Goal: Task Accomplishment & Management: Manage account settings

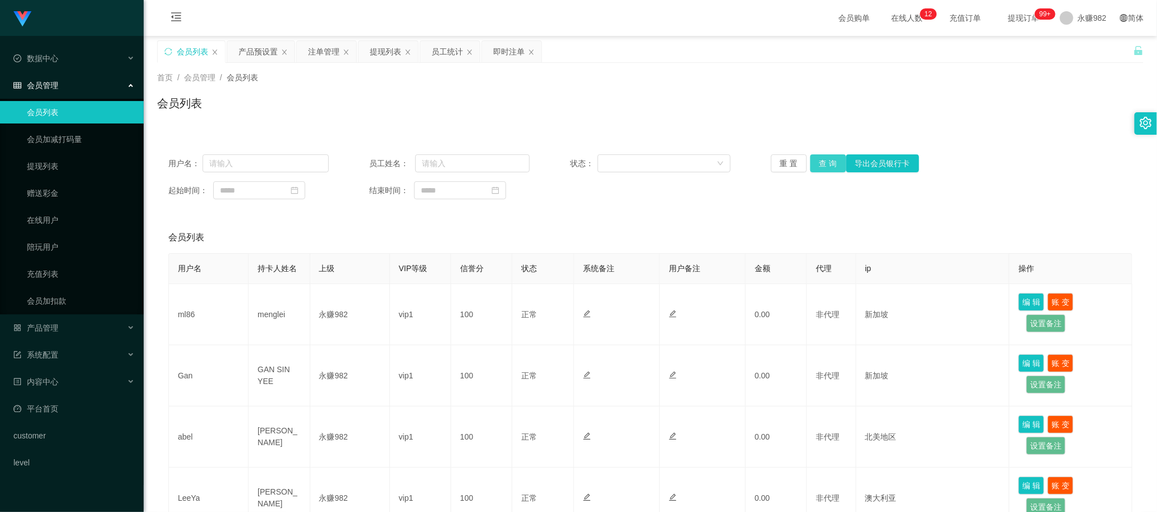
click at [827, 164] on button "查 询" at bounding box center [828, 163] width 36 height 18
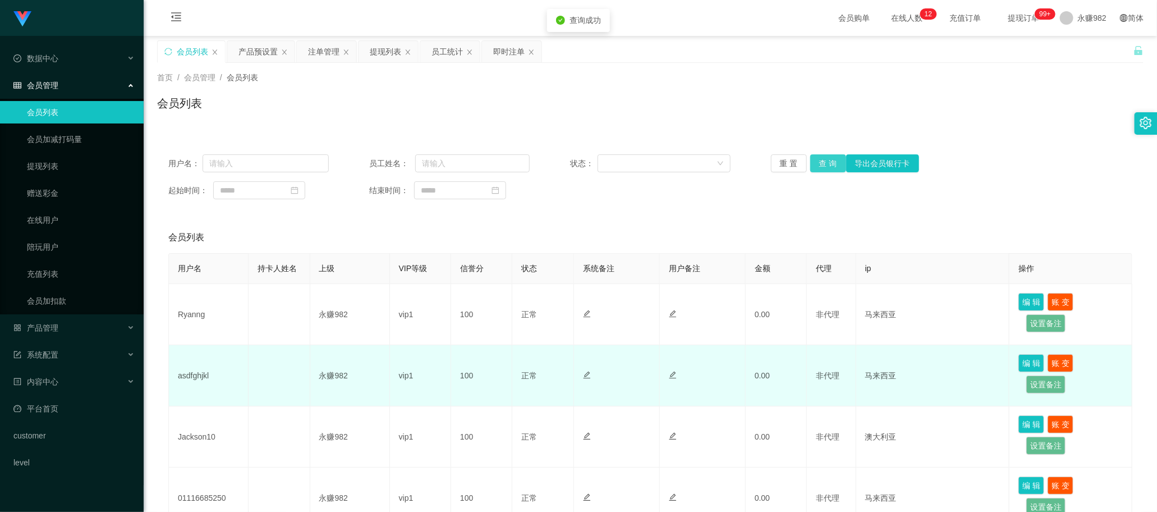
scroll to position [140, 0]
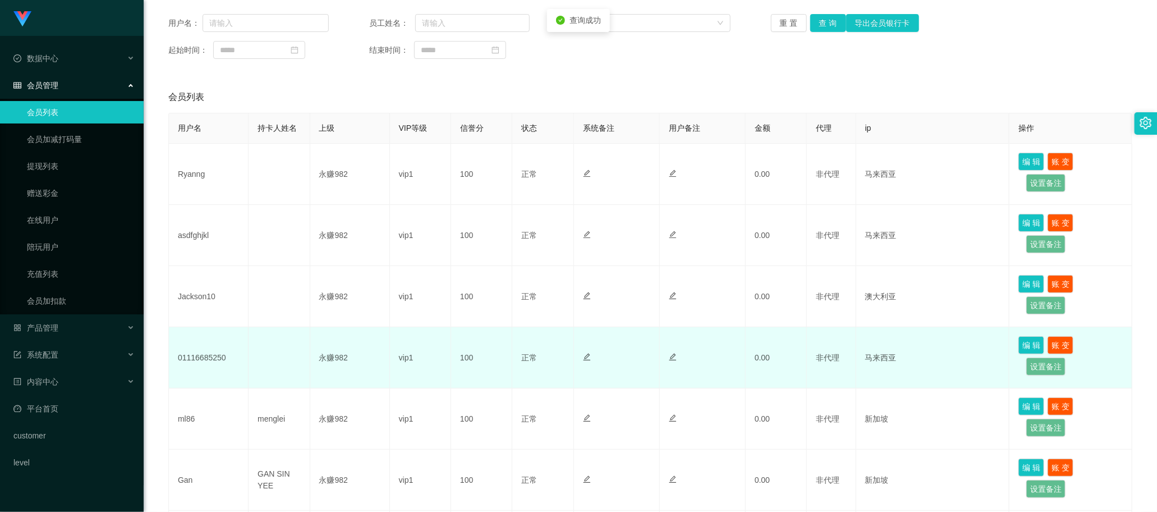
click at [211, 357] on td "01116685250" at bounding box center [209, 357] width 80 height 61
copy td "01116685250"
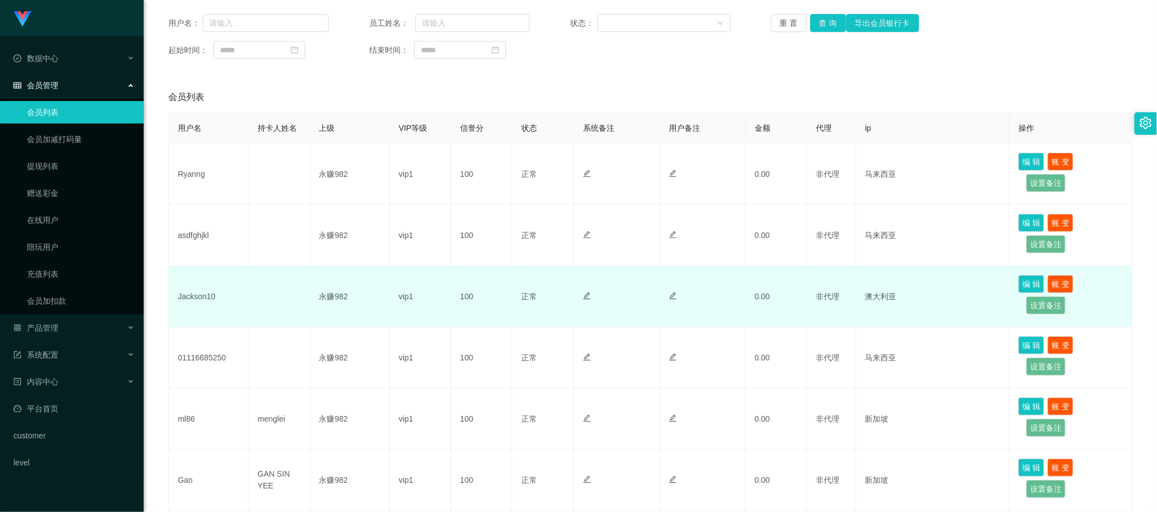
click at [183, 297] on td "Jackson10" at bounding box center [209, 296] width 80 height 61
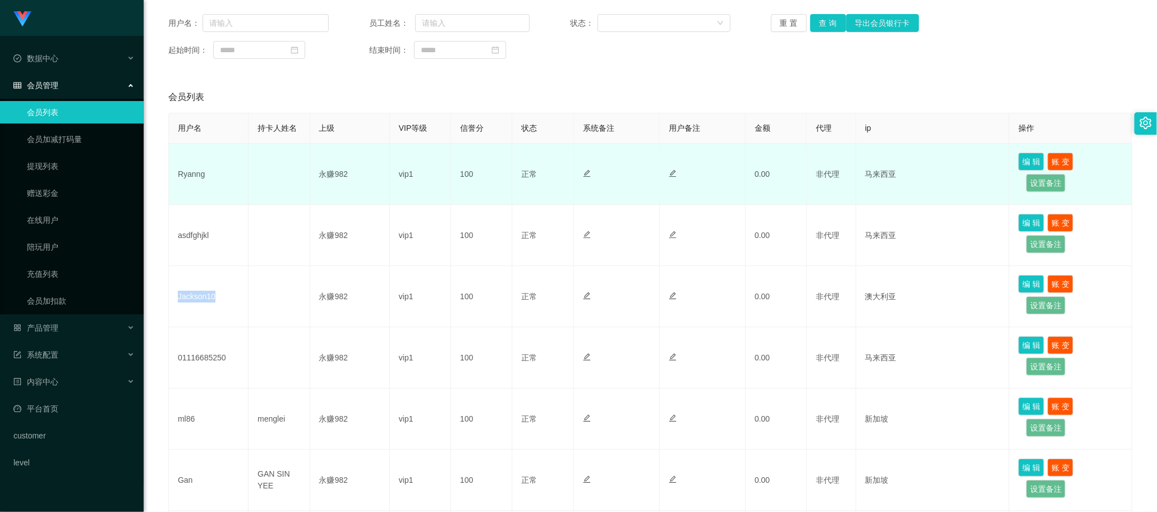
copy td "Jackson10"
click at [251, 144] on td at bounding box center [279, 174] width 61 height 61
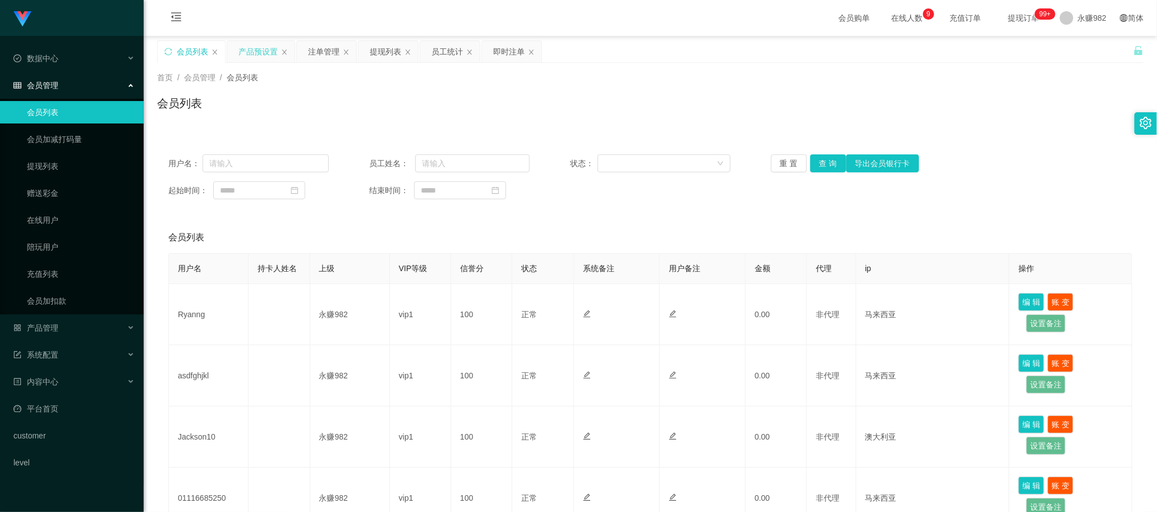
click at [250, 59] on div "产品预设置" at bounding box center [257, 51] width 39 height 21
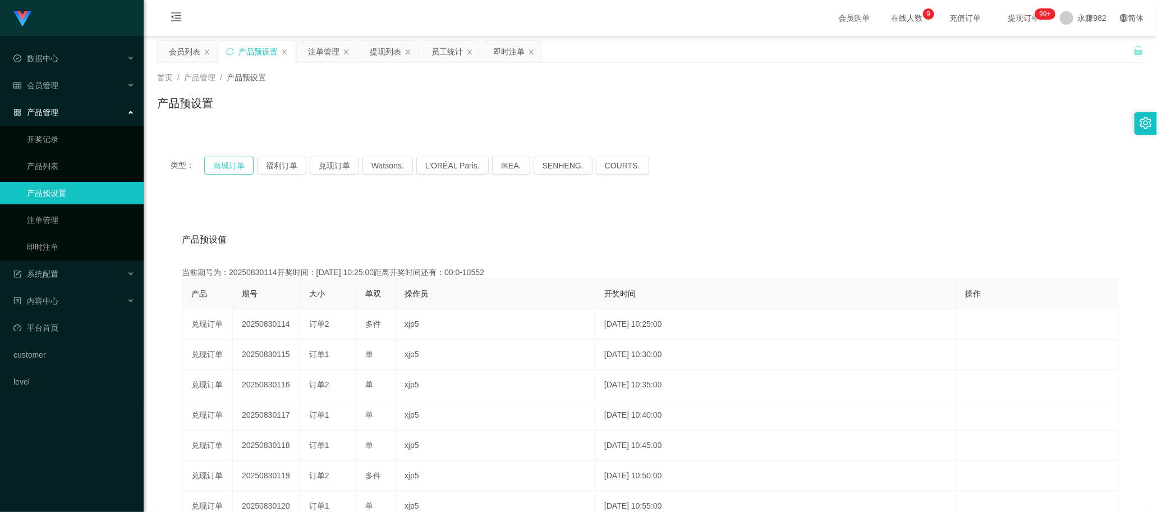
click at [231, 163] on button "商城订单" at bounding box center [228, 166] width 49 height 18
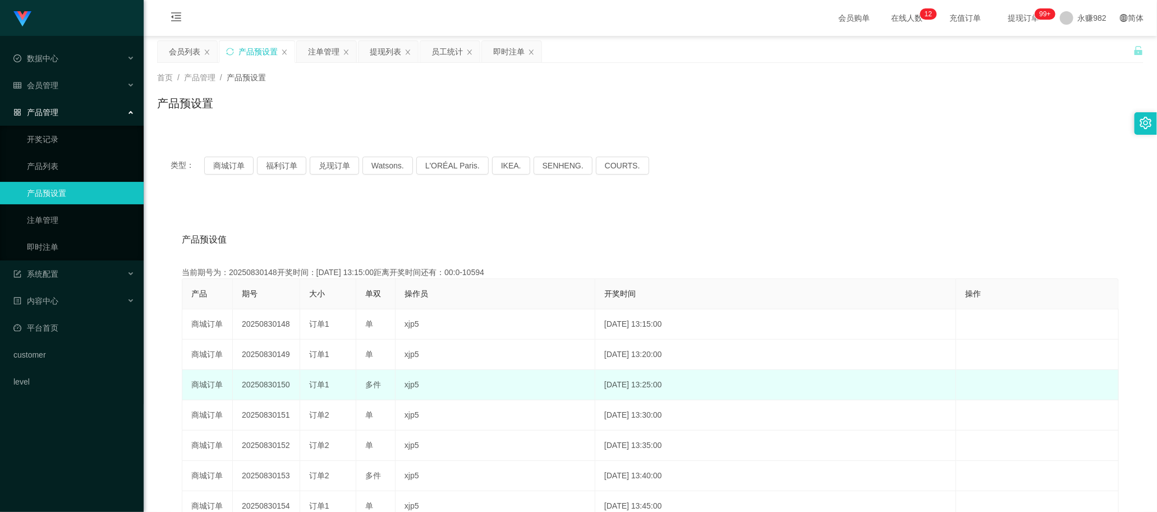
click at [721, 385] on td "[DATE] 13:25:00" at bounding box center [775, 385] width 361 height 30
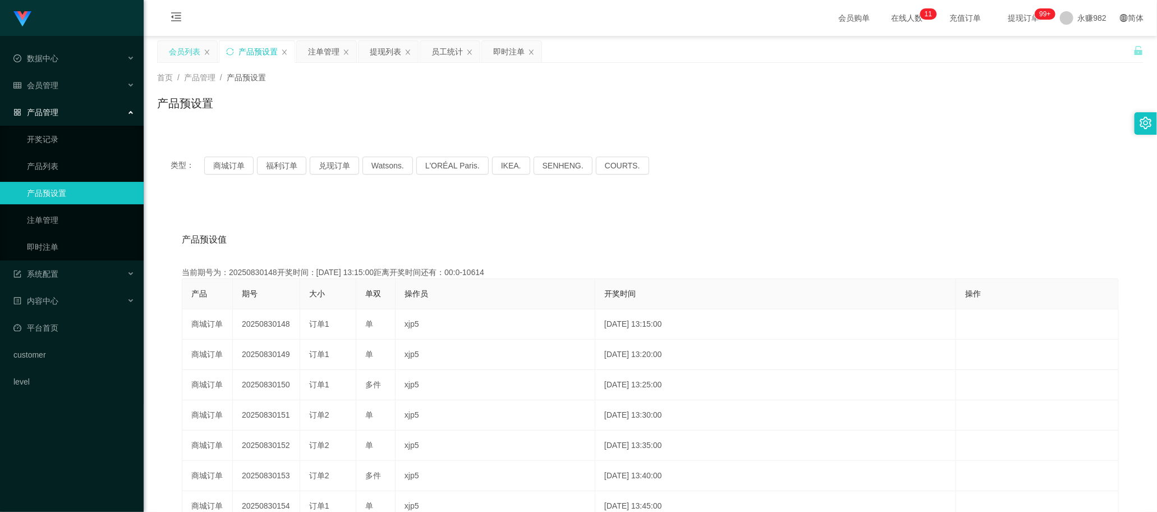
click at [175, 42] on div "会员列表" at bounding box center [184, 51] width 31 height 21
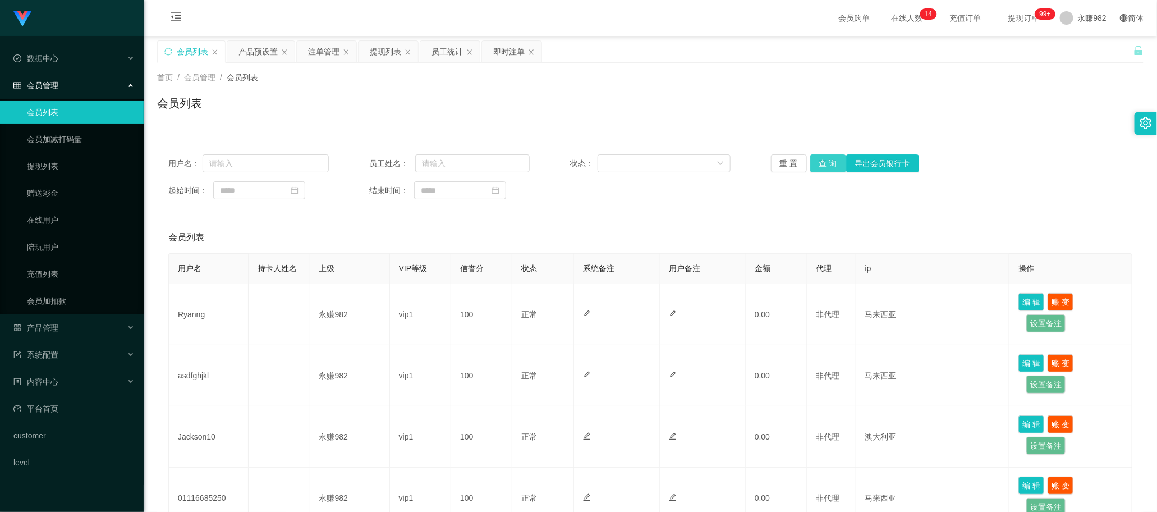
click at [815, 160] on button "查 询" at bounding box center [828, 163] width 36 height 18
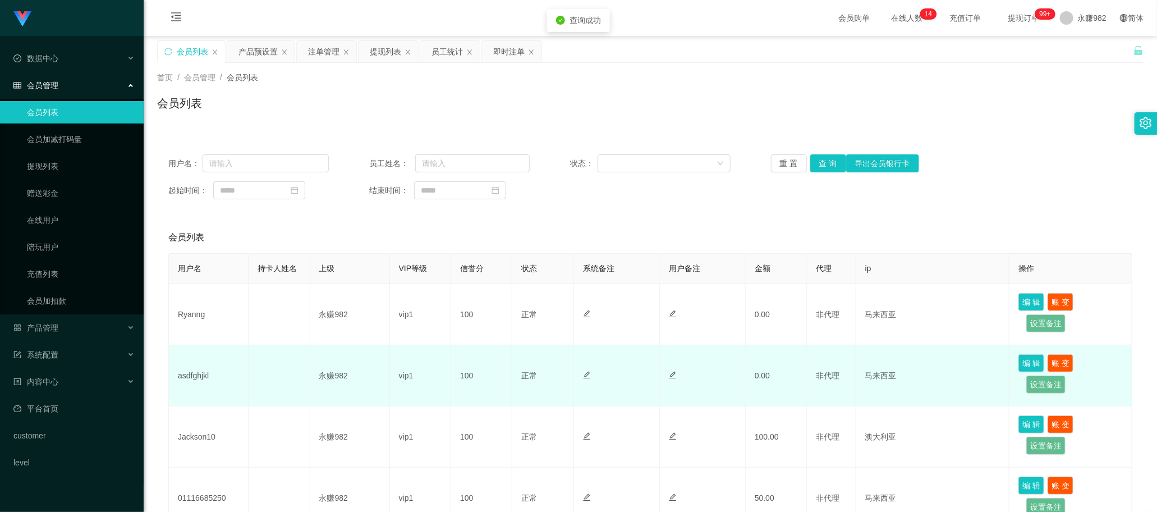
click at [198, 379] on td "asdfghjkl" at bounding box center [209, 375] width 80 height 61
copy td "asdfghjkl"
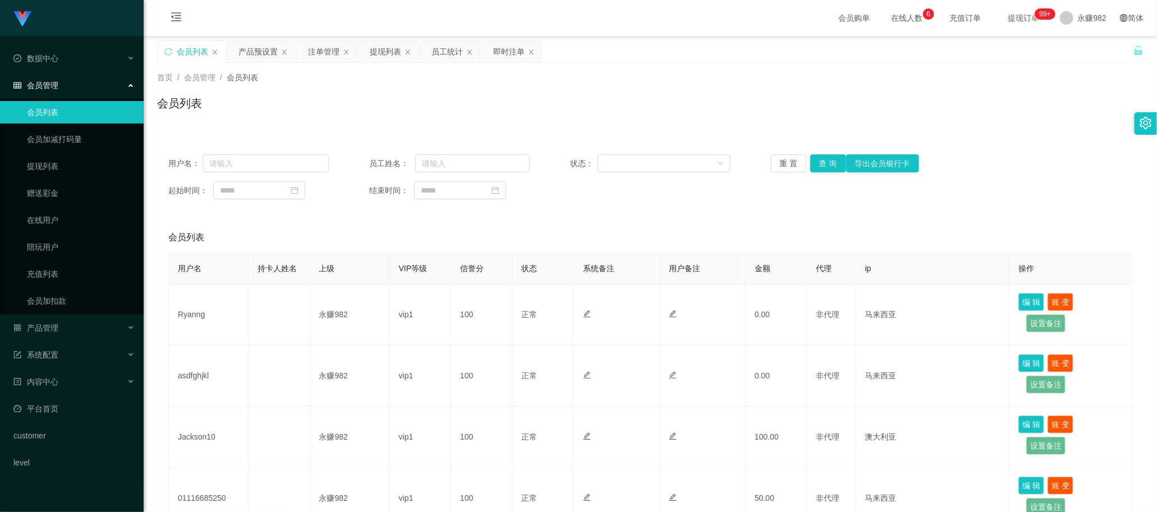
click at [593, 194] on div "起始时间： 结束时间：" at bounding box center [650, 190] width 964 height 18
click at [318, 51] on div "注单管理" at bounding box center [323, 51] width 31 height 21
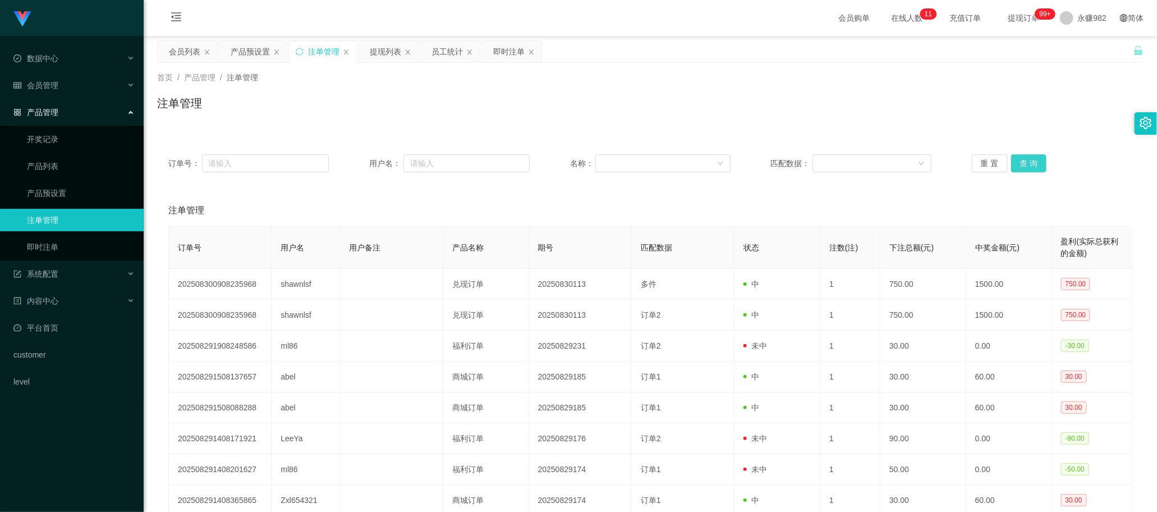
click at [1024, 160] on button "查 询" at bounding box center [1029, 163] width 36 height 18
click at [178, 44] on div "会员列表" at bounding box center [184, 51] width 31 height 21
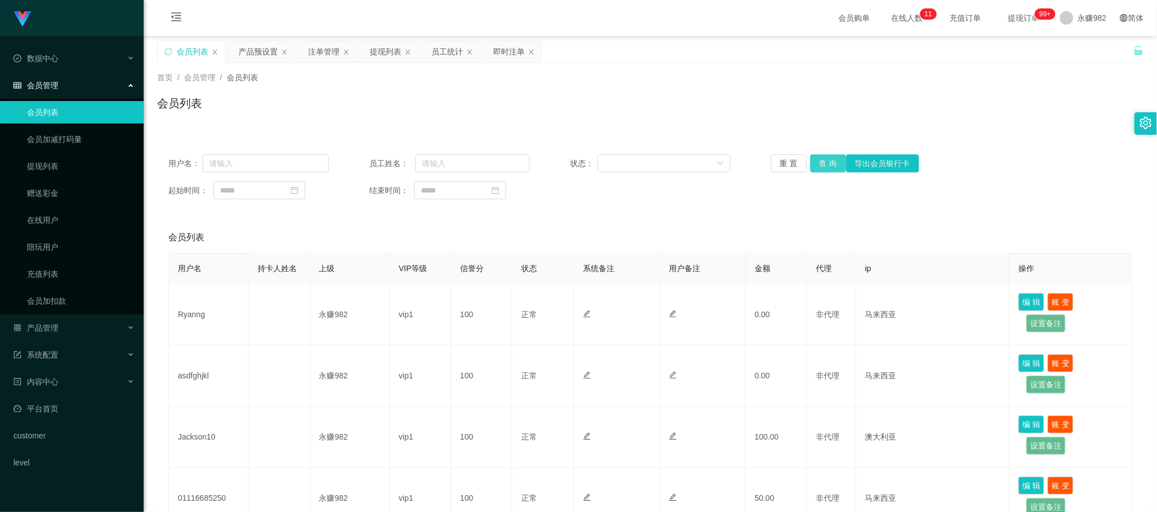
click at [820, 161] on button "查 询" at bounding box center [828, 163] width 36 height 18
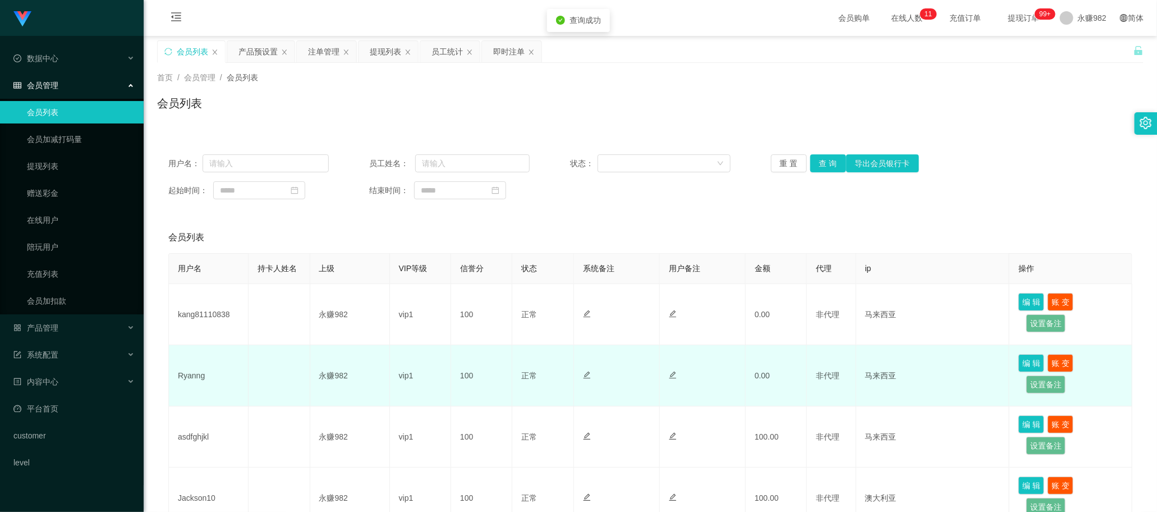
click at [192, 371] on td "Ryanng" at bounding box center [209, 375] width 80 height 61
copy td "Ryanng"
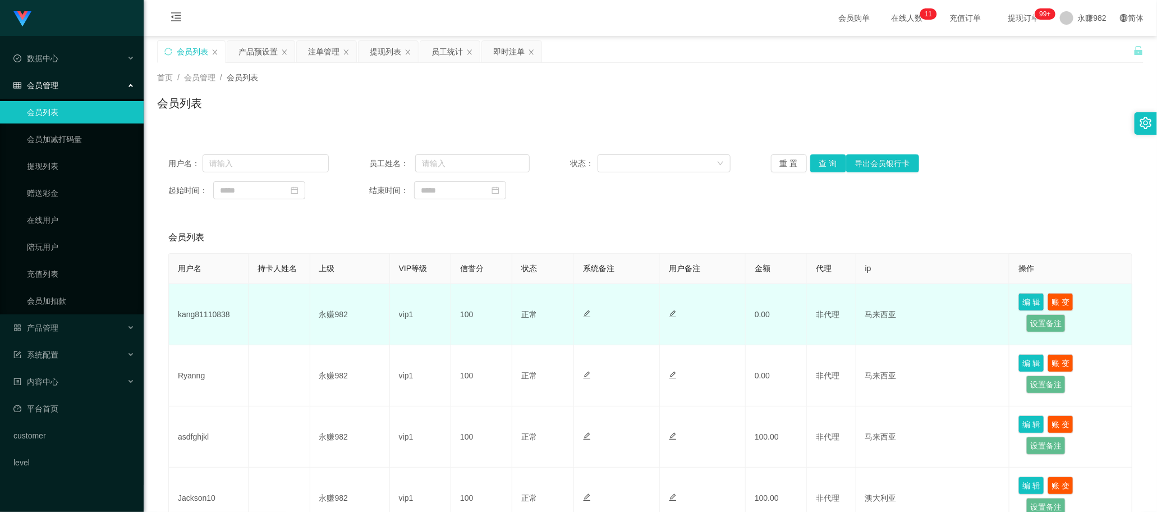
click at [220, 313] on td "kang81110838" at bounding box center [209, 314] width 80 height 61
drag, startPoint x: 220, startPoint y: 313, endPoint x: 231, endPoint y: 313, distance: 10.7
click at [220, 313] on td "kang81110838" at bounding box center [209, 314] width 80 height 61
copy td "kang81110838"
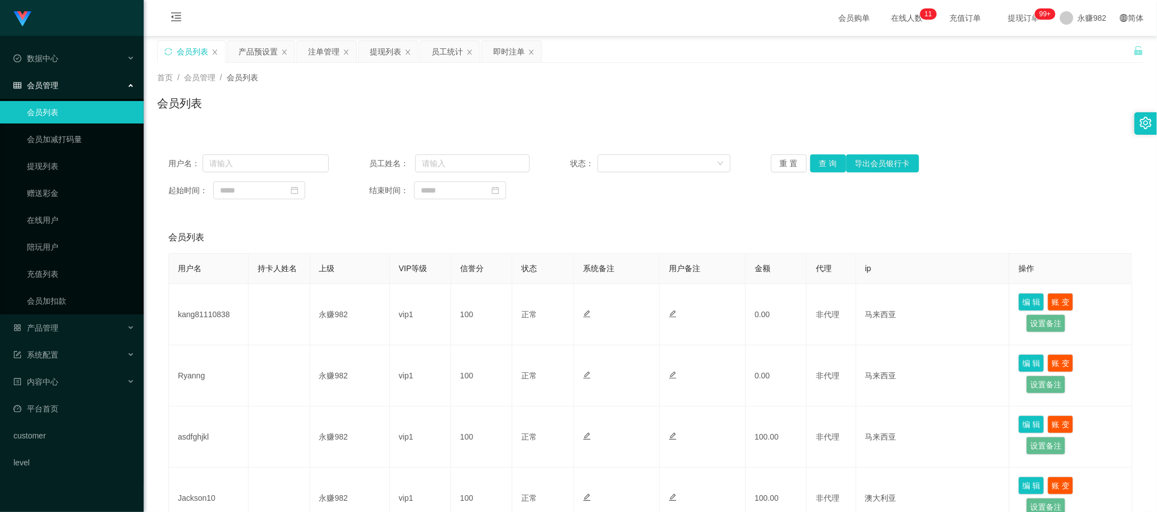
drag, startPoint x: 643, startPoint y: 231, endPoint x: 677, endPoint y: 221, distance: 35.7
click at [643, 231] on div "会员列表" at bounding box center [650, 237] width 964 height 31
click at [828, 164] on button "查 询" at bounding box center [828, 163] width 36 height 18
click at [328, 51] on div "注单管理" at bounding box center [323, 51] width 31 height 21
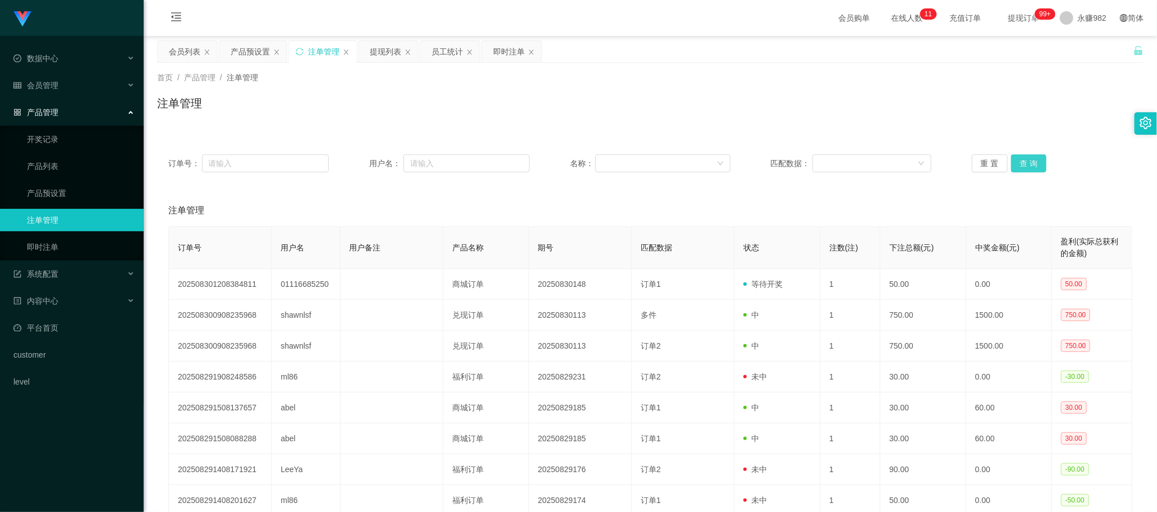
click at [1032, 163] on button "查 询" at bounding box center [1029, 163] width 36 height 18
click at [1033, 163] on button "查 询" at bounding box center [1029, 163] width 36 height 18
click at [247, 52] on div "产品预设置" at bounding box center [250, 51] width 39 height 21
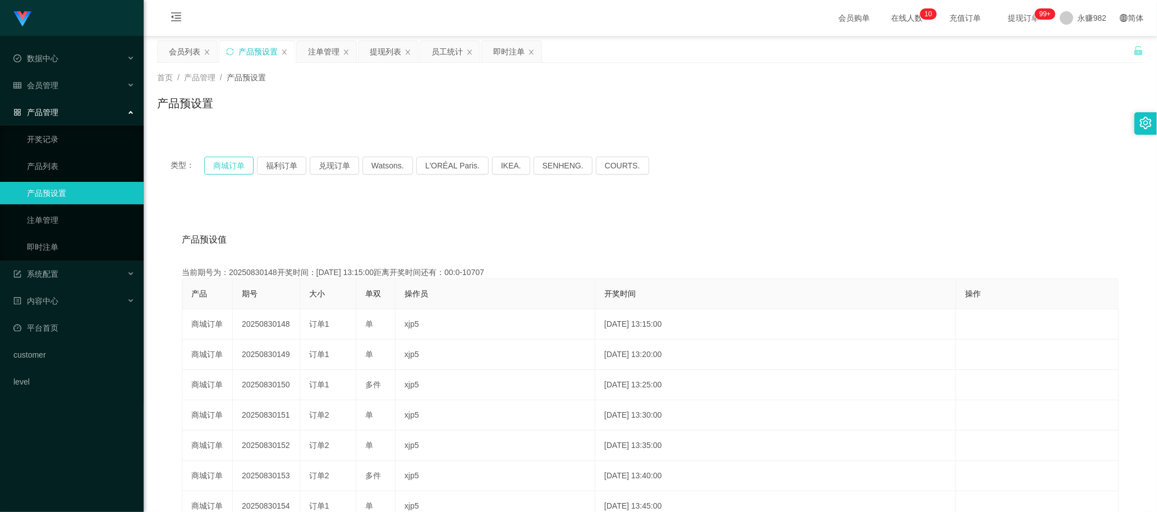
click at [233, 167] on button "商城订单" at bounding box center [228, 166] width 49 height 18
click at [319, 52] on div "注单管理" at bounding box center [323, 51] width 31 height 21
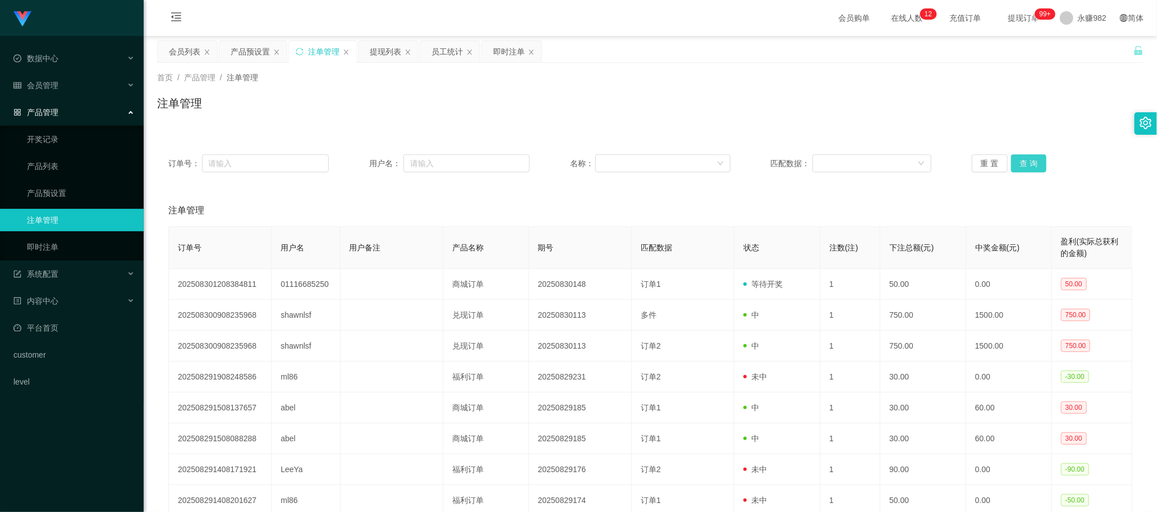
click at [1011, 164] on button "查 询" at bounding box center [1029, 163] width 36 height 18
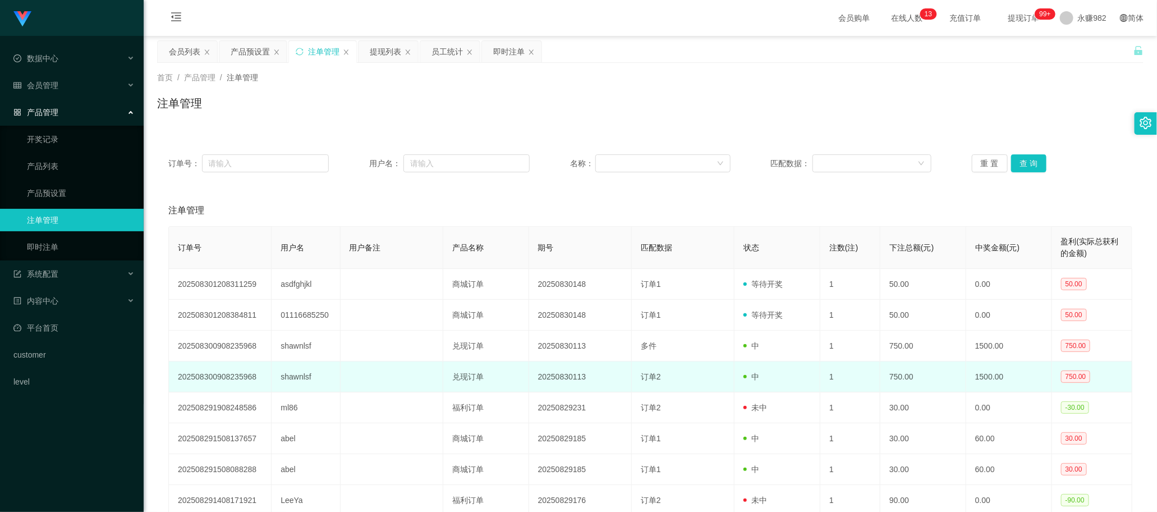
click at [713, 385] on td "订单2" at bounding box center [683, 376] width 103 height 31
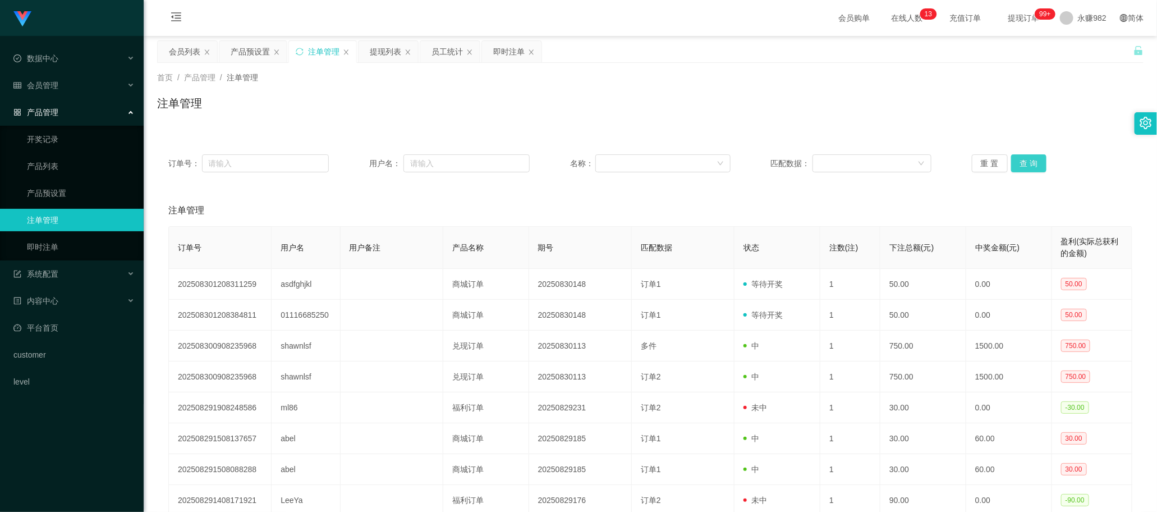
click at [1030, 161] on button "查 询" at bounding box center [1029, 163] width 36 height 18
click at [1032, 163] on button "查 询" at bounding box center [1029, 163] width 36 height 18
click at [1033, 159] on button "查 询" at bounding box center [1029, 163] width 36 height 18
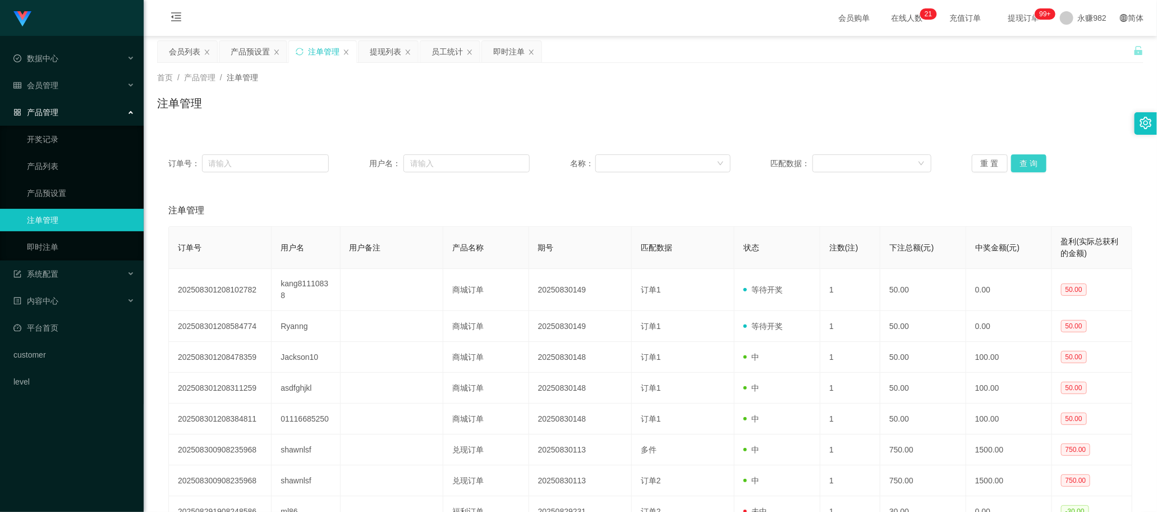
click at [1033, 159] on button "查 询" at bounding box center [1029, 163] width 36 height 18
click at [1022, 161] on button "查 询" at bounding box center [1029, 163] width 36 height 18
click at [1021, 162] on button "查 询" at bounding box center [1029, 163] width 36 height 18
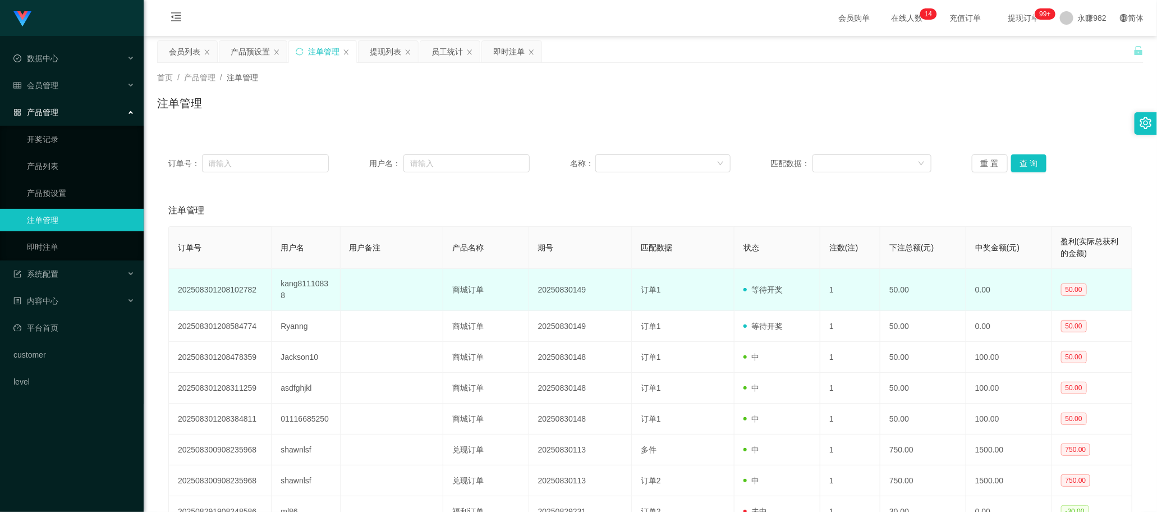
click at [313, 291] on td "kang81110838" at bounding box center [306, 290] width 68 height 42
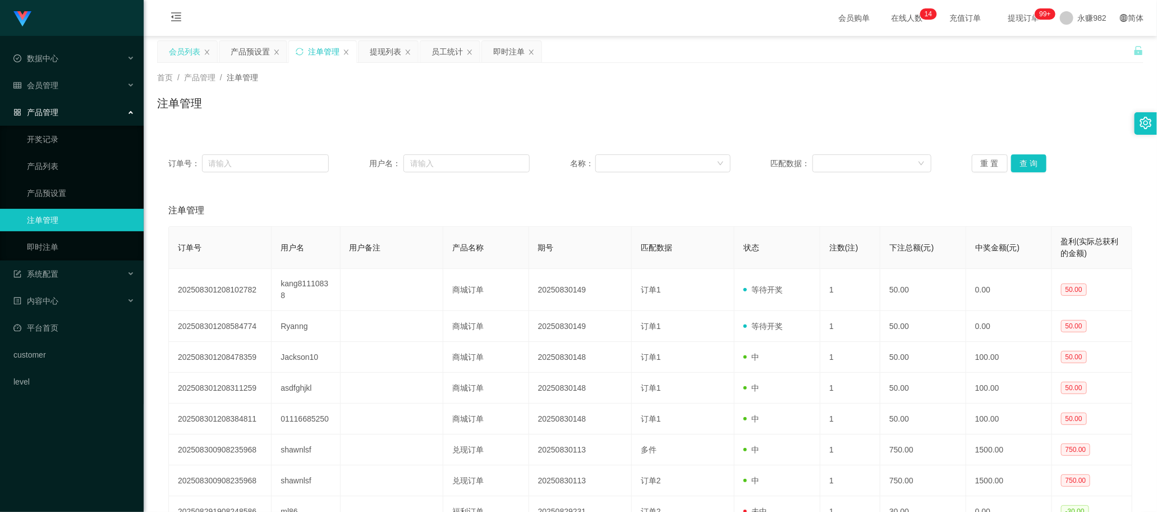
click at [181, 57] on div "会员列表" at bounding box center [184, 51] width 31 height 21
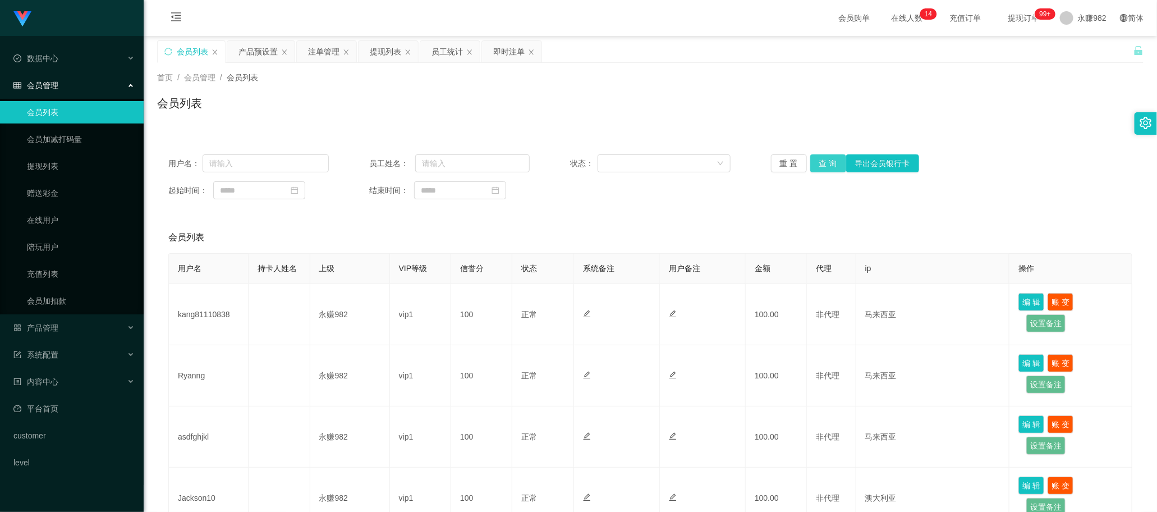
click at [820, 161] on button "查 询" at bounding box center [828, 163] width 36 height 18
click at [327, 57] on div "注单管理" at bounding box center [323, 51] width 31 height 21
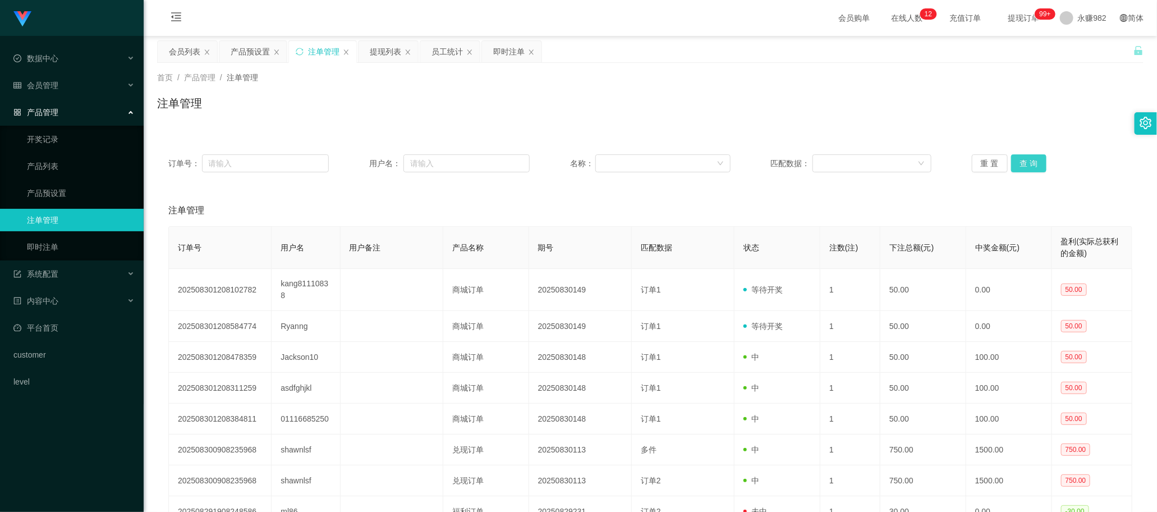
click at [1023, 163] on button "查 询" at bounding box center [1029, 163] width 36 height 18
click at [379, 51] on div "提现列表" at bounding box center [385, 51] width 31 height 21
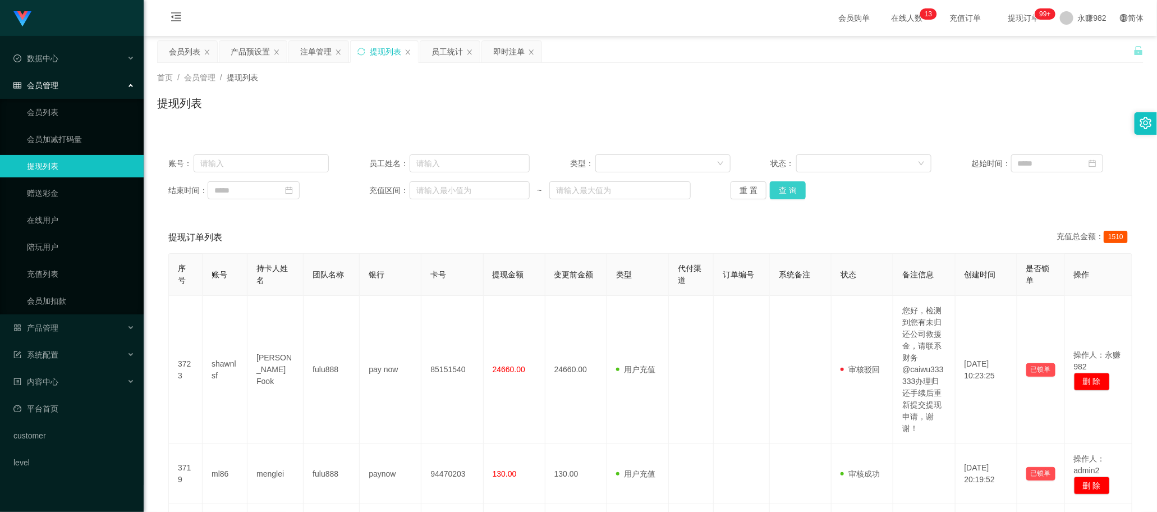
click at [798, 188] on button "查 询" at bounding box center [788, 190] width 36 height 18
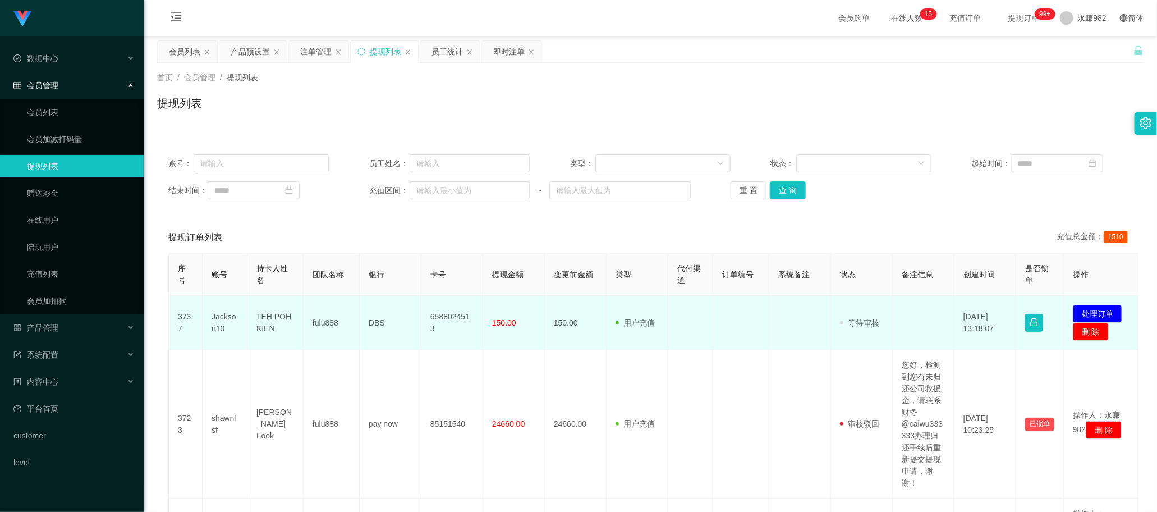
click at [281, 315] on td "TEH POH KIEN" at bounding box center [275, 323] width 56 height 54
copy td "TEH POH KIEN"
click at [222, 320] on td "Jackson10" at bounding box center [225, 323] width 45 height 54
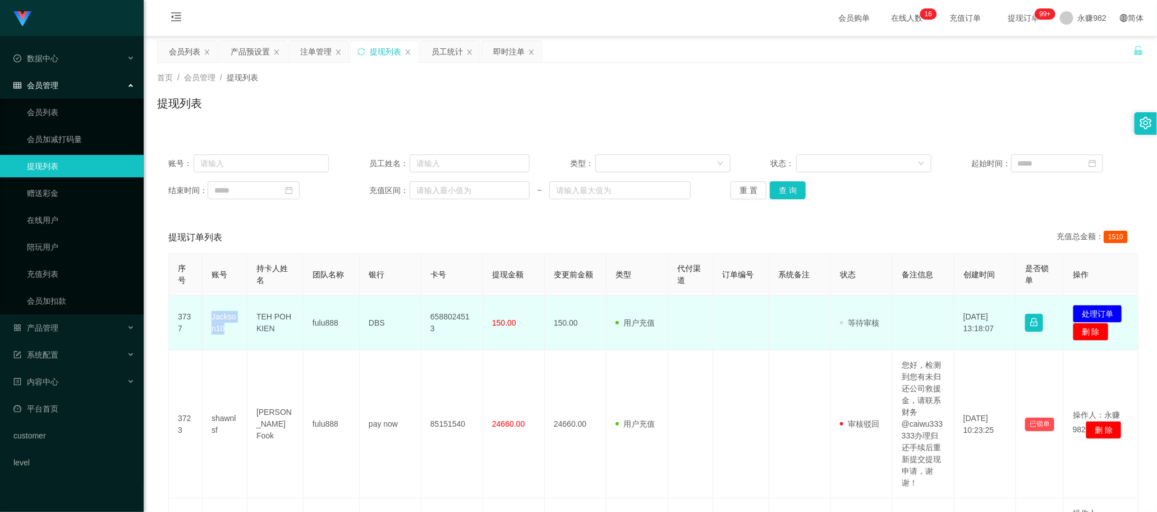
click at [222, 320] on td "Jackson10" at bounding box center [225, 323] width 45 height 54
copy td "Jackson10"
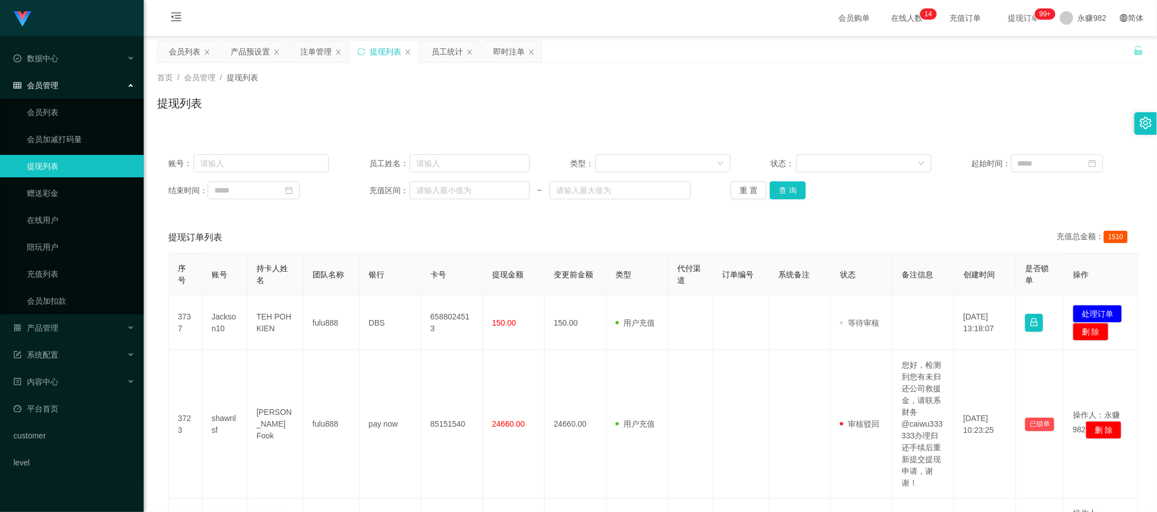
drag, startPoint x: 455, startPoint y: 250, endPoint x: 733, endPoint y: 236, distance: 278.7
click at [455, 250] on div "提现订单列表 充值总金额： 1510" at bounding box center [650, 237] width 964 height 31
click at [792, 191] on button "查 询" at bounding box center [788, 190] width 36 height 18
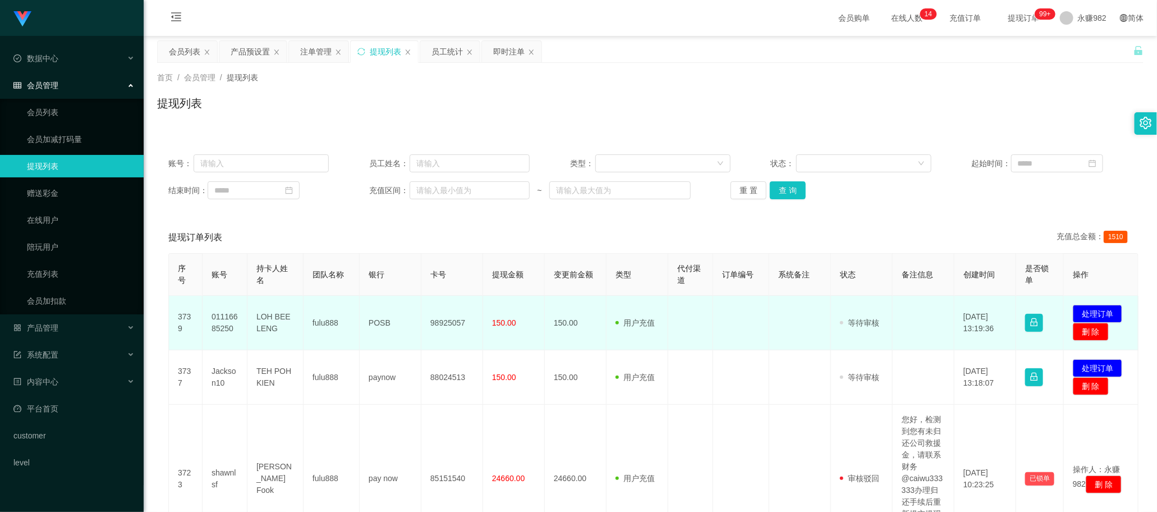
click at [228, 321] on td "01116685250" at bounding box center [225, 323] width 45 height 54
copy td "01116685250"
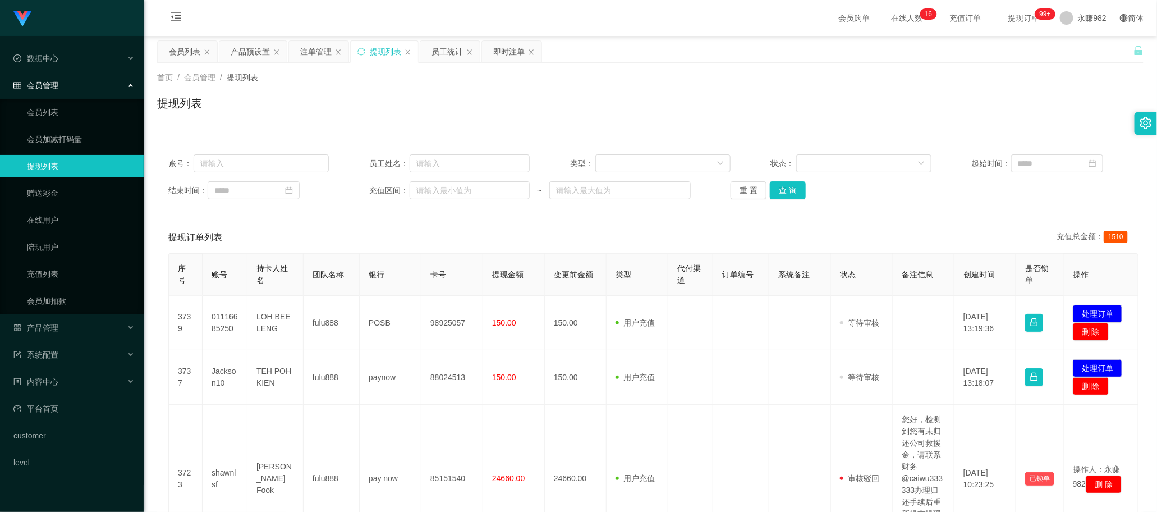
drag, startPoint x: 533, startPoint y: 236, endPoint x: 491, endPoint y: 226, distance: 43.2
click at [531, 236] on div "提现订单列表 充值总金额： 1510" at bounding box center [650, 237] width 964 height 31
click at [182, 52] on div "会员列表" at bounding box center [184, 51] width 31 height 21
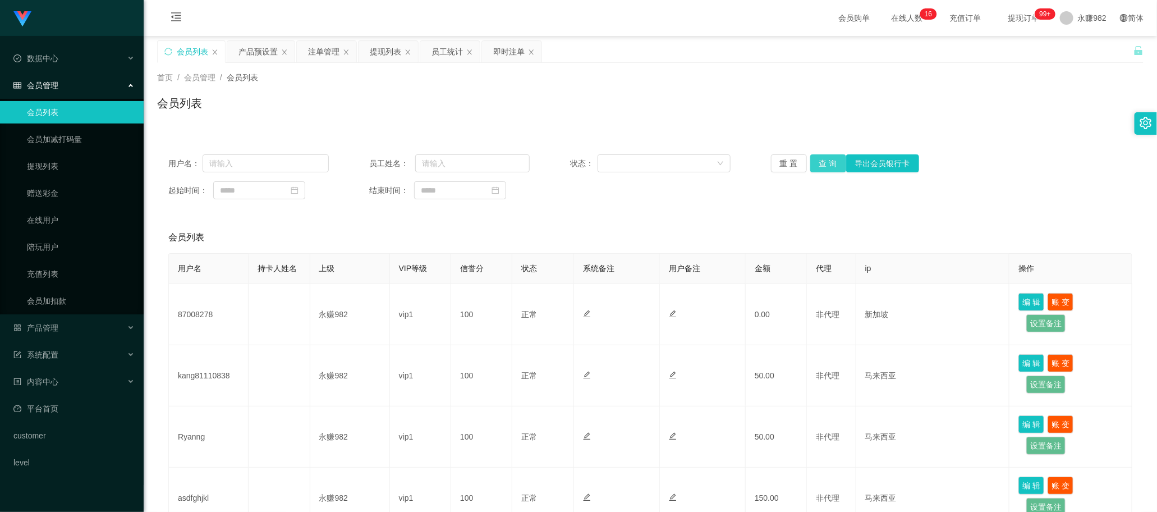
click at [832, 159] on button "查 询" at bounding box center [828, 163] width 36 height 18
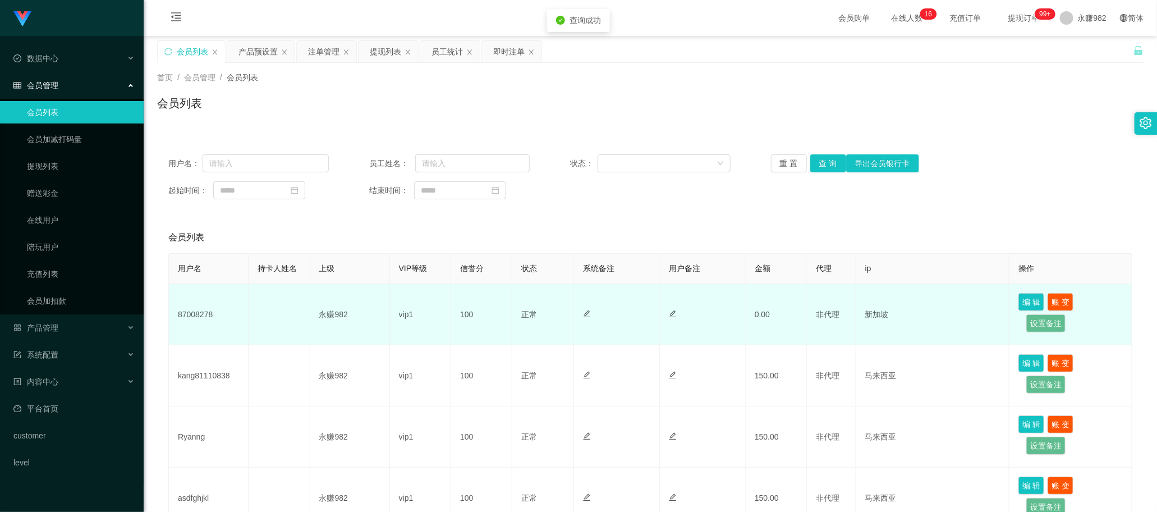
click at [203, 313] on td "87008278" at bounding box center [209, 314] width 80 height 61
copy td "87008278"
click at [568, 317] on td "正常 禁止登录 禁止投注" at bounding box center [542, 314] width 61 height 61
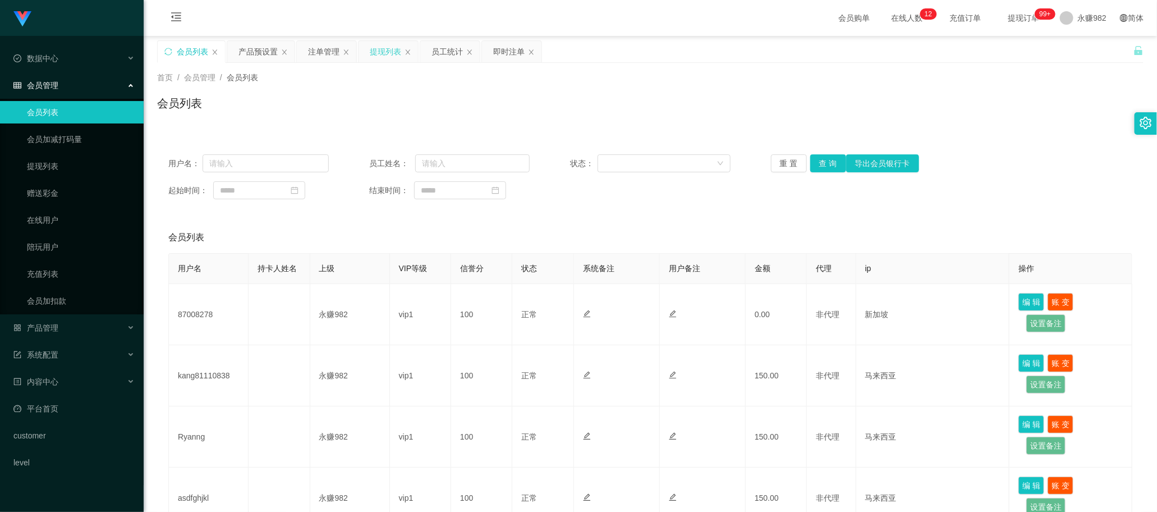
click at [385, 49] on div "提现列表" at bounding box center [385, 51] width 31 height 21
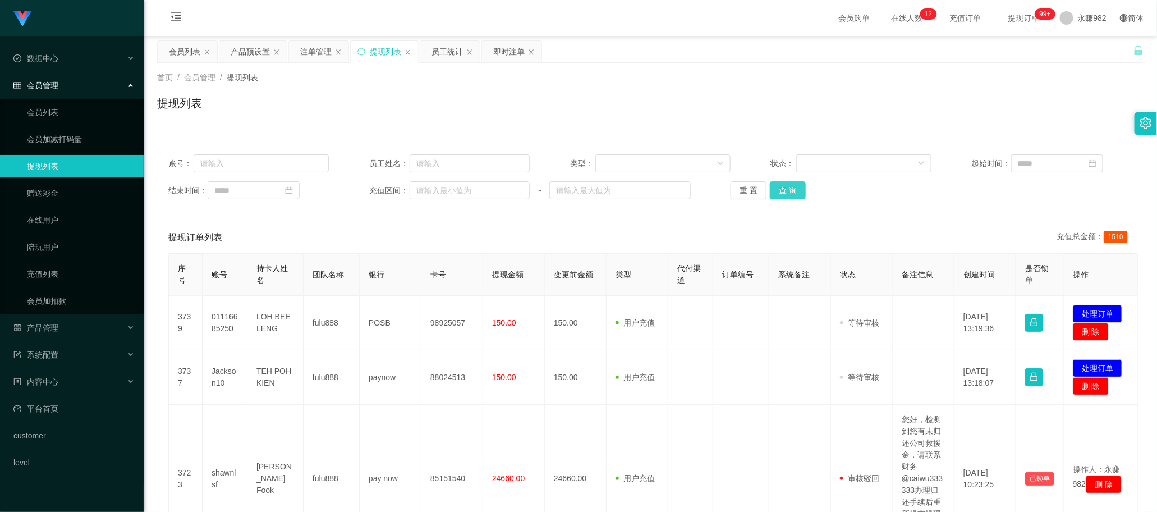
click at [787, 186] on button "查 询" at bounding box center [788, 190] width 36 height 18
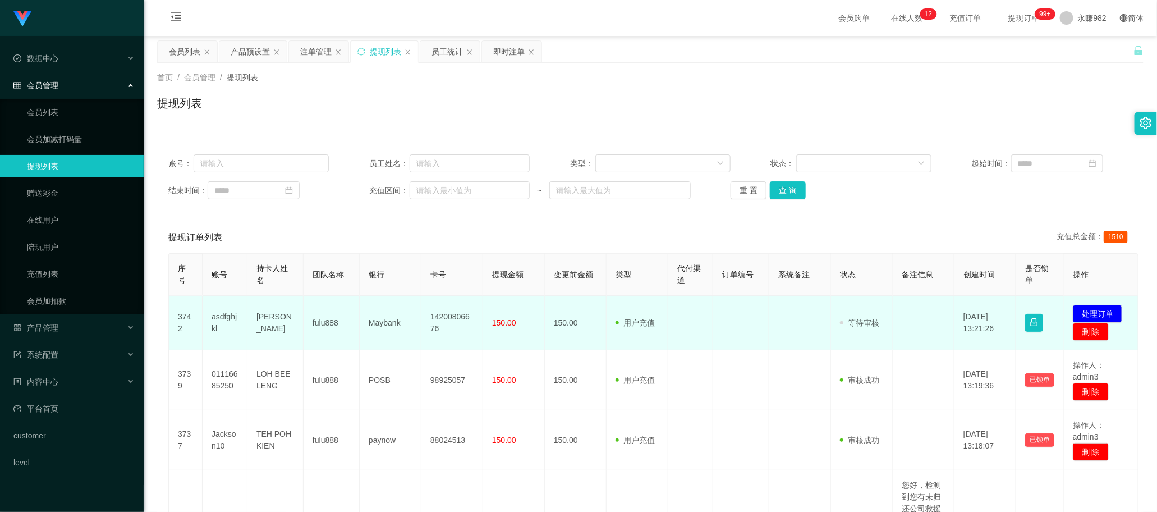
click at [268, 319] on td "[PERSON_NAME]" at bounding box center [275, 323] width 56 height 54
copy td "[PERSON_NAME]"
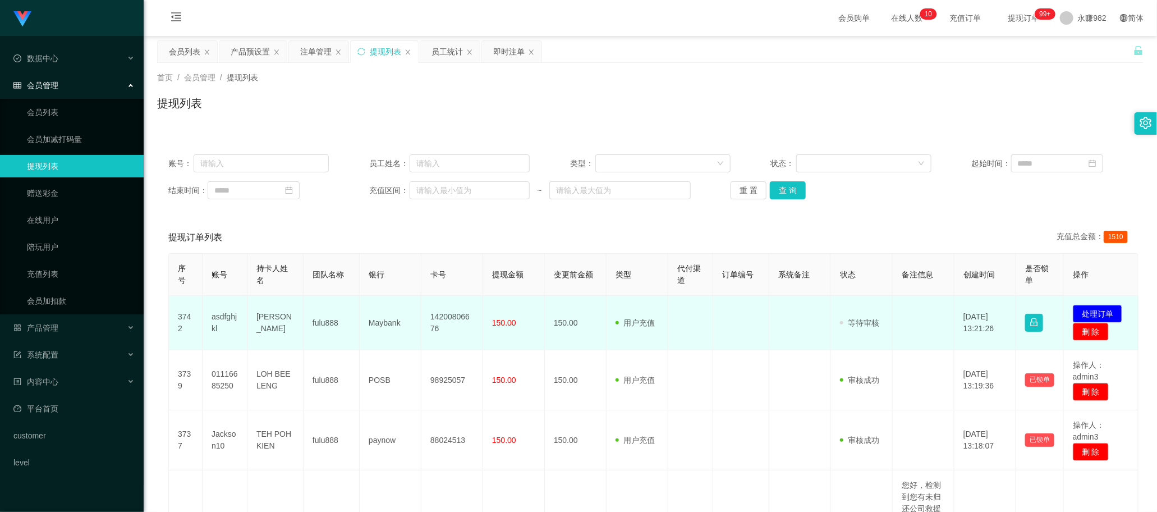
click at [533, 315] on td "150.00" at bounding box center [514, 323] width 62 height 54
click at [223, 318] on td "asdfghjkl" at bounding box center [225, 323] width 45 height 54
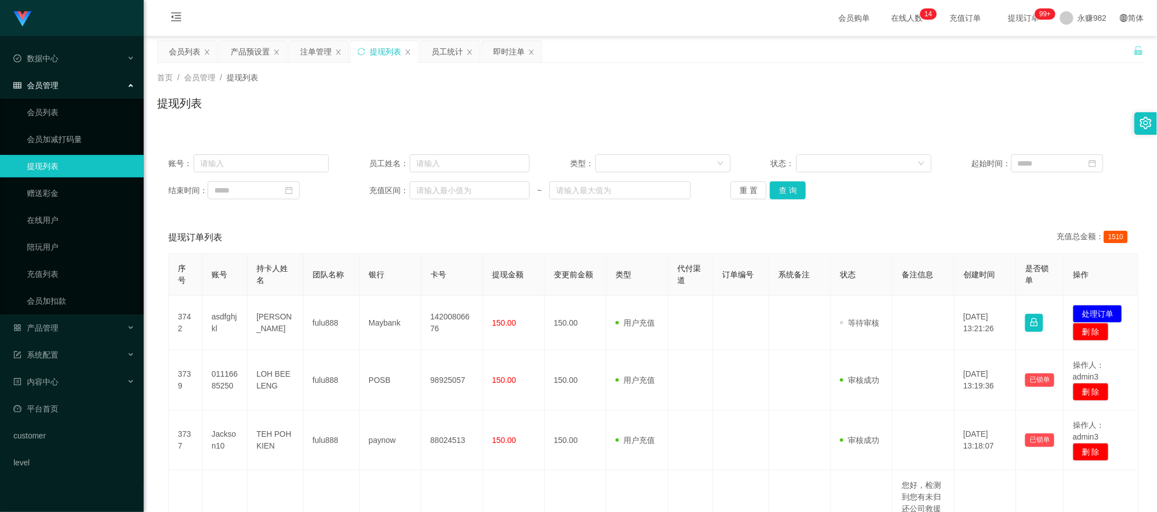
drag, startPoint x: 731, startPoint y: 88, endPoint x: 864, endPoint y: 30, distance: 145.0
click at [731, 88] on div "首页 / 会员管理 / 提现列表 / 提现列表" at bounding box center [650, 96] width 986 height 49
click at [788, 187] on button "查 询" at bounding box center [788, 190] width 36 height 18
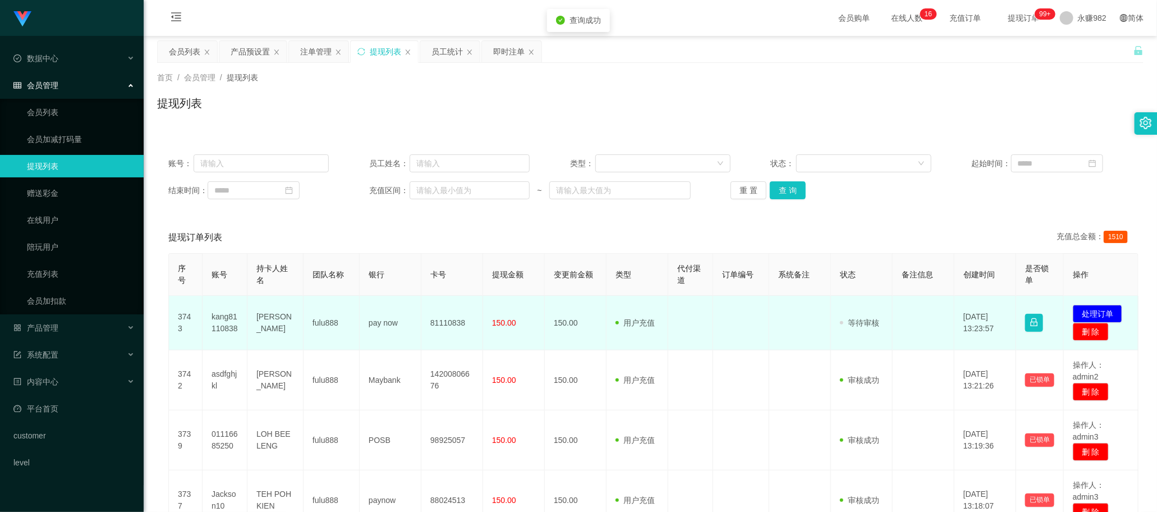
click at [230, 321] on td "kang81110838" at bounding box center [225, 323] width 45 height 54
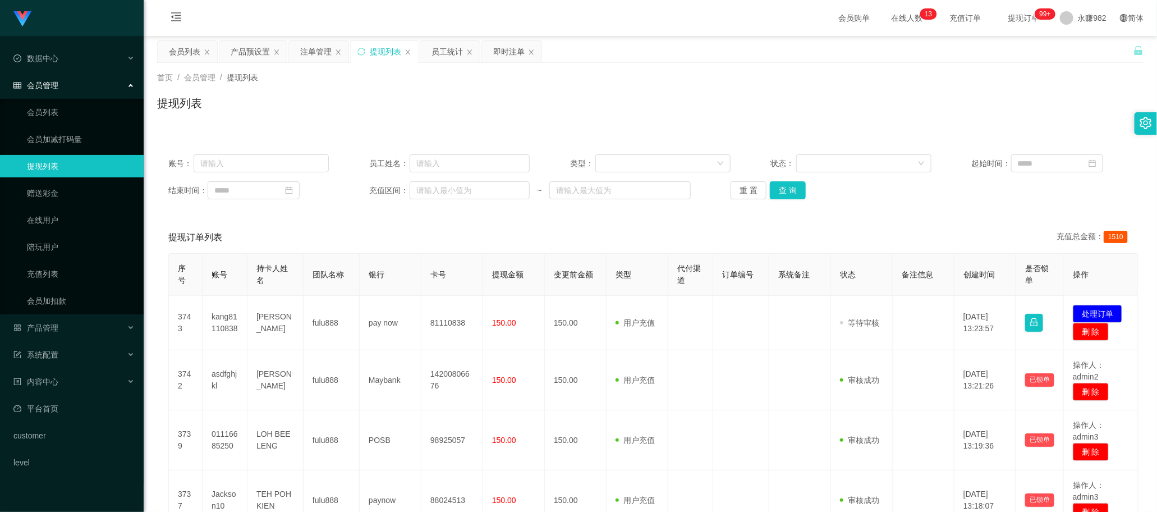
drag, startPoint x: 609, startPoint y: 237, endPoint x: 635, endPoint y: 231, distance: 26.0
click at [609, 237] on div "提现订单列表 充值总金额： 1510" at bounding box center [650, 237] width 964 height 31
click at [773, 194] on button "查 询" at bounding box center [788, 190] width 36 height 18
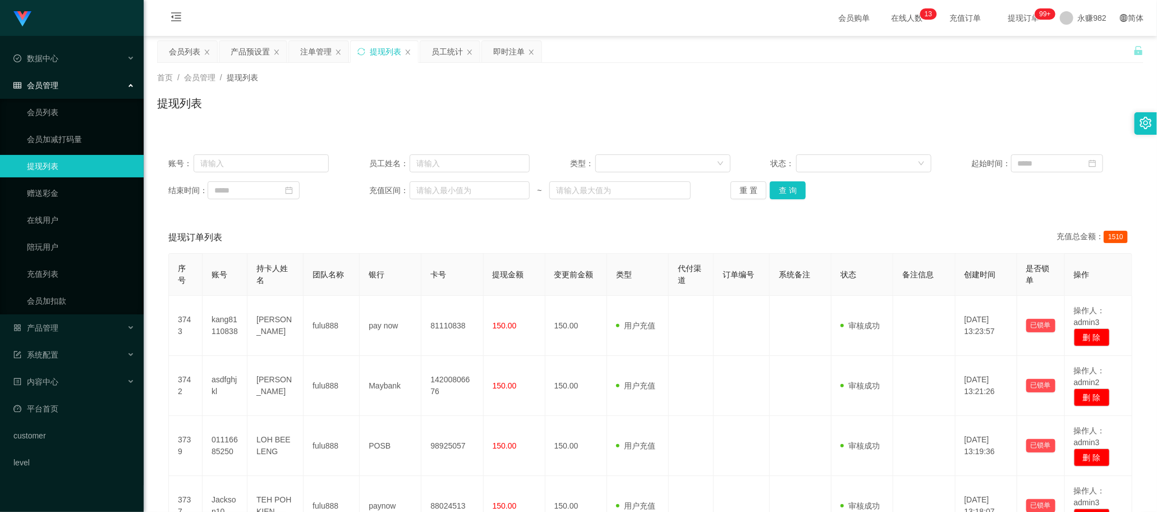
drag, startPoint x: 576, startPoint y: 215, endPoint x: 993, endPoint y: 0, distance: 469.5
click at [775, 186] on button "查 询" at bounding box center [788, 190] width 36 height 18
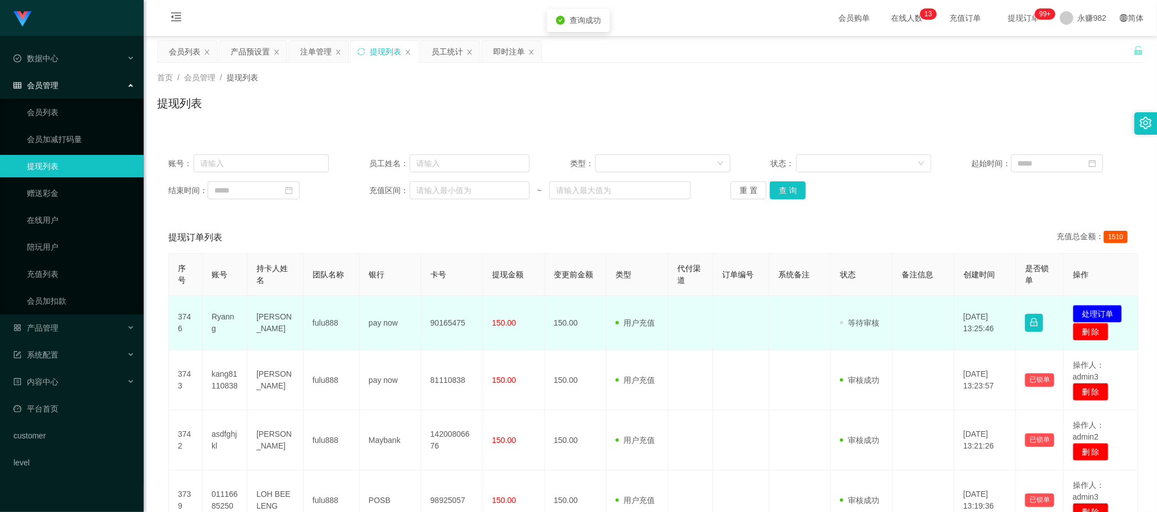
click at [228, 324] on td "Ryanng" at bounding box center [225, 323] width 45 height 54
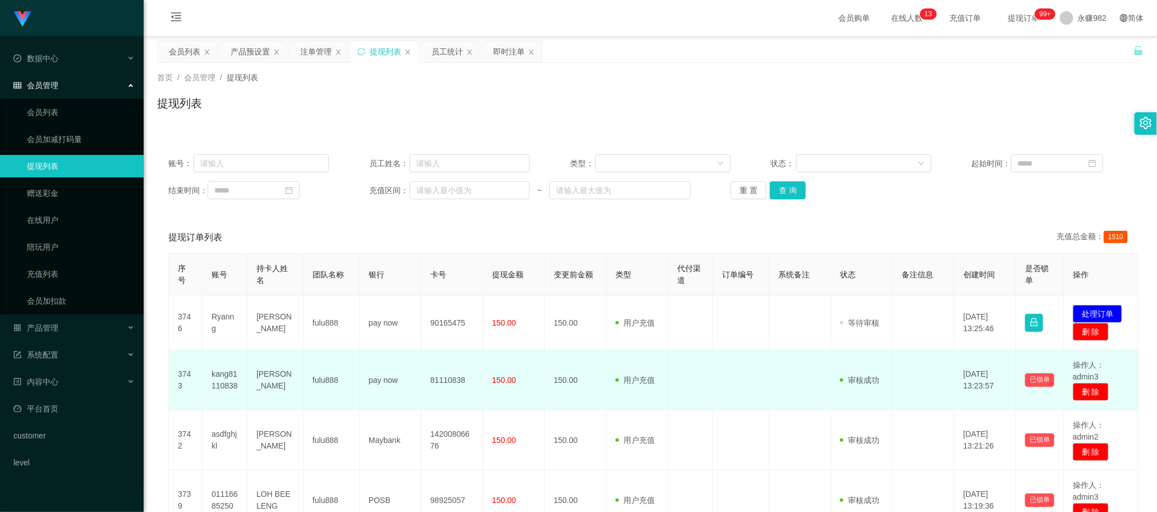
click at [727, 386] on td at bounding box center [741, 380] width 56 height 60
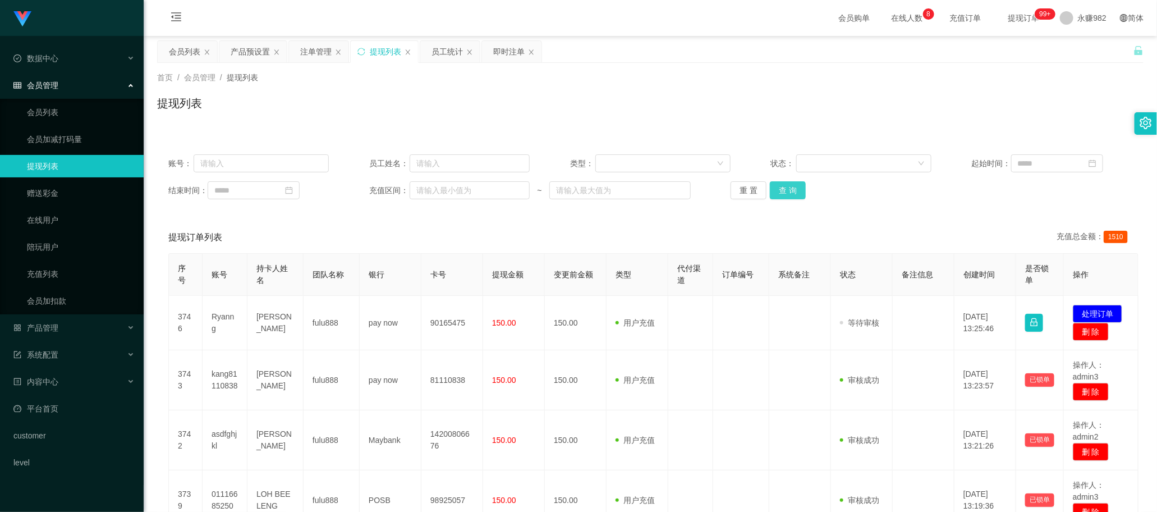
click at [797, 189] on button "查 询" at bounding box center [788, 190] width 36 height 18
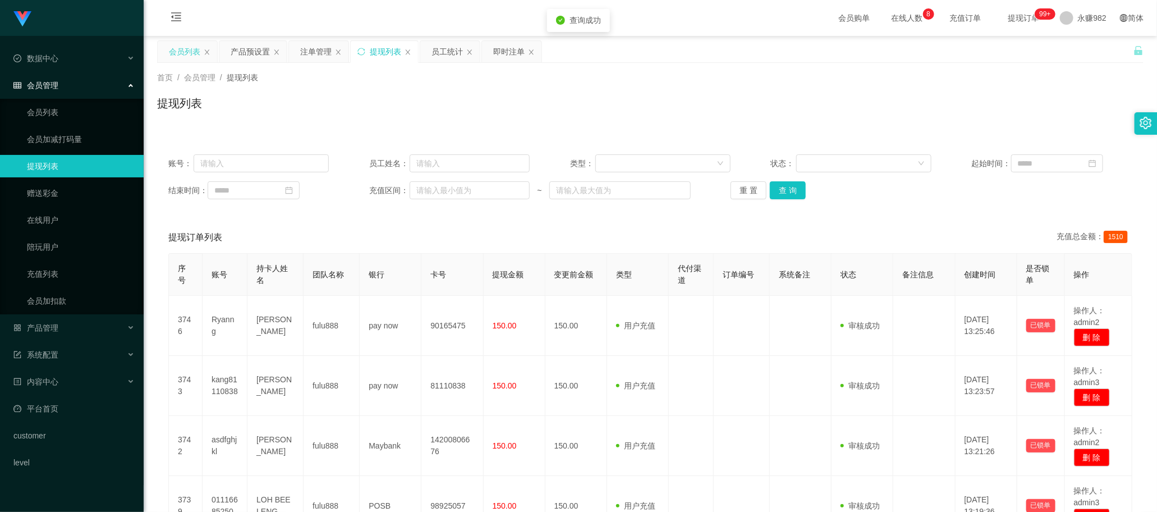
click at [186, 49] on div "会员列表" at bounding box center [184, 51] width 31 height 21
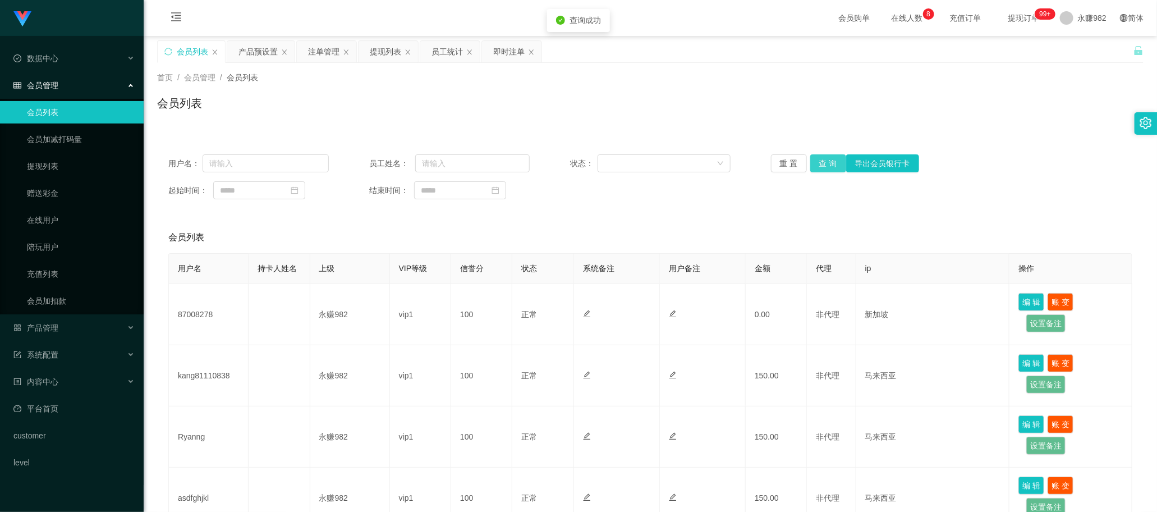
click at [822, 163] on button "查 询" at bounding box center [828, 163] width 36 height 18
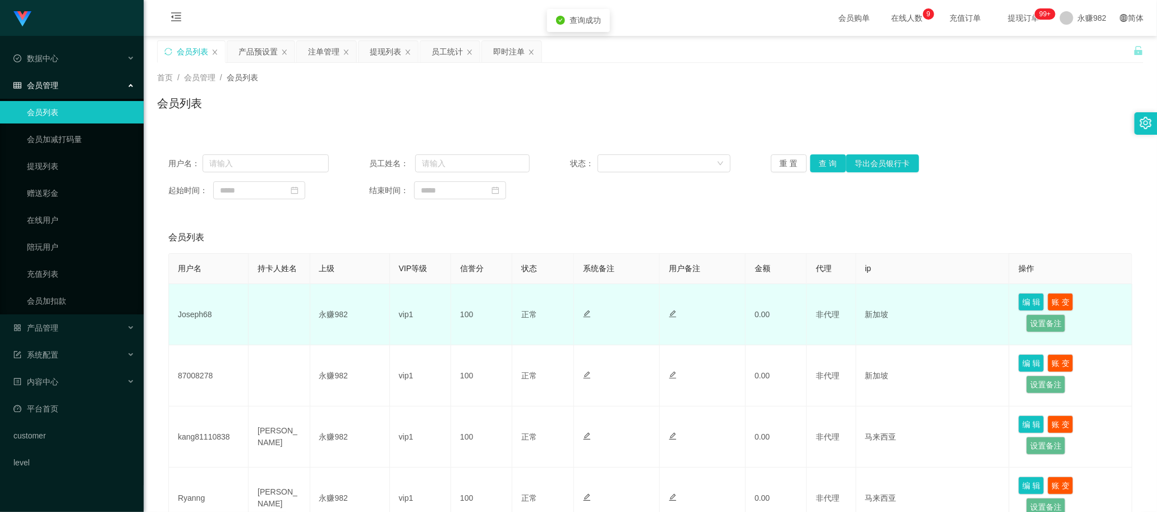
click at [194, 309] on td "Joseph68" at bounding box center [209, 314] width 80 height 61
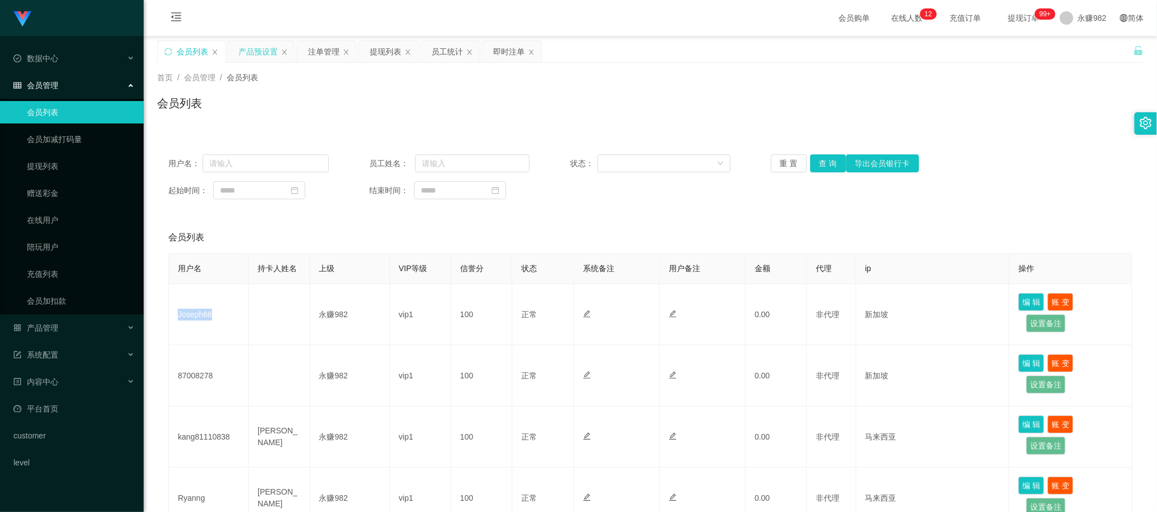
click at [263, 52] on div "产品预设置" at bounding box center [257, 51] width 39 height 21
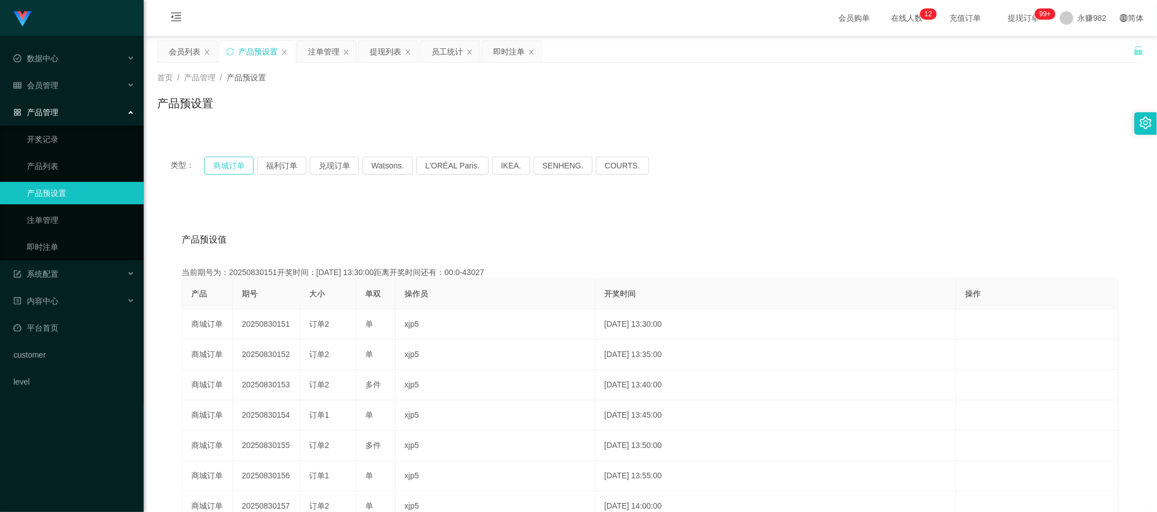
click at [222, 163] on button "商城订单" at bounding box center [228, 166] width 49 height 18
click at [236, 161] on button "商城订单" at bounding box center [228, 166] width 49 height 18
click at [228, 166] on button "商城订单" at bounding box center [228, 166] width 49 height 18
click at [233, 162] on button "商城订单" at bounding box center [228, 166] width 49 height 18
click at [227, 167] on button "商城订单" at bounding box center [228, 166] width 49 height 18
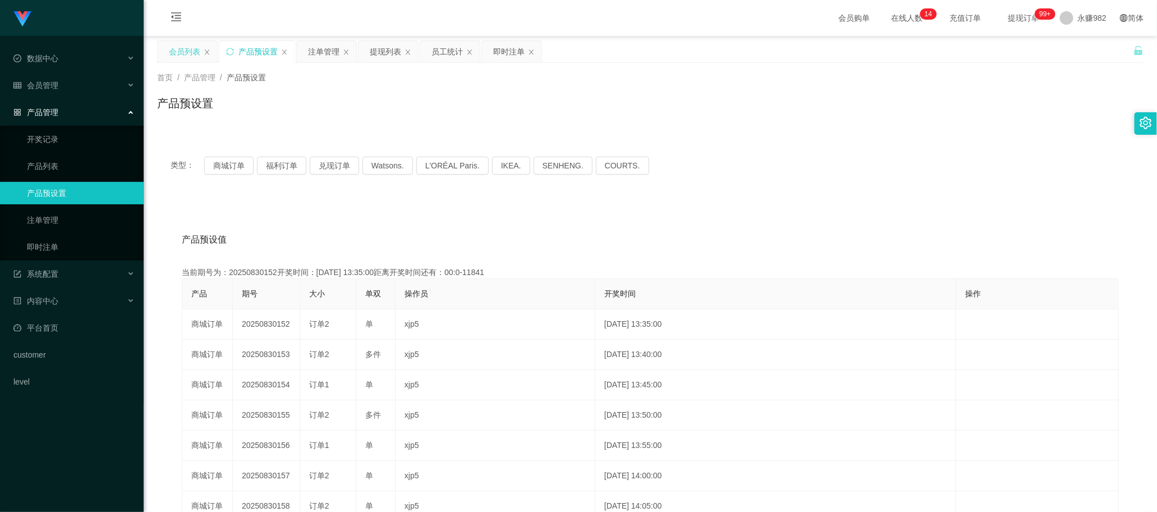
click at [180, 55] on div "会员列表" at bounding box center [184, 51] width 31 height 21
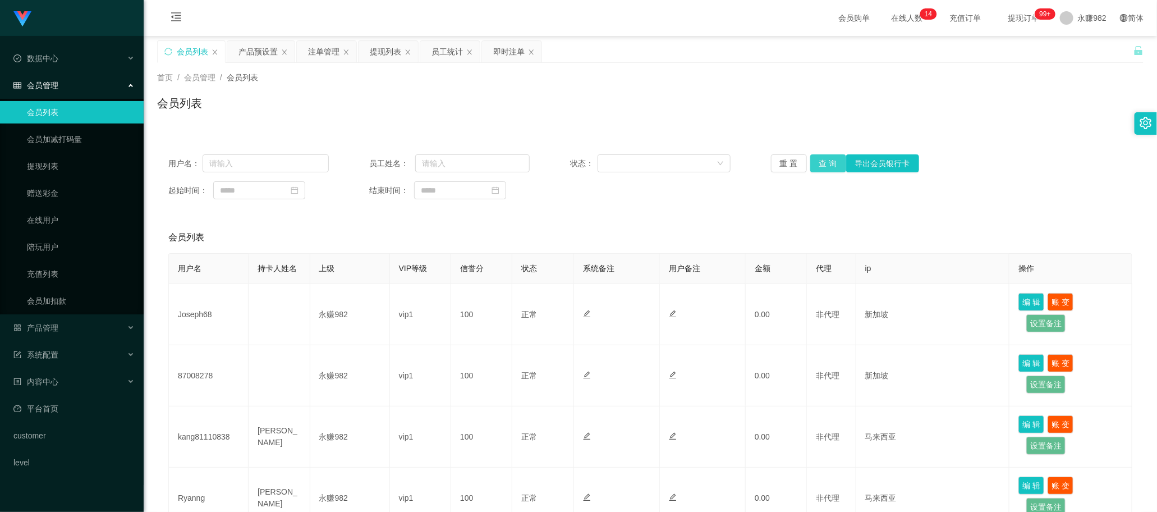
click at [820, 166] on button "查 询" at bounding box center [828, 163] width 36 height 18
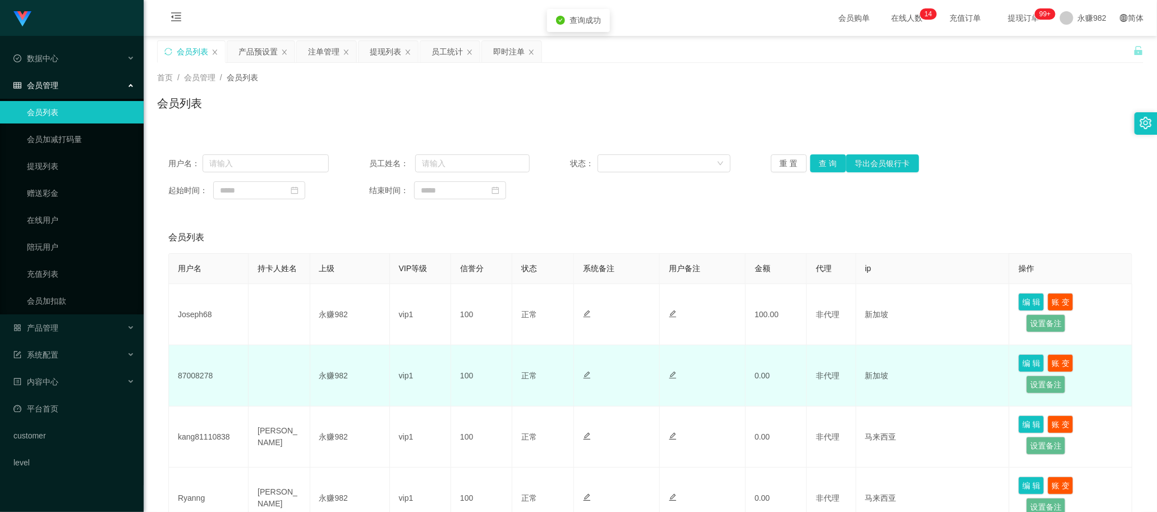
click at [183, 374] on td "87008278" at bounding box center [209, 375] width 80 height 61
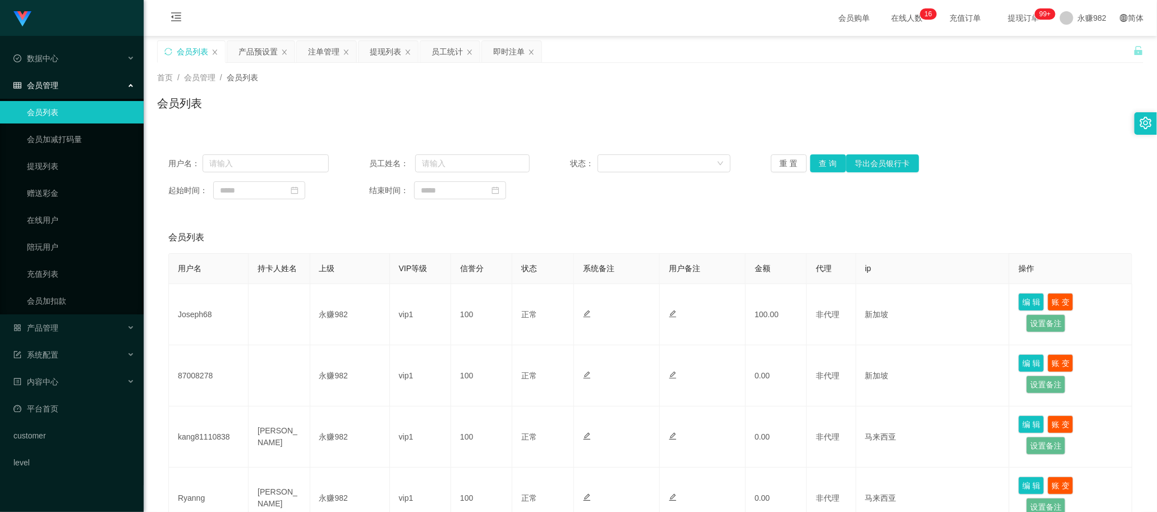
click at [465, 237] on div "会员列表" at bounding box center [650, 237] width 964 height 31
click at [828, 170] on button "查 询" at bounding box center [828, 163] width 36 height 18
click at [634, 225] on div "会员列表" at bounding box center [650, 237] width 964 height 31
click at [823, 166] on button "查 询" at bounding box center [828, 163] width 36 height 18
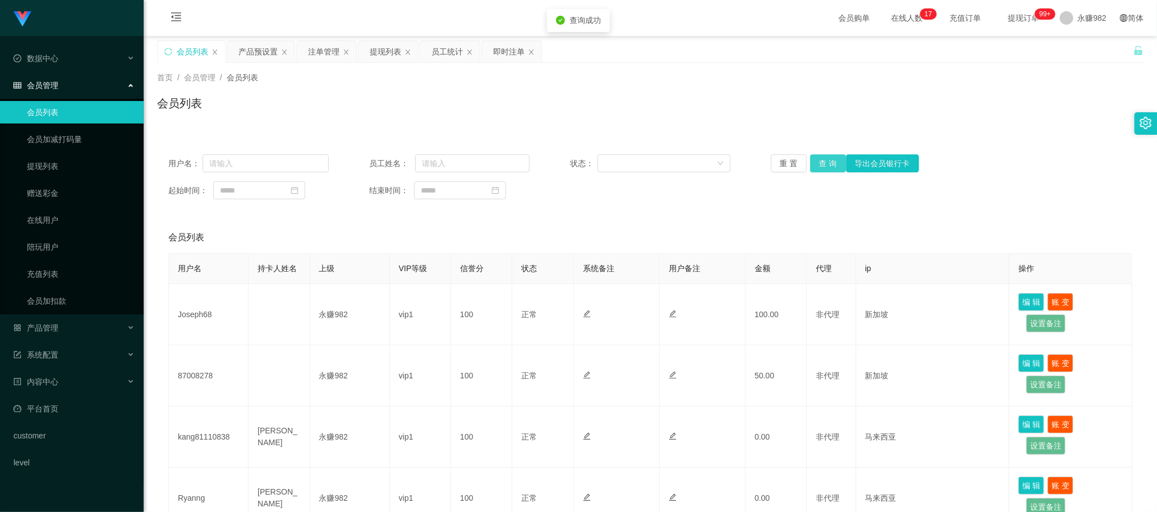
click at [823, 166] on button "查 询" at bounding box center [828, 163] width 36 height 18
click at [818, 160] on button "查 询" at bounding box center [828, 163] width 36 height 18
click at [820, 164] on button "查 询" at bounding box center [828, 163] width 36 height 18
click at [261, 57] on div "产品预设置" at bounding box center [257, 51] width 39 height 21
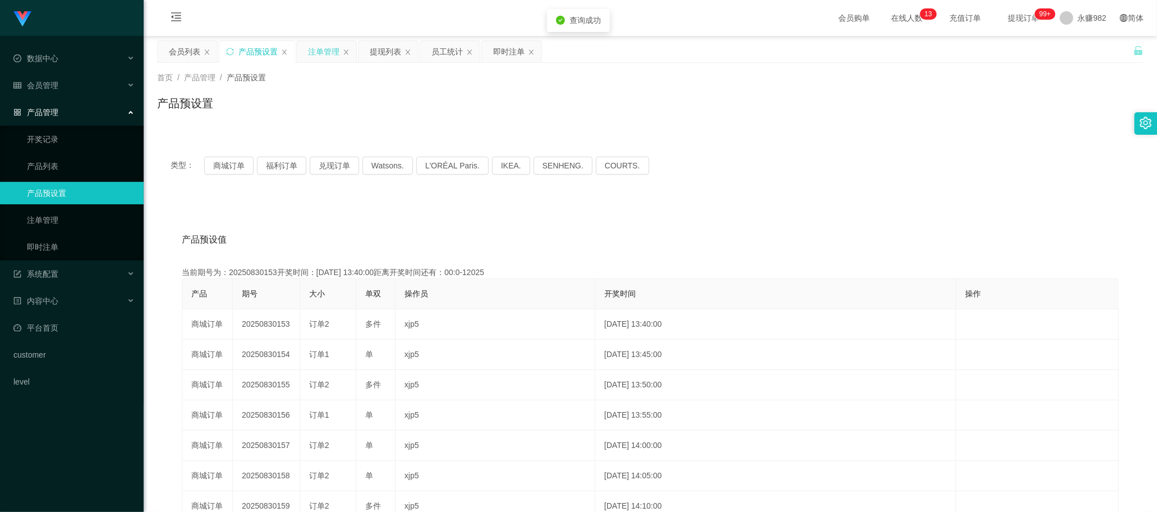
click at [329, 55] on div "注单管理" at bounding box center [323, 51] width 31 height 21
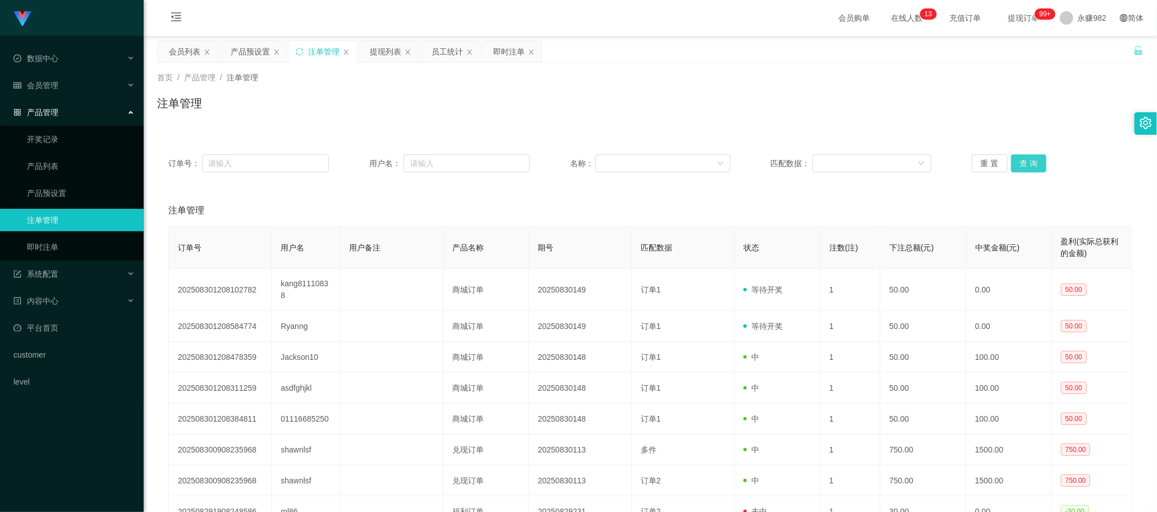
click at [1019, 163] on button "查 询" at bounding box center [1029, 163] width 36 height 18
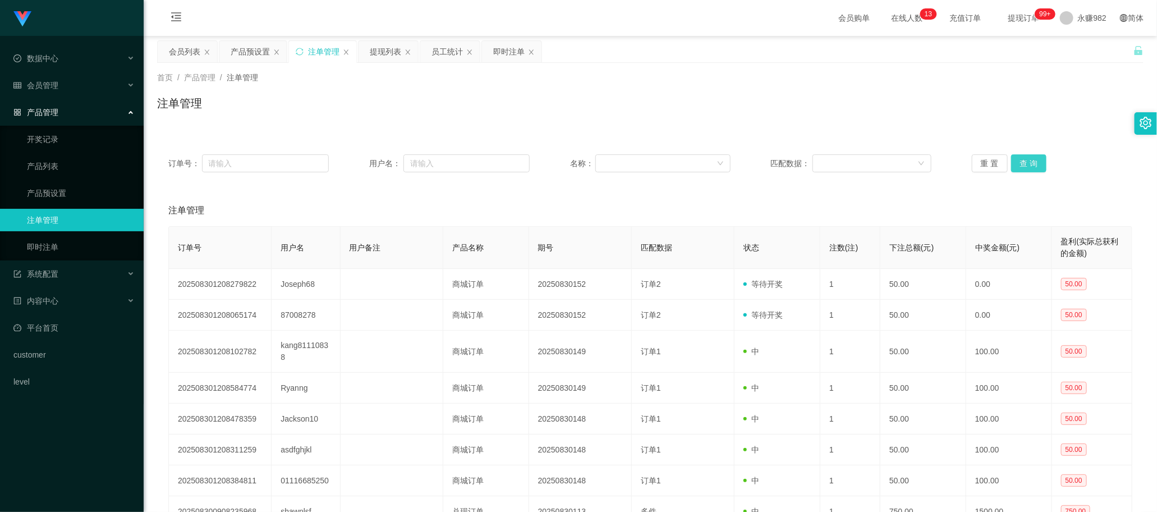
click at [1019, 163] on button "查 询" at bounding box center [1029, 163] width 36 height 18
click at [659, 203] on div "注单管理" at bounding box center [650, 210] width 964 height 31
click at [1022, 164] on button "查 询" at bounding box center [1029, 163] width 36 height 18
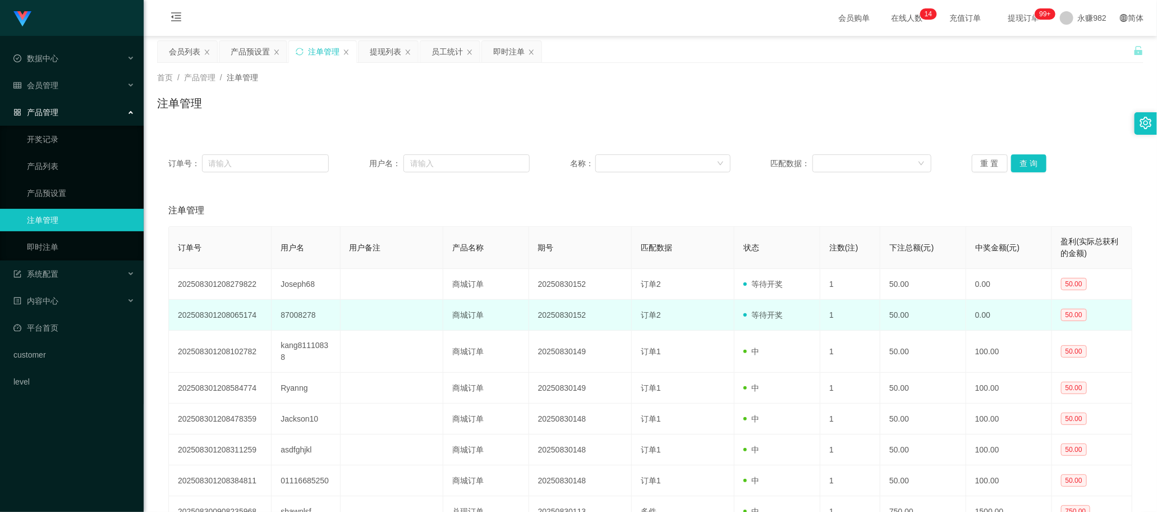
click at [671, 309] on td "订单2" at bounding box center [683, 315] width 103 height 31
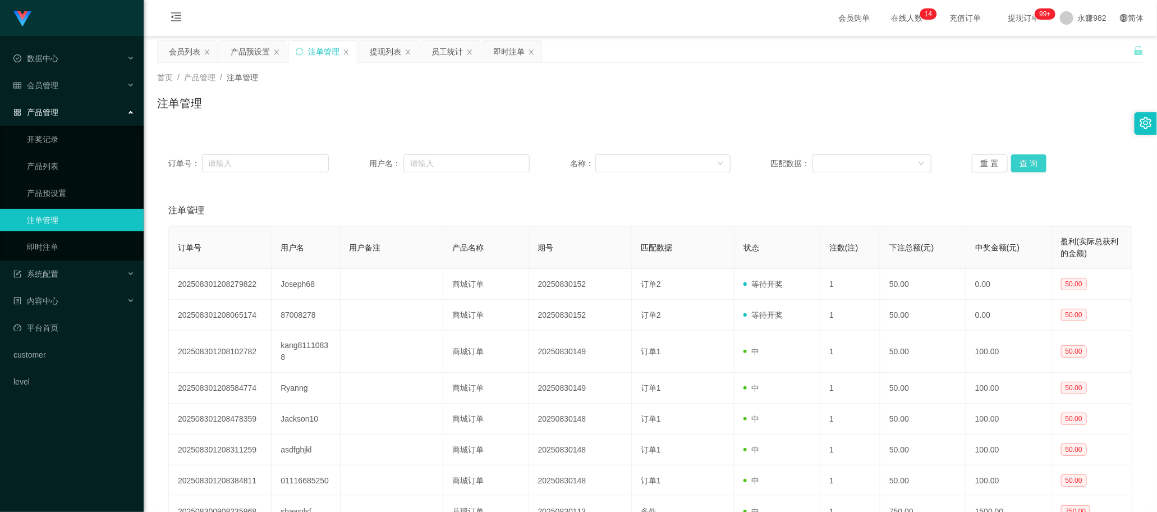
click at [1024, 163] on button "查 询" at bounding box center [1029, 163] width 36 height 18
click at [1031, 159] on button "查 询" at bounding box center [1029, 163] width 36 height 18
click at [199, 51] on div "会员列表" at bounding box center [184, 51] width 31 height 21
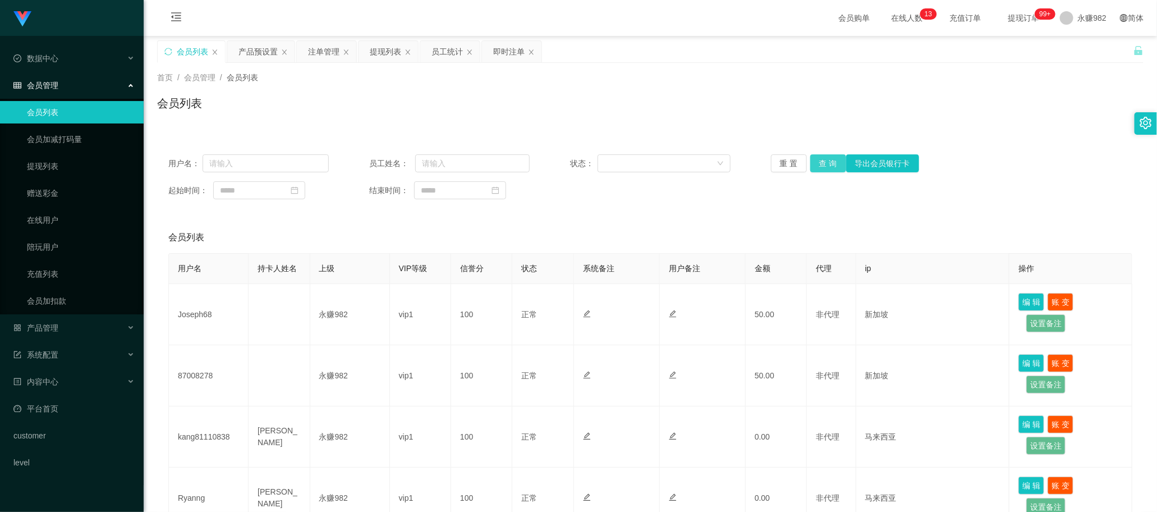
click at [814, 164] on button "查 询" at bounding box center [828, 163] width 36 height 18
click at [265, 192] on input at bounding box center [259, 190] width 92 height 18
click at [298, 354] on link "今天" at bounding box center [291, 359] width 16 height 21
type input "**********"
click at [825, 164] on button "查 询" at bounding box center [828, 163] width 36 height 18
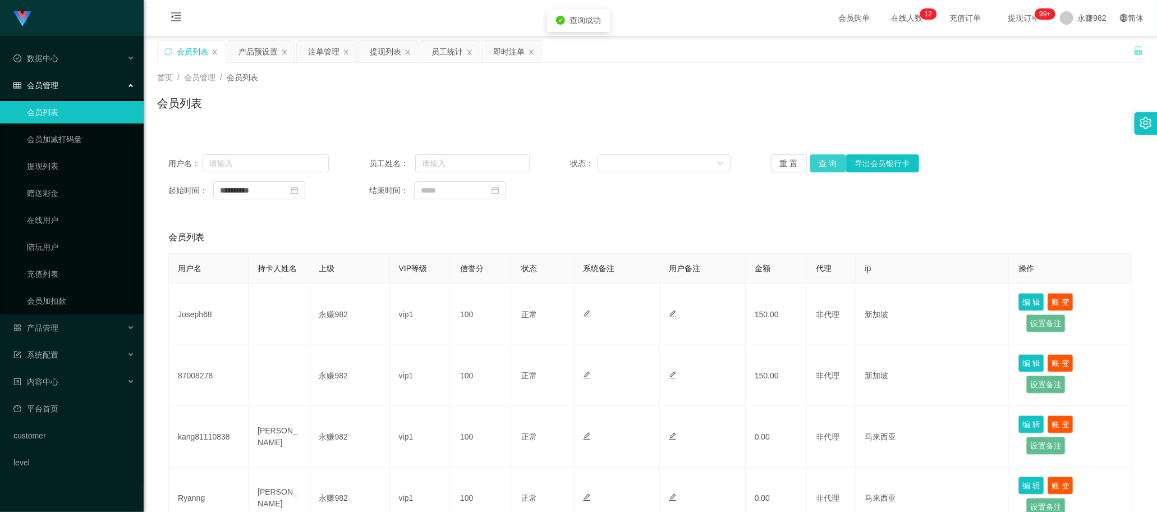
click at [825, 164] on button "查 询" at bounding box center [828, 163] width 36 height 18
click at [828, 162] on button "查 询" at bounding box center [828, 163] width 36 height 18
click at [284, 198] on input "**********" at bounding box center [259, 190] width 92 height 18
type input "*"
click at [827, 166] on button "查 询" at bounding box center [828, 163] width 36 height 18
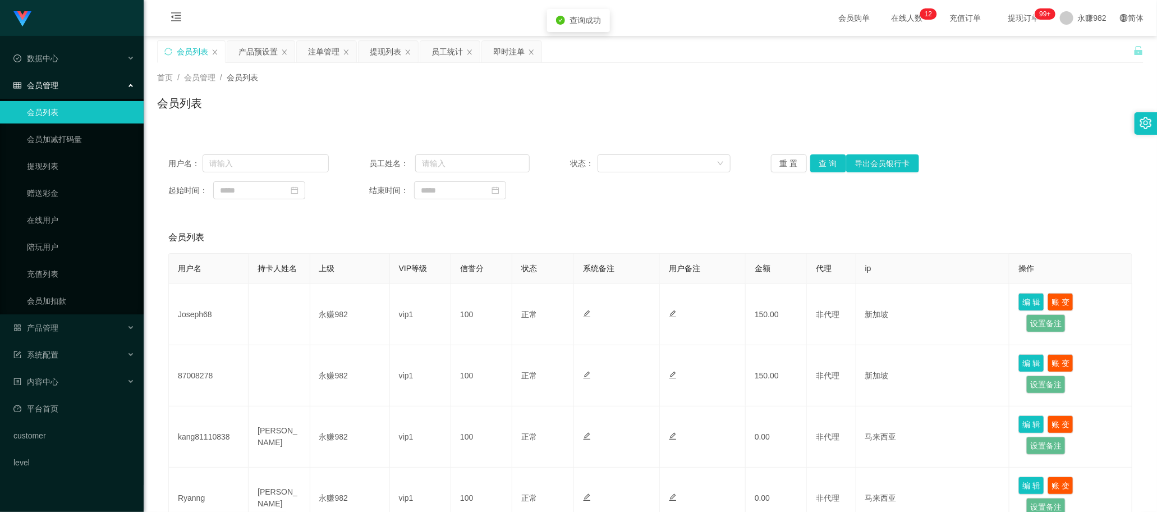
click at [821, 166] on button "查 询" at bounding box center [828, 163] width 36 height 18
click at [506, 55] on div "即时注单" at bounding box center [508, 51] width 31 height 21
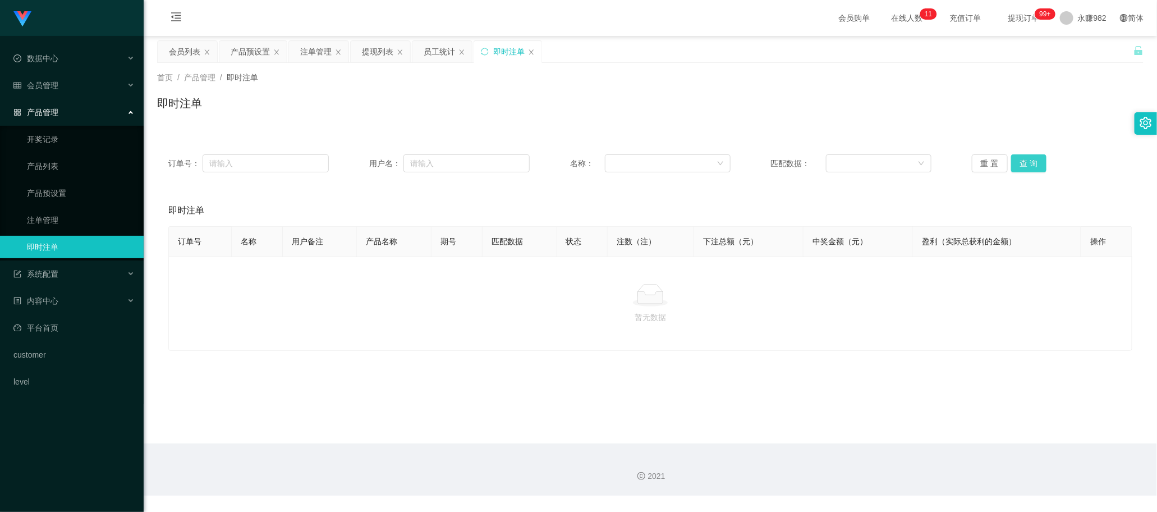
click at [1029, 163] on button "查 询" at bounding box center [1029, 163] width 36 height 18
click at [377, 59] on div "提现列表" at bounding box center [377, 51] width 31 height 21
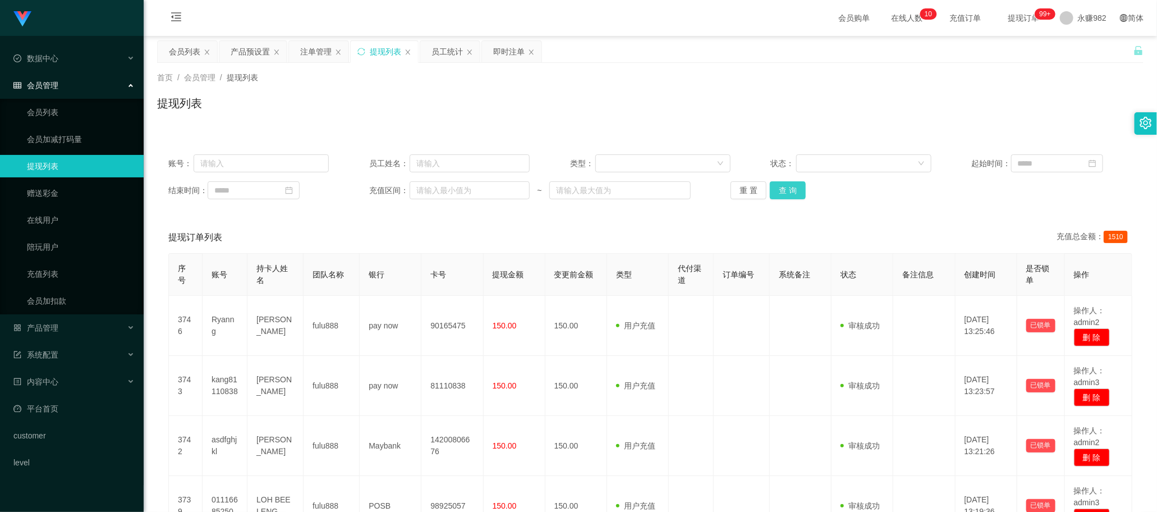
click at [794, 191] on button "查 询" at bounding box center [788, 190] width 36 height 18
click at [189, 47] on div "会员列表" at bounding box center [184, 51] width 31 height 21
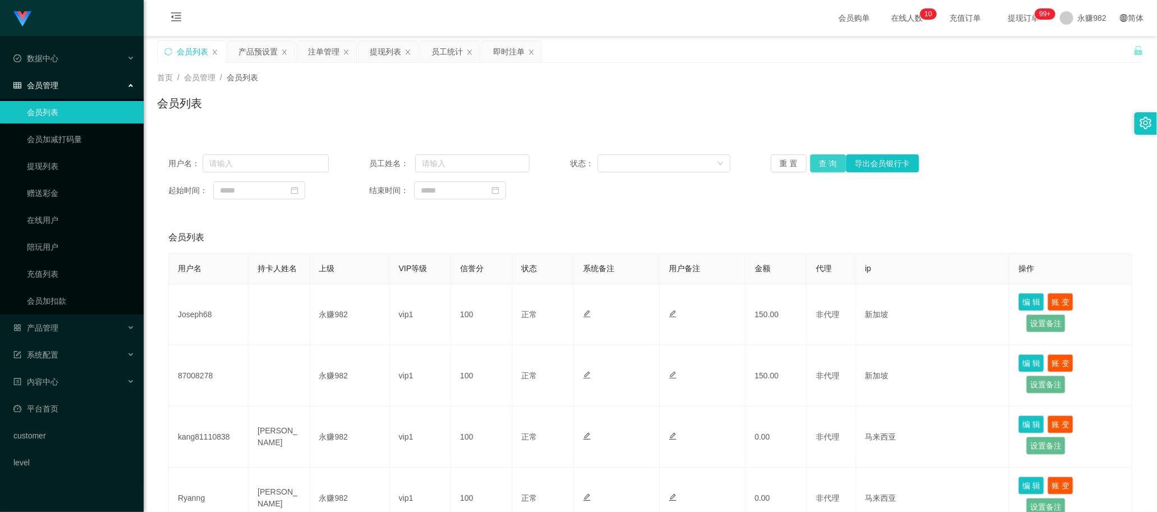
click at [823, 160] on button "查 询" at bounding box center [828, 163] width 36 height 18
click at [827, 162] on button "查 询" at bounding box center [828, 163] width 36 height 18
click at [386, 55] on div "提现列表" at bounding box center [385, 51] width 31 height 21
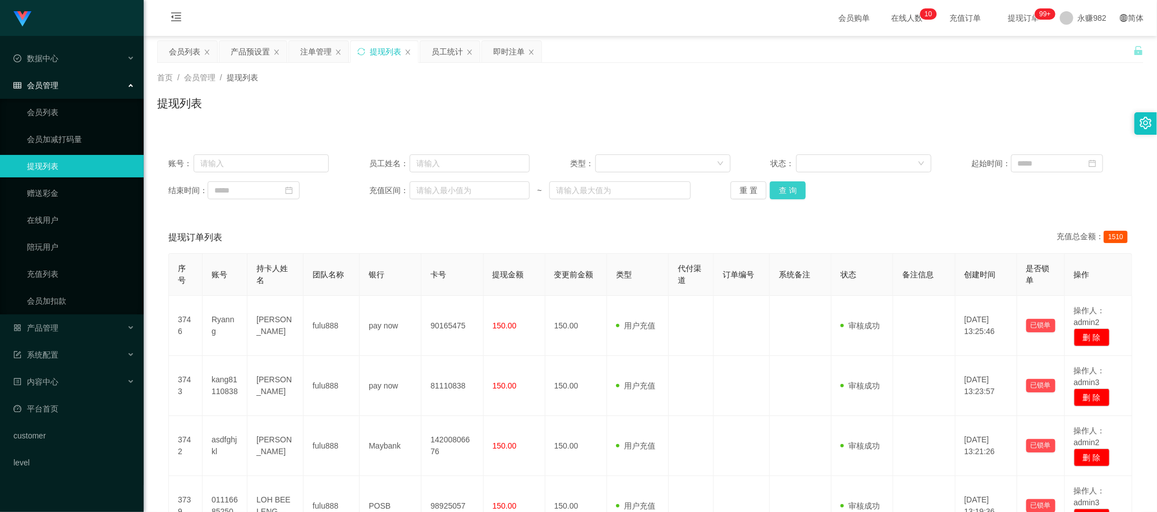
click at [789, 191] on button "查 询" at bounding box center [788, 190] width 36 height 18
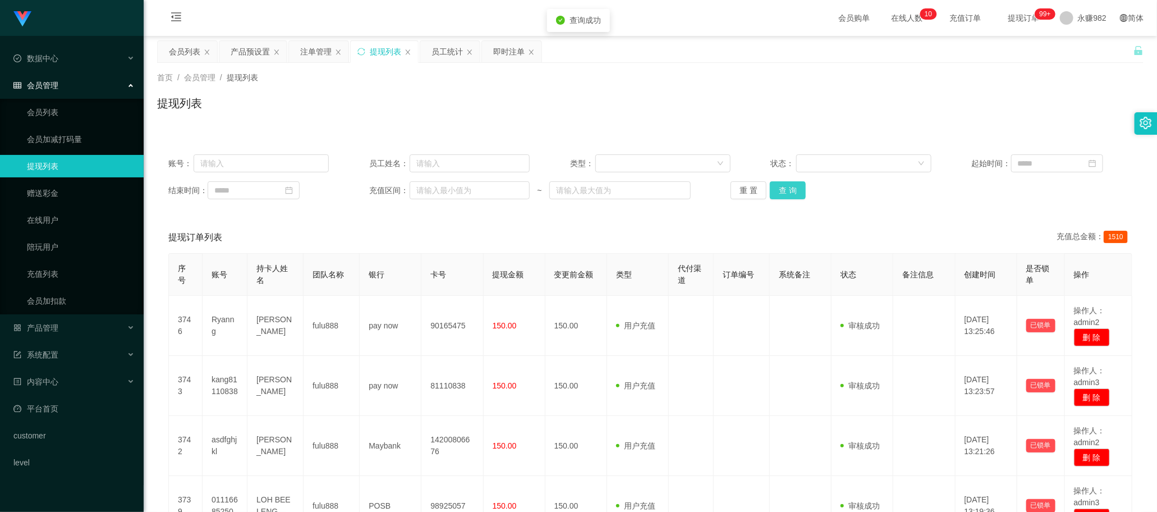
click at [789, 191] on button "查 询" at bounding box center [788, 190] width 36 height 18
drag, startPoint x: 624, startPoint y: 66, endPoint x: 644, endPoint y: 63, distance: 20.5
click at [624, 66] on div "首页 / 会员管理 / 提现列表 / 提现列表" at bounding box center [650, 96] width 1013 height 67
click at [788, 195] on button "查 询" at bounding box center [788, 190] width 36 height 18
click at [172, 56] on div "会员列表" at bounding box center [184, 51] width 31 height 21
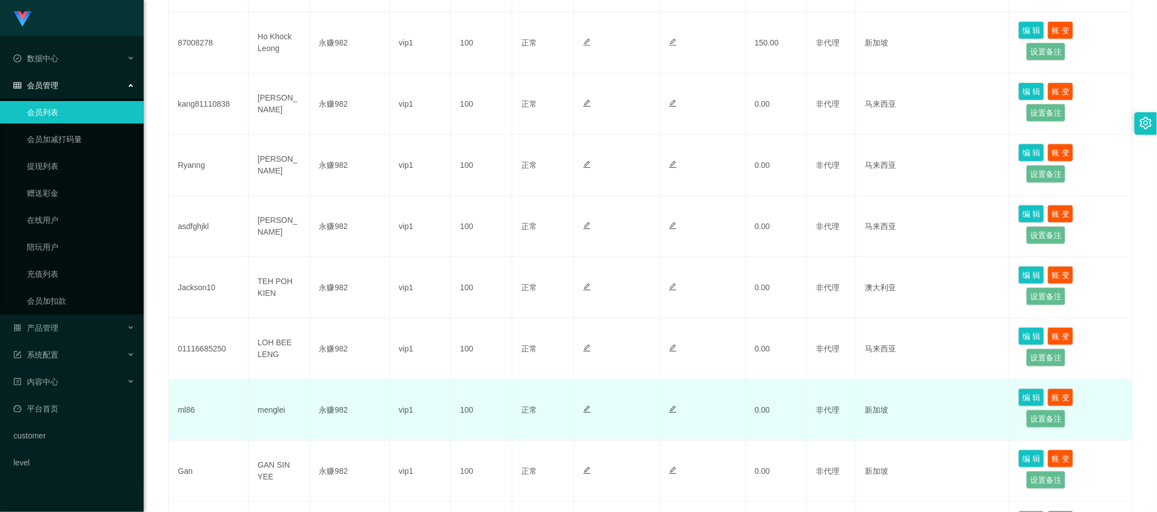
scroll to position [122, 0]
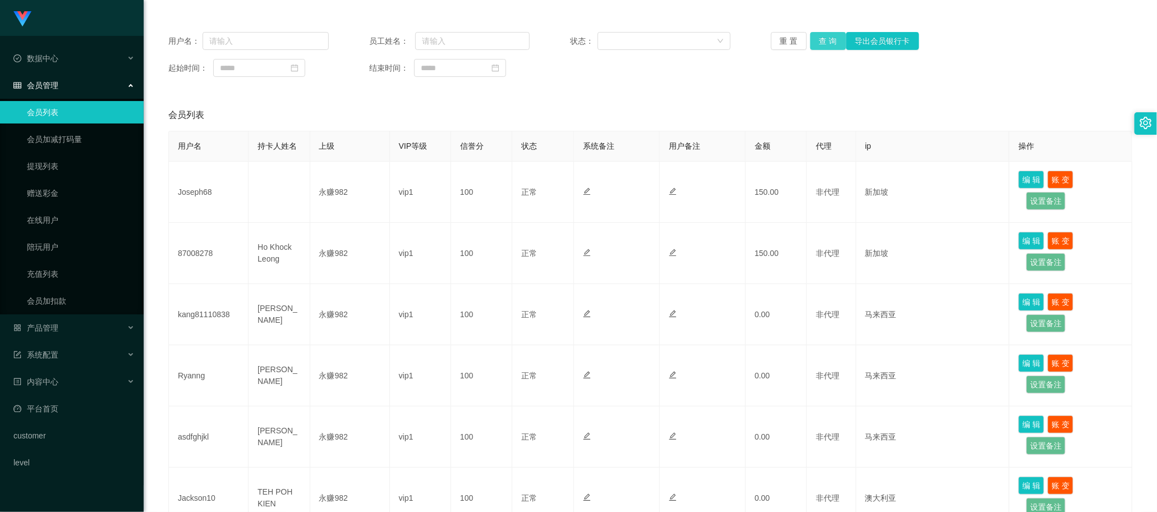
click at [828, 35] on button "查 询" at bounding box center [828, 41] width 36 height 18
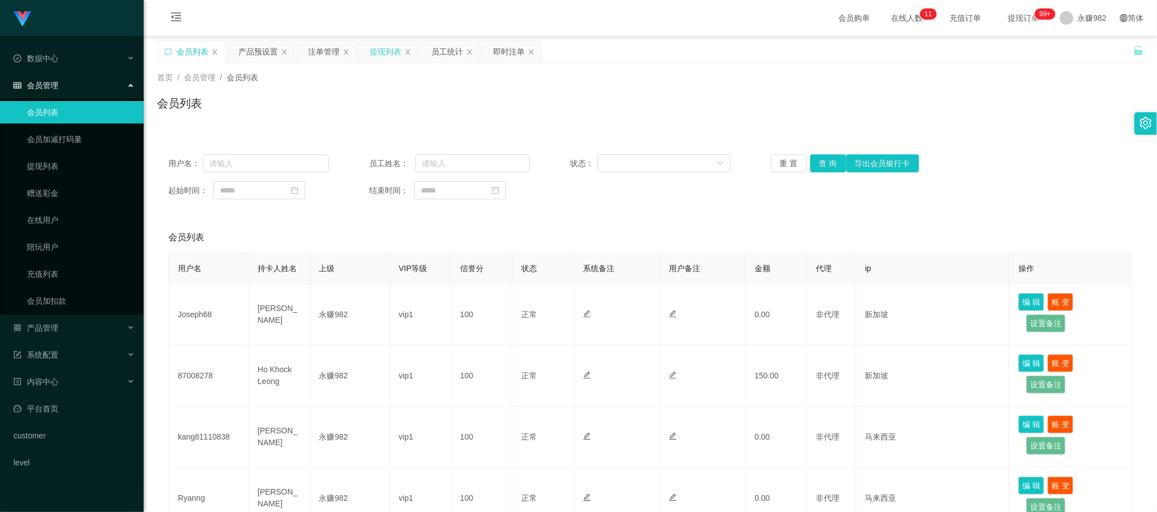
click at [386, 58] on div "提现列表" at bounding box center [385, 51] width 31 height 21
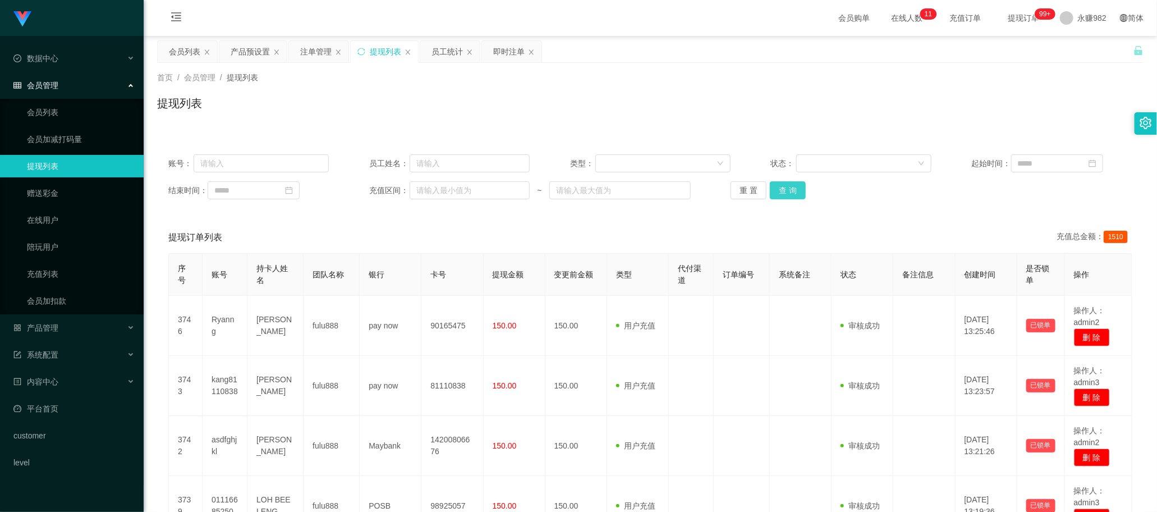
click at [791, 189] on button "查 询" at bounding box center [788, 190] width 36 height 18
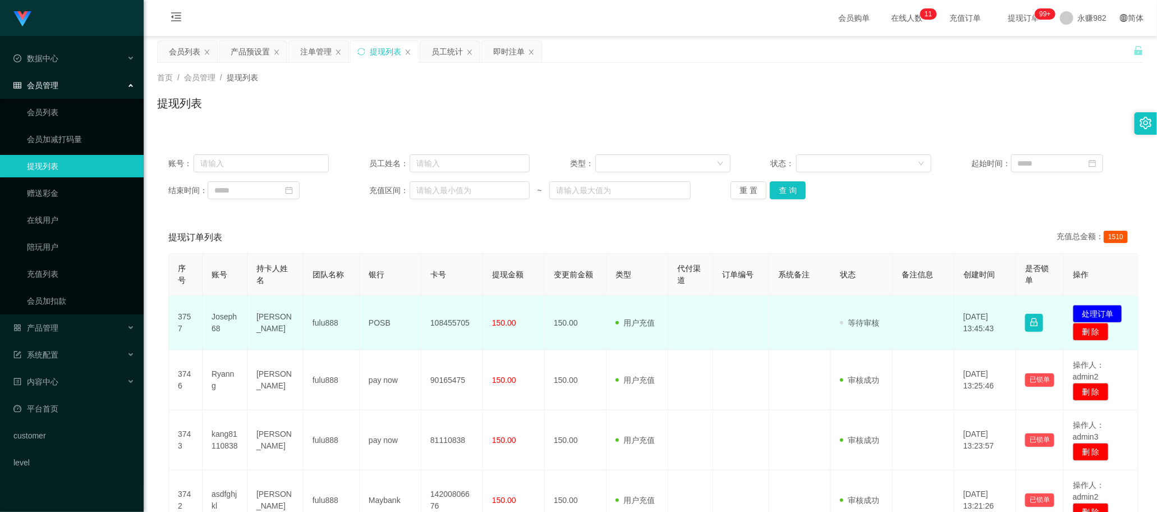
click at [278, 322] on td "[PERSON_NAME]" at bounding box center [275, 323] width 56 height 54
click at [443, 332] on td "108455705" at bounding box center [452, 323] width 62 height 54
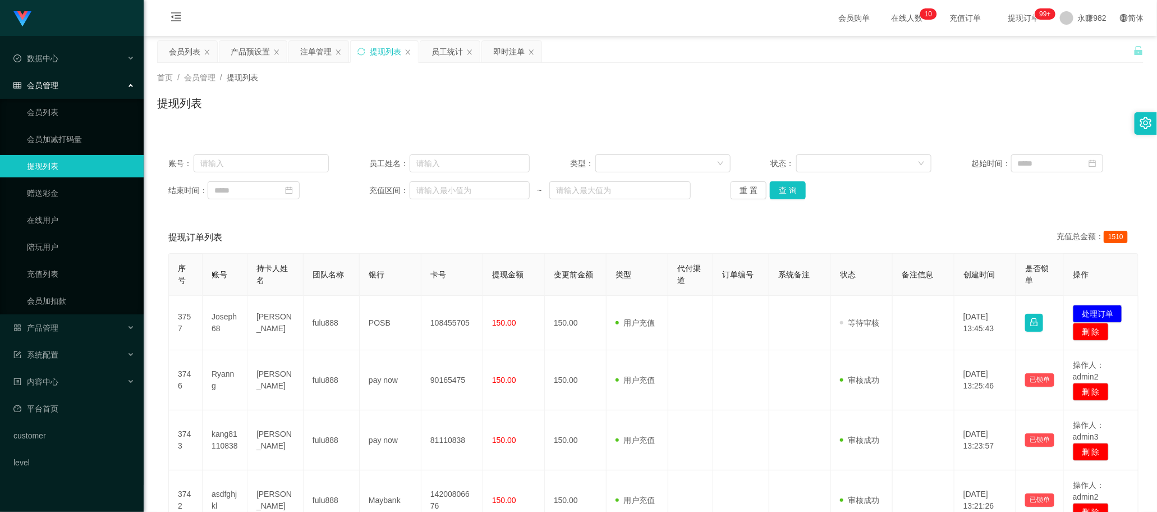
click at [802, 194] on div "重 置 查 询" at bounding box center [811, 190] width 160 height 18
click at [797, 194] on button "查 询" at bounding box center [788, 190] width 36 height 18
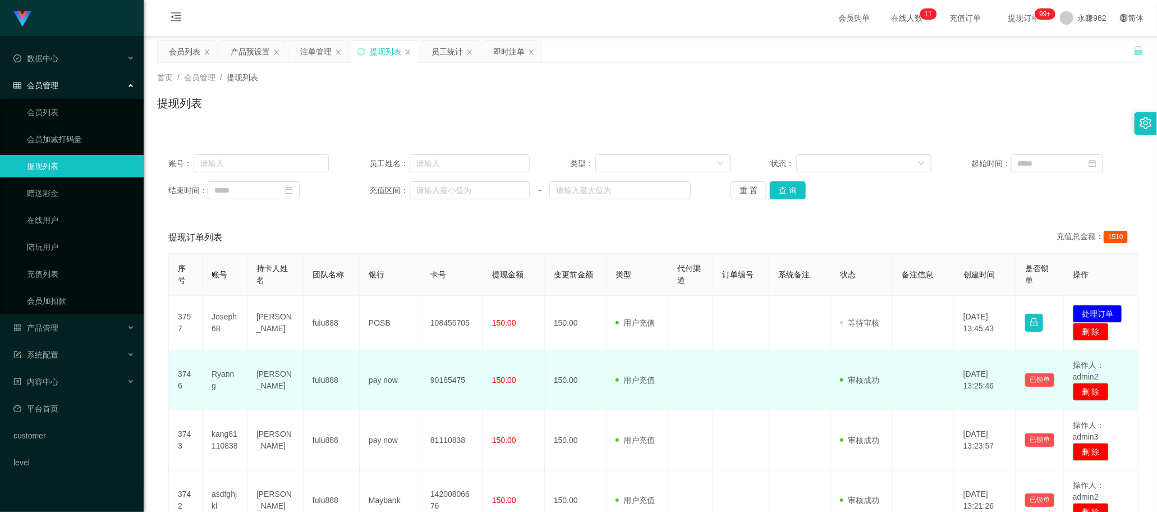
drag, startPoint x: 443, startPoint y: 362, endPoint x: 447, endPoint y: 357, distance: 6.8
click at [443, 362] on td "90165475" at bounding box center [452, 380] width 62 height 60
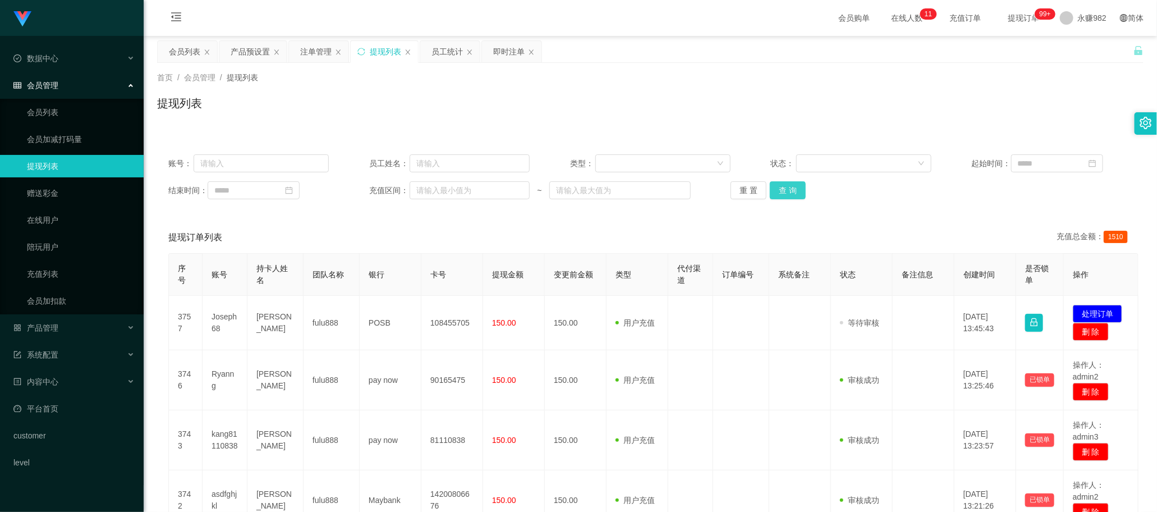
click at [787, 195] on button "查 询" at bounding box center [788, 190] width 36 height 18
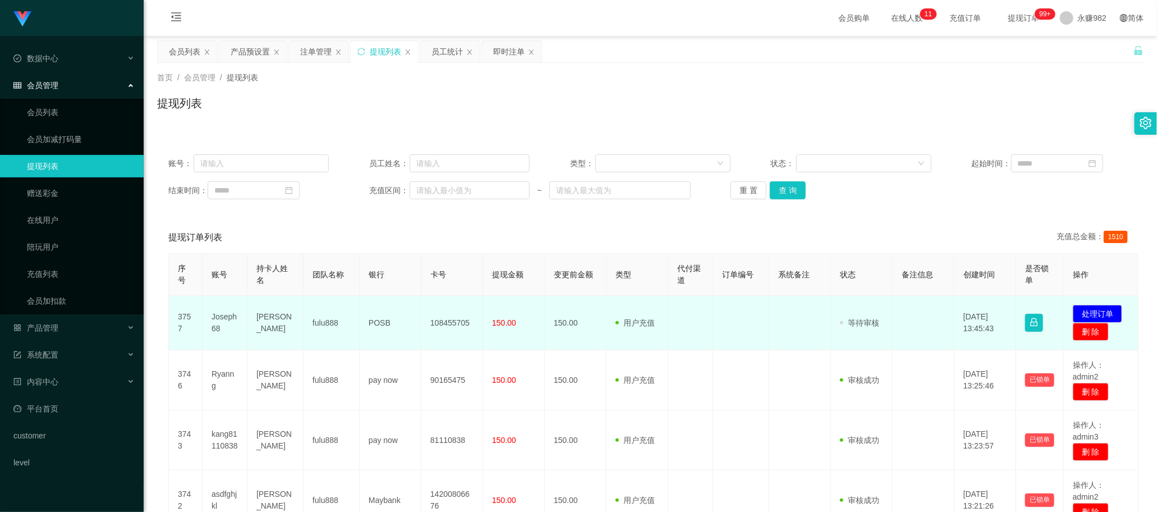
click at [217, 320] on td "Joseph68" at bounding box center [225, 323] width 45 height 54
click at [223, 325] on td "Joseph68" at bounding box center [225, 323] width 45 height 54
click at [223, 321] on td "Joseph68" at bounding box center [225, 323] width 45 height 54
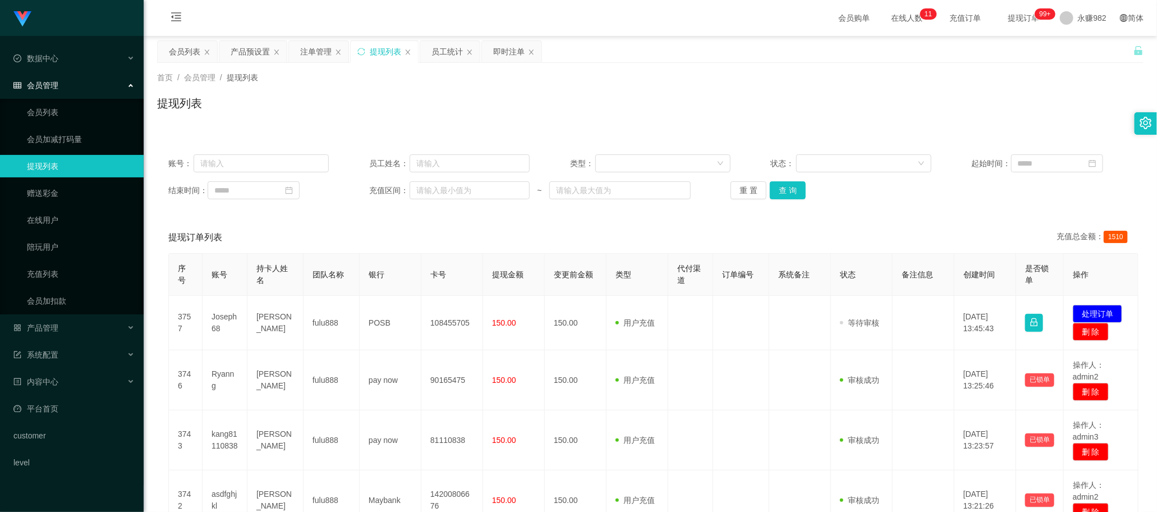
click at [568, 254] on th "变更前金额" at bounding box center [576, 275] width 62 height 42
click at [793, 189] on button "查 询" at bounding box center [788, 190] width 36 height 18
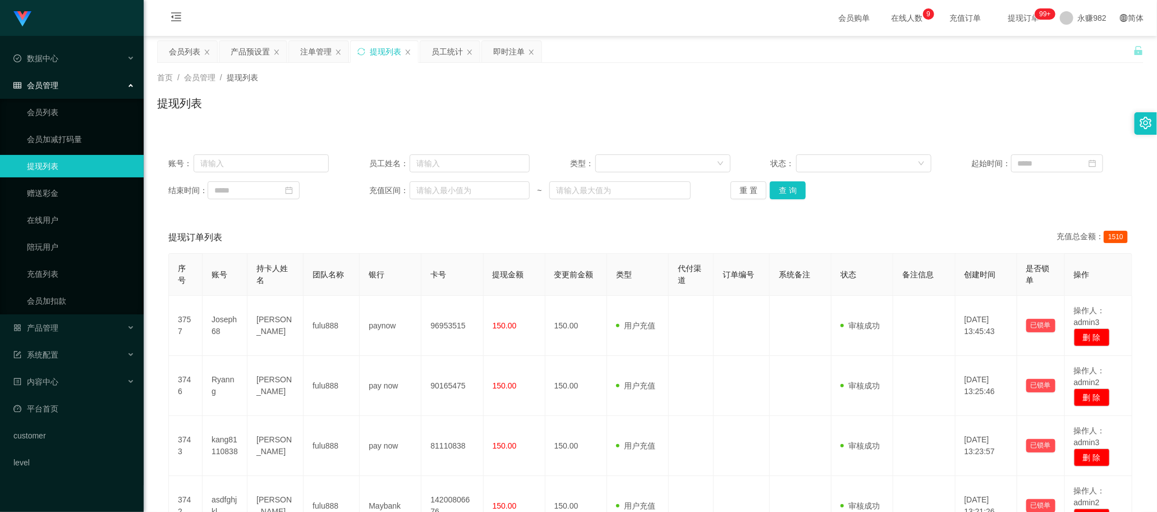
click at [660, 224] on div "提现订单列表 充值总金额： 1510" at bounding box center [650, 237] width 964 height 31
click at [790, 190] on button "查 询" at bounding box center [788, 190] width 36 height 18
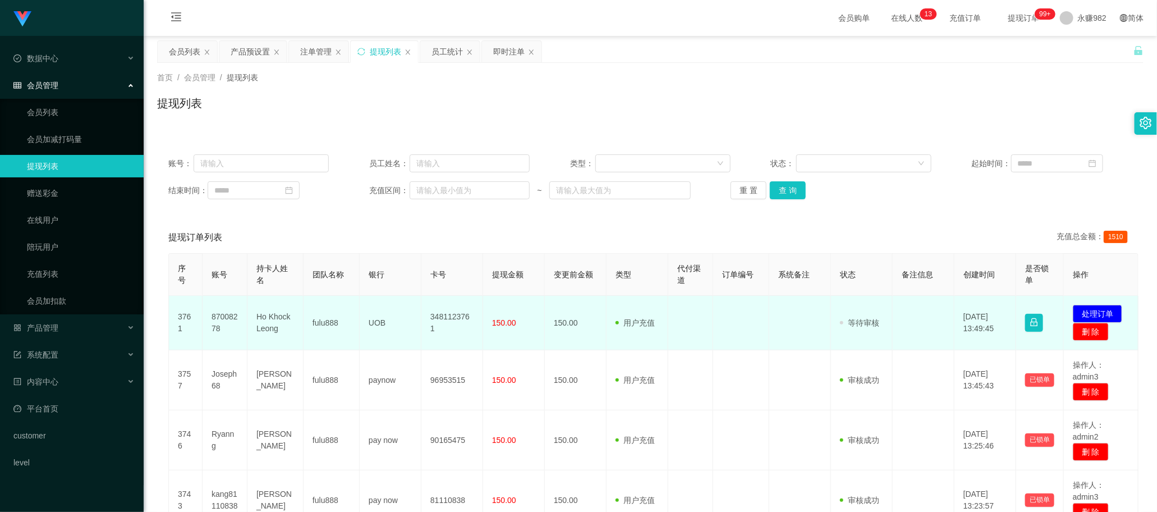
click at [273, 320] on td "Ho Khock Leong" at bounding box center [275, 323] width 56 height 54
click at [273, 321] on td "Ho Khock Leong" at bounding box center [275, 323] width 56 height 54
click at [268, 321] on td "Ho Khock Leong" at bounding box center [275, 323] width 56 height 54
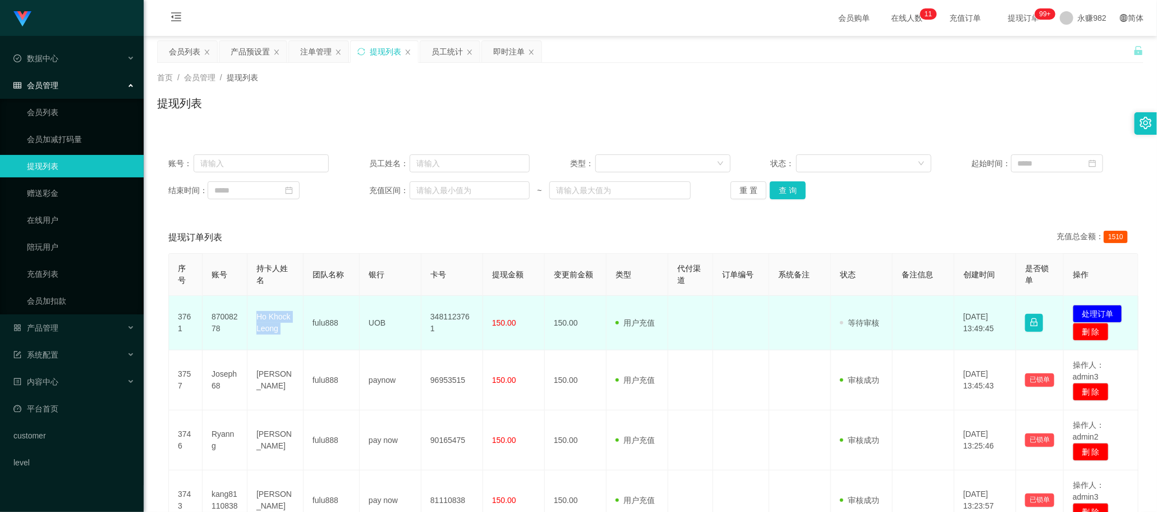
click at [268, 321] on td "Ho Khock Leong" at bounding box center [275, 323] width 56 height 54
drag, startPoint x: 497, startPoint y: 326, endPoint x: 502, endPoint y: 324, distance: 6.0
click at [497, 326] on span "150.00" at bounding box center [504, 322] width 24 height 9
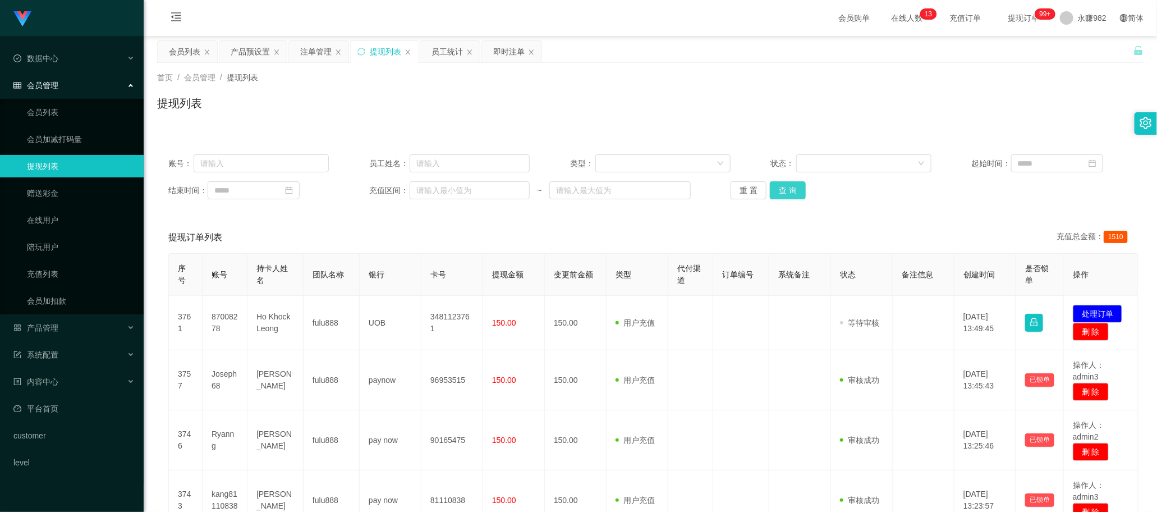
click at [792, 195] on button "查 询" at bounding box center [788, 190] width 36 height 18
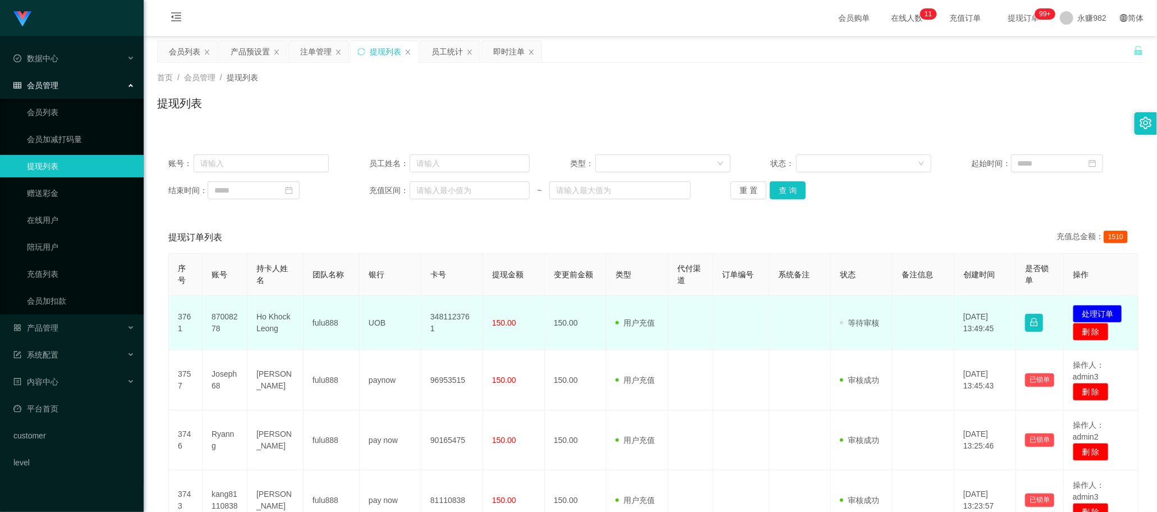
click at [683, 344] on td at bounding box center [690, 323] width 45 height 54
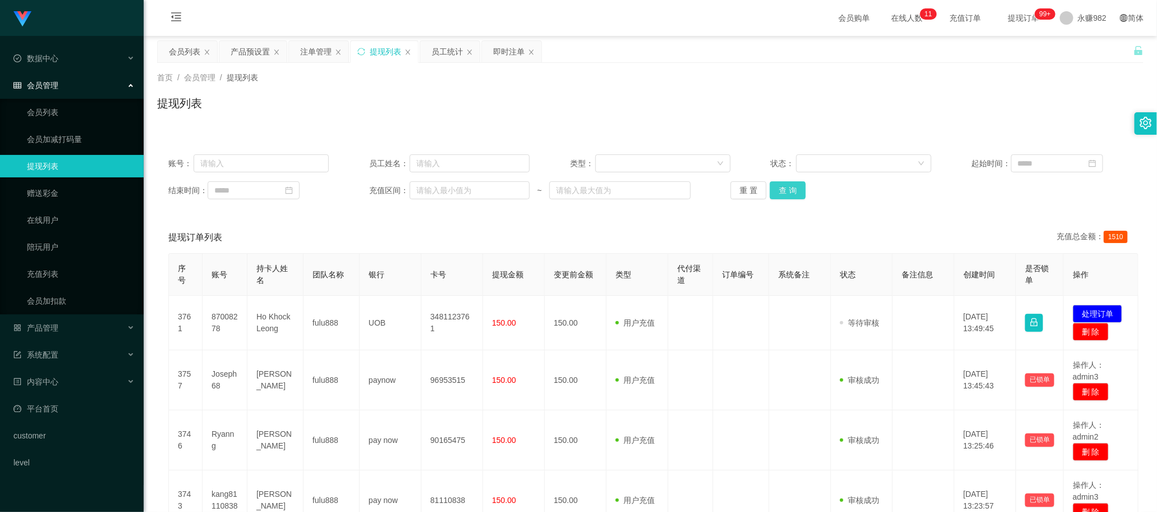
click at [797, 195] on button "查 询" at bounding box center [788, 190] width 36 height 18
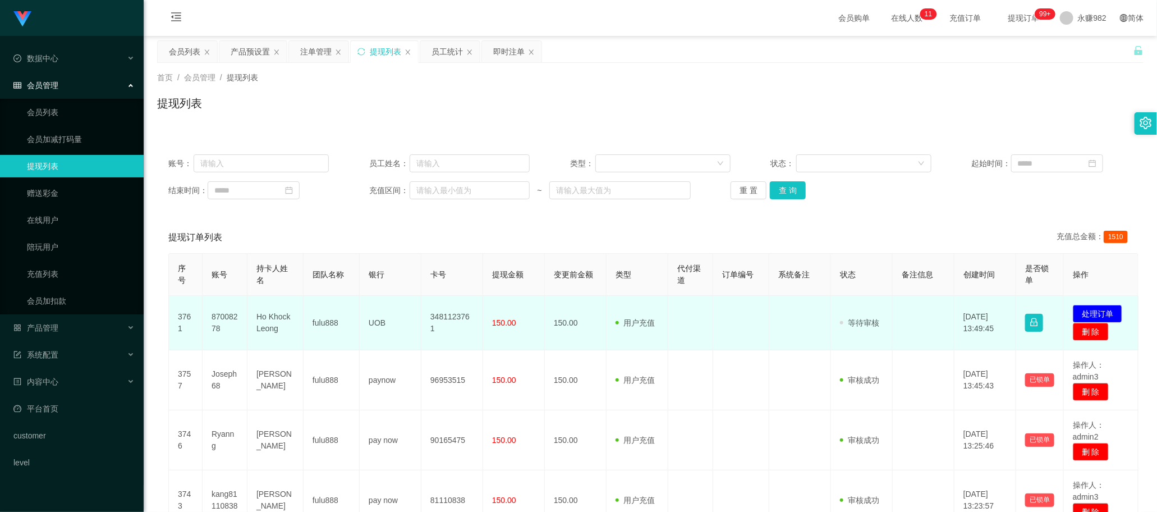
click at [223, 317] on td "87008278" at bounding box center [225, 323] width 45 height 54
click at [282, 315] on td "Ho Khock Leong" at bounding box center [275, 323] width 56 height 54
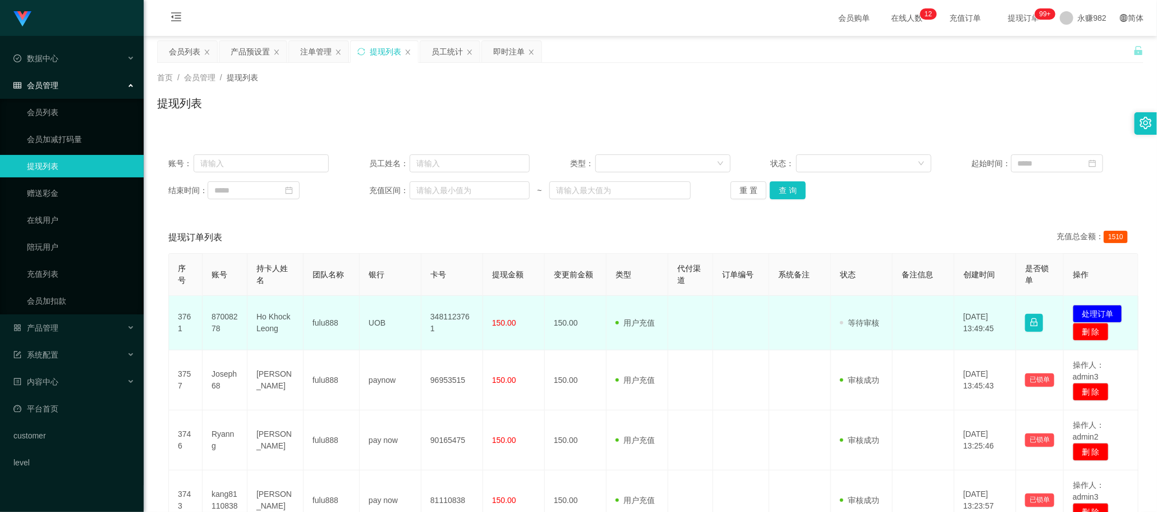
click at [442, 324] on td "3481123761" at bounding box center [452, 323] width 62 height 54
click at [320, 322] on td "fulu888" at bounding box center [332, 323] width 56 height 54
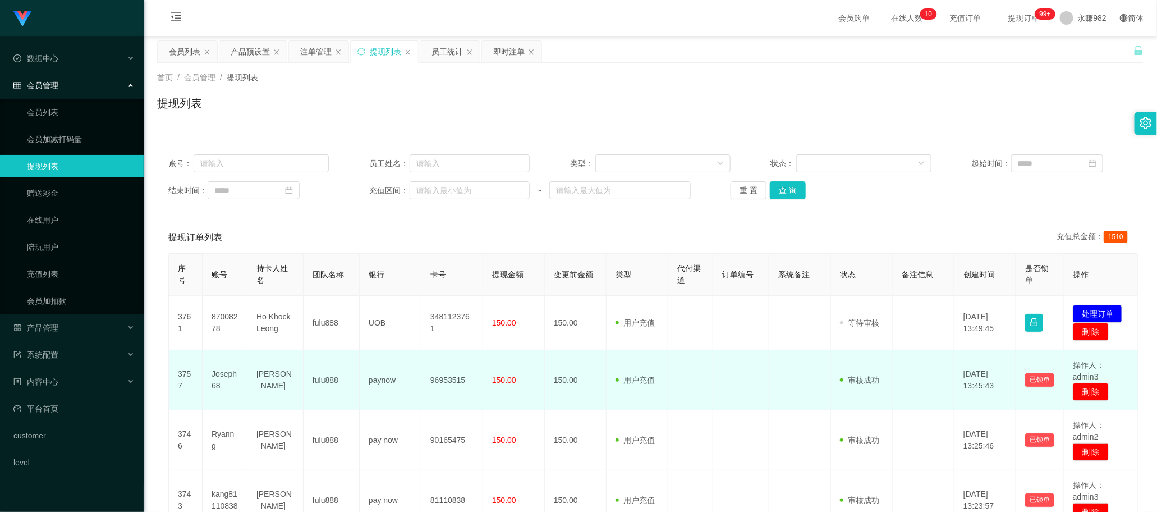
drag, startPoint x: 725, startPoint y: 357, endPoint x: 733, endPoint y: 351, distance: 10.8
click at [725, 357] on td at bounding box center [741, 380] width 56 height 60
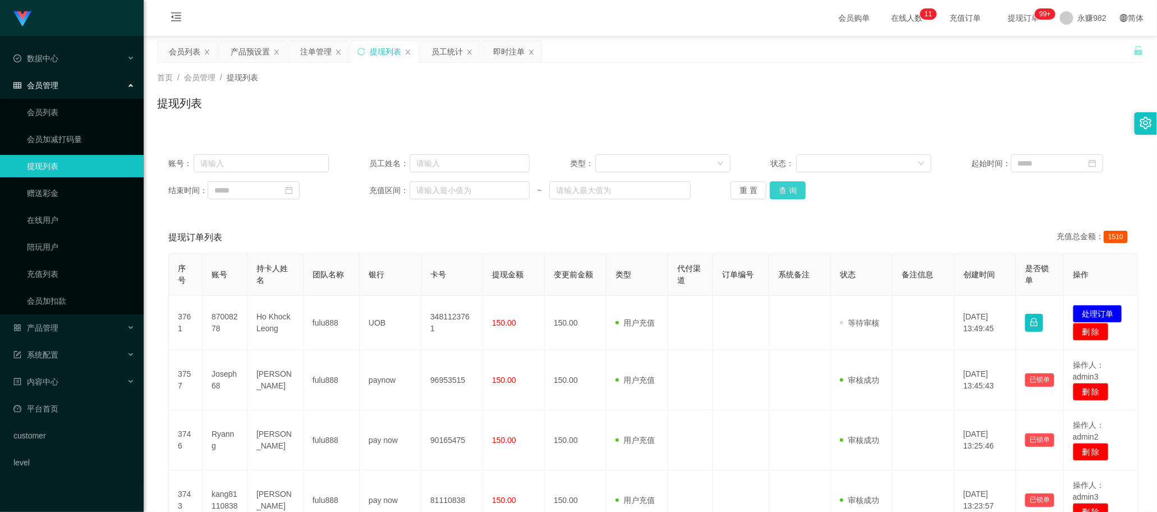
click at [800, 189] on button "查 询" at bounding box center [788, 190] width 36 height 18
click at [783, 194] on button "查 询" at bounding box center [788, 190] width 36 height 18
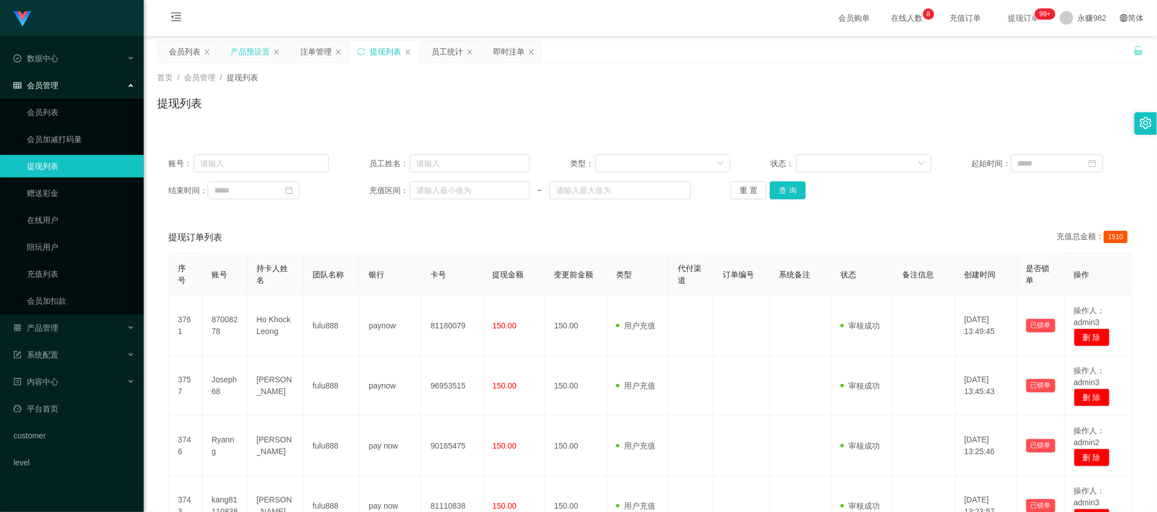
drag, startPoint x: 247, startPoint y: 61, endPoint x: 255, endPoint y: 46, distance: 16.6
click at [248, 60] on div "产品预设置" at bounding box center [250, 51] width 39 height 21
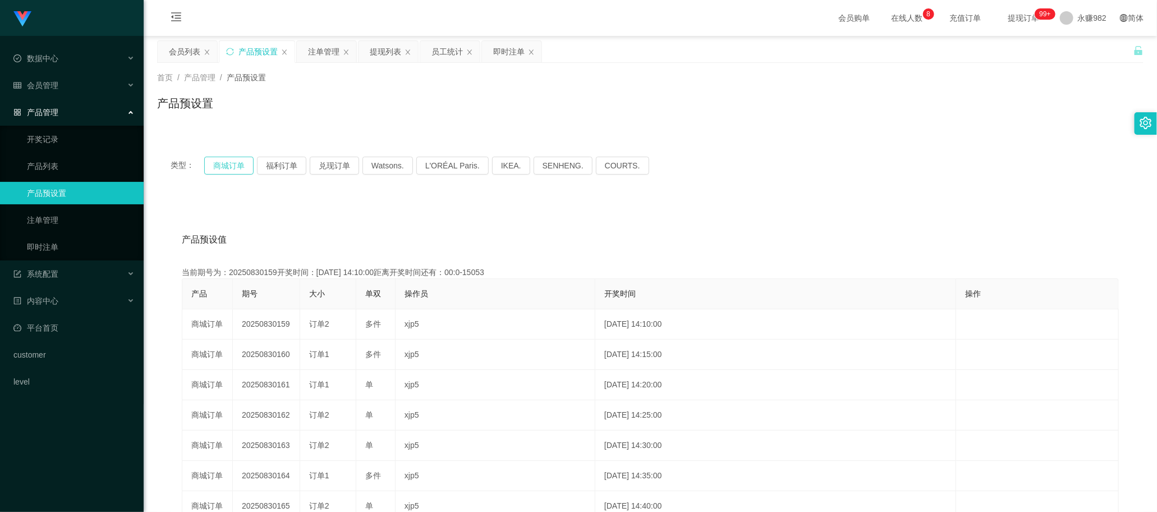
click at [223, 169] on button "商城订单" at bounding box center [228, 166] width 49 height 18
click at [186, 53] on div "会员列表" at bounding box center [184, 51] width 31 height 21
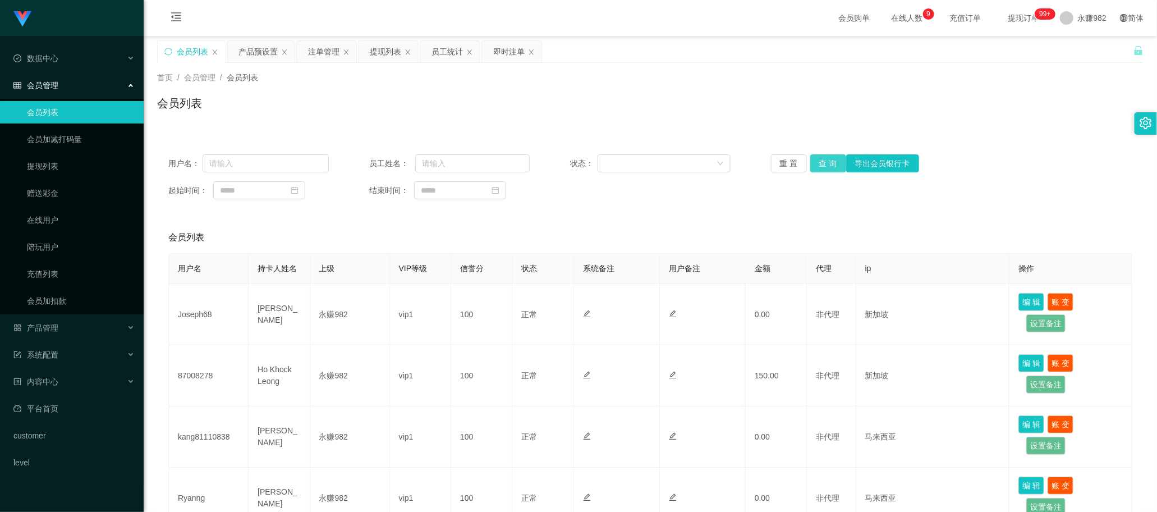
click at [830, 164] on button "查 询" at bounding box center [828, 163] width 36 height 18
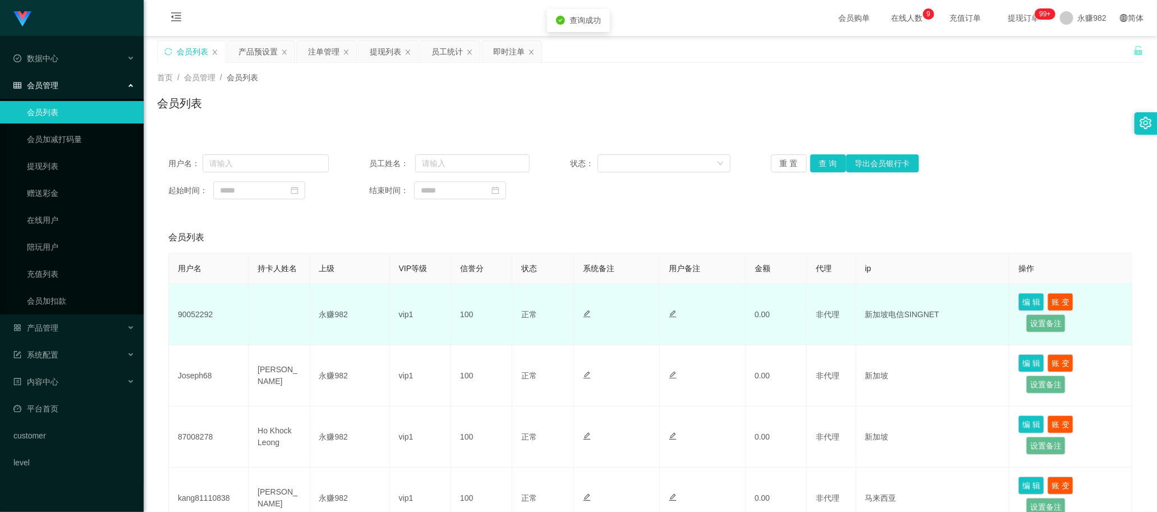
click at [205, 309] on td "90052292" at bounding box center [209, 314] width 80 height 61
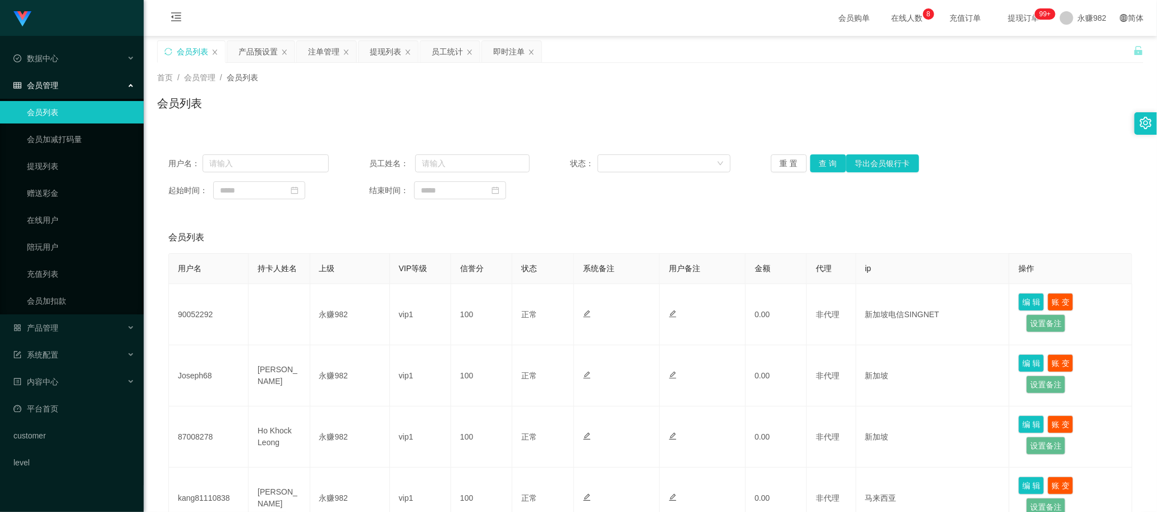
click at [508, 237] on div "会员列表" at bounding box center [650, 237] width 964 height 31
click at [830, 155] on button "查 询" at bounding box center [828, 163] width 36 height 18
click at [695, 198] on div "起始时间： 结束时间：" at bounding box center [650, 190] width 964 height 18
click at [828, 157] on button "查 询" at bounding box center [828, 163] width 36 height 18
click at [533, 227] on div "会员列表" at bounding box center [650, 237] width 964 height 31
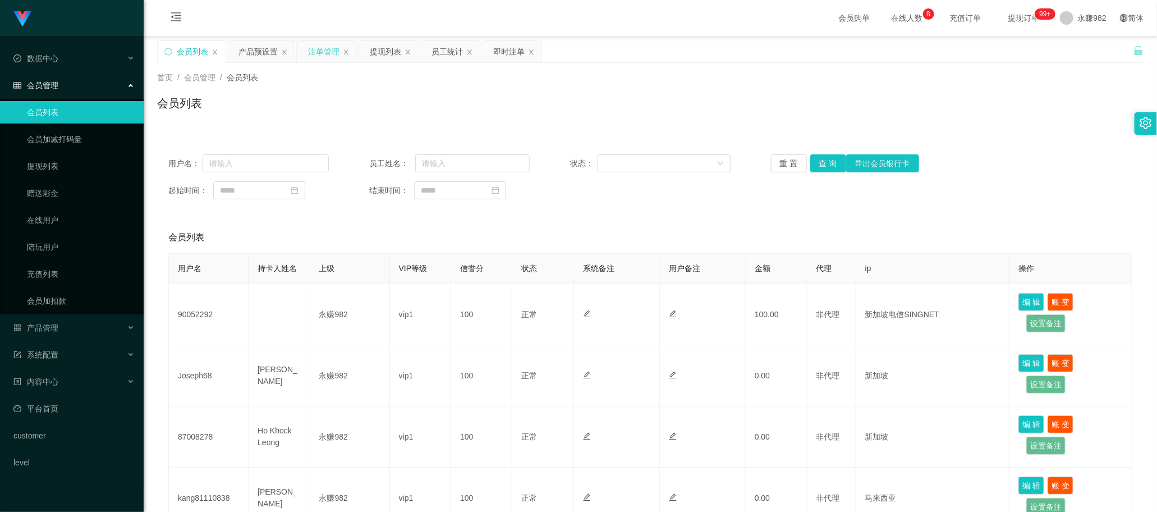
click at [312, 51] on div "注单管理" at bounding box center [323, 51] width 31 height 21
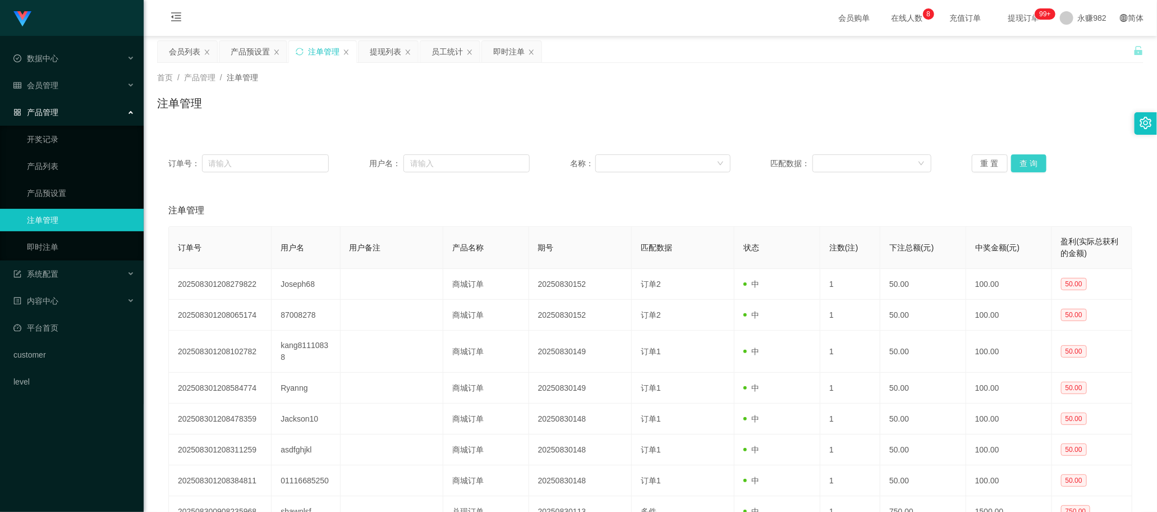
click at [1018, 158] on button "查 询" at bounding box center [1029, 163] width 36 height 18
click at [1017, 158] on button "查 询" at bounding box center [1029, 163] width 36 height 18
click at [180, 57] on div "会员列表" at bounding box center [184, 51] width 31 height 21
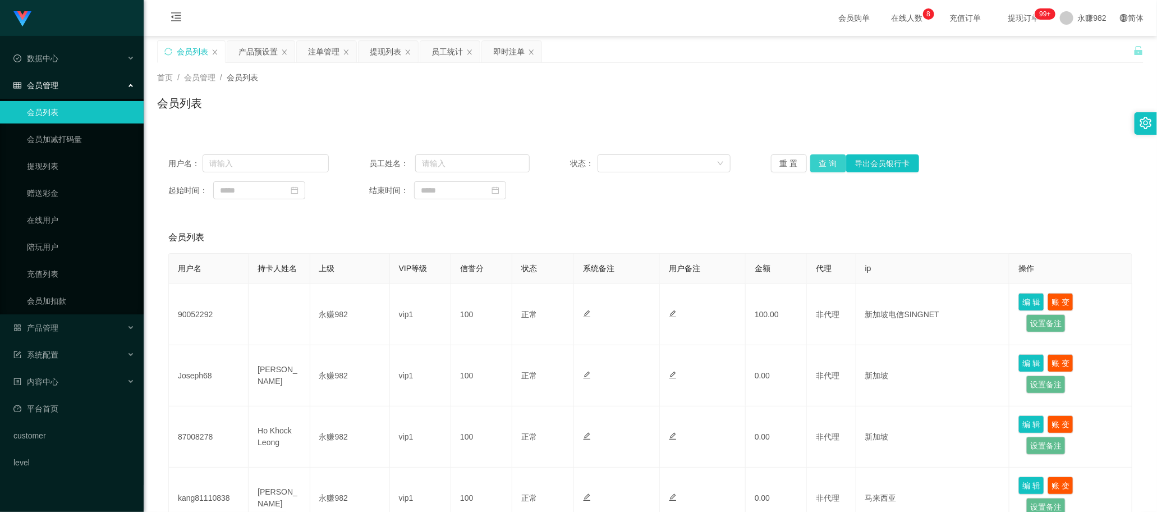
click at [828, 164] on button "查 询" at bounding box center [828, 163] width 36 height 18
click at [576, 208] on div "用户名： 员工姓名： 状态： 重 置 查 询 导出会员银行卡 起始时间： 结束时间：" at bounding box center [650, 176] width 986 height 67
click at [828, 159] on button "查 询" at bounding box center [828, 163] width 36 height 18
click at [380, 52] on div "提现列表" at bounding box center [385, 51] width 31 height 21
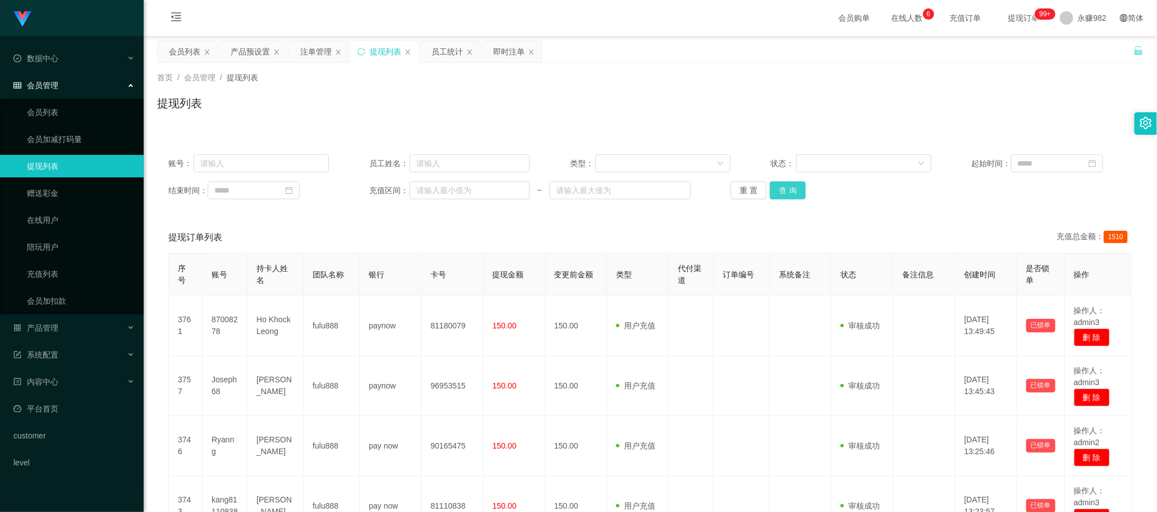
click at [778, 189] on button "查 询" at bounding box center [788, 190] width 36 height 18
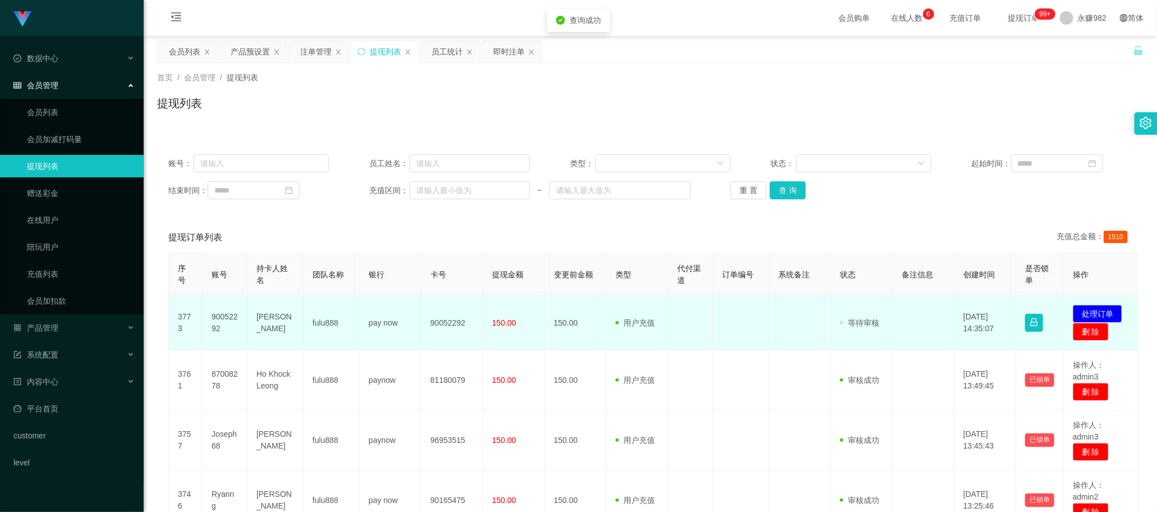
click at [224, 319] on td "90052292" at bounding box center [225, 323] width 45 height 54
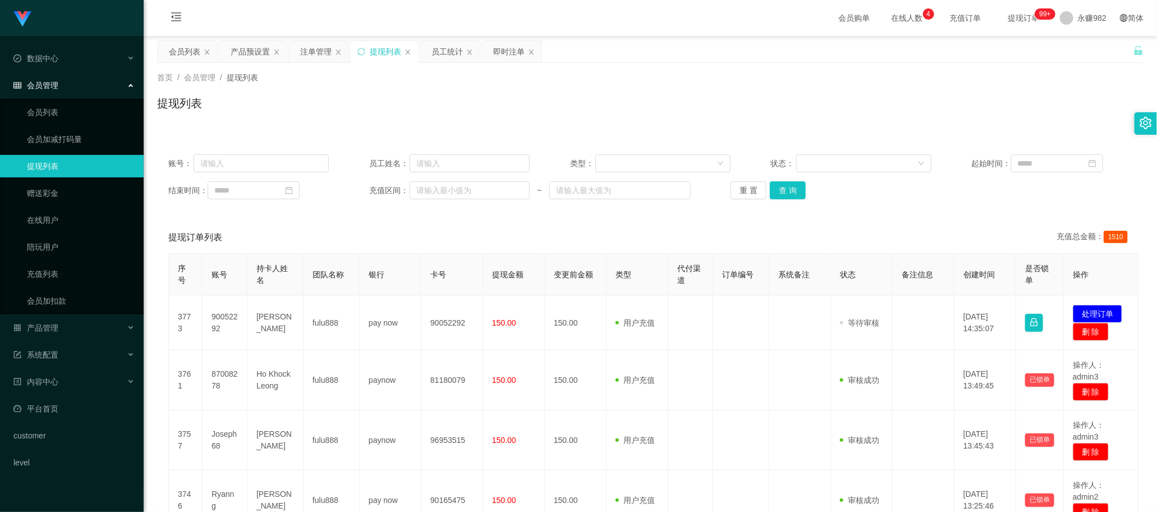
click at [464, 249] on div "提现订单列表 充值总金额： 1510" at bounding box center [650, 237] width 964 height 31
click at [786, 192] on button "查 询" at bounding box center [788, 190] width 36 height 18
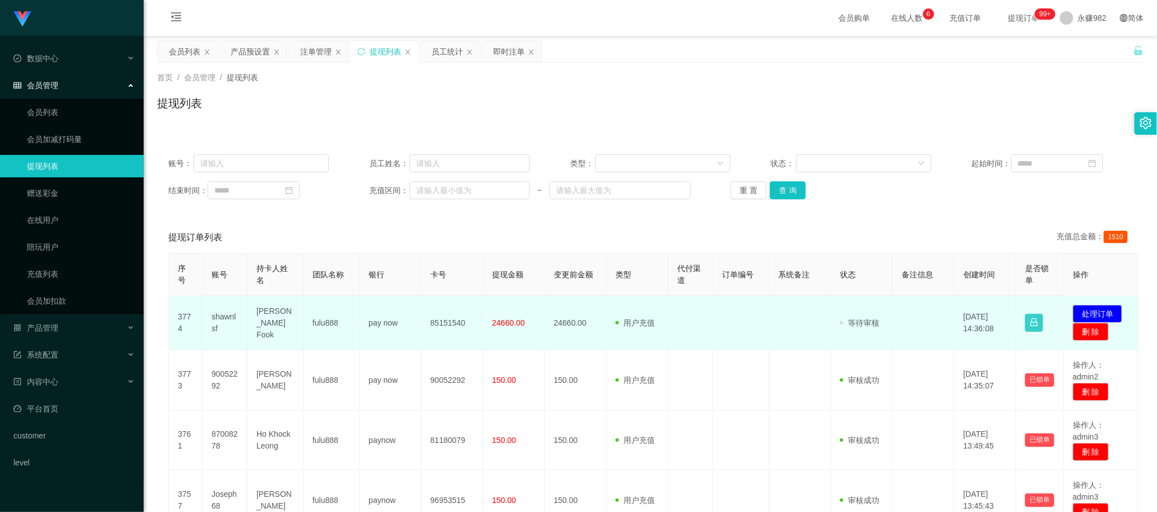
click at [1031, 322] on button "button" at bounding box center [1034, 323] width 18 height 18
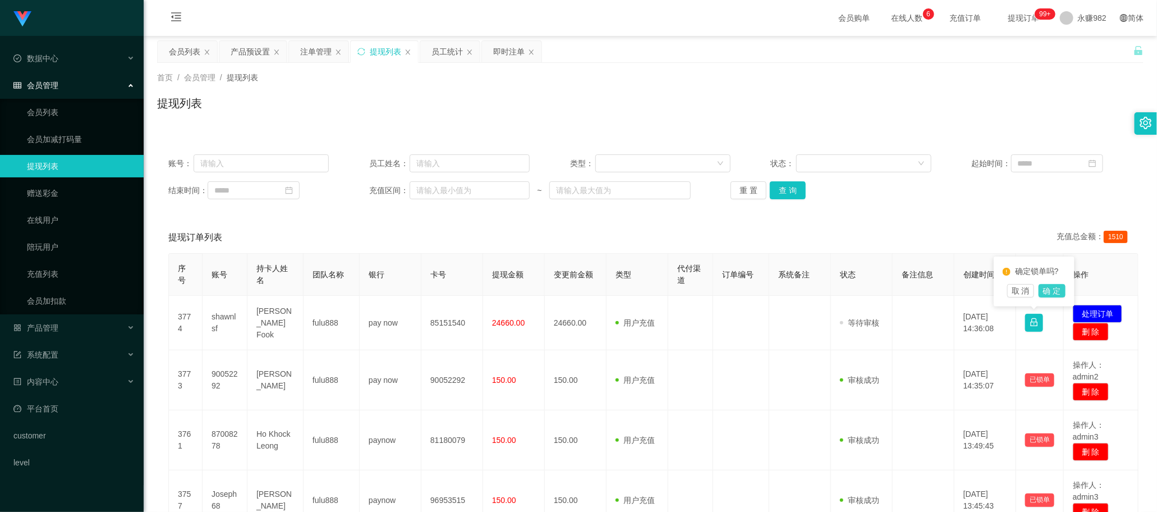
click at [1054, 292] on button "确 定" at bounding box center [1052, 290] width 27 height 13
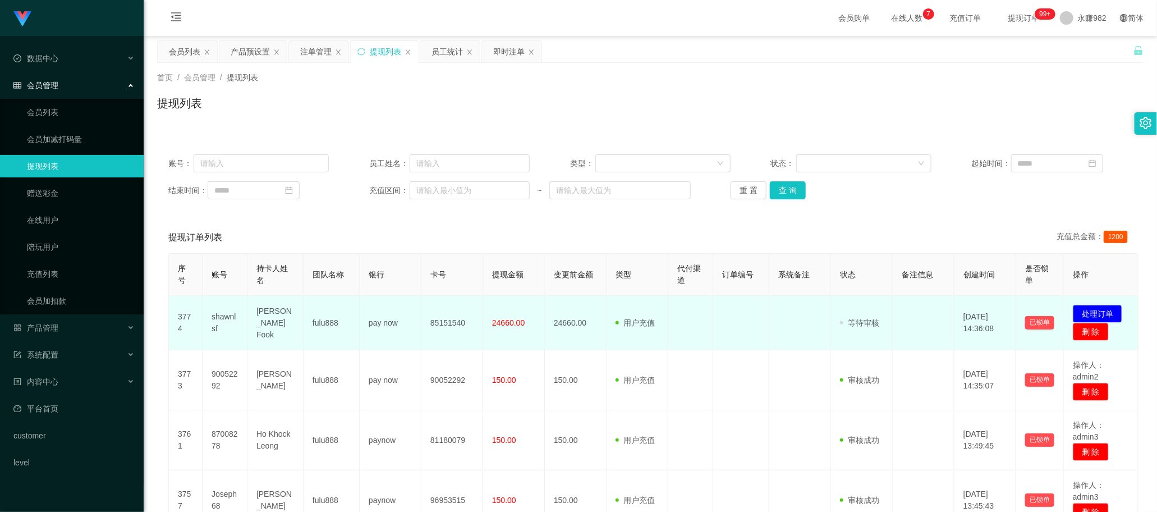
click at [857, 331] on td "审核驳回 审核成功 等待审核" at bounding box center [862, 323] width 62 height 54
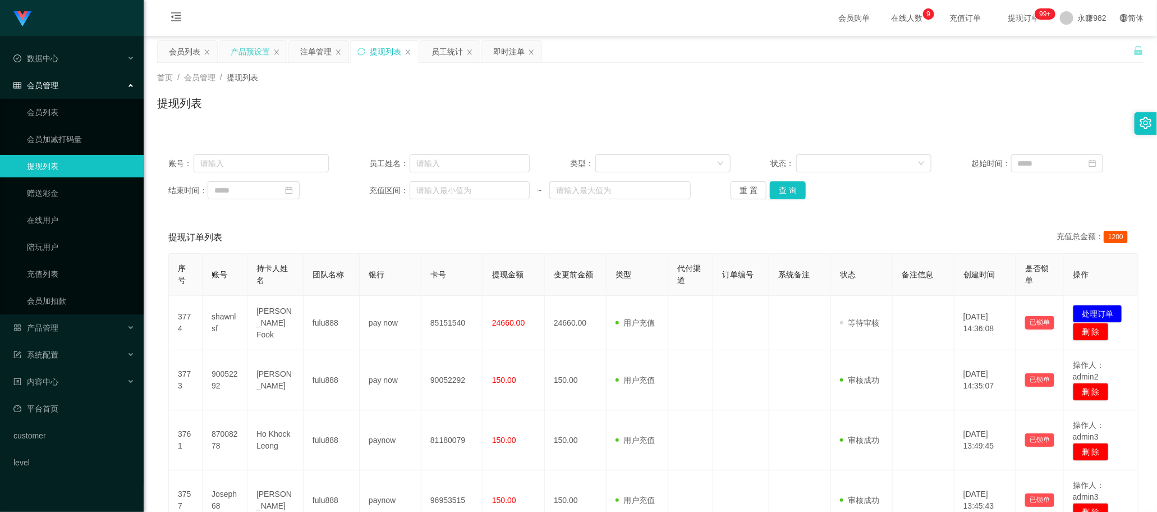
click at [251, 54] on div "产品预设置" at bounding box center [250, 51] width 39 height 21
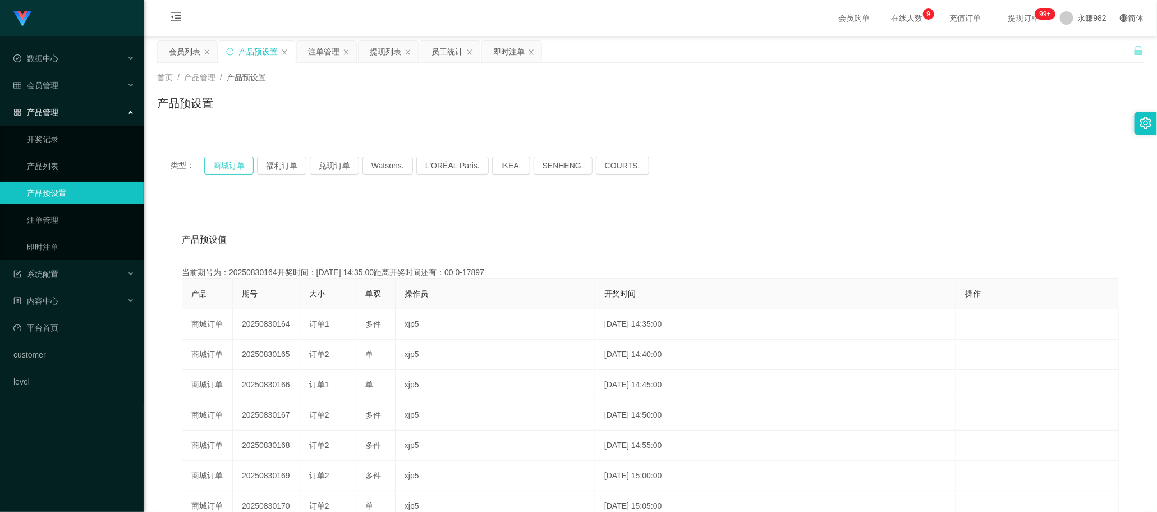
click at [217, 170] on button "商城订单" at bounding box center [228, 166] width 49 height 18
click at [222, 167] on button "商城订单" at bounding box center [228, 166] width 49 height 18
click at [163, 53] on div "会员列表" at bounding box center [187, 51] width 59 height 21
click at [181, 48] on div "会员列表" at bounding box center [184, 51] width 31 height 21
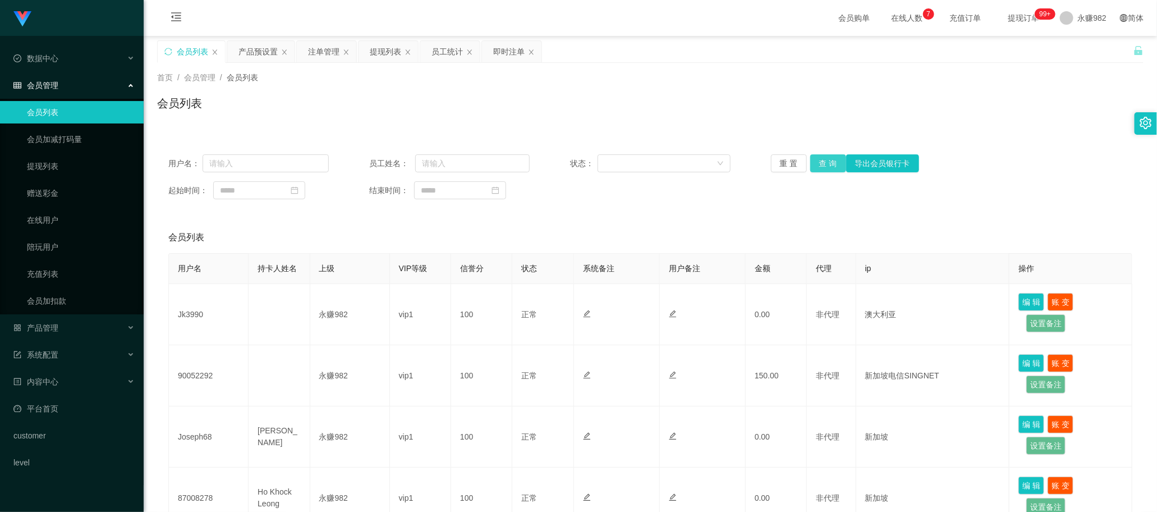
click at [825, 168] on button "查 询" at bounding box center [828, 163] width 36 height 18
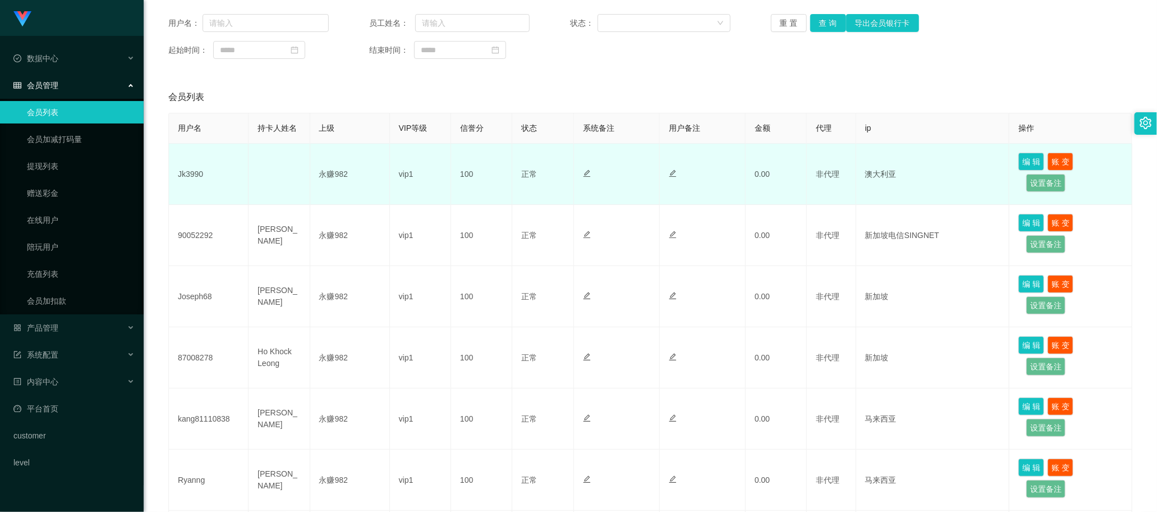
click at [271, 173] on td at bounding box center [279, 174] width 61 height 61
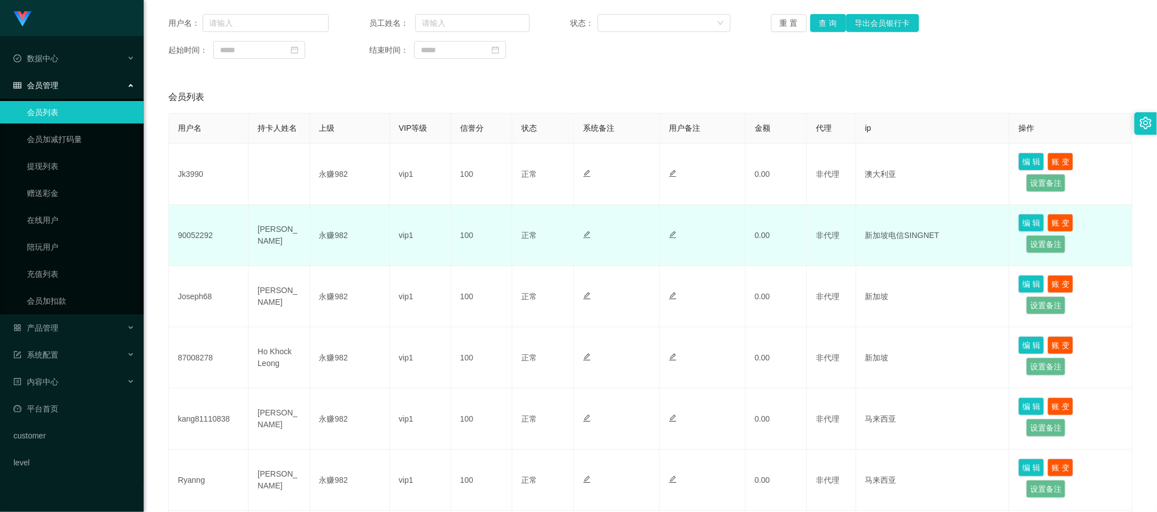
click at [268, 242] on td "[PERSON_NAME]" at bounding box center [279, 235] width 61 height 61
click at [277, 259] on td "[PERSON_NAME]" at bounding box center [279, 235] width 61 height 61
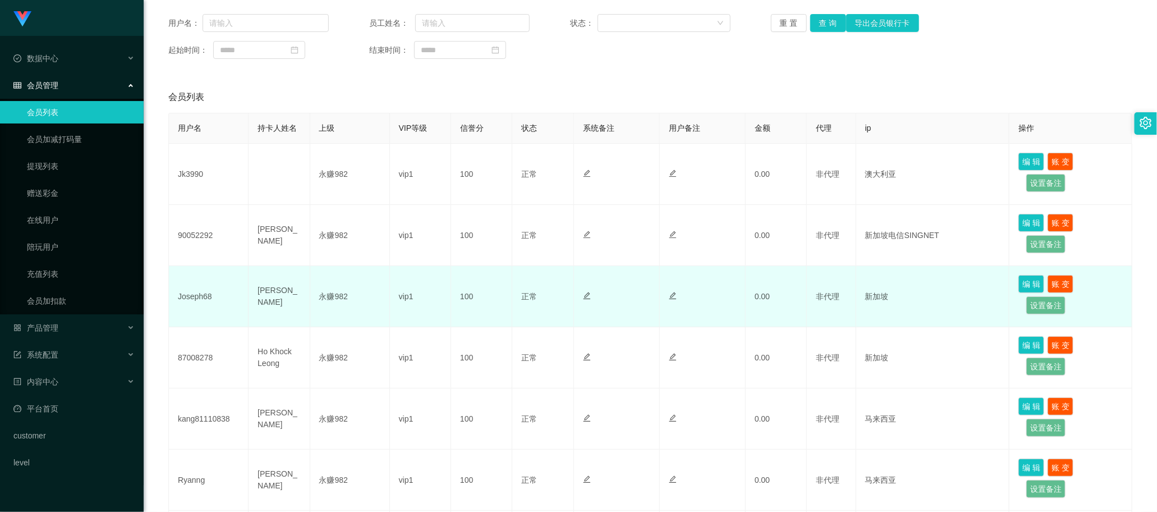
click at [278, 305] on td "[PERSON_NAME]" at bounding box center [279, 296] width 61 height 61
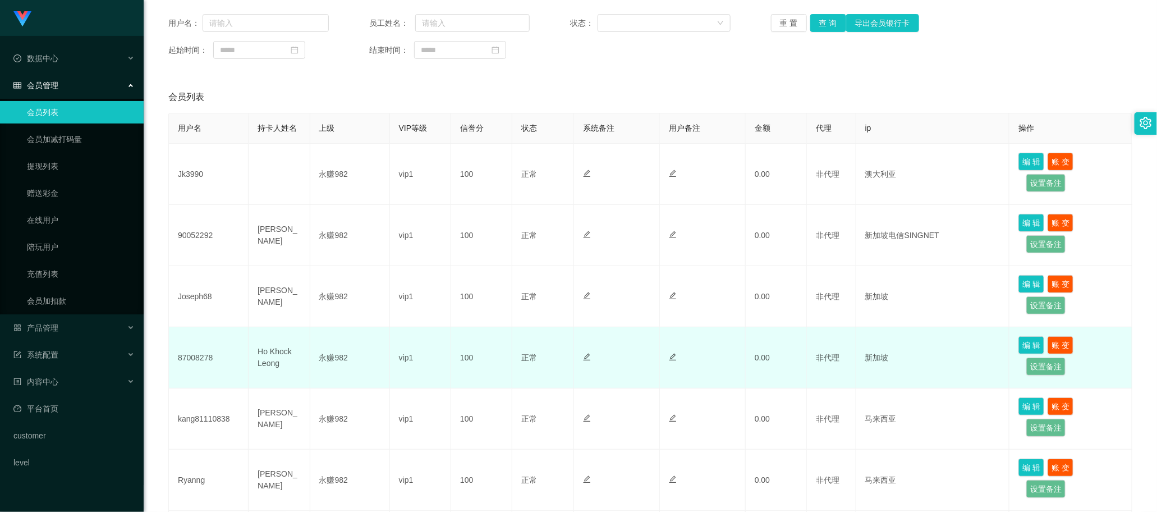
click at [287, 361] on td "Ho Khock Leong" at bounding box center [279, 357] width 61 height 61
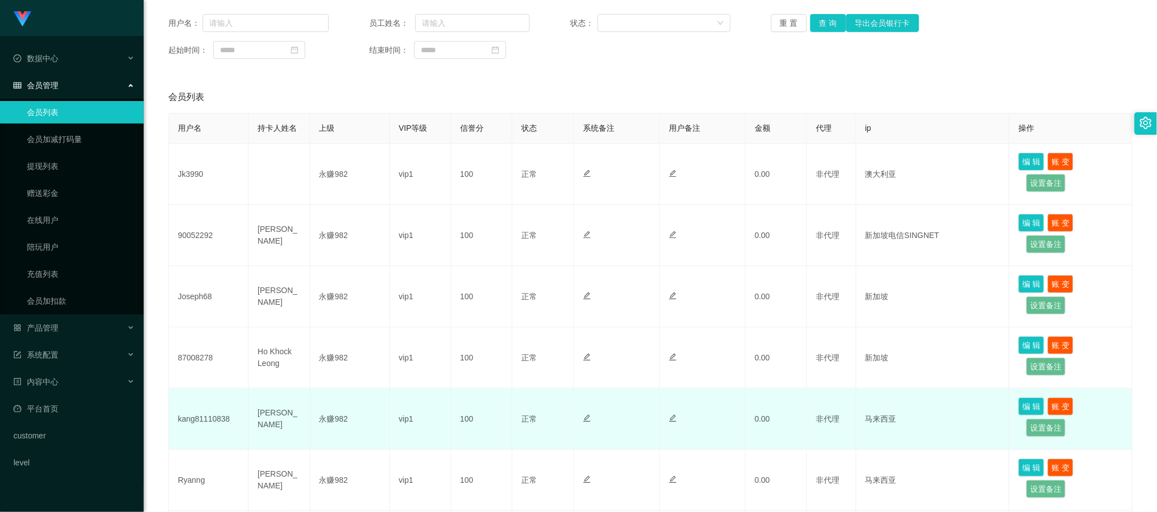
click at [287, 419] on td "[PERSON_NAME]" at bounding box center [279, 418] width 61 height 61
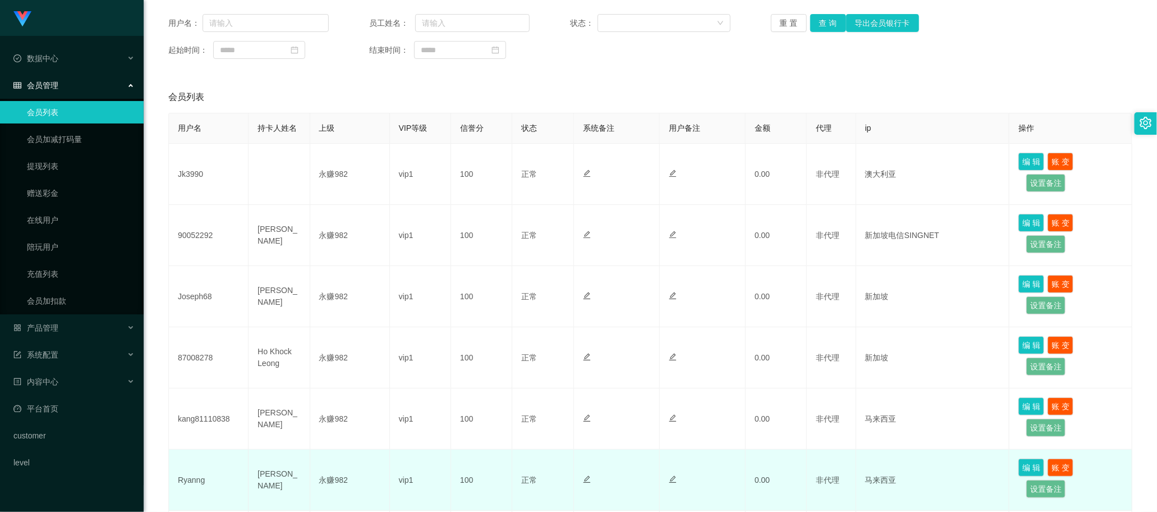
click at [274, 481] on td "[PERSON_NAME]" at bounding box center [279, 479] width 61 height 61
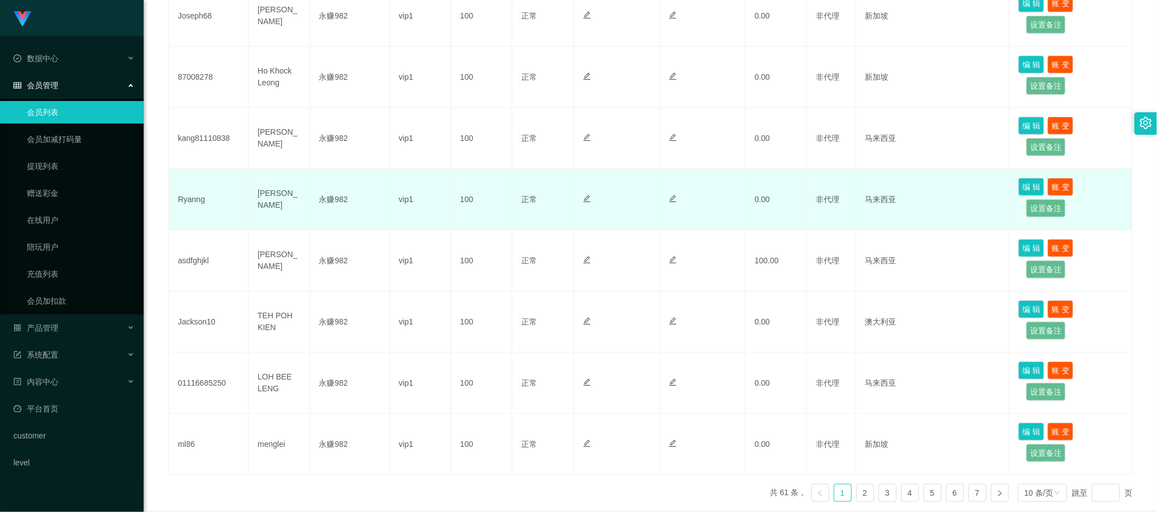
scroll to position [473, 0]
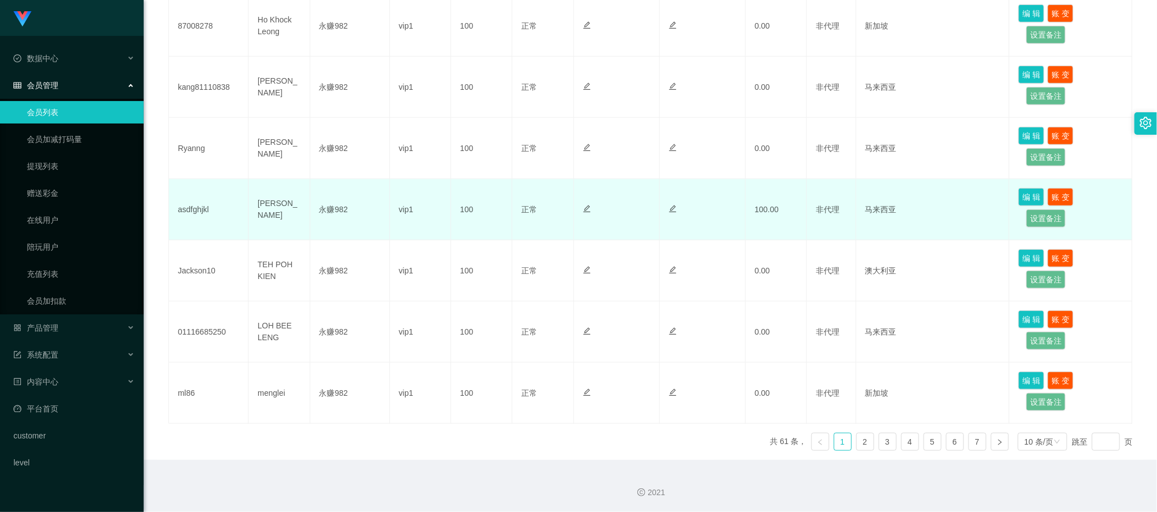
click at [270, 220] on td "[PERSON_NAME]" at bounding box center [279, 209] width 61 height 61
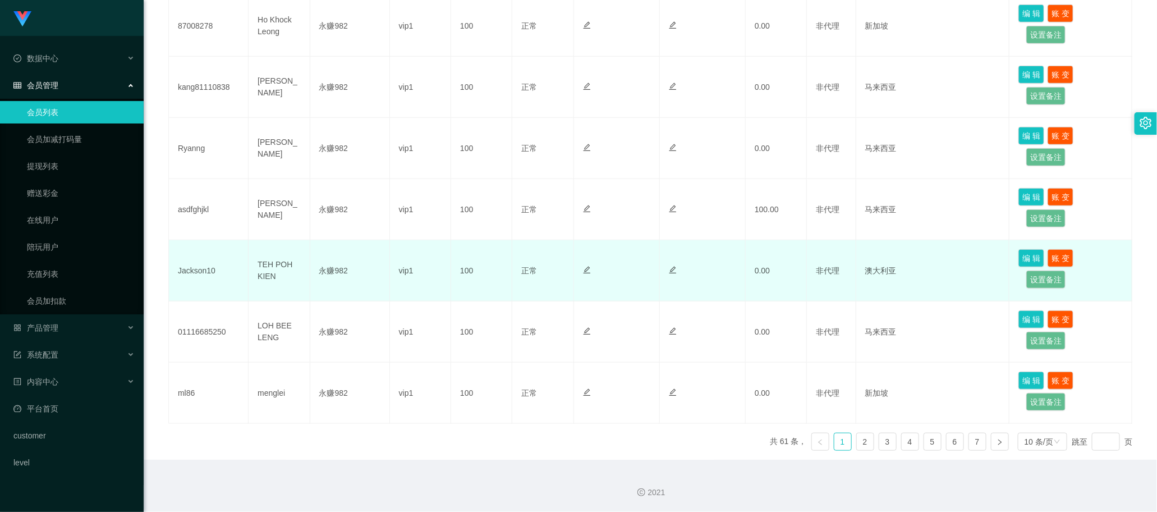
click at [278, 275] on td "TEH POH KIEN" at bounding box center [279, 270] width 61 height 61
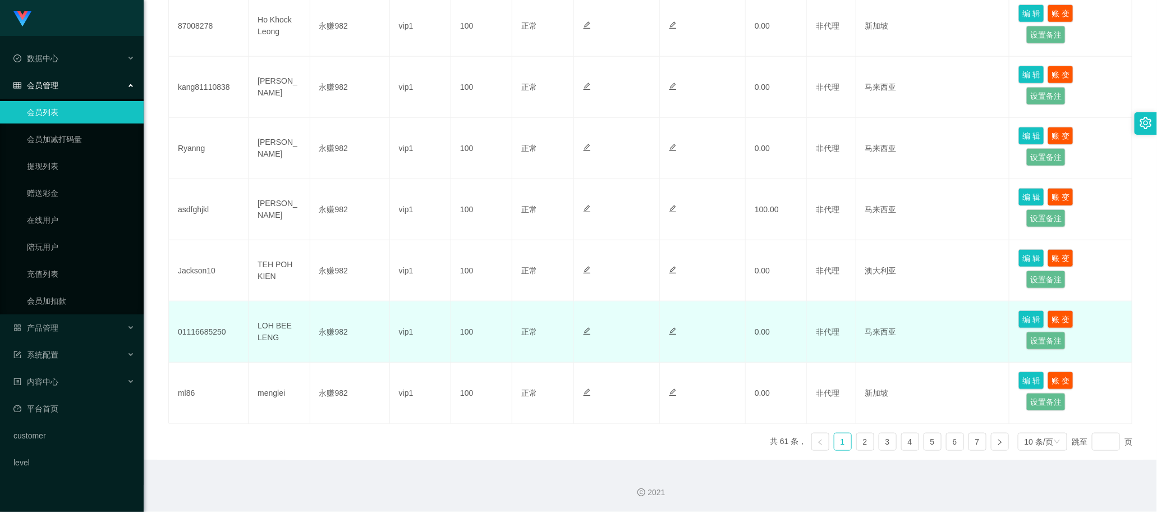
click at [279, 336] on td "LOH BEE LENG" at bounding box center [279, 331] width 61 height 61
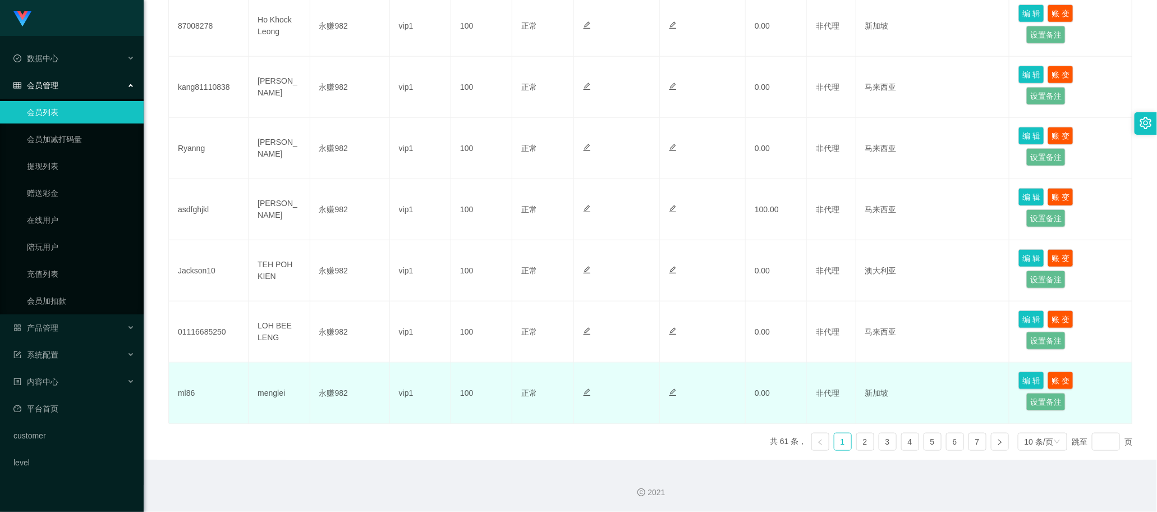
click at [279, 374] on td "menglei" at bounding box center [279, 392] width 61 height 61
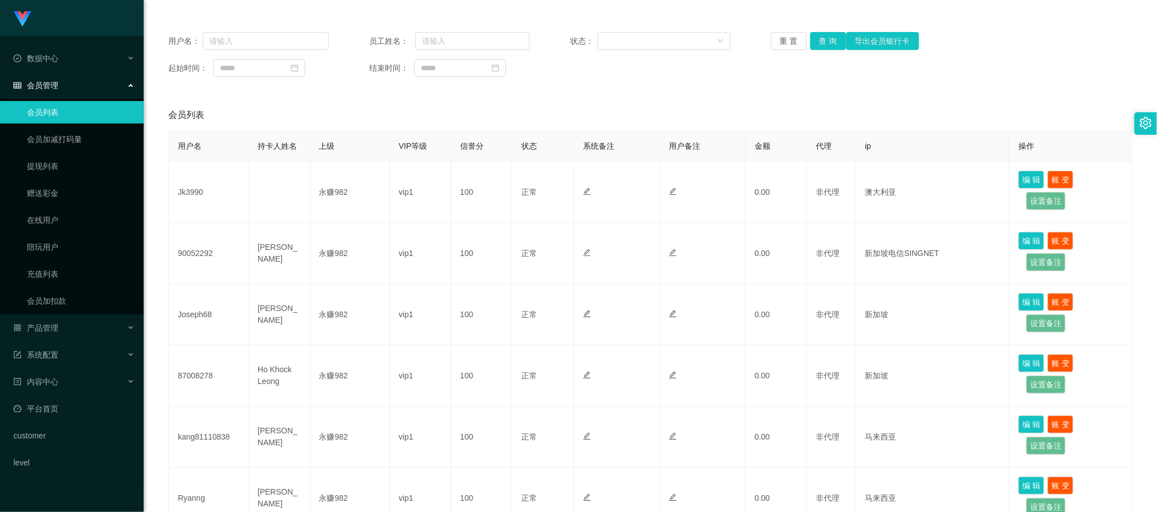
scroll to position [0, 0]
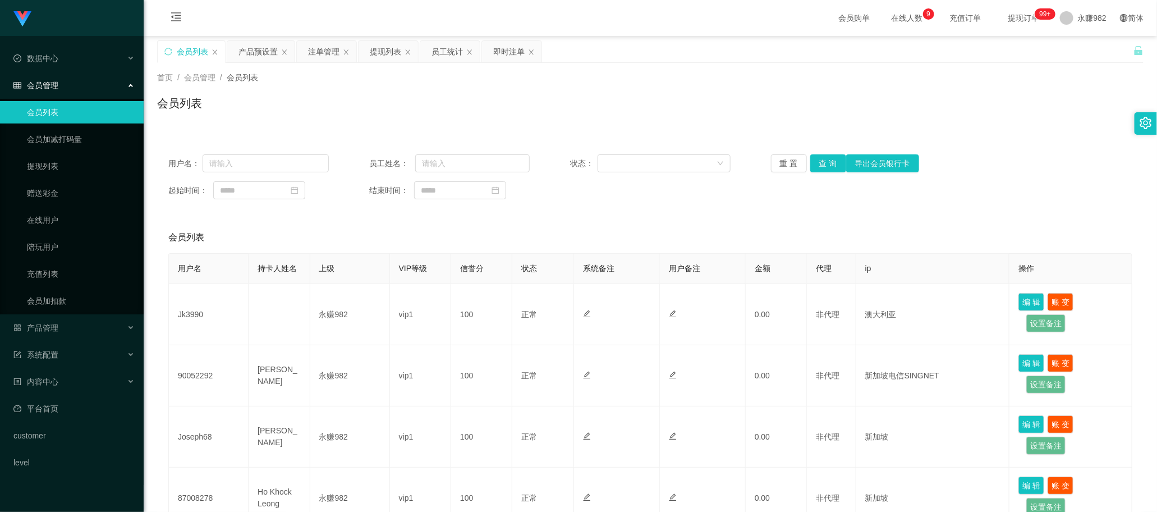
drag, startPoint x: 256, startPoint y: 47, endPoint x: 334, endPoint y: 71, distance: 82.2
click at [256, 47] on div "产品预设置" at bounding box center [257, 51] width 39 height 21
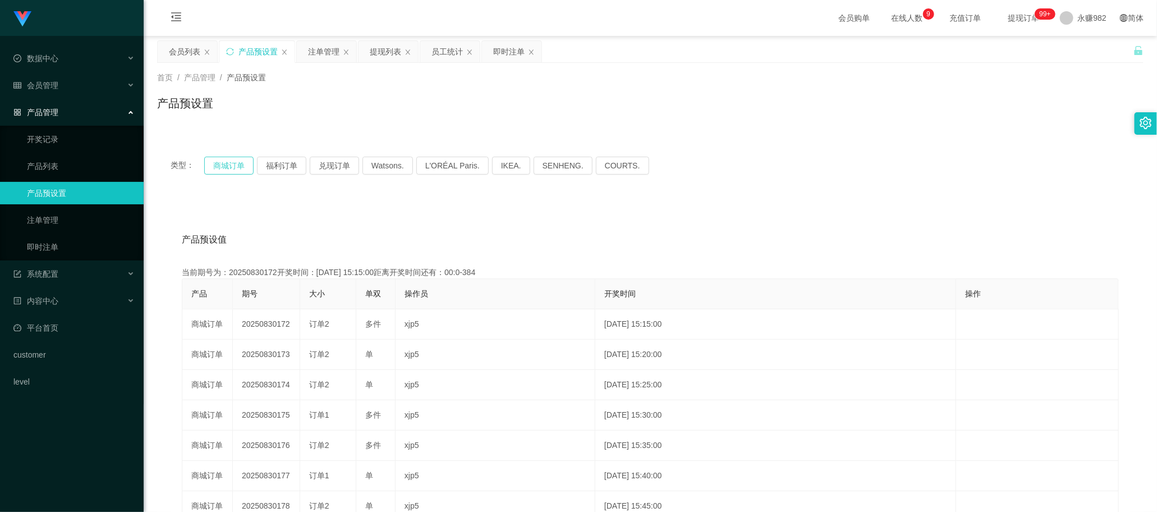
click at [214, 164] on button "商城订单" at bounding box center [228, 166] width 49 height 18
drag, startPoint x: 567, startPoint y: 225, endPoint x: 560, endPoint y: 225, distance: 6.7
click at [567, 225] on div "产品预设值 添加期号" at bounding box center [650, 239] width 937 height 31
click at [305, 51] on div "注单管理" at bounding box center [326, 51] width 59 height 21
click at [315, 51] on div "注单管理" at bounding box center [323, 51] width 31 height 21
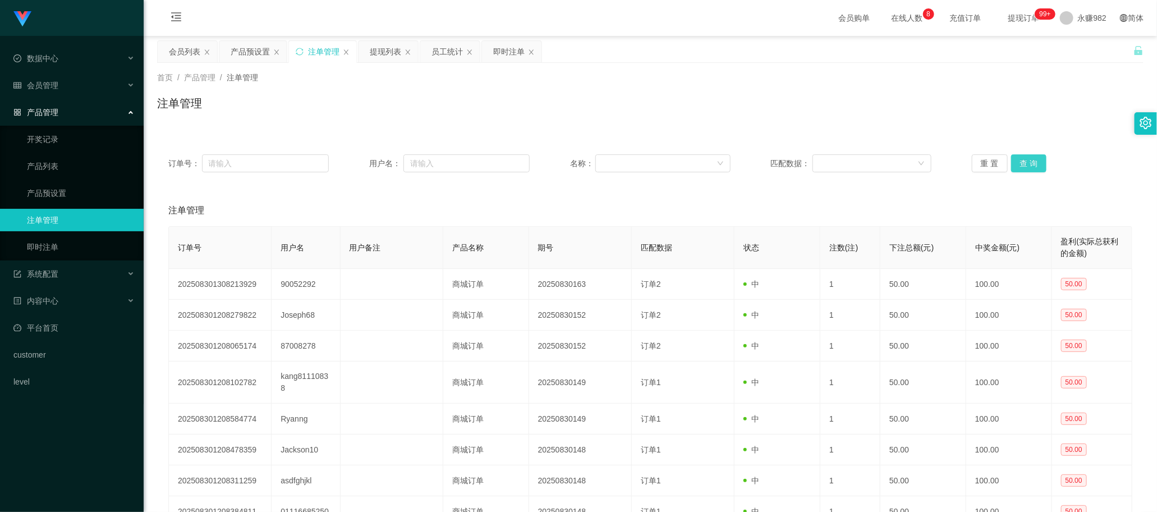
click at [1019, 157] on button "查 询" at bounding box center [1029, 163] width 36 height 18
click at [1022, 161] on button "查 询" at bounding box center [1029, 163] width 36 height 18
click at [564, 185] on div "订单号： 用户名： 名称： 匹配数据： 重 置 查 询 注单管理 订单号 用户名 用户备注 产品名称 期号 匹配数据 状态 注数(注) 下注总额(元) 中奖金…" at bounding box center [650, 383] width 986 height 481
click at [1017, 160] on button "查 询" at bounding box center [1029, 163] width 36 height 18
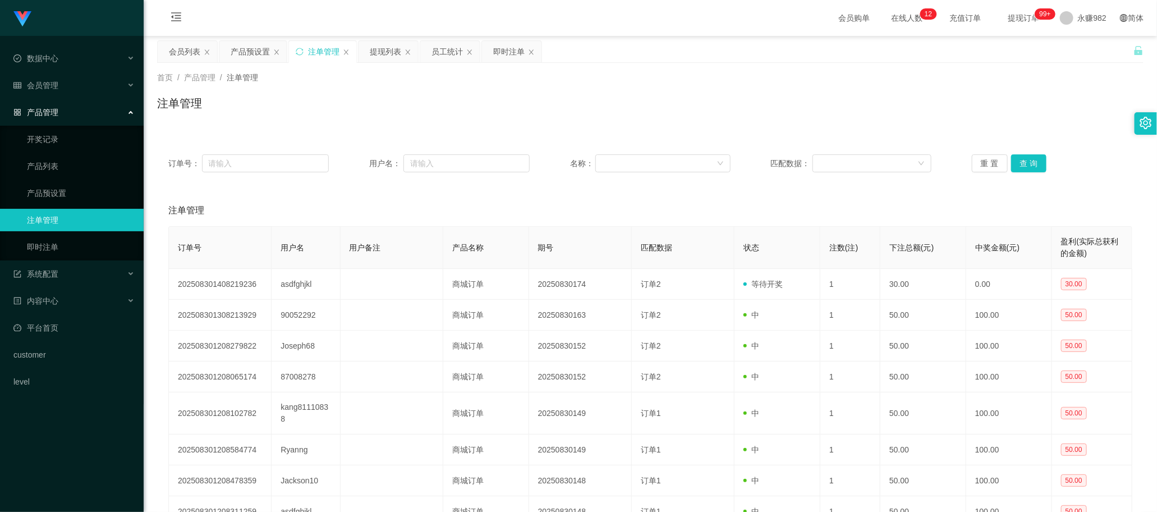
click at [618, 225] on div "注单管理" at bounding box center [650, 210] width 964 height 31
click at [380, 49] on div "提现列表" at bounding box center [385, 51] width 31 height 21
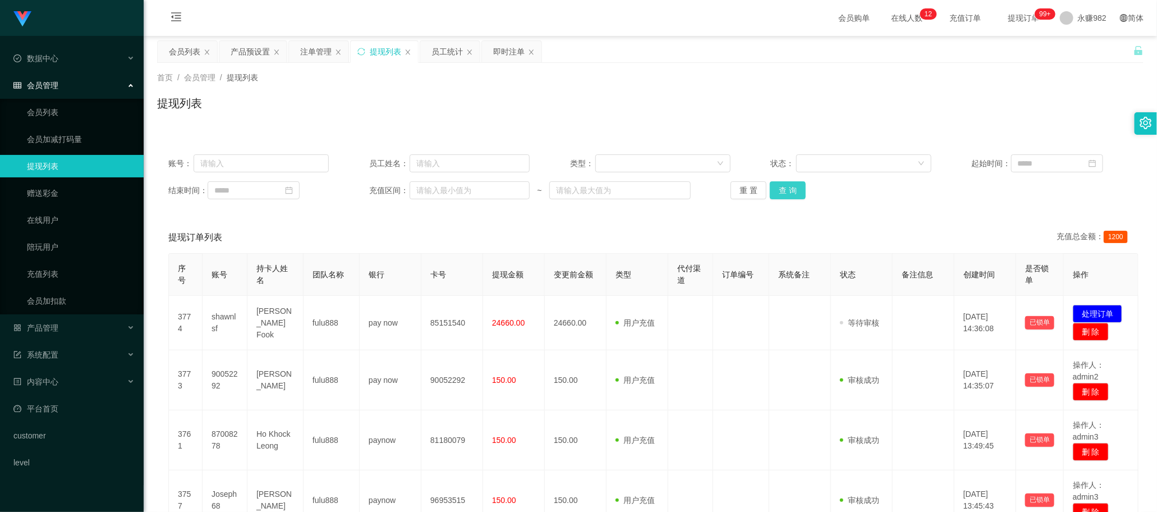
click at [797, 192] on button "查 询" at bounding box center [788, 190] width 36 height 18
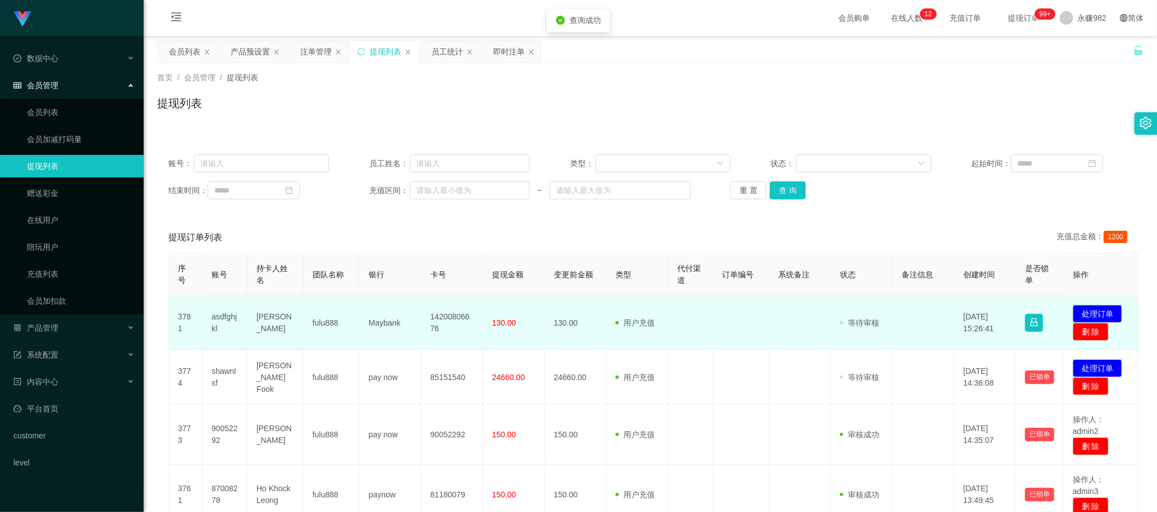
click at [222, 315] on td "asdfghjkl" at bounding box center [225, 323] width 45 height 54
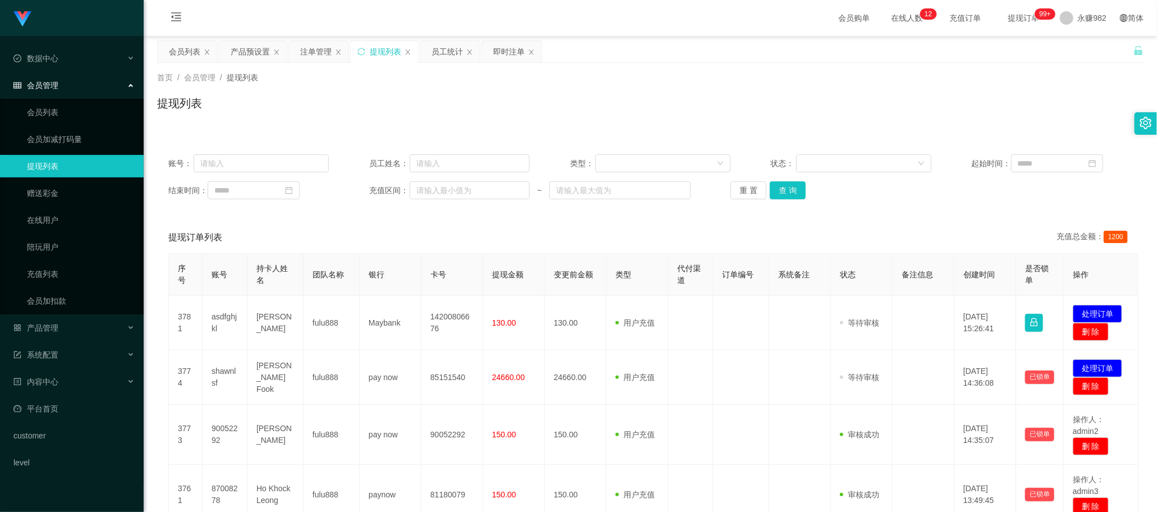
click at [328, 233] on div "提现订单列表 充值总金额： 1200" at bounding box center [650, 237] width 964 height 31
click at [236, 47] on div "产品预设置" at bounding box center [250, 51] width 39 height 21
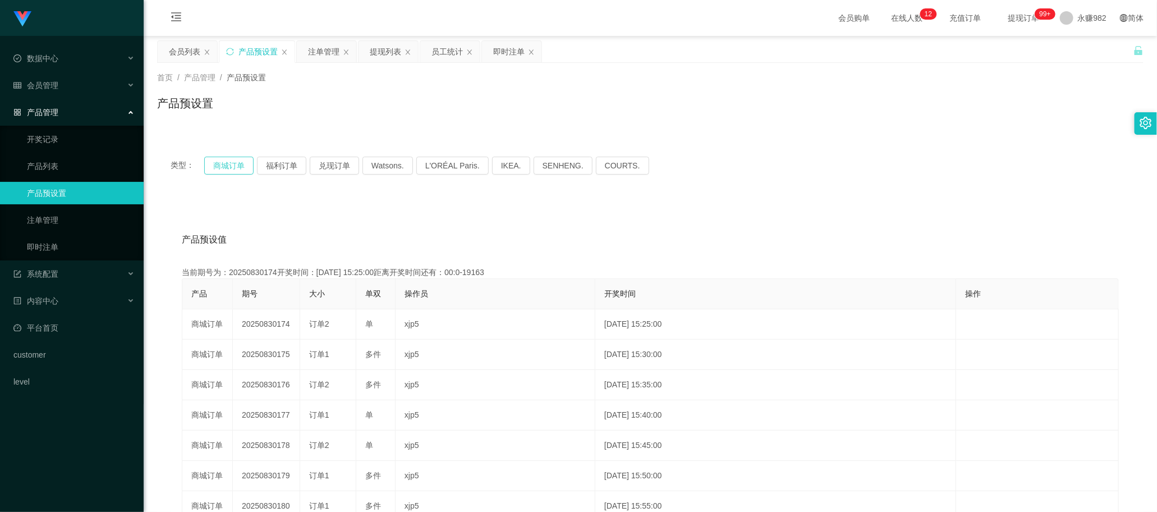
click at [233, 163] on button "商城订单" at bounding box center [228, 166] width 49 height 18
click at [223, 169] on button "商城订单" at bounding box center [228, 166] width 49 height 18
click at [226, 161] on button "商城订单" at bounding box center [228, 166] width 49 height 18
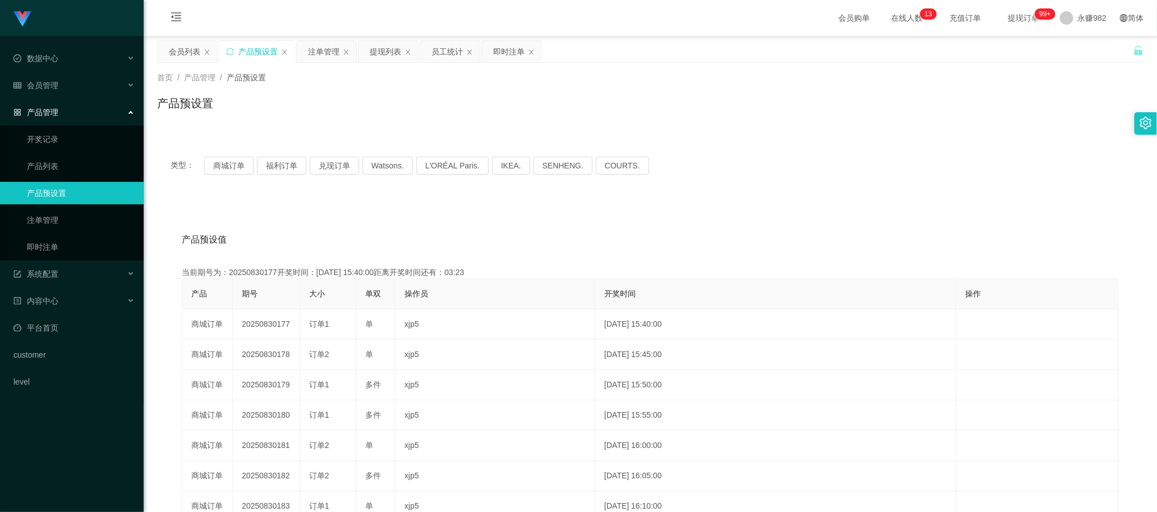
click at [539, 272] on div "当前期号为：20250830177开奖时间：[DATE] 15:40:00距离开奖时间还有：03:23" at bounding box center [650, 273] width 937 height 12
click at [318, 55] on div "注单管理" at bounding box center [323, 51] width 31 height 21
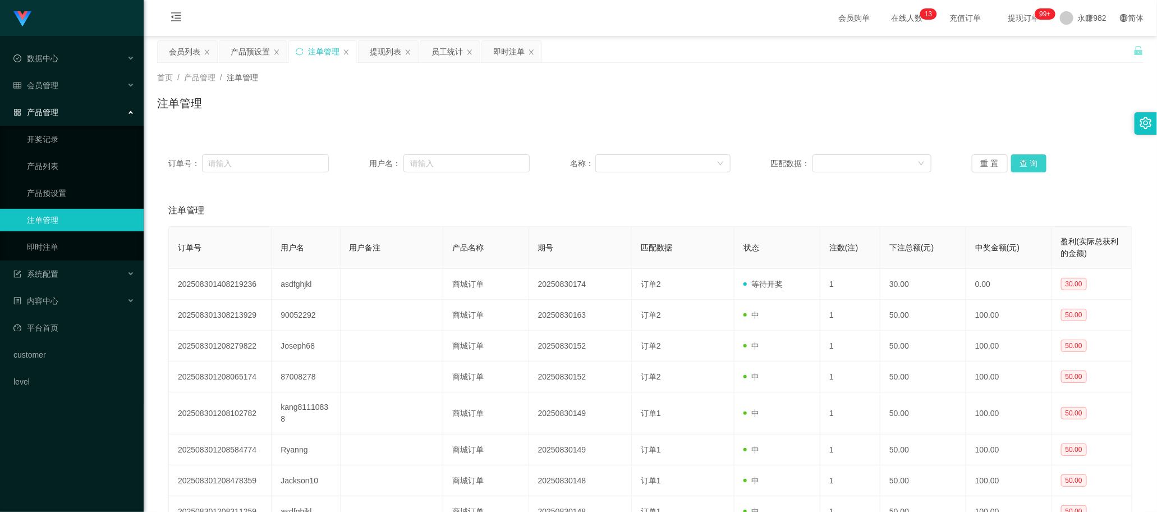
click at [1027, 164] on button "查 询" at bounding box center [1029, 163] width 36 height 18
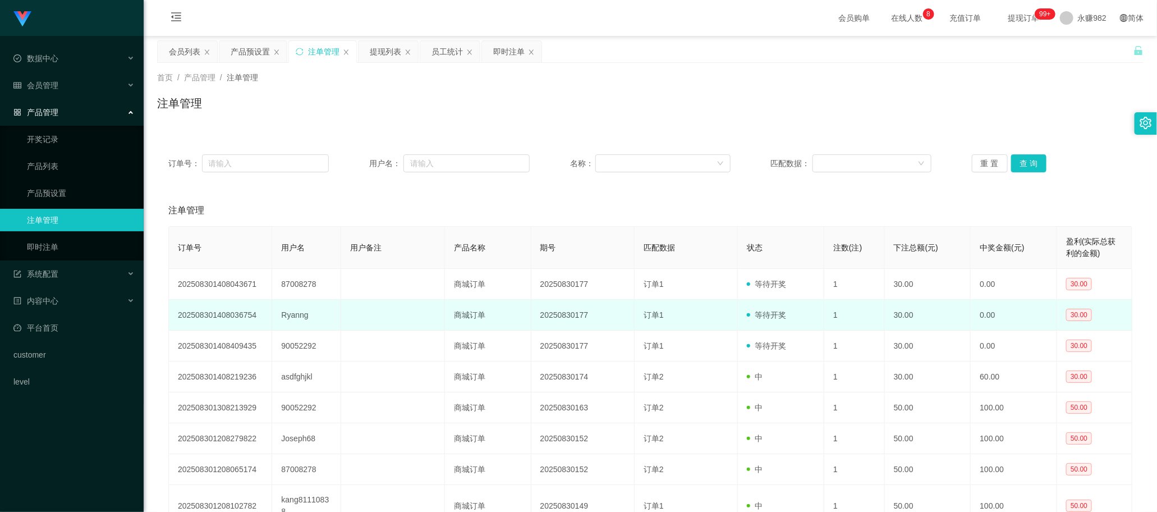
click at [474, 317] on td "商城订单" at bounding box center [488, 315] width 86 height 31
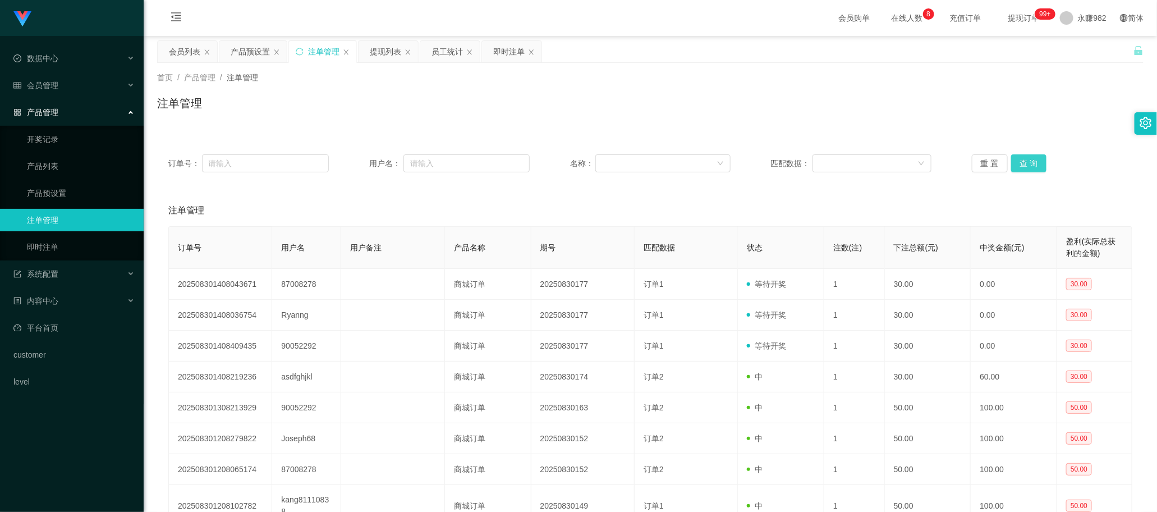
click at [1023, 163] on button "查 询" at bounding box center [1029, 163] width 36 height 18
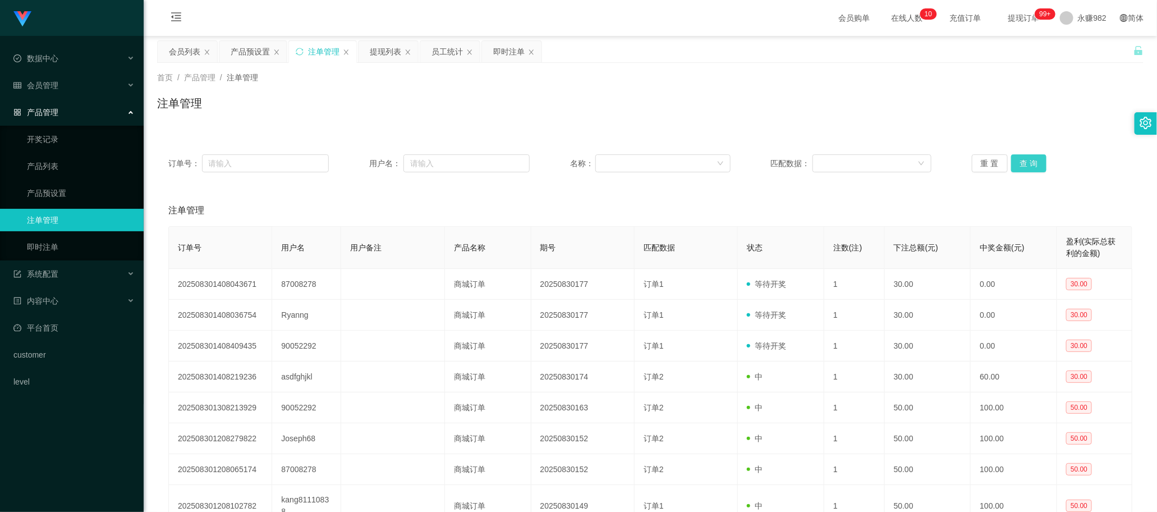
click at [1023, 163] on button "查 询" at bounding box center [1029, 163] width 36 height 18
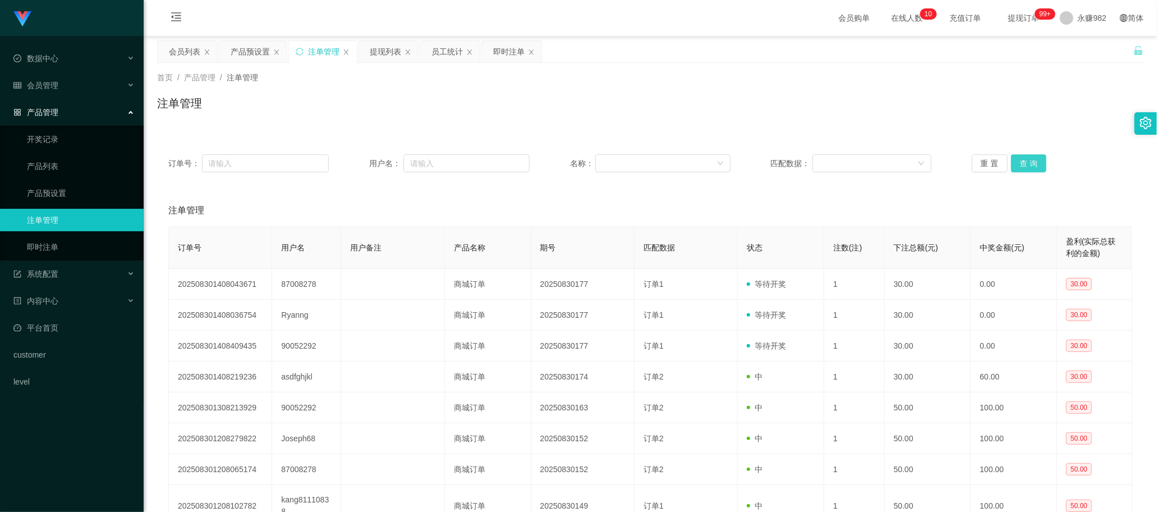
click at [1023, 163] on button "查 询" at bounding box center [1029, 163] width 36 height 18
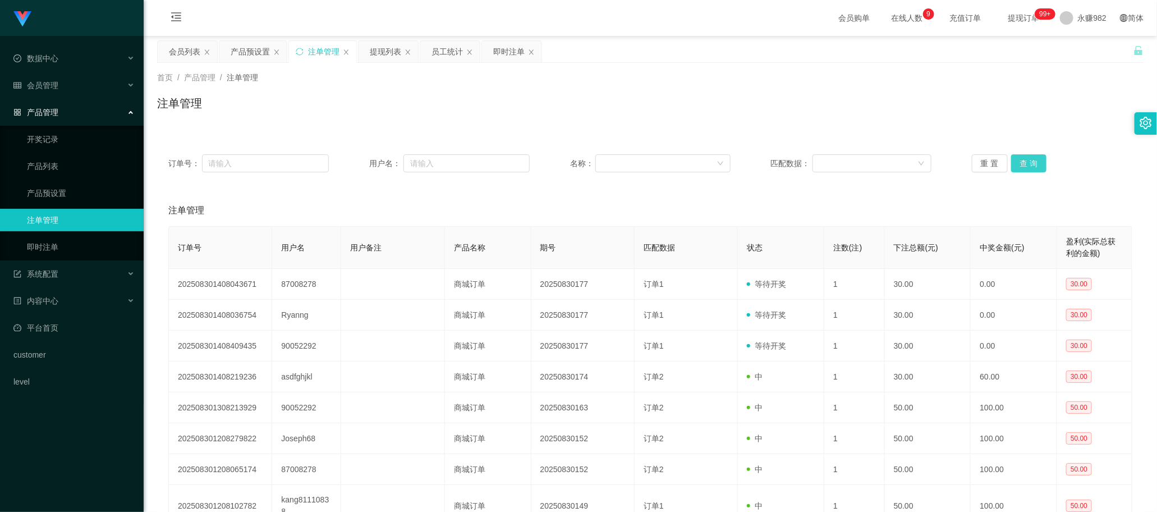
click at [1023, 163] on button "查 询" at bounding box center [1029, 163] width 36 height 18
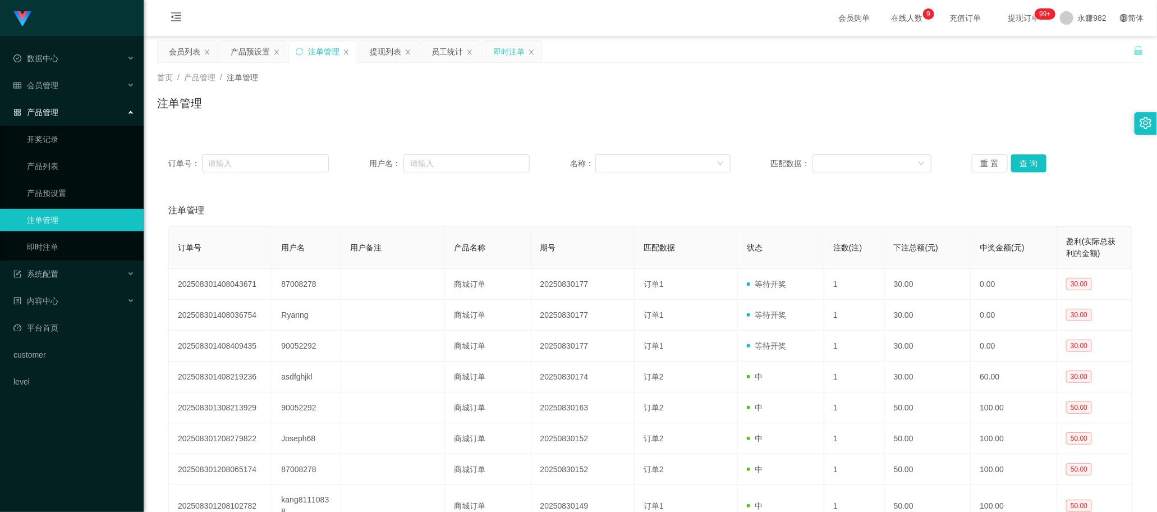
click at [510, 49] on div "即时注单" at bounding box center [508, 51] width 31 height 21
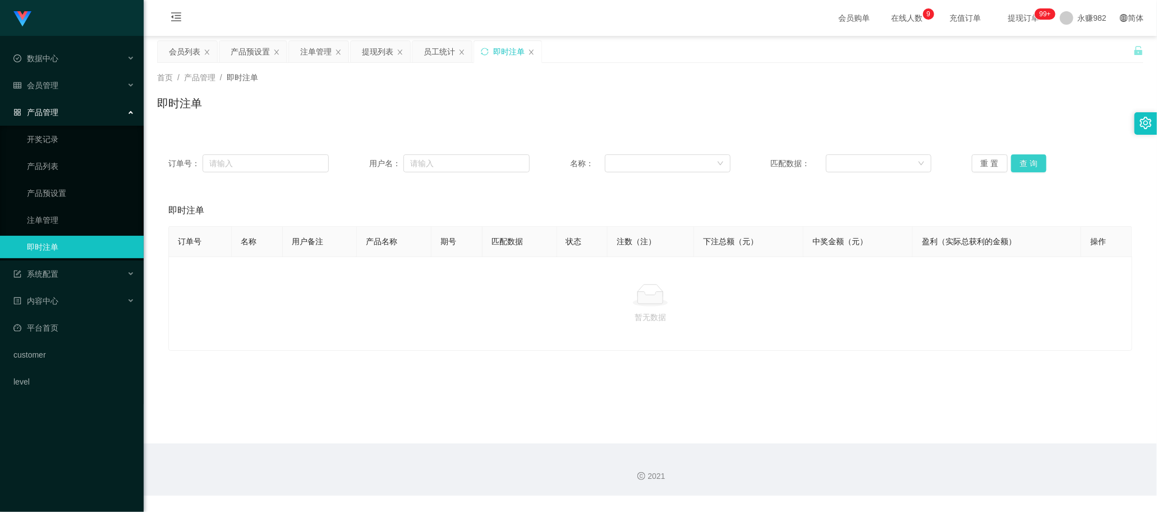
click at [1022, 162] on button "查 询" at bounding box center [1029, 163] width 36 height 18
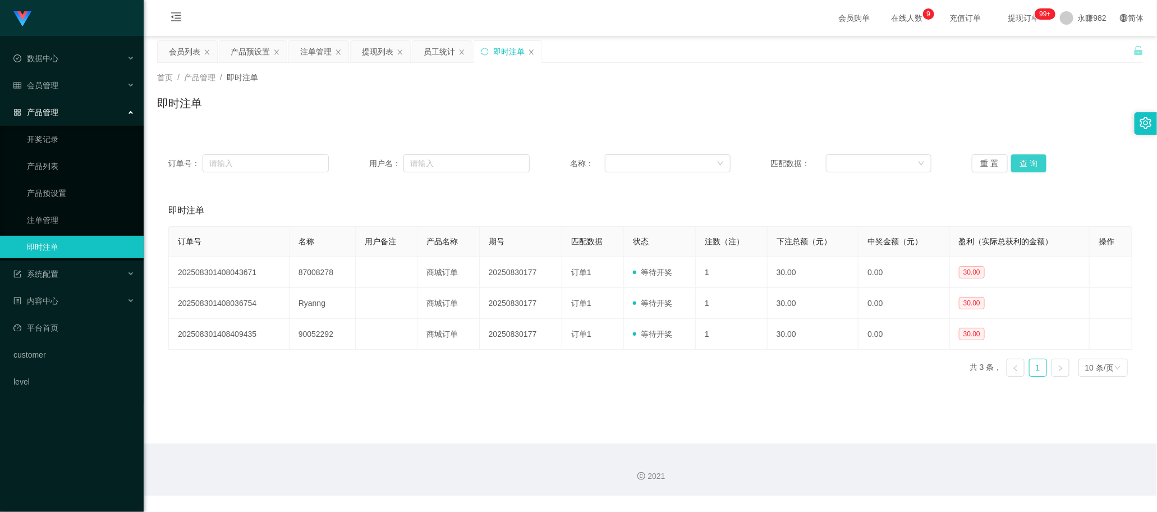
click at [1022, 162] on button "查 询" at bounding box center [1029, 163] width 36 height 18
click at [318, 51] on div "注单管理" at bounding box center [315, 51] width 31 height 21
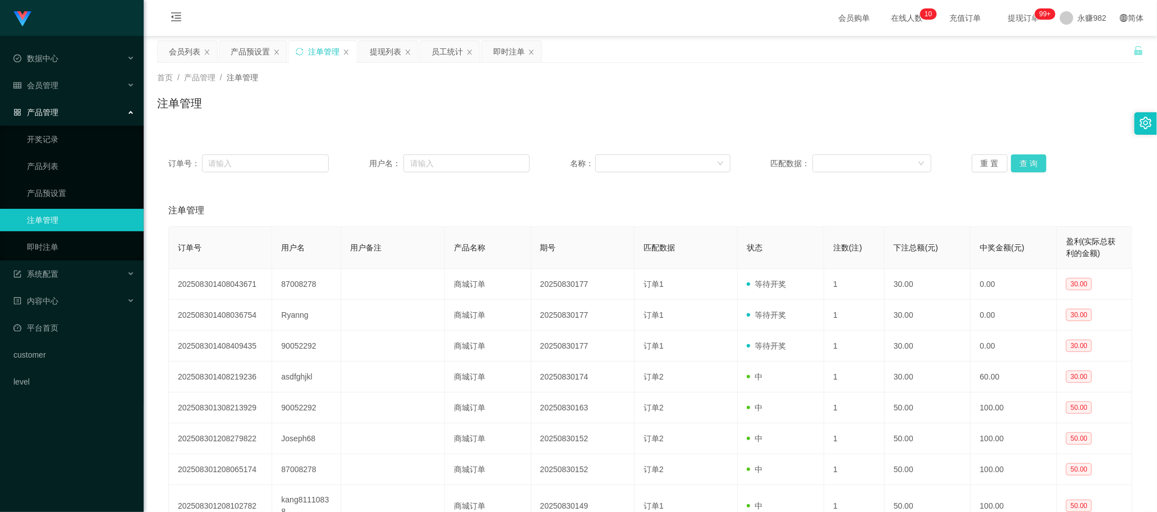
click at [1024, 164] on button "查 询" at bounding box center [1029, 163] width 36 height 18
click at [1020, 164] on button "查 询" at bounding box center [1029, 163] width 36 height 18
click at [1020, 164] on div "重 置 查 询" at bounding box center [1052, 163] width 160 height 18
click at [1020, 164] on button "查 询" at bounding box center [1029, 163] width 36 height 18
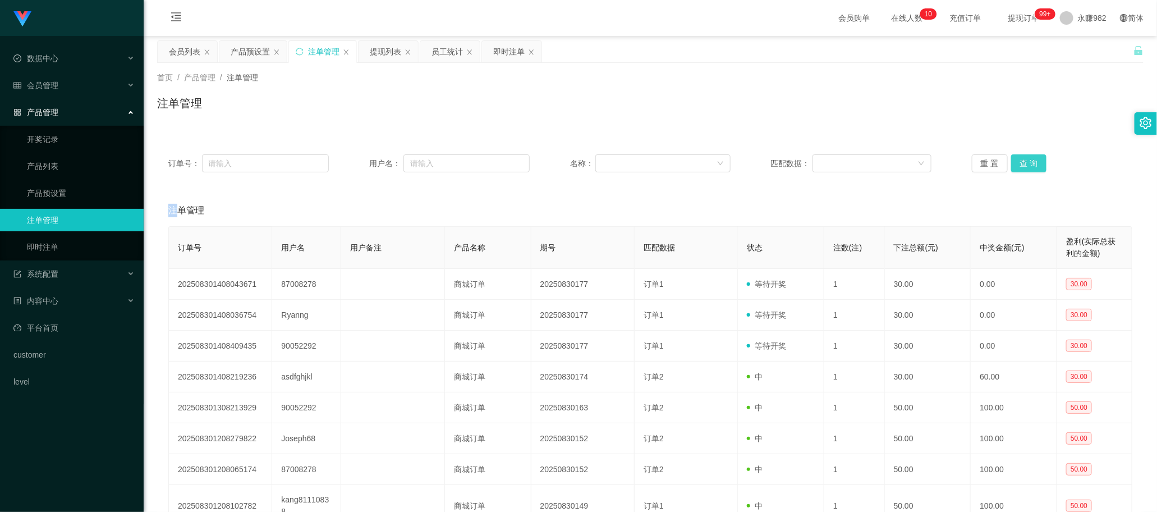
click at [1020, 164] on button "查 询" at bounding box center [1029, 163] width 36 height 18
click at [212, 200] on div "注单管理" at bounding box center [650, 210] width 964 height 31
click at [1030, 156] on button "查 询" at bounding box center [1029, 163] width 36 height 18
click at [1028, 157] on button "查 询" at bounding box center [1029, 163] width 36 height 18
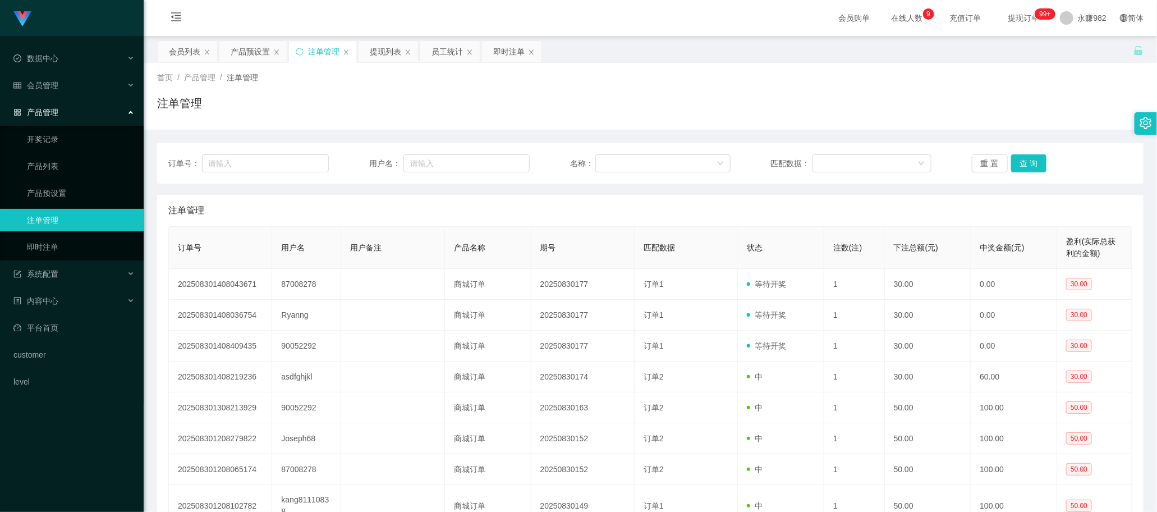
click at [1020, 158] on button "查 询" at bounding box center [1029, 163] width 36 height 18
click at [1027, 163] on button "查 询" at bounding box center [1029, 163] width 36 height 18
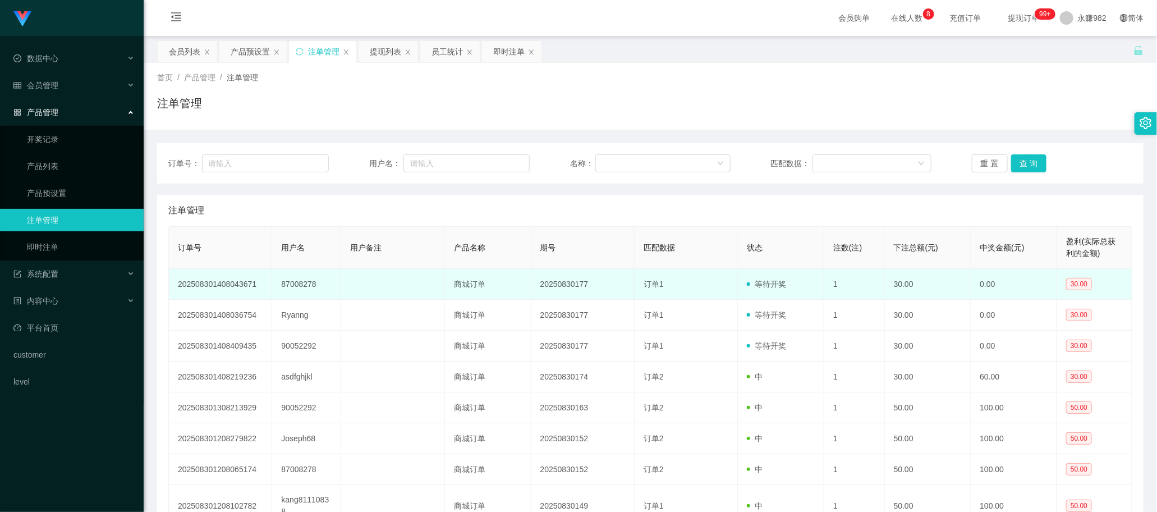
drag, startPoint x: 610, startPoint y: 292, endPoint x: 723, endPoint y: 278, distance: 113.7
click at [610, 292] on td "20250830177" at bounding box center [582, 284] width 103 height 31
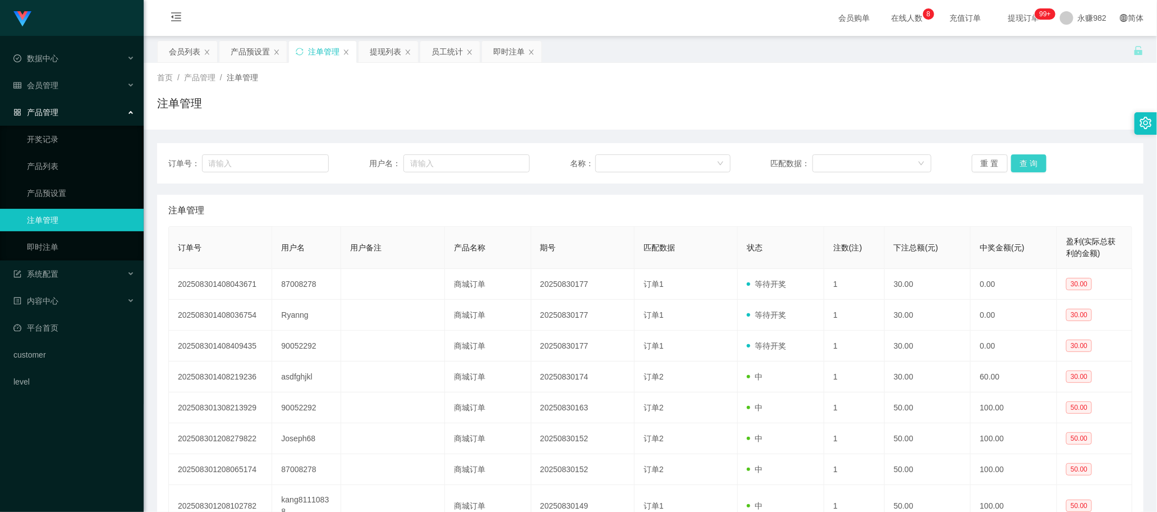
click at [1019, 171] on button "查 询" at bounding box center [1029, 163] width 36 height 18
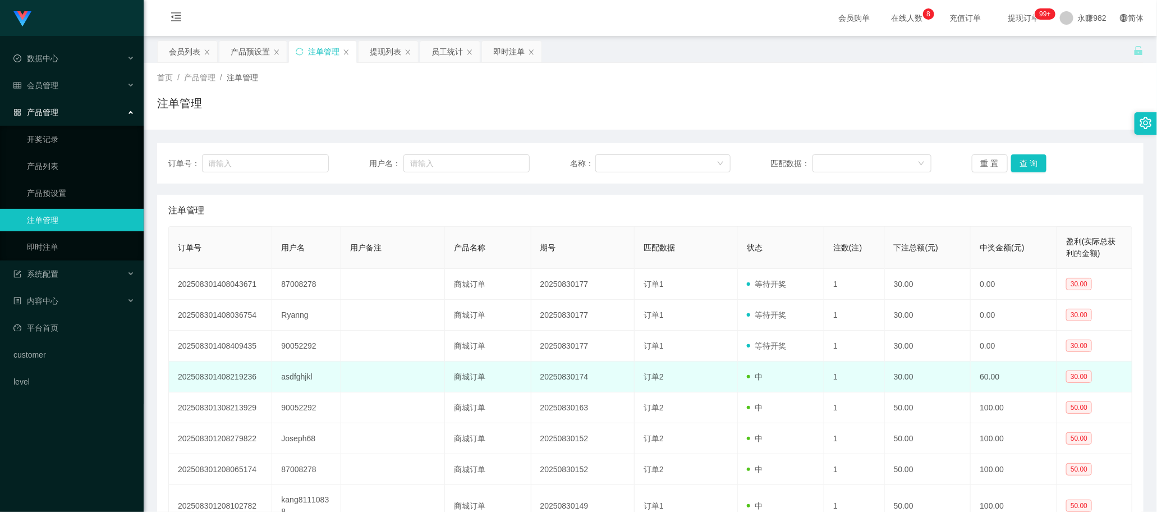
drag, startPoint x: 653, startPoint y: 391, endPoint x: 677, endPoint y: 379, distance: 27.6
click at [653, 391] on td "订单2" at bounding box center [686, 376] width 103 height 31
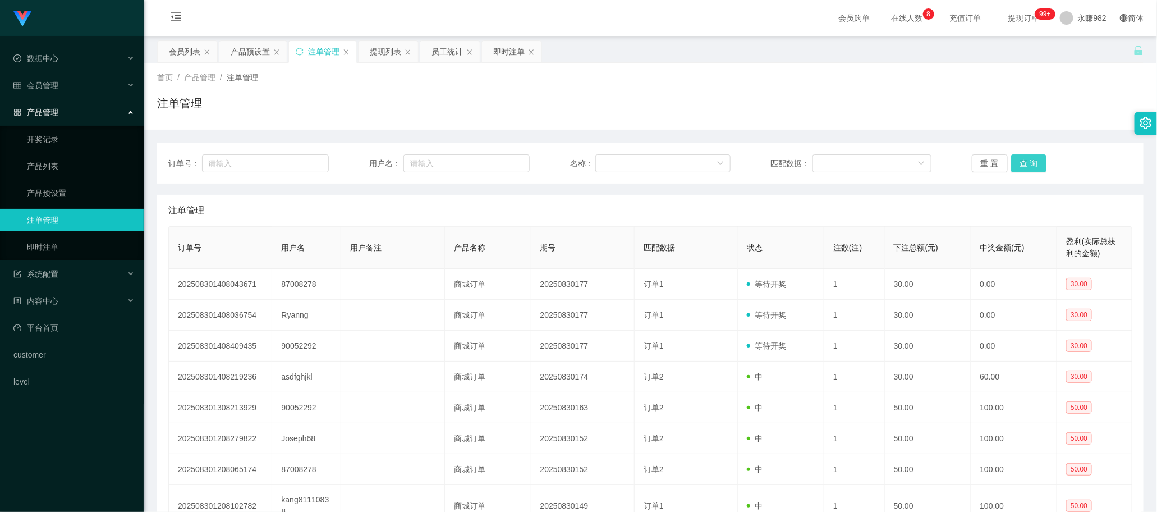
click at [1023, 166] on button "查 询" at bounding box center [1029, 163] width 36 height 18
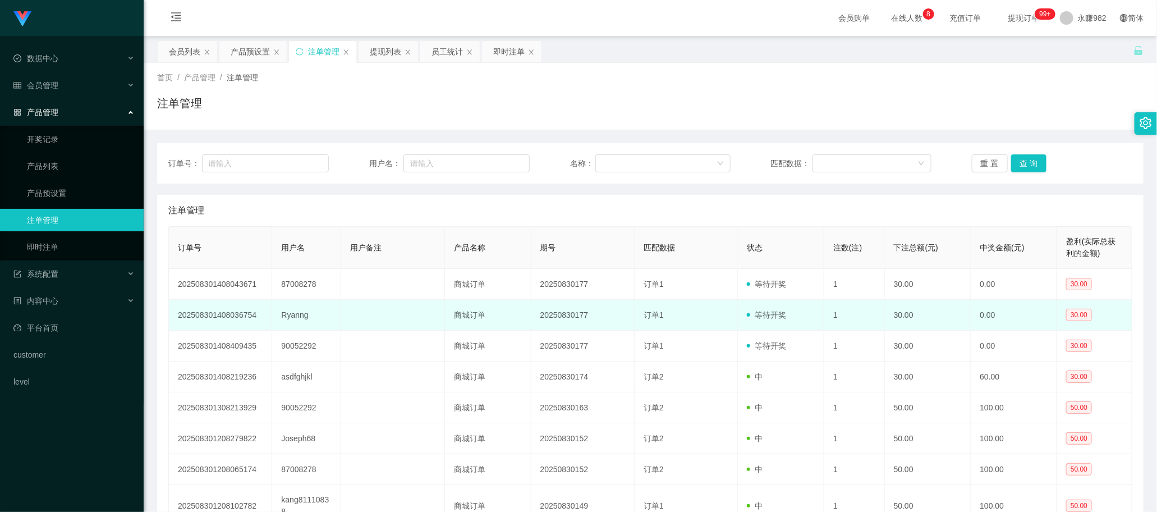
click at [396, 313] on td at bounding box center [392, 315] width 103 height 31
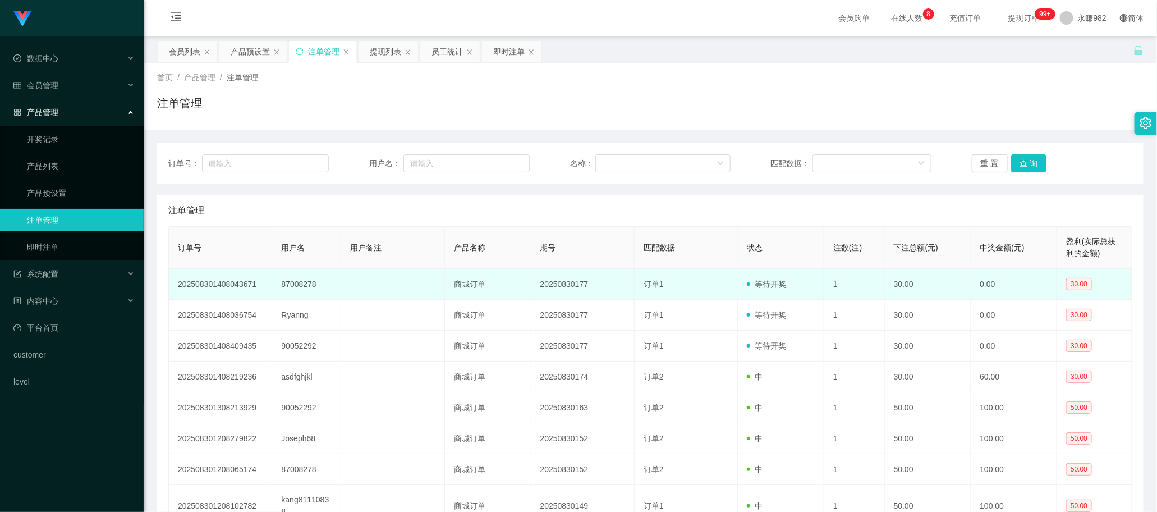
click at [311, 282] on td "87008278" at bounding box center [306, 284] width 69 height 31
copy td "87008278"
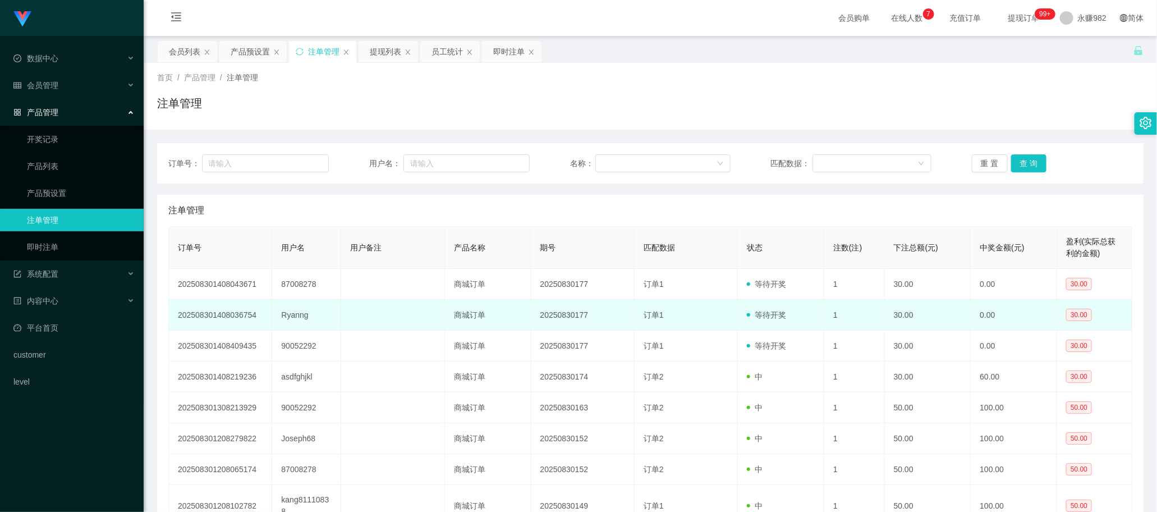
click at [289, 314] on td "Ryanng" at bounding box center [306, 315] width 69 height 31
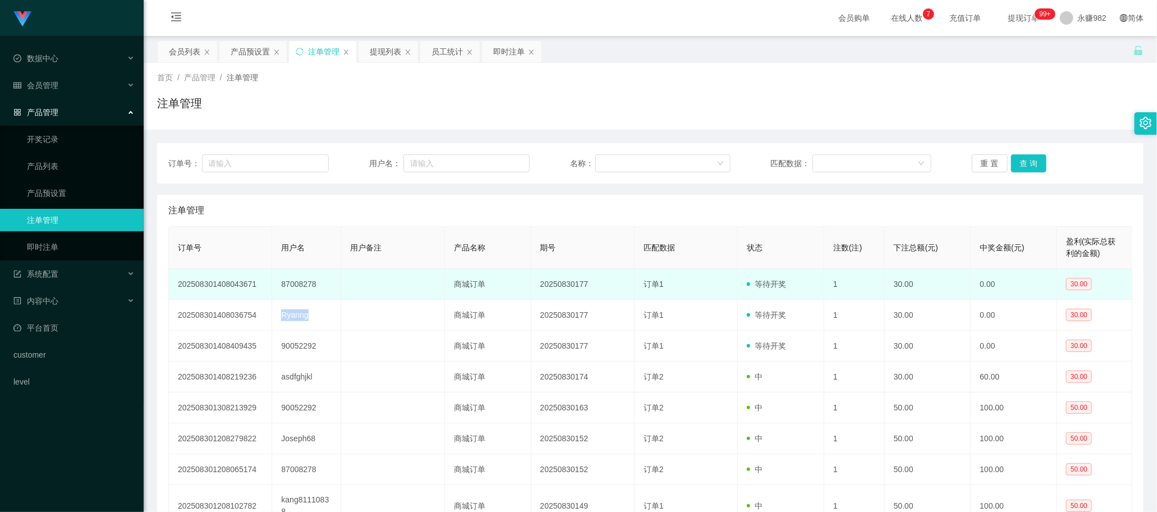
copy td "Ryanng"
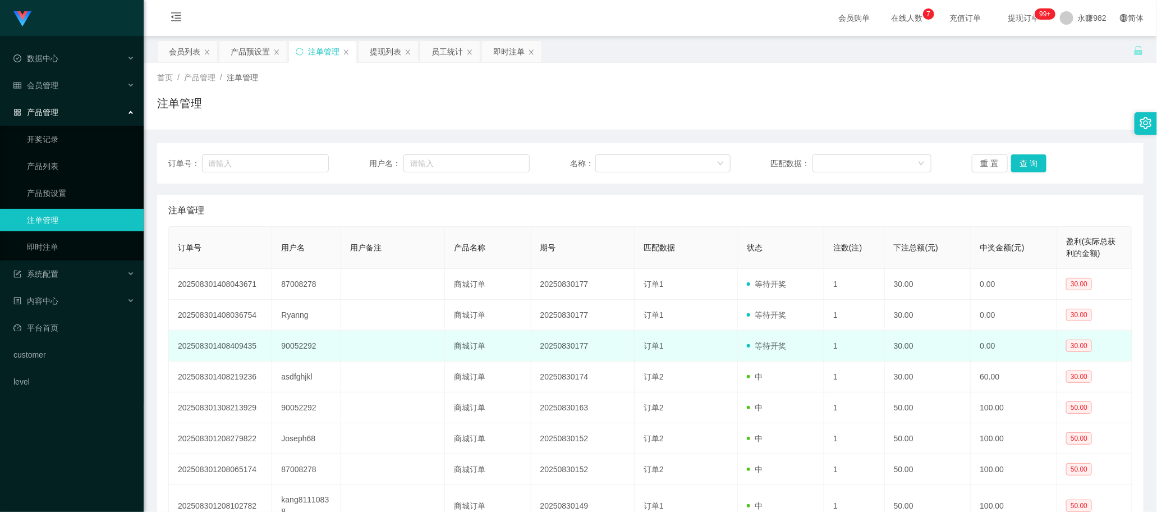
click at [301, 342] on td "90052292" at bounding box center [306, 346] width 69 height 31
copy td "90052292"
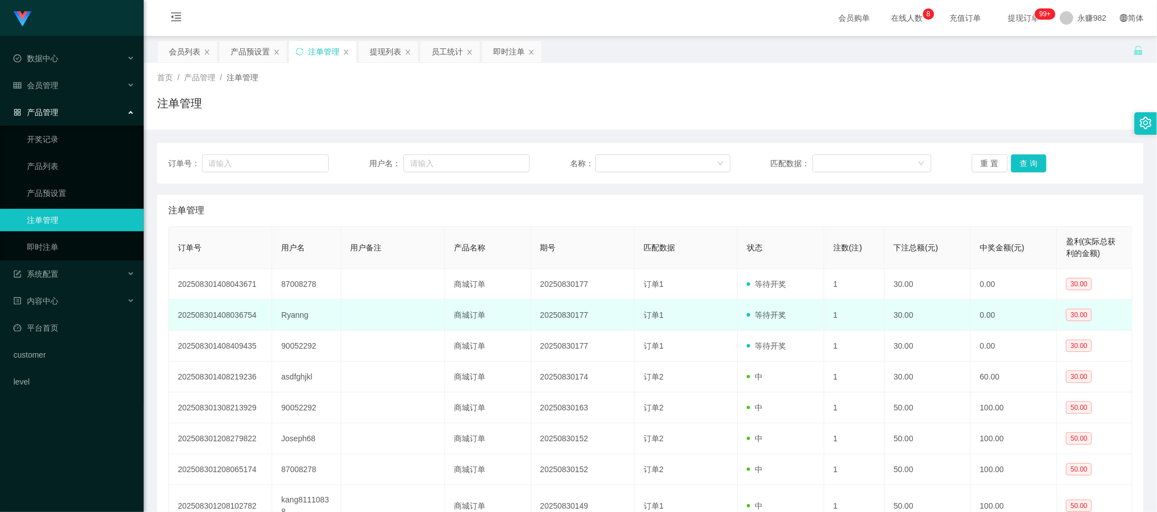
drag, startPoint x: 447, startPoint y: 322, endPoint x: 477, endPoint y: 306, distance: 33.4
click at [447, 322] on td "商城订单" at bounding box center [488, 315] width 86 height 31
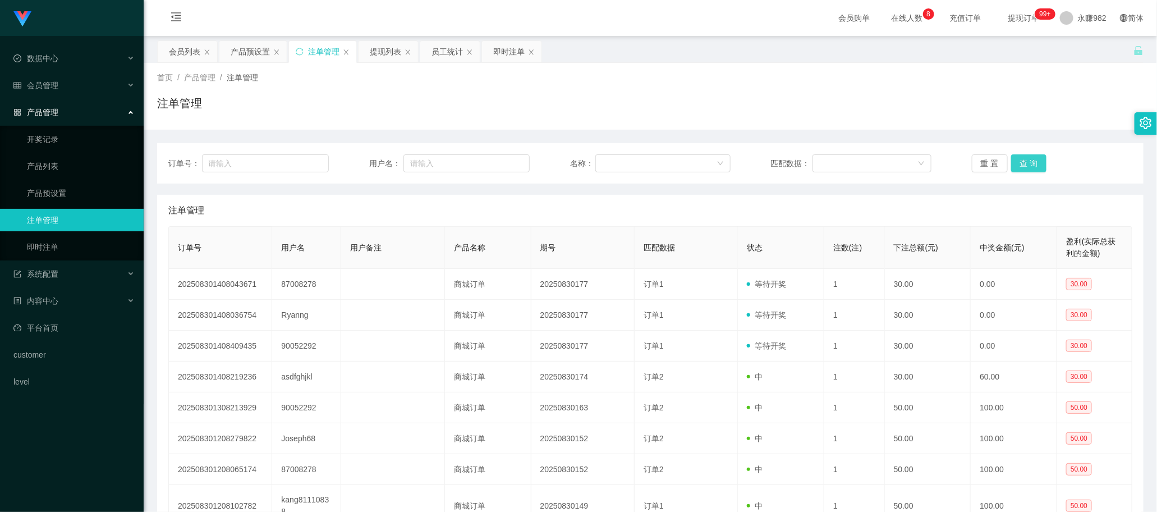
click at [1016, 161] on button "查 询" at bounding box center [1029, 163] width 36 height 18
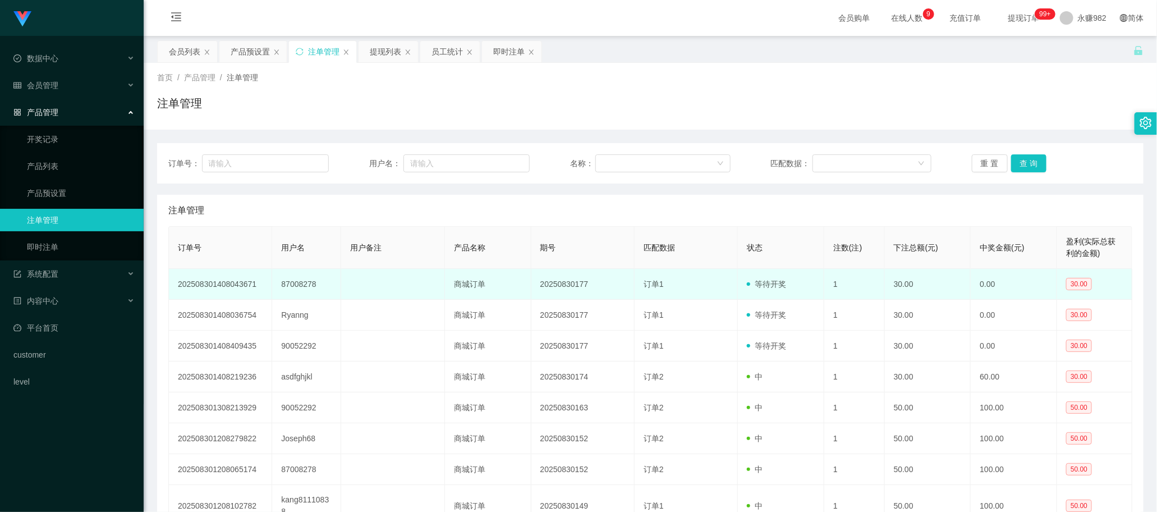
drag, startPoint x: 677, startPoint y: 313, endPoint x: 764, endPoint y: 275, distance: 95.0
click at [677, 313] on td "订单1" at bounding box center [686, 315] width 103 height 31
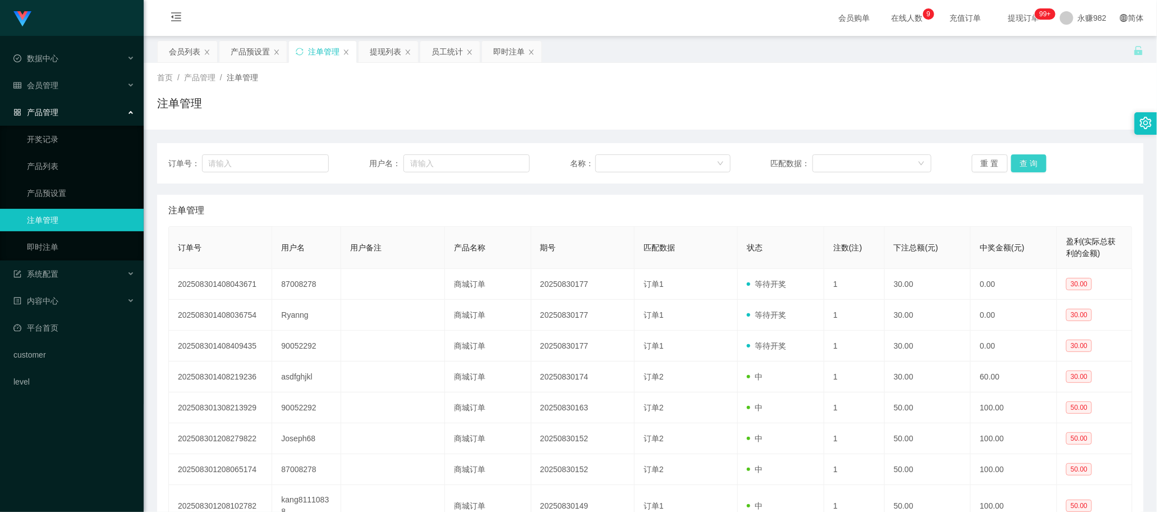
click at [1029, 158] on button "查 询" at bounding box center [1029, 163] width 36 height 18
click at [388, 51] on div "提现列表" at bounding box center [385, 51] width 31 height 21
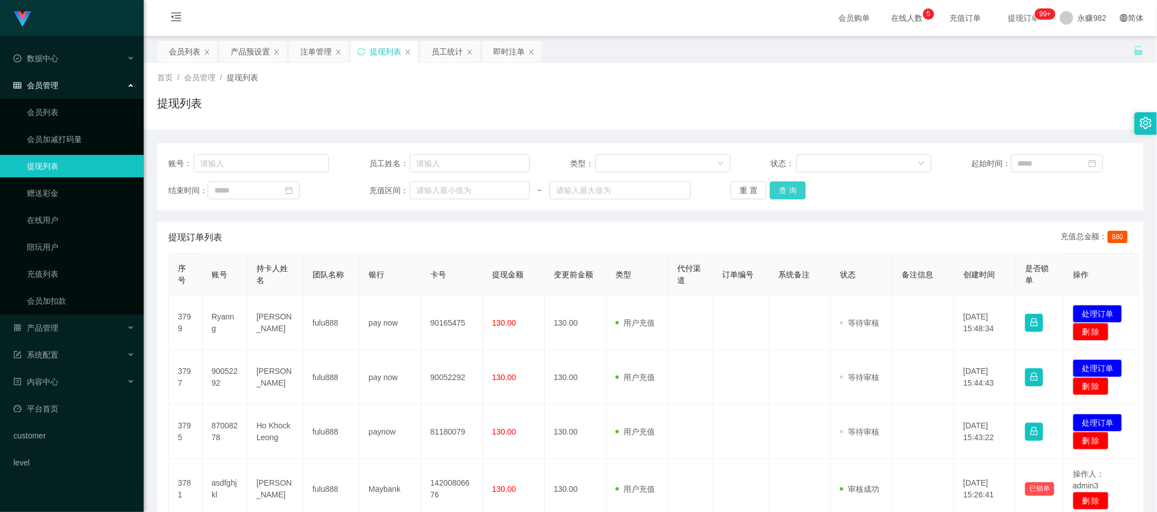
click at [789, 192] on button "查 询" at bounding box center [788, 190] width 36 height 18
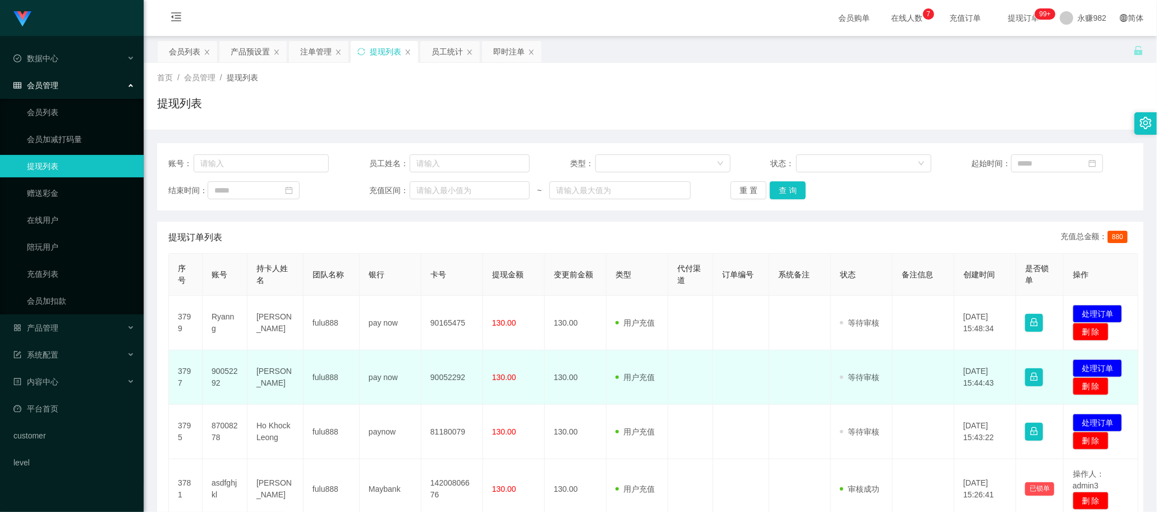
click at [219, 377] on td "90052292" at bounding box center [225, 377] width 45 height 54
click at [1034, 376] on button "button" at bounding box center [1034, 377] width 18 height 18
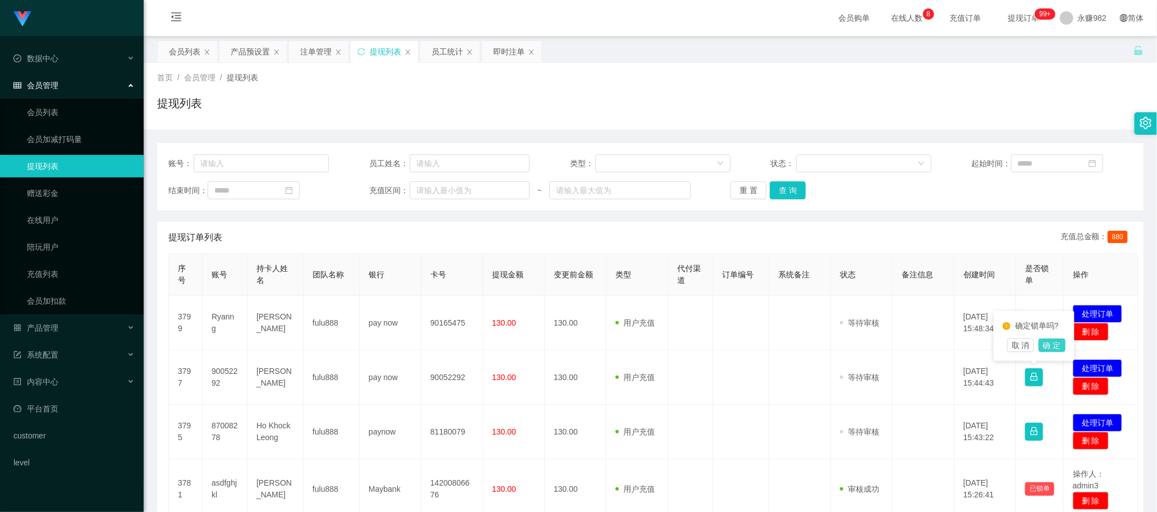
click at [1053, 338] on button "确 定" at bounding box center [1052, 344] width 27 height 13
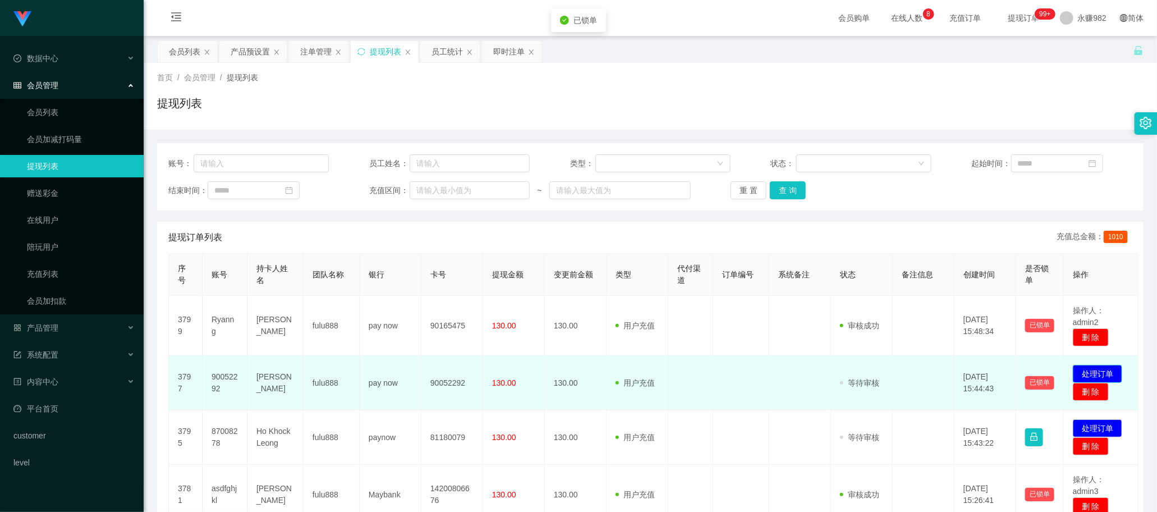
click at [1104, 375] on button "处理订单" at bounding box center [1097, 374] width 49 height 18
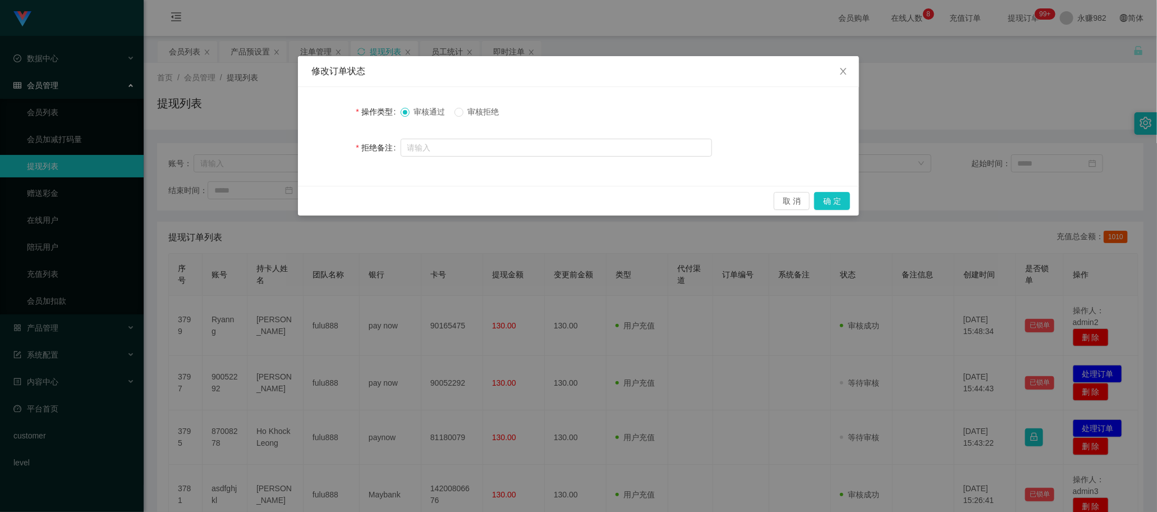
click at [478, 115] on span "审核拒绝" at bounding box center [483, 111] width 40 height 9
click at [822, 204] on button "确 定" at bounding box center [832, 201] width 36 height 18
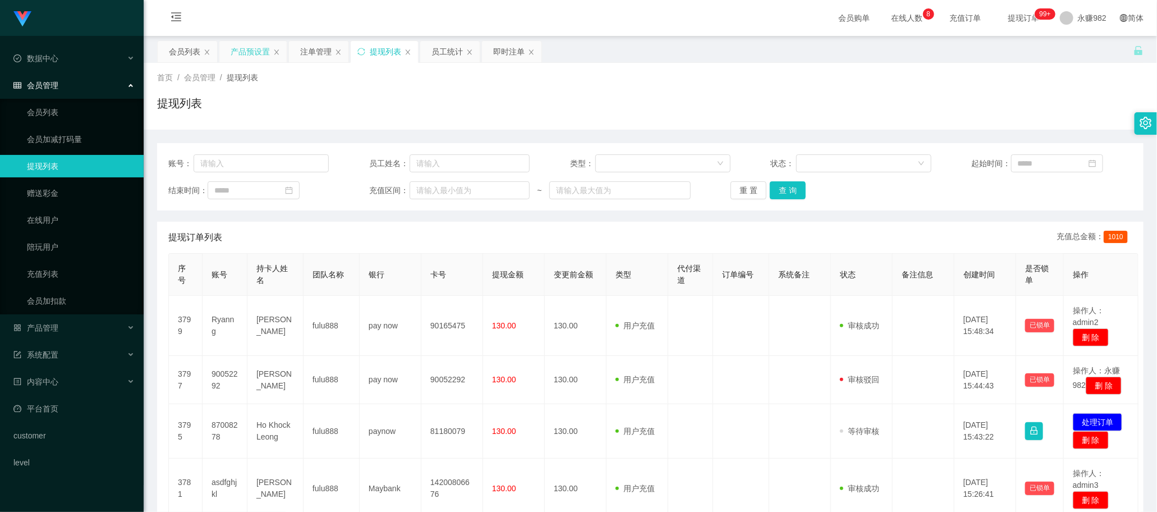
click at [237, 48] on div "产品预设置" at bounding box center [250, 51] width 39 height 21
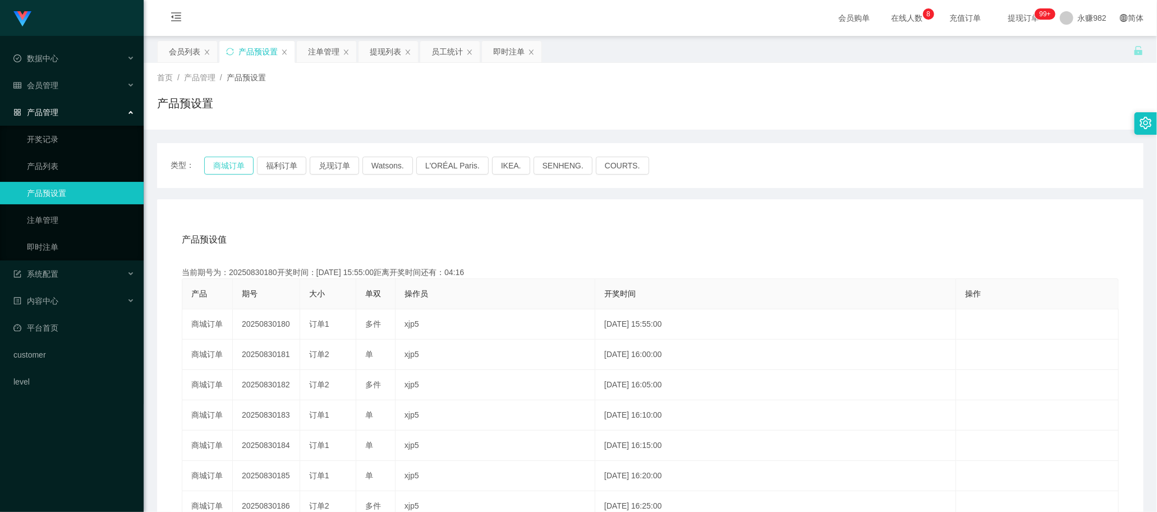
click at [225, 170] on button "商城订单" at bounding box center [228, 166] width 49 height 18
click at [483, 227] on div "产品预设值 添加期号" at bounding box center [650, 239] width 937 height 31
click at [327, 51] on div "注单管理" at bounding box center [323, 51] width 31 height 21
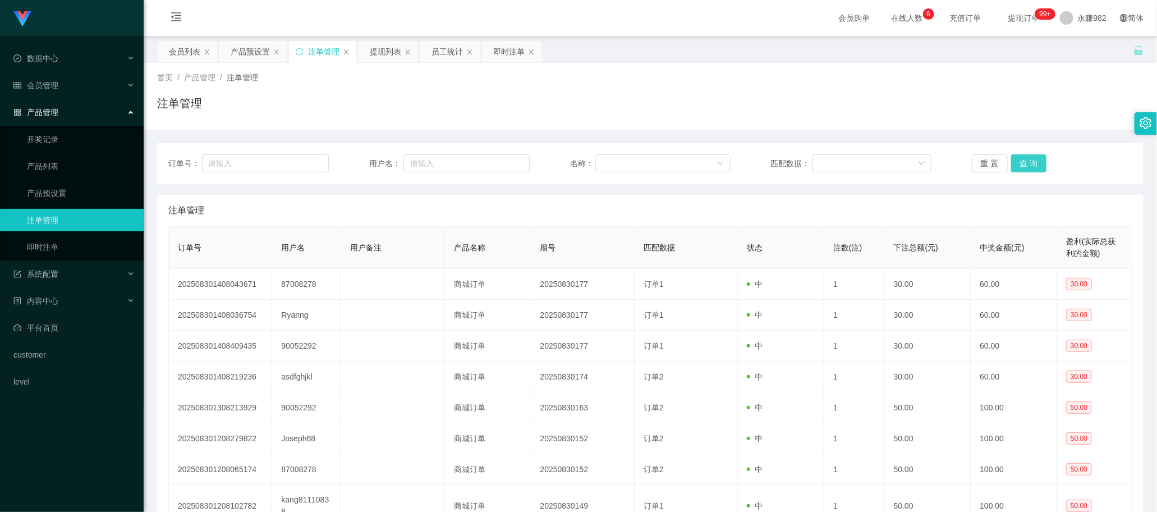
click at [1020, 162] on button "查 询" at bounding box center [1029, 163] width 36 height 18
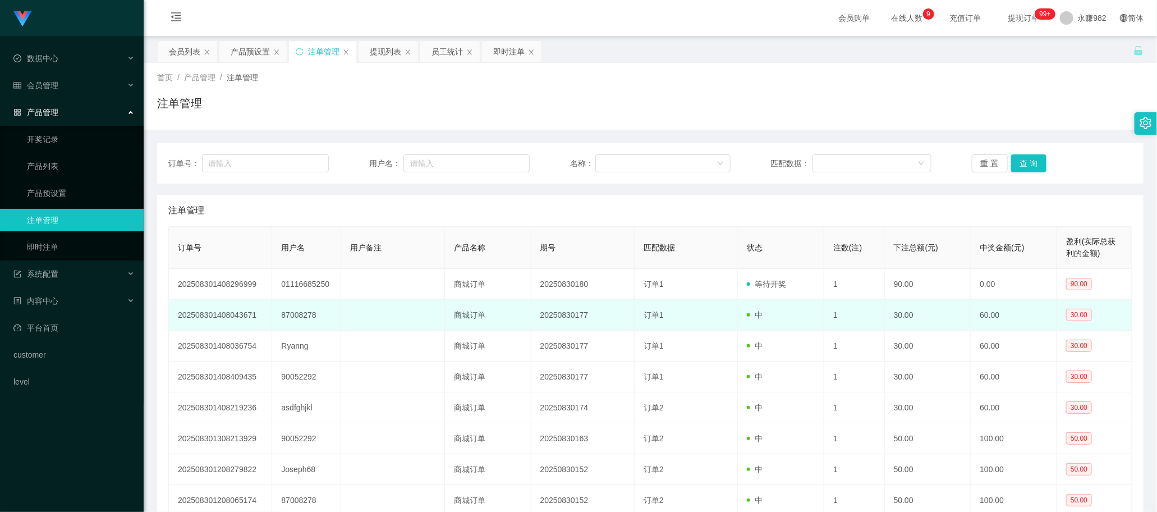
click at [419, 301] on td at bounding box center [392, 315] width 103 height 31
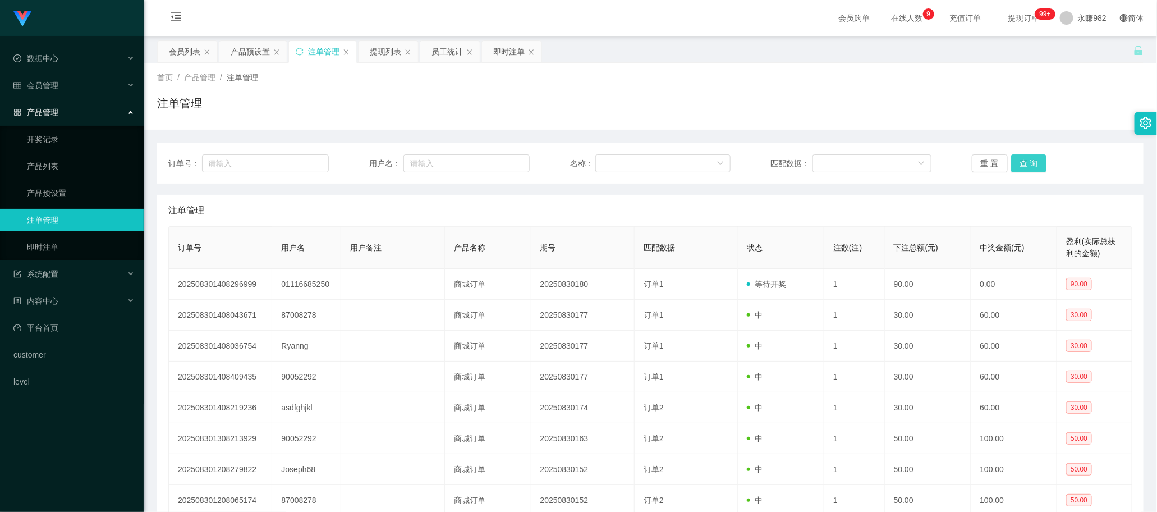
click at [1029, 167] on button "查 询" at bounding box center [1029, 163] width 36 height 18
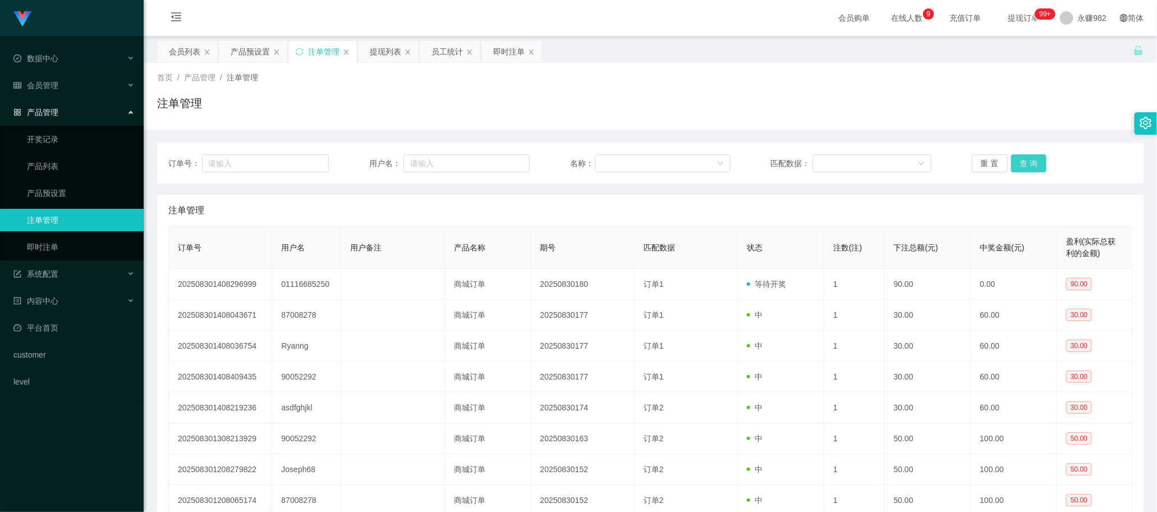
click at [1029, 167] on button "查 询" at bounding box center [1029, 163] width 36 height 18
click at [1029, 167] on div "重 置 查 询" at bounding box center [1052, 163] width 160 height 18
click at [1029, 167] on button "查 询" at bounding box center [1029, 163] width 36 height 18
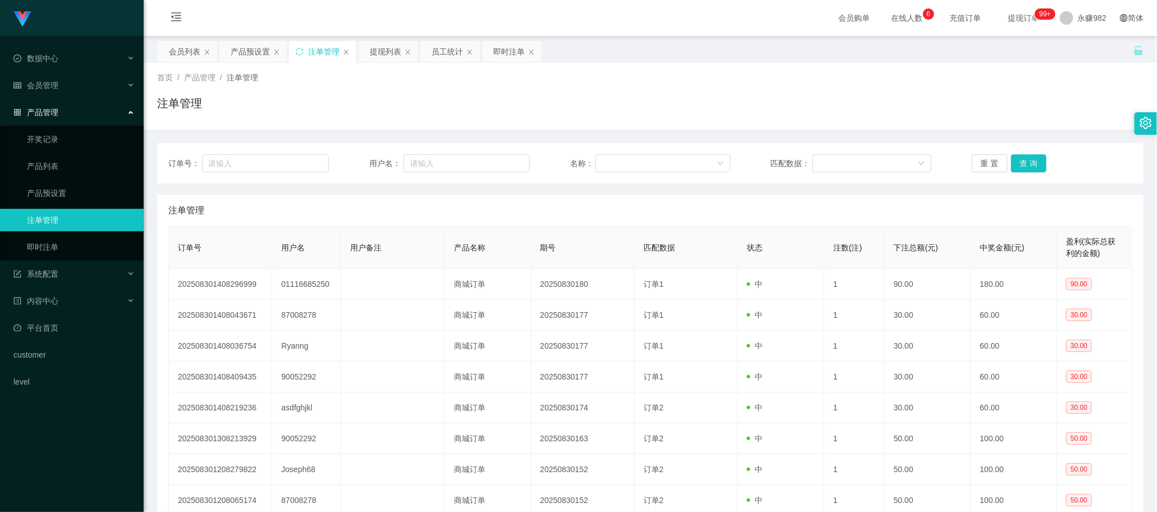
click at [446, 88] on div "首页 / 产品管理 / 注单管理 / 注单管理" at bounding box center [650, 96] width 986 height 49
click at [1020, 164] on button "查 询" at bounding box center [1029, 163] width 36 height 18
click at [388, 54] on div "提现列表" at bounding box center [385, 51] width 31 height 21
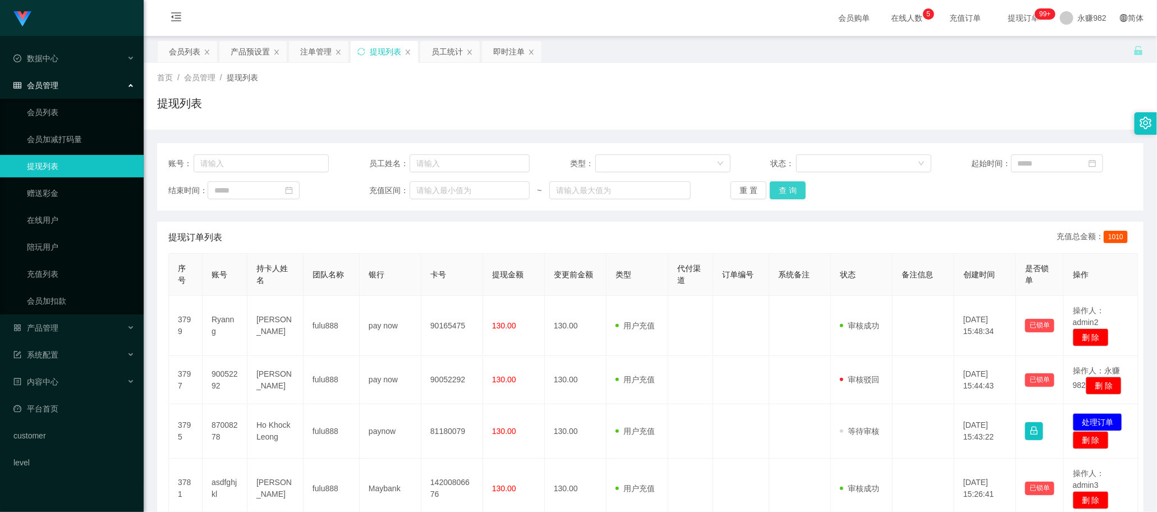
click at [792, 195] on button "查 询" at bounding box center [788, 190] width 36 height 18
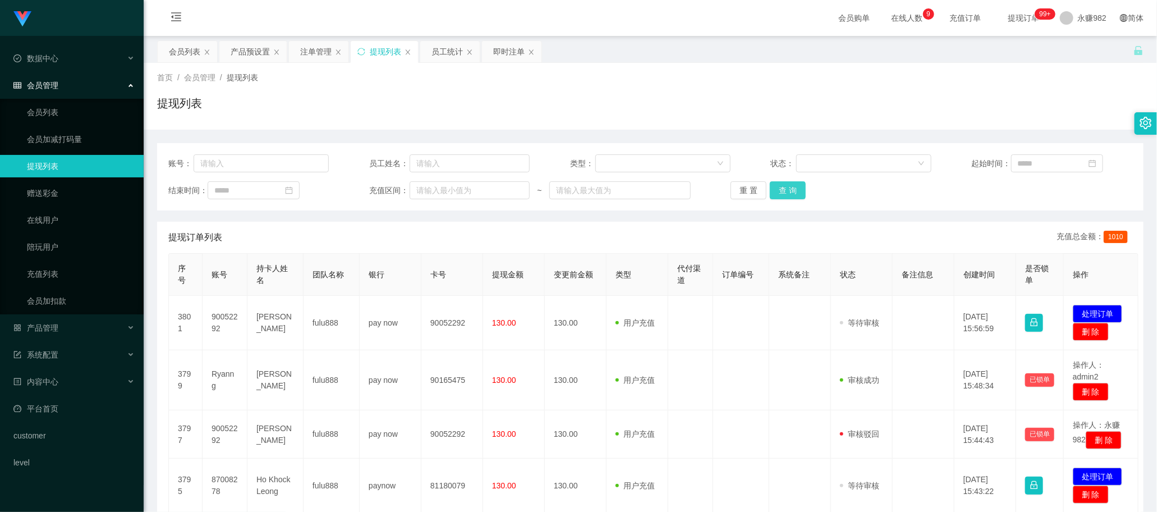
click at [795, 196] on button "查 询" at bounding box center [788, 190] width 36 height 18
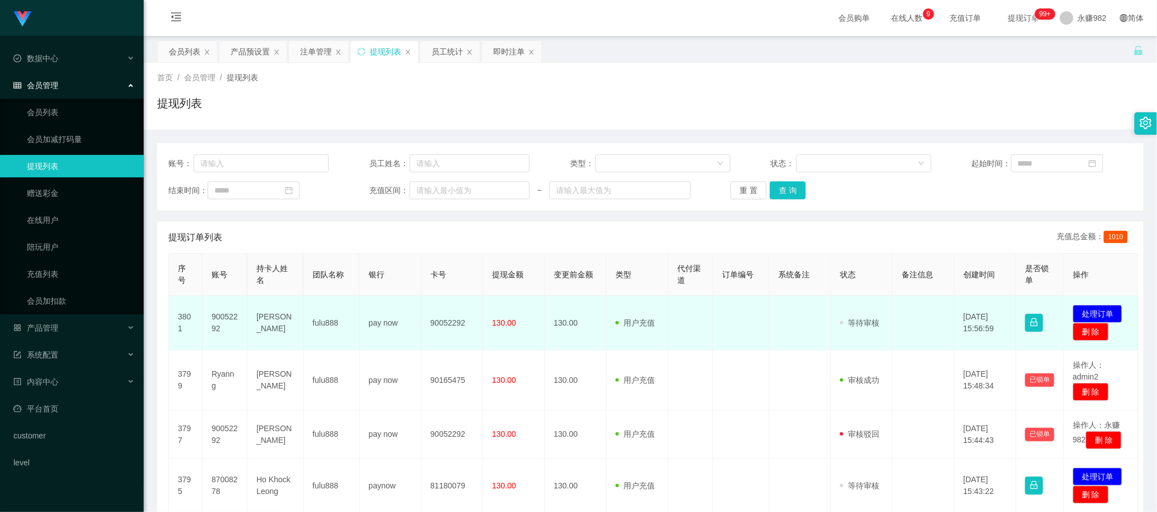
click at [223, 317] on td "90052292" at bounding box center [225, 323] width 45 height 54
copy td "90052292"
click at [419, 320] on td "pay now" at bounding box center [391, 323] width 62 height 54
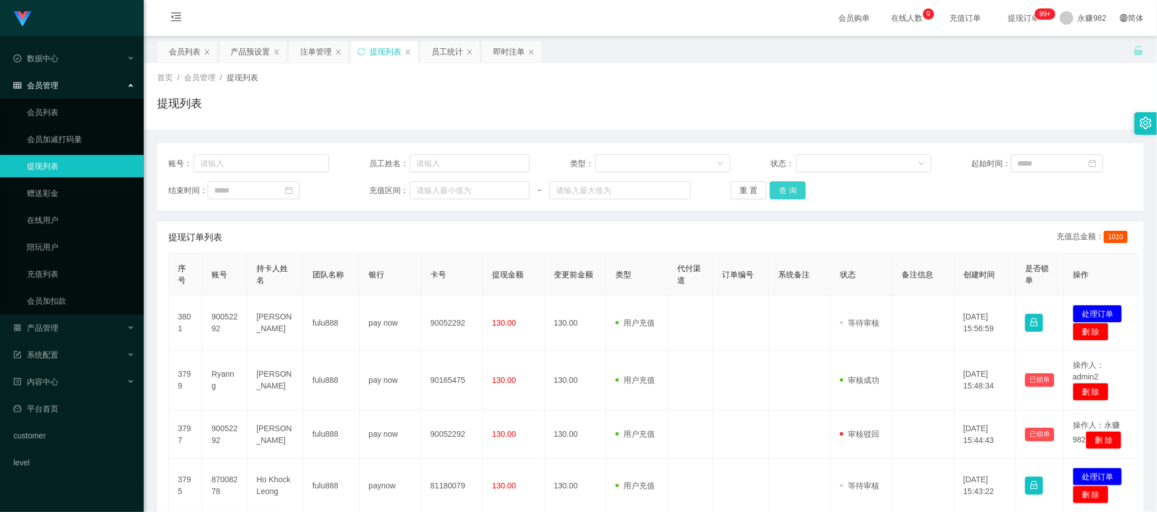
click at [782, 186] on button "查 询" at bounding box center [788, 190] width 36 height 18
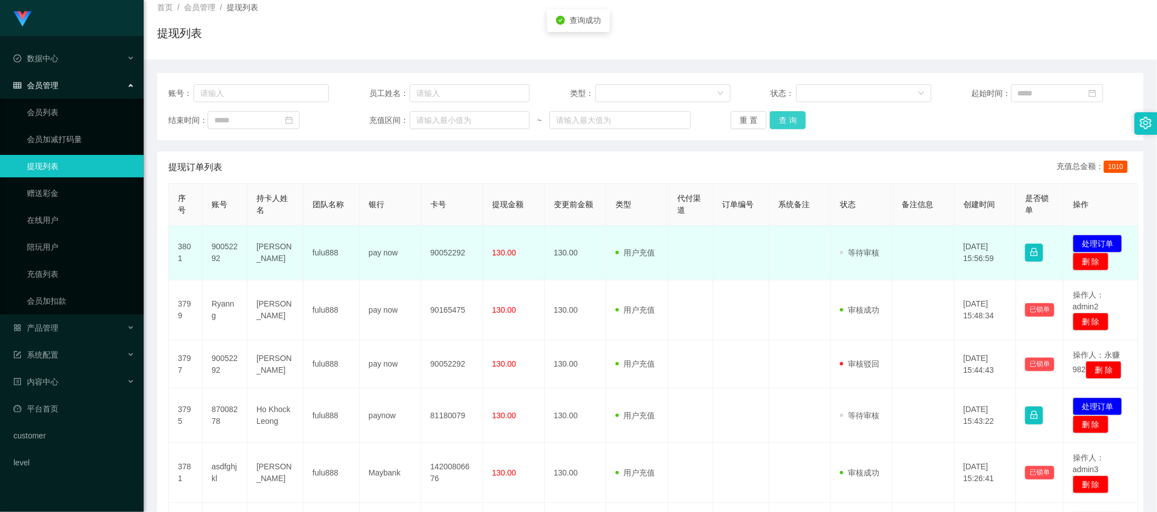
scroll to position [140, 0]
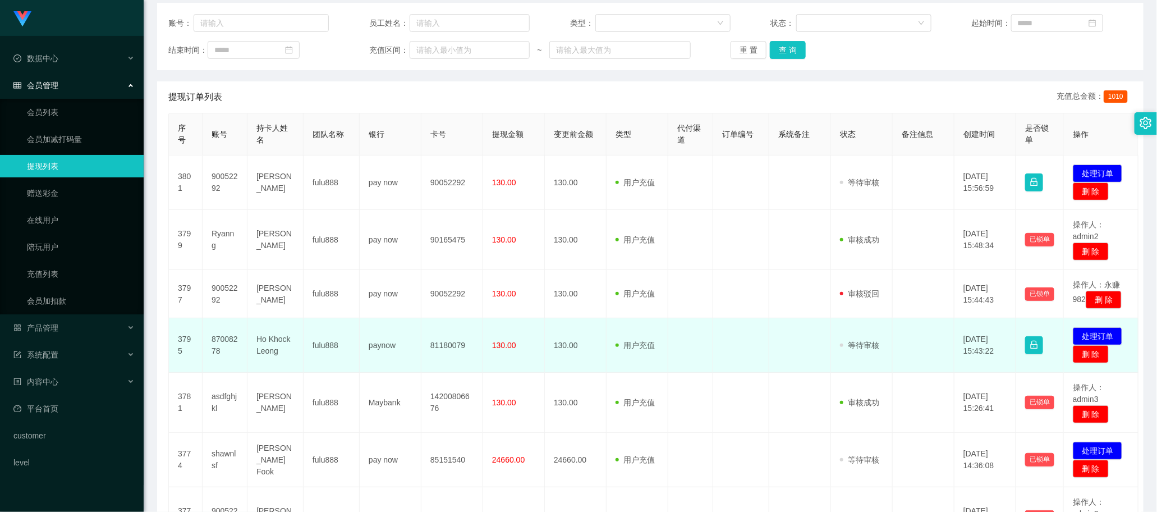
click at [718, 355] on td at bounding box center [741, 345] width 56 height 54
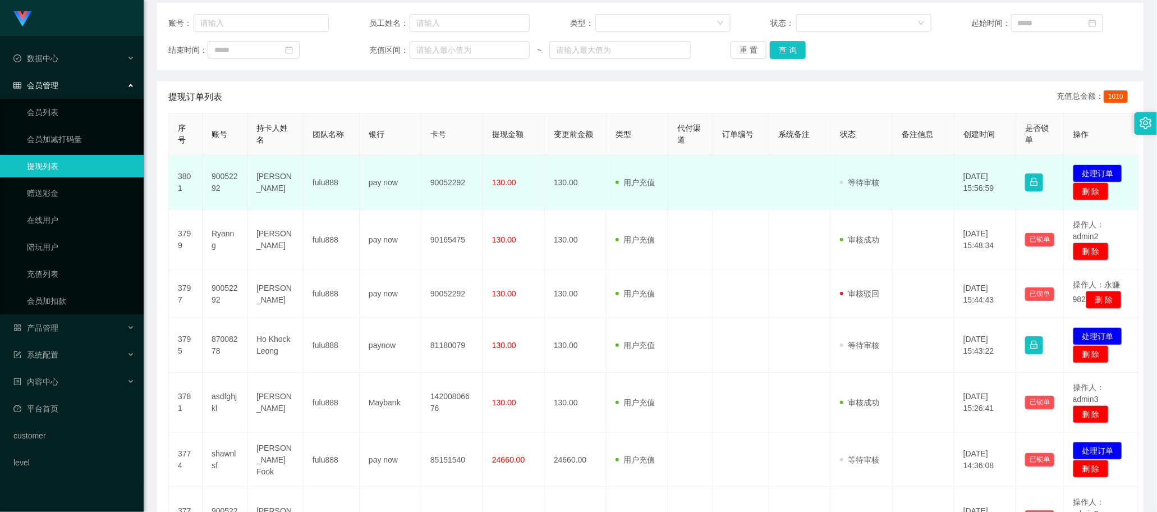
drag, startPoint x: 604, startPoint y: 192, endPoint x: 640, endPoint y: 173, distance: 40.7
click at [604, 192] on td "130.00" at bounding box center [576, 182] width 62 height 54
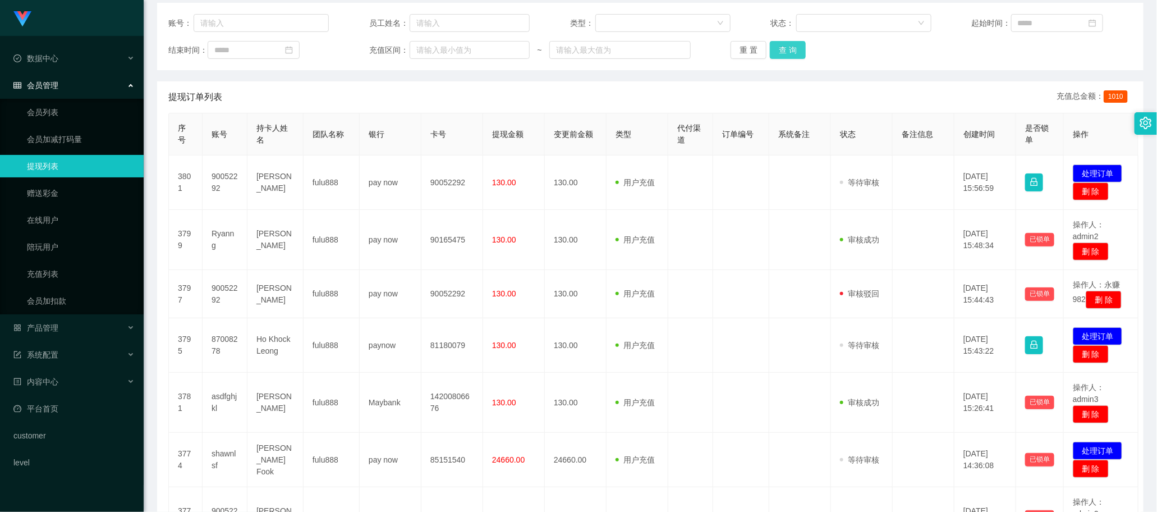
click at [778, 49] on button "查 询" at bounding box center [788, 50] width 36 height 18
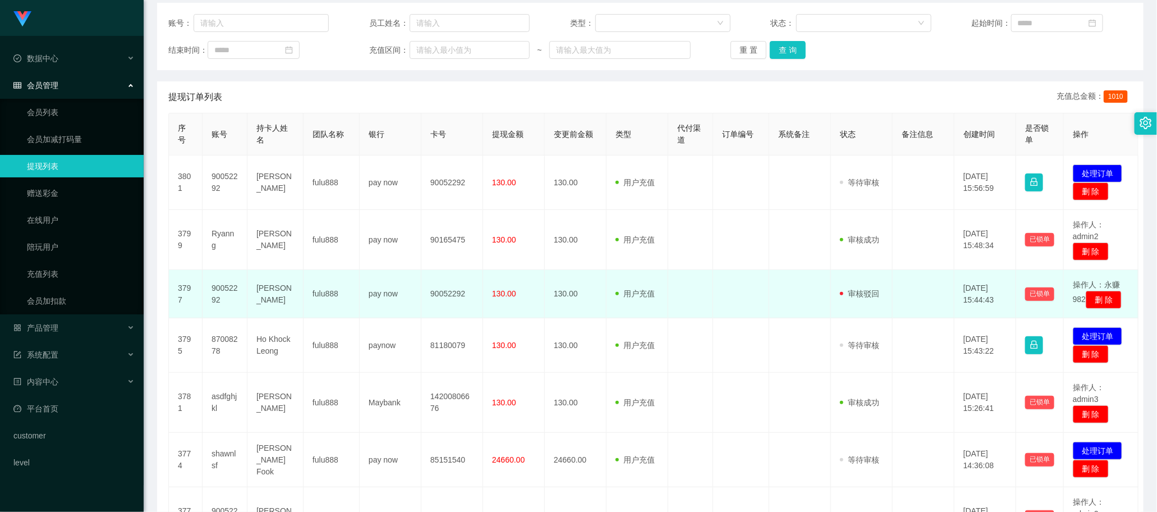
click at [590, 304] on td "130.00" at bounding box center [576, 294] width 62 height 48
click at [727, 315] on td at bounding box center [741, 294] width 56 height 48
click at [439, 307] on td "90052292" at bounding box center [452, 294] width 62 height 48
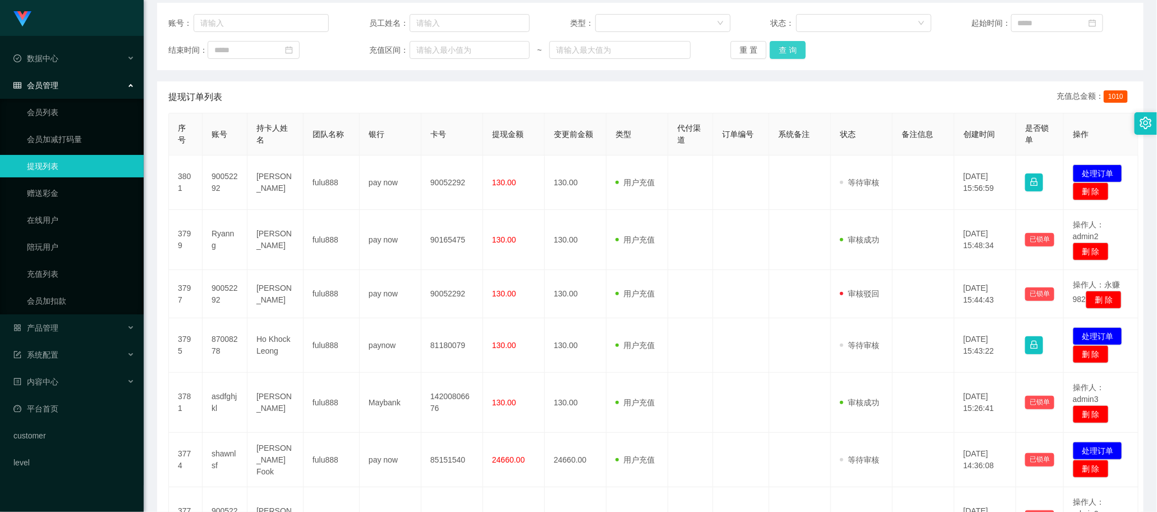
click at [798, 52] on button "查 询" at bounding box center [788, 50] width 36 height 18
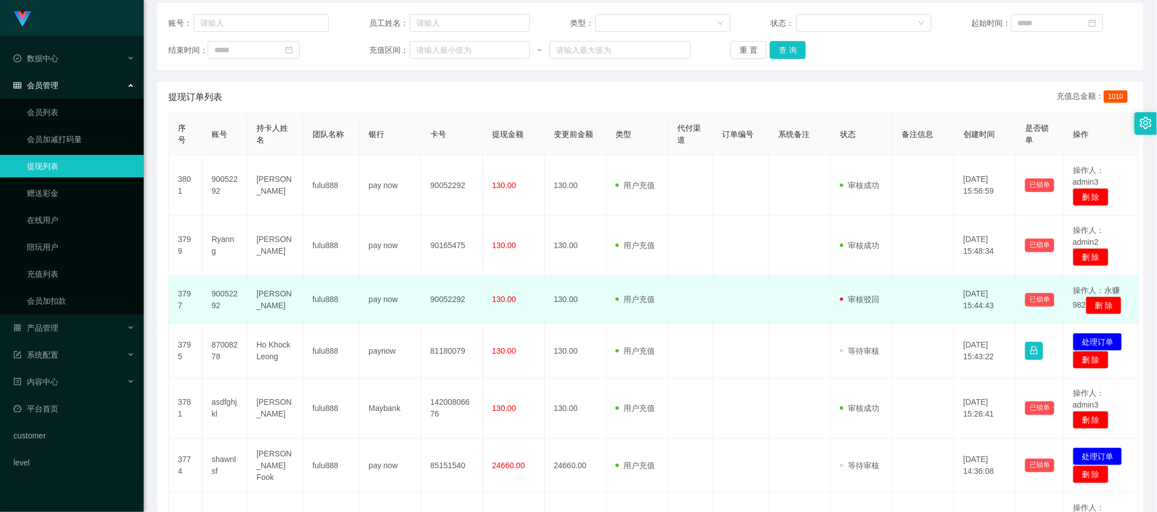
click at [525, 288] on td "130.00" at bounding box center [514, 300] width 62 height 48
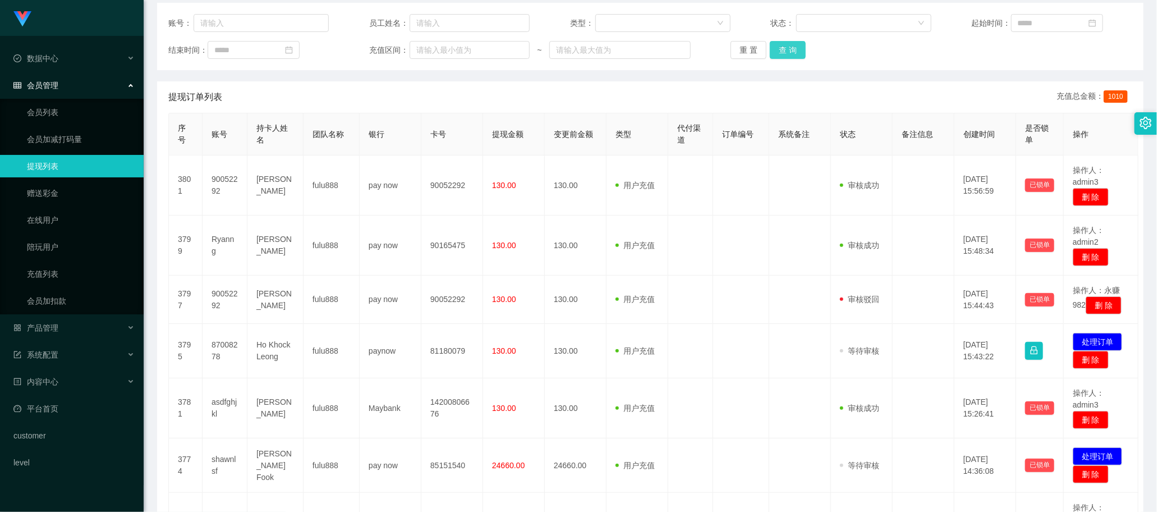
click at [787, 47] on button "查 询" at bounding box center [788, 50] width 36 height 18
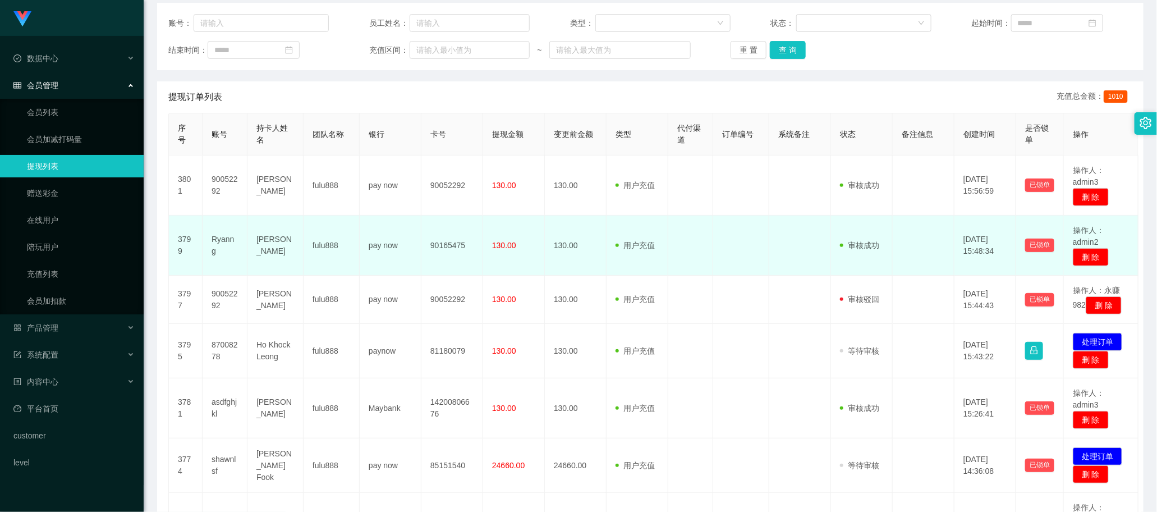
click at [713, 241] on td at bounding box center [741, 245] width 56 height 60
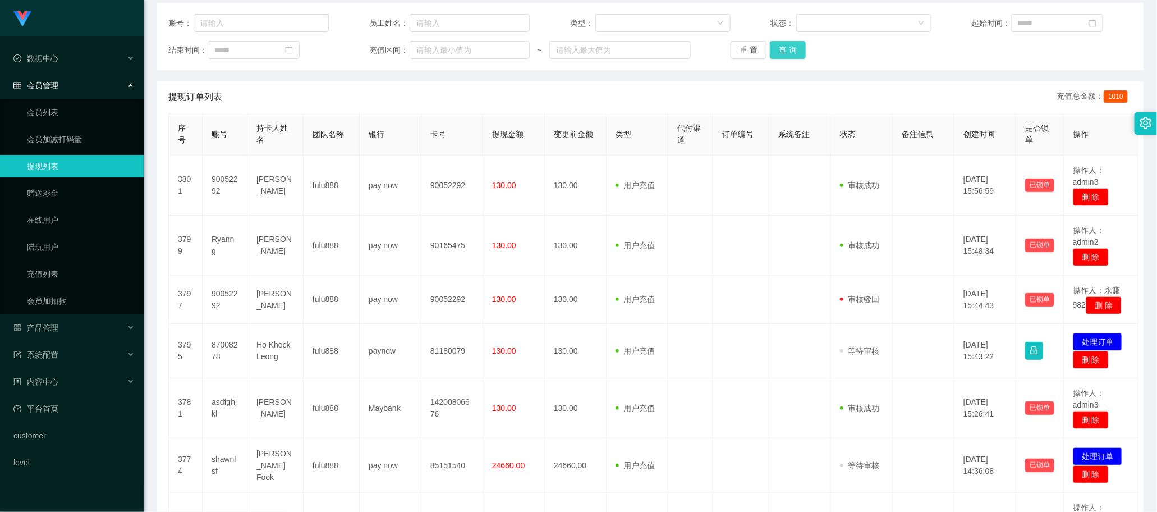
click at [789, 48] on button "查 询" at bounding box center [788, 50] width 36 height 18
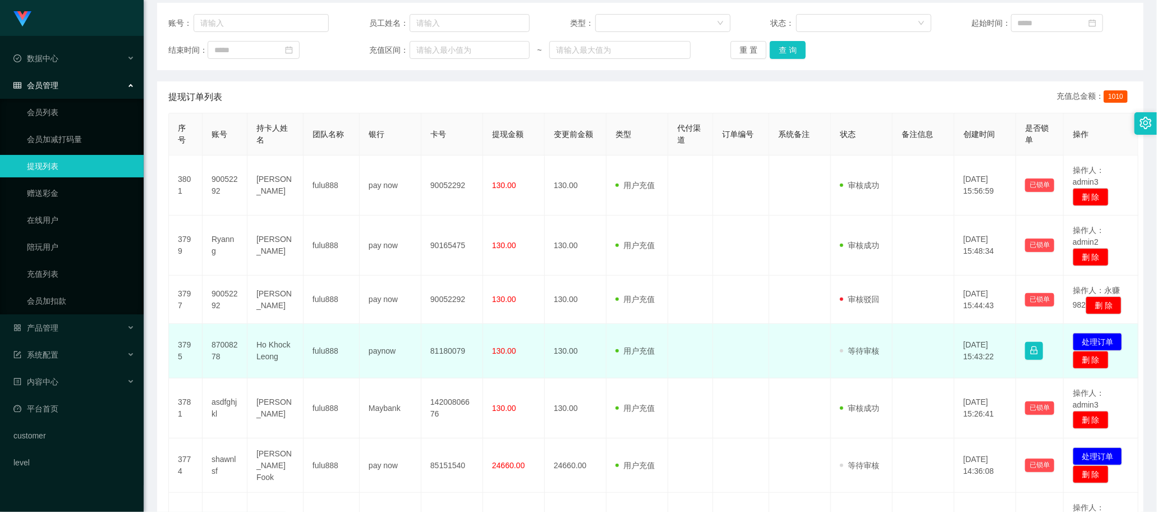
click at [228, 360] on td "87008278" at bounding box center [225, 351] width 45 height 54
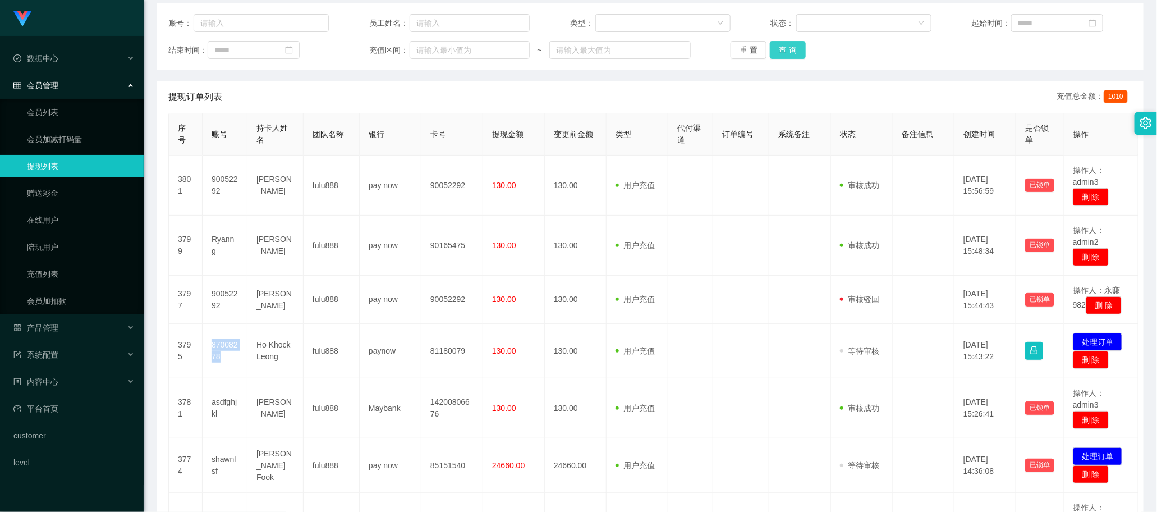
click at [779, 48] on button "查 询" at bounding box center [788, 50] width 36 height 18
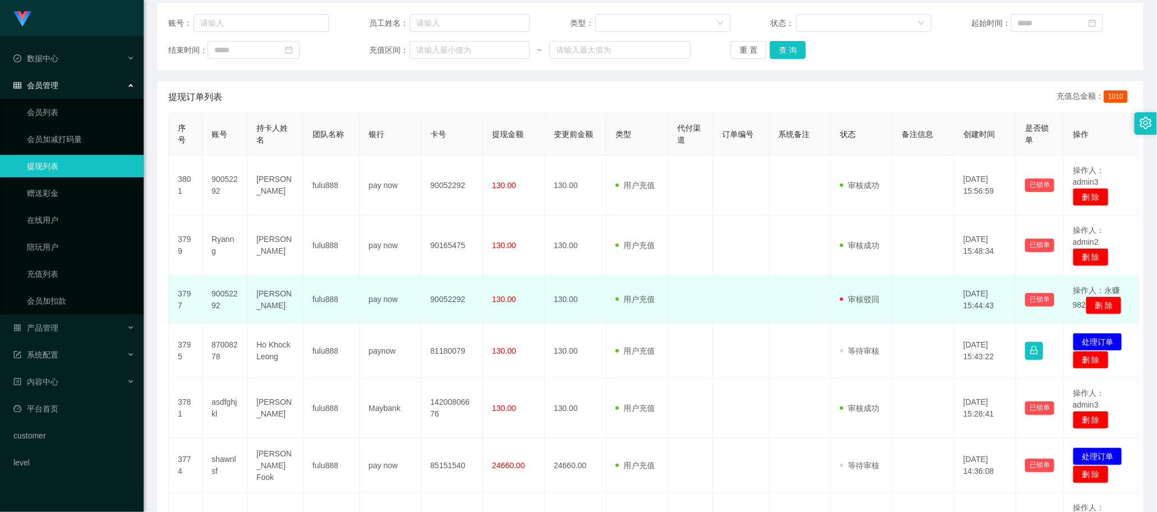
click at [743, 296] on td at bounding box center [741, 300] width 56 height 48
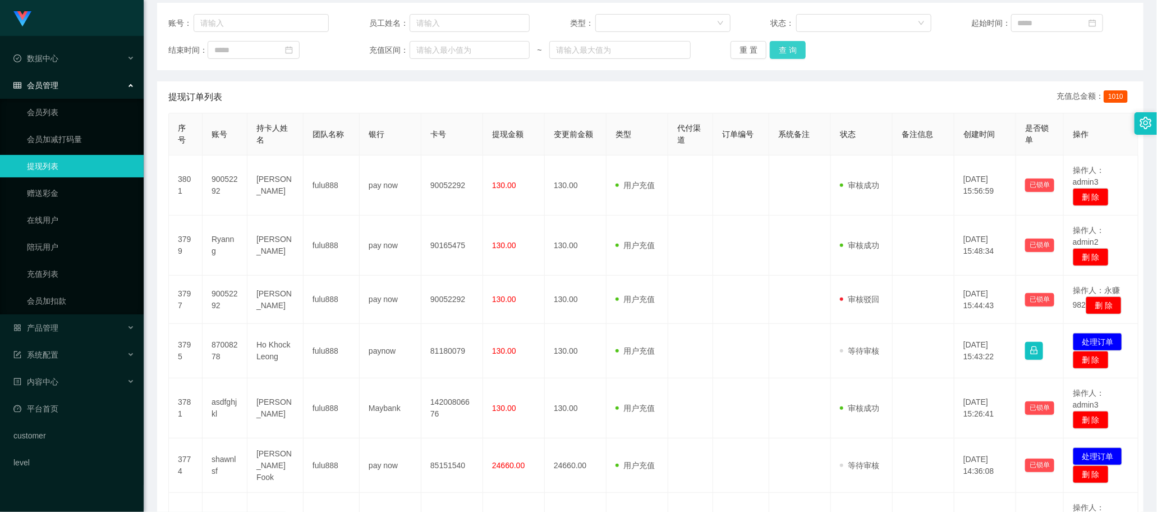
click at [794, 51] on button "查 询" at bounding box center [788, 50] width 36 height 18
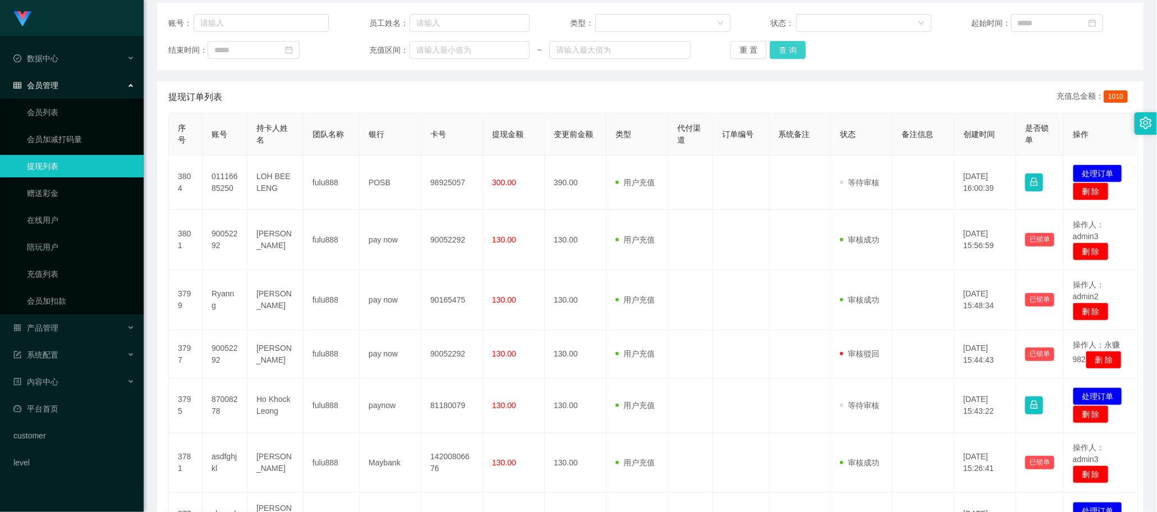
click at [780, 43] on button "查 询" at bounding box center [788, 50] width 36 height 18
click at [786, 48] on button "查 询" at bounding box center [788, 50] width 36 height 18
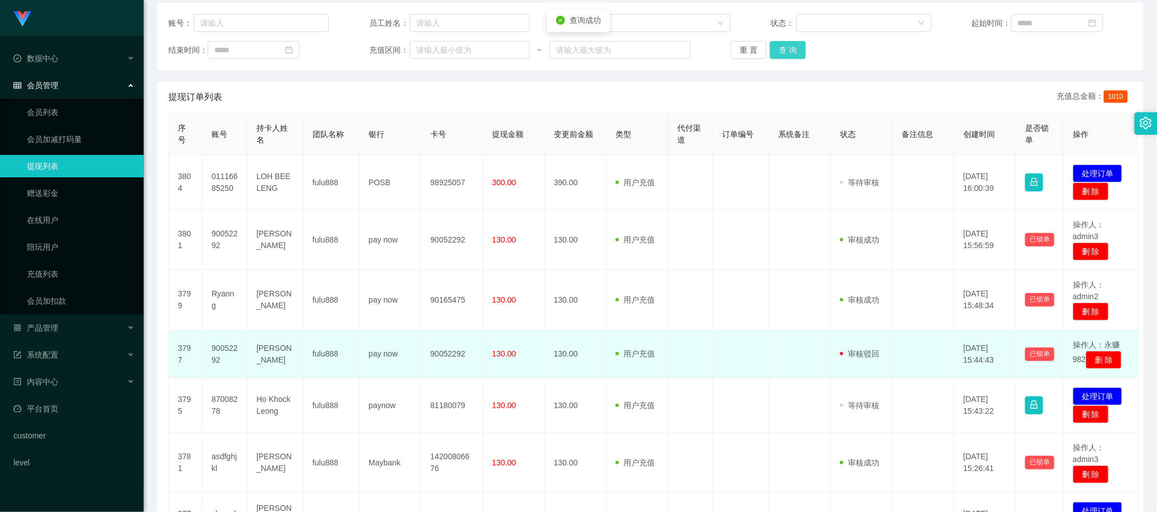
scroll to position [0, 0]
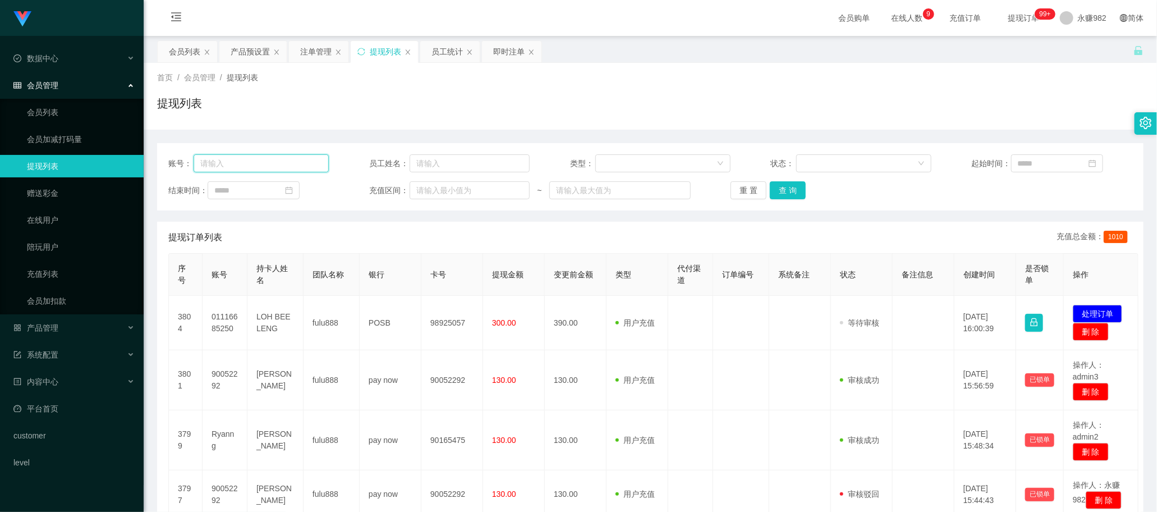
click at [219, 168] on input "text" at bounding box center [262, 163] width 136 height 18
paste input "87008278"
type input "87008278"
click at [791, 196] on button "查 询" at bounding box center [788, 190] width 36 height 18
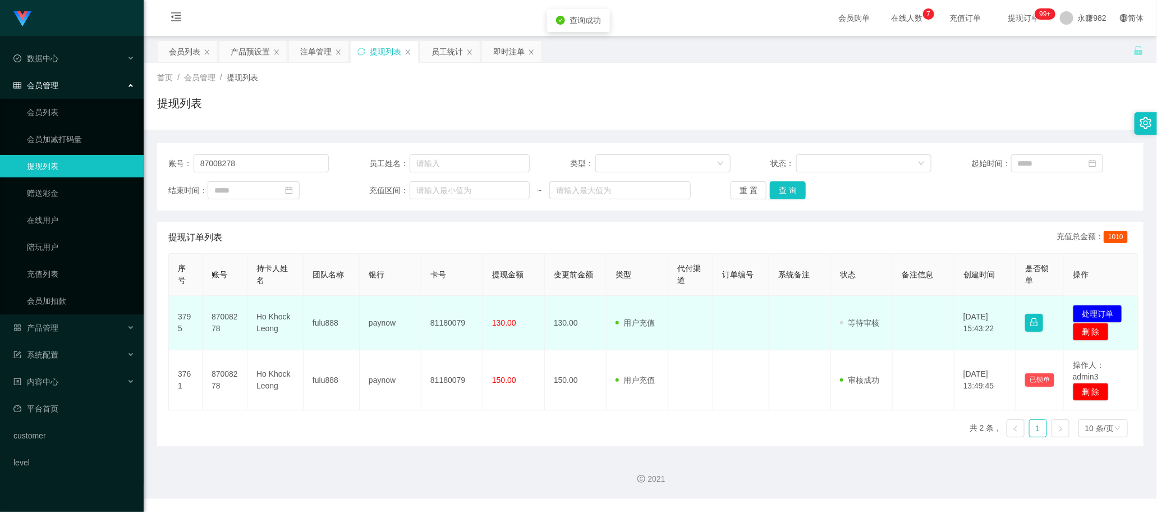
click at [216, 324] on td "87008278" at bounding box center [225, 323] width 45 height 54
copy td "87008278"
click at [538, 313] on td "130.00" at bounding box center [514, 323] width 62 height 54
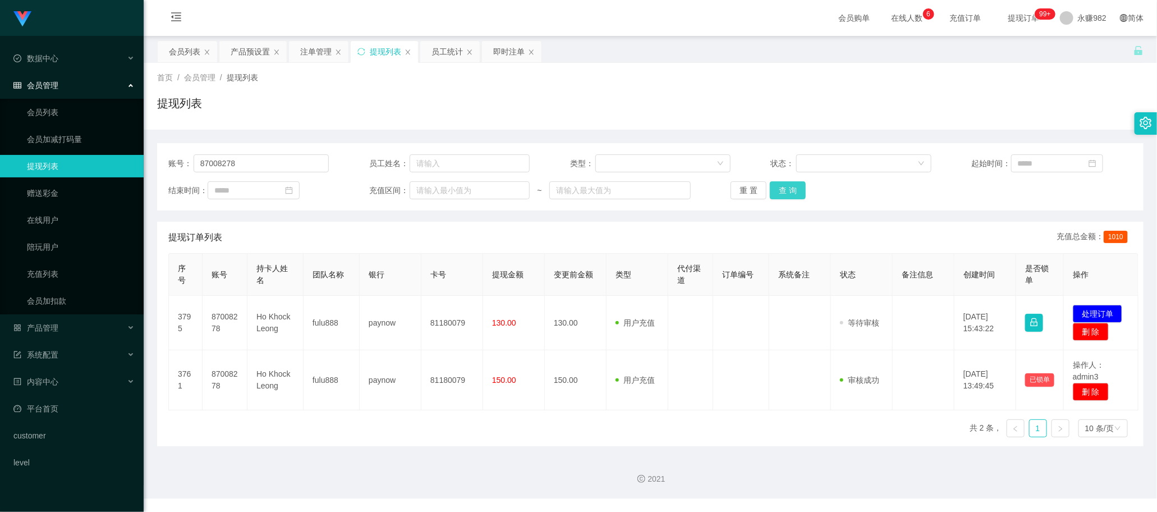
click at [796, 192] on button "查 询" at bounding box center [788, 190] width 36 height 18
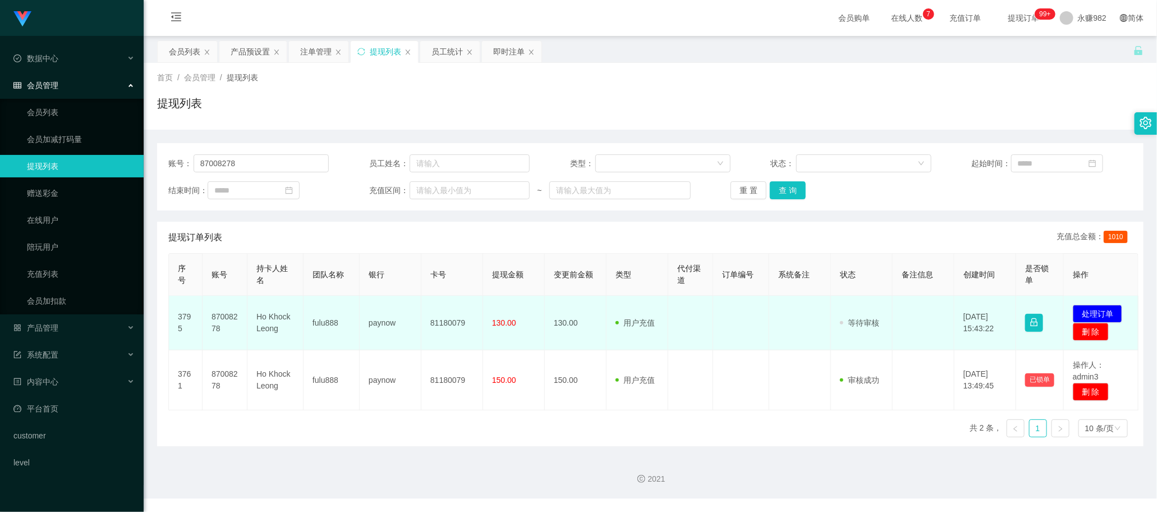
click at [582, 327] on td "130.00" at bounding box center [576, 323] width 62 height 54
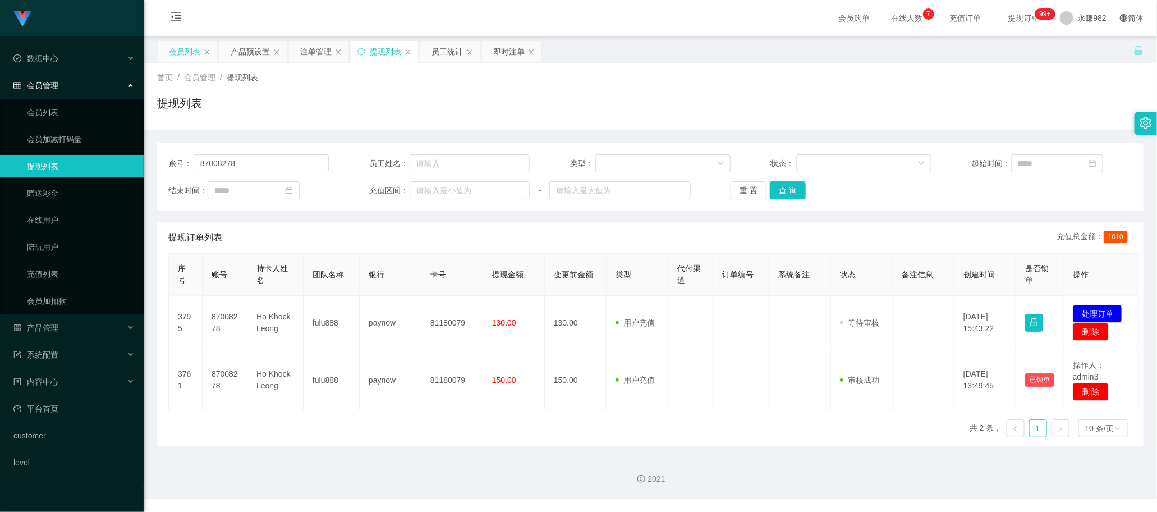
click at [172, 51] on div "会员列表" at bounding box center [184, 51] width 31 height 21
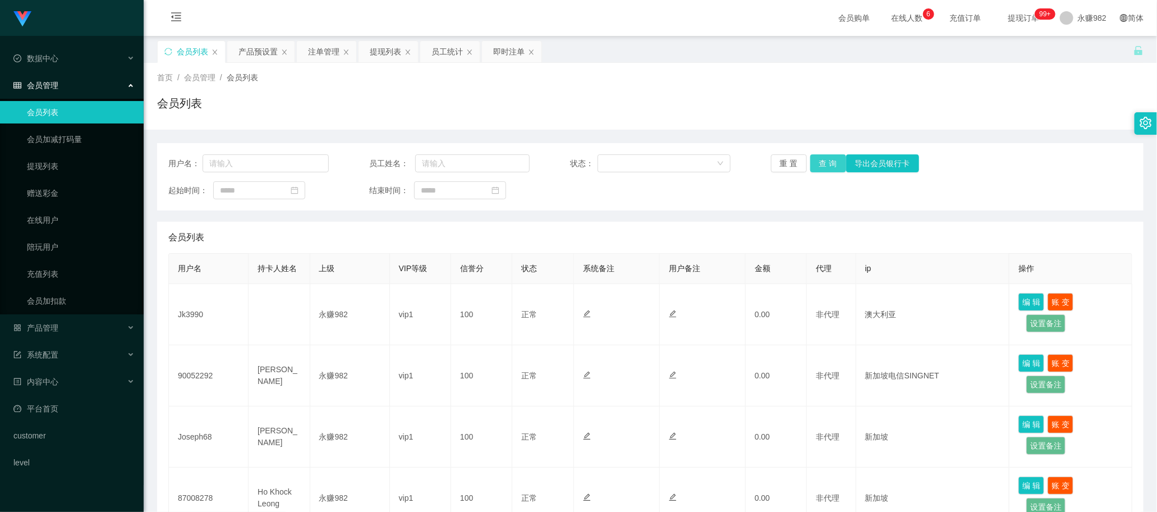
click at [820, 164] on button "查 询" at bounding box center [828, 163] width 36 height 18
click at [256, 169] on input "text" at bounding box center [266, 163] width 126 height 18
paste input "01116685250"
type input "01116685250"
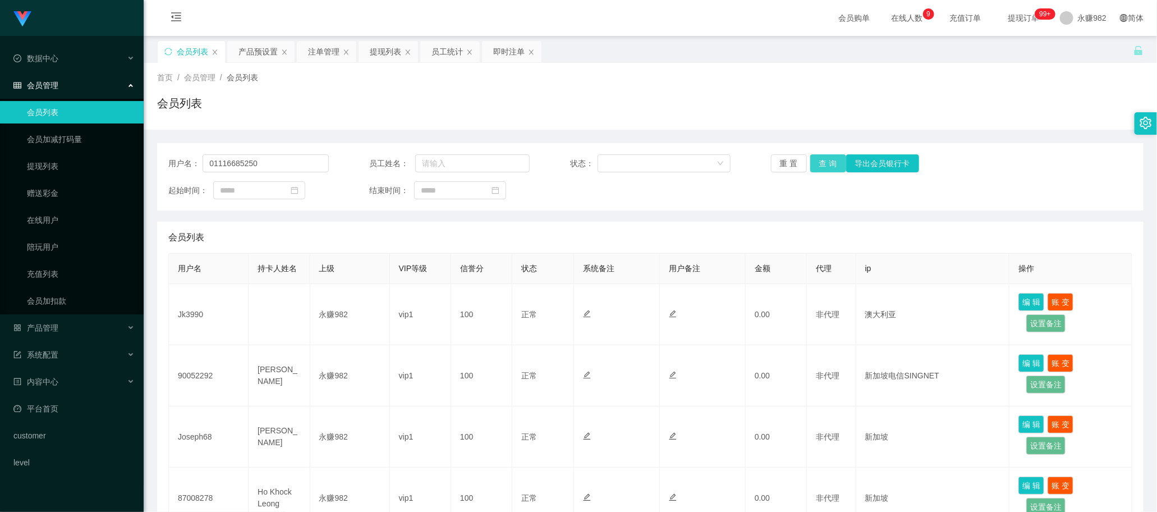
click at [818, 163] on button "查 询" at bounding box center [828, 163] width 36 height 18
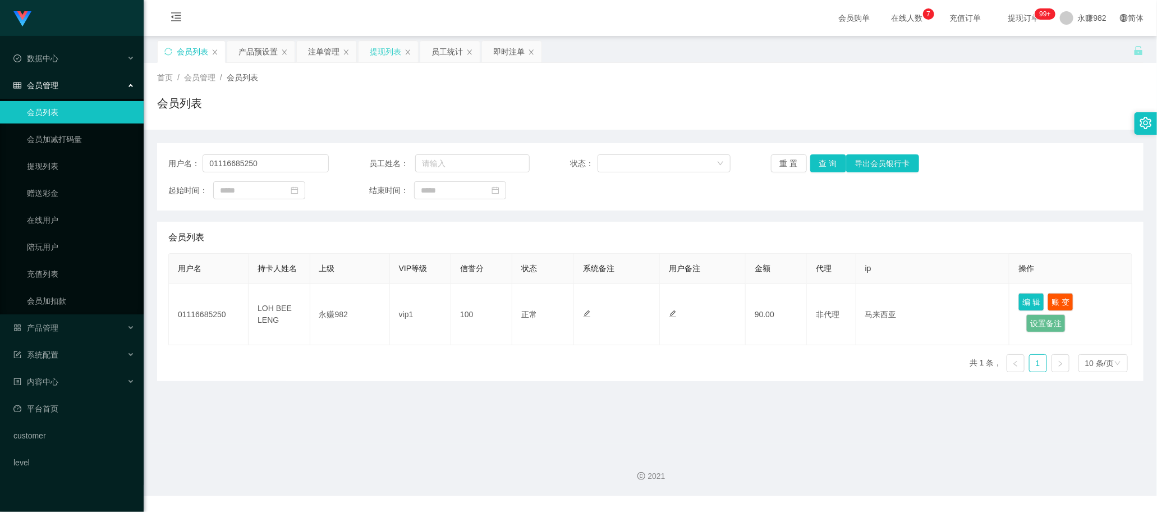
click at [377, 49] on div "提现列表" at bounding box center [385, 51] width 31 height 21
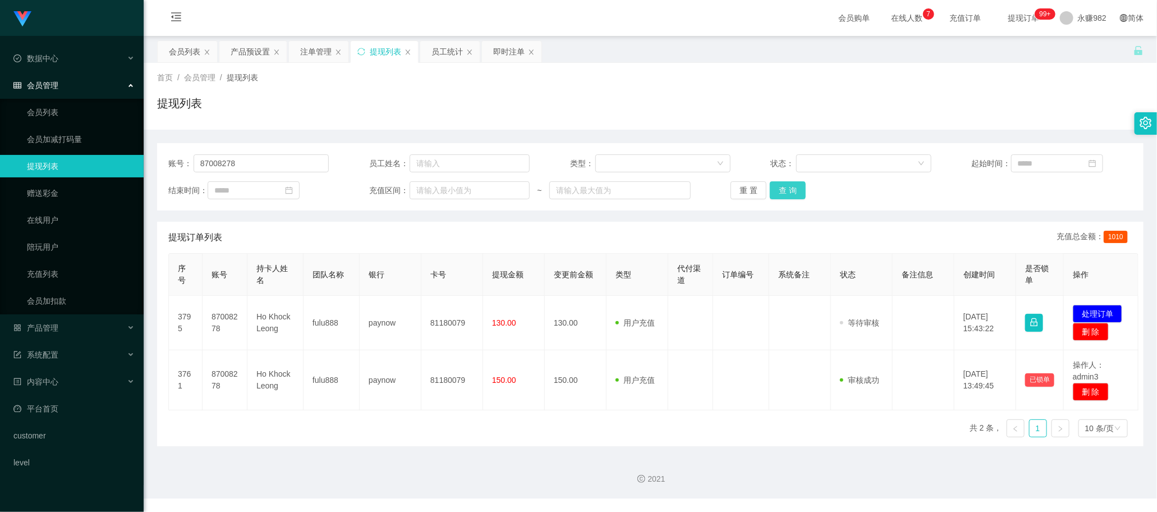
click at [800, 194] on button "查 询" at bounding box center [788, 190] width 36 height 18
click at [231, 166] on input "87008278" at bounding box center [262, 163] width 136 height 18
click at [801, 192] on button "查 询" at bounding box center [788, 190] width 36 height 18
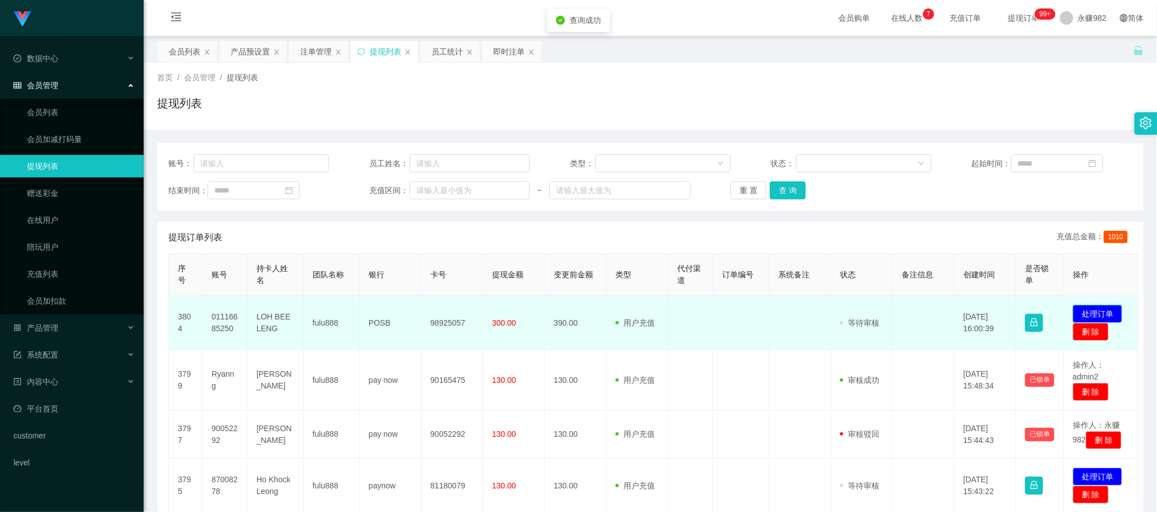
click at [1107, 312] on button "处理订单" at bounding box center [1097, 314] width 49 height 18
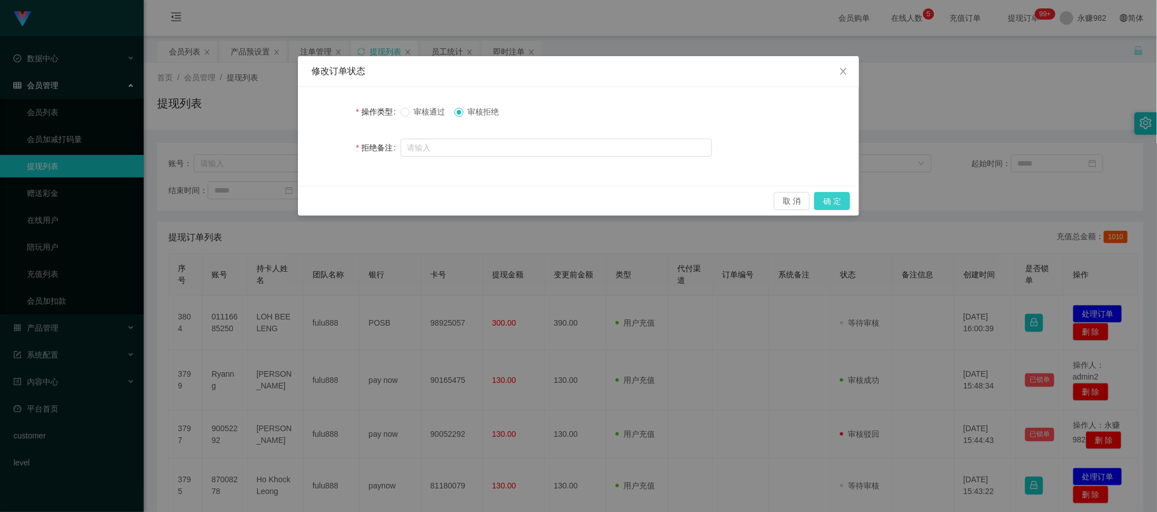
click at [840, 199] on button "确 定" at bounding box center [832, 201] width 36 height 18
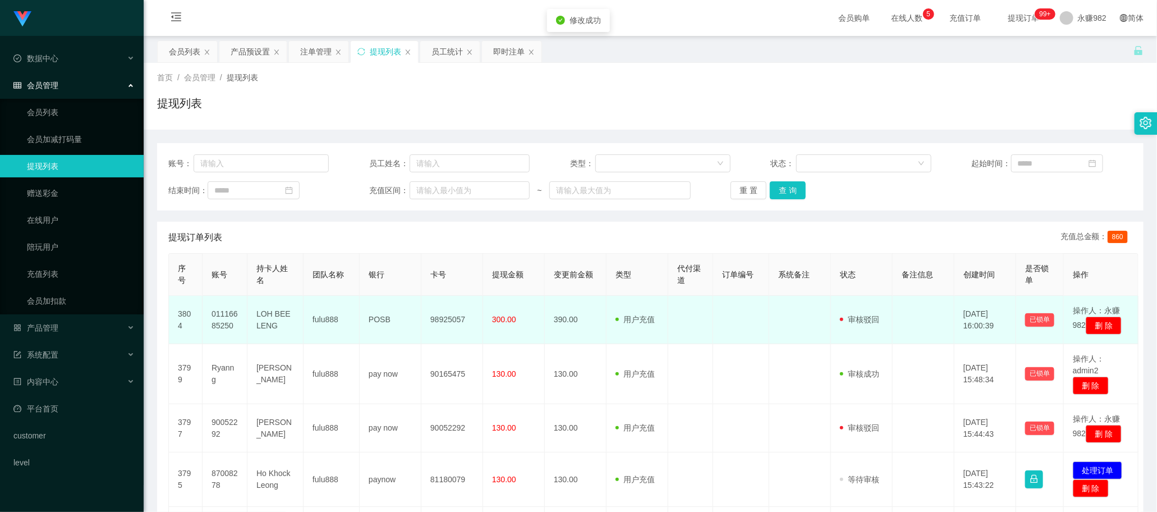
scroll to position [140, 0]
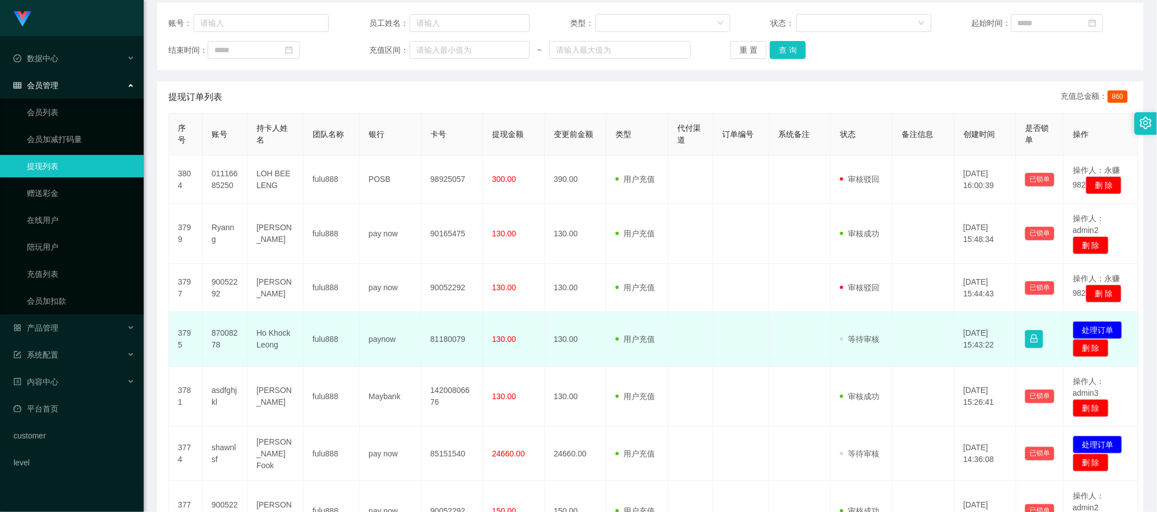
click at [657, 362] on td "用户充值 人工扣款" at bounding box center [638, 339] width 62 height 54
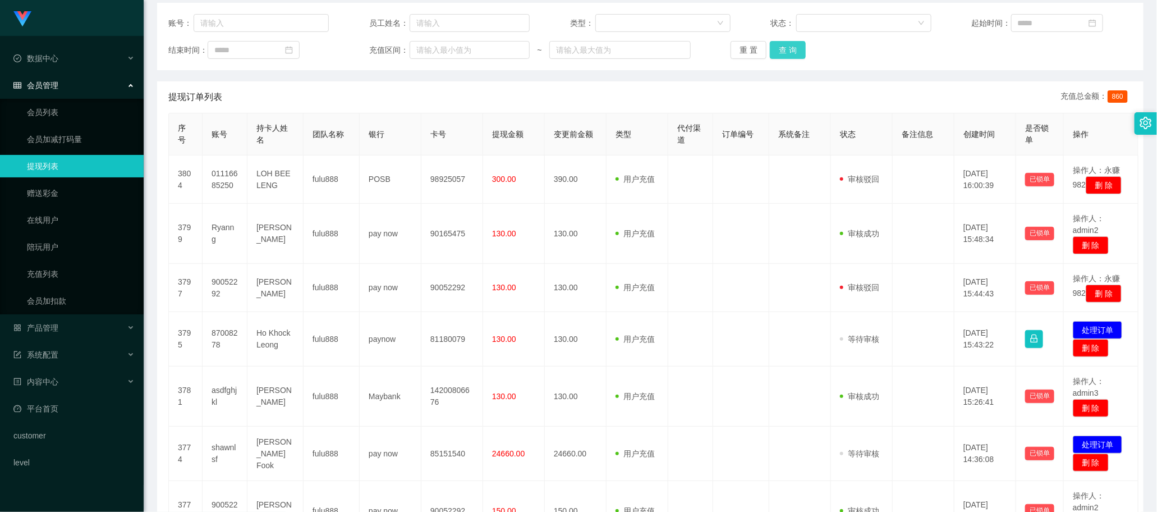
click at [778, 48] on button "查 询" at bounding box center [788, 50] width 36 height 18
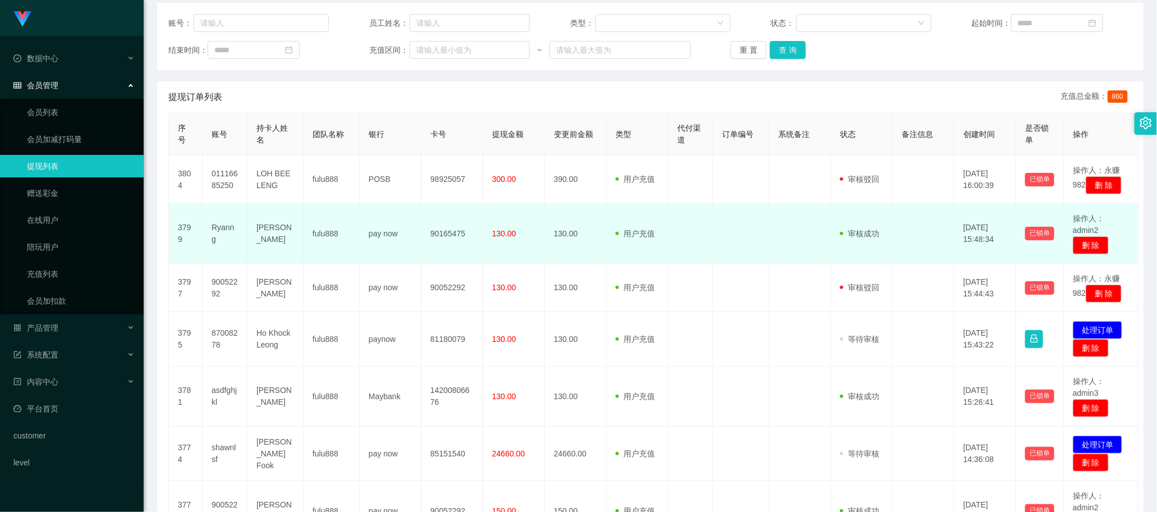
click at [649, 264] on td "用户充值 人工扣款" at bounding box center [638, 234] width 62 height 60
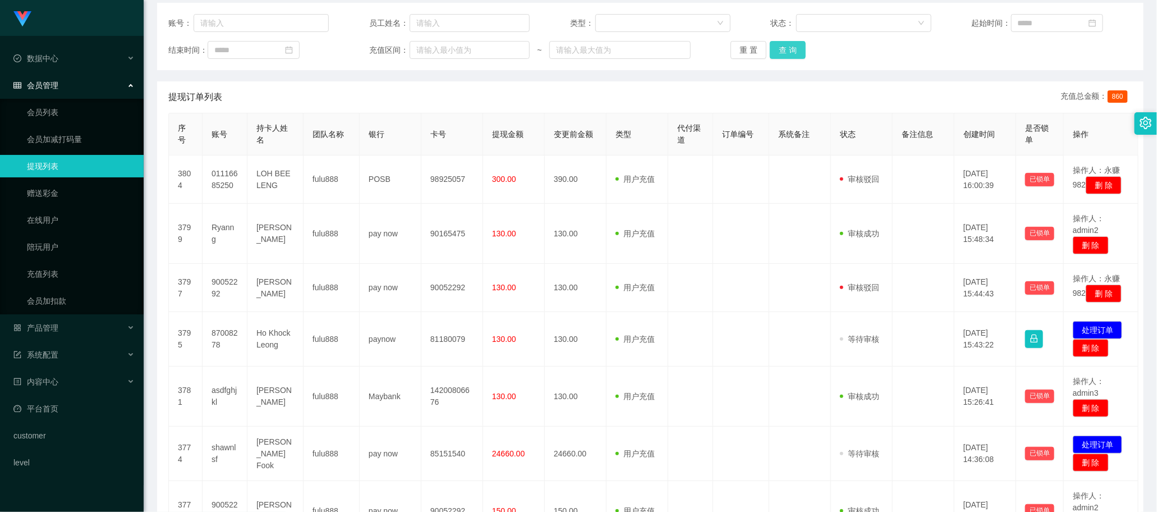
click at [792, 54] on button "查 询" at bounding box center [788, 50] width 36 height 18
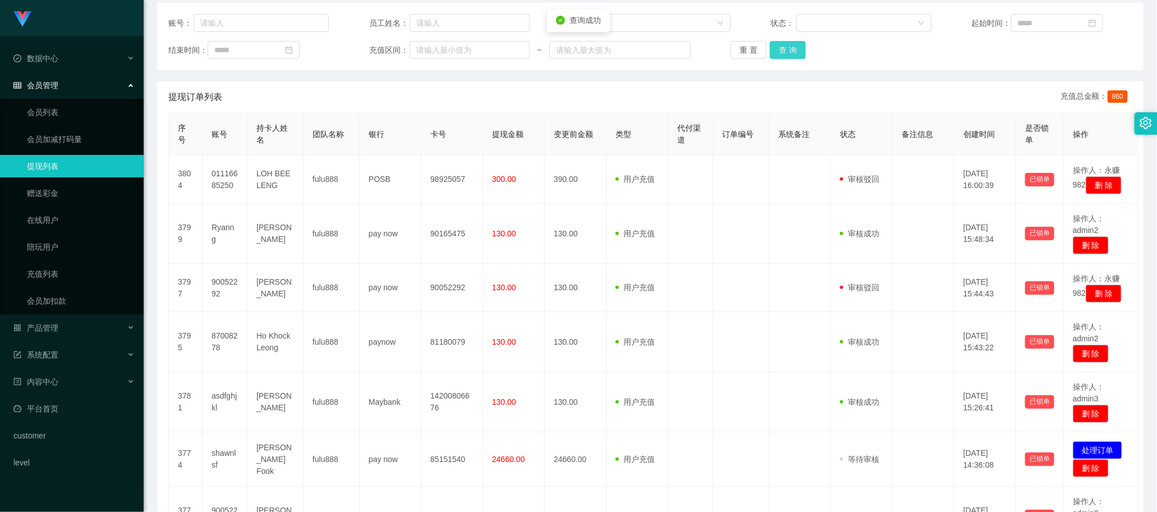
click at [792, 54] on button "查 询" at bounding box center [788, 50] width 36 height 18
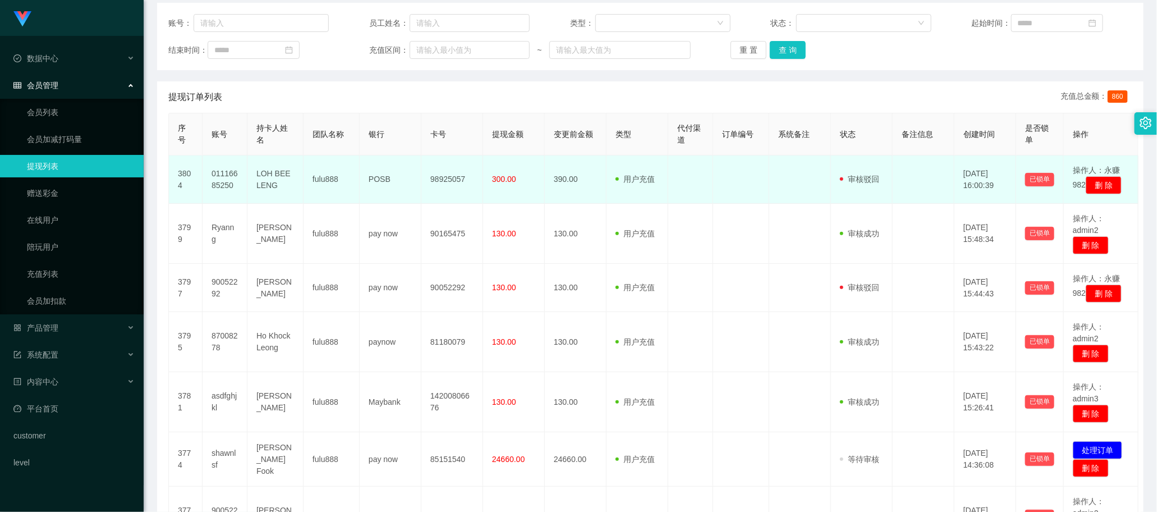
click at [651, 204] on td "用户充值 人工扣款" at bounding box center [638, 179] width 62 height 48
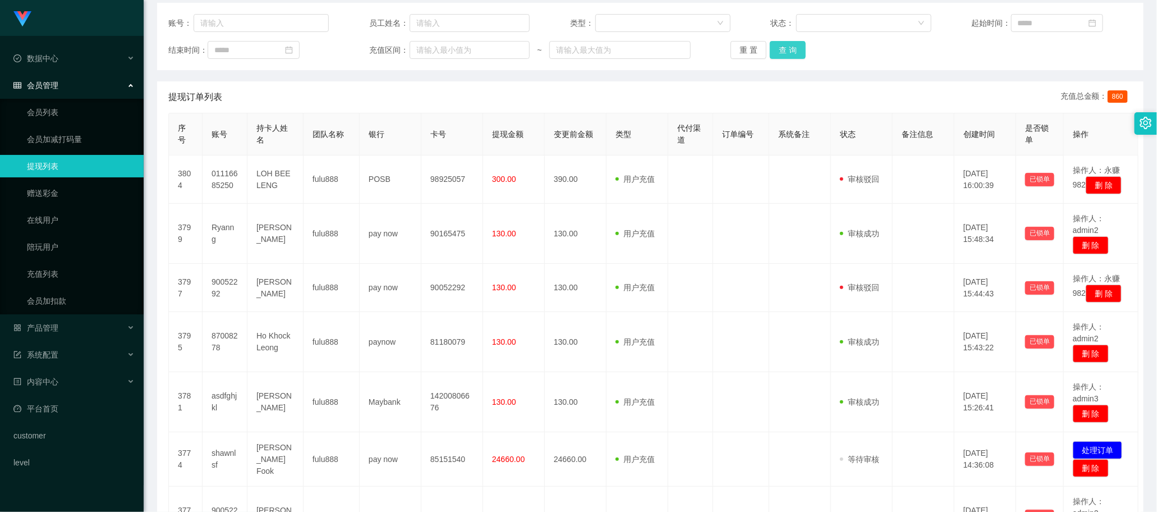
click at [775, 48] on button "查 询" at bounding box center [788, 50] width 36 height 18
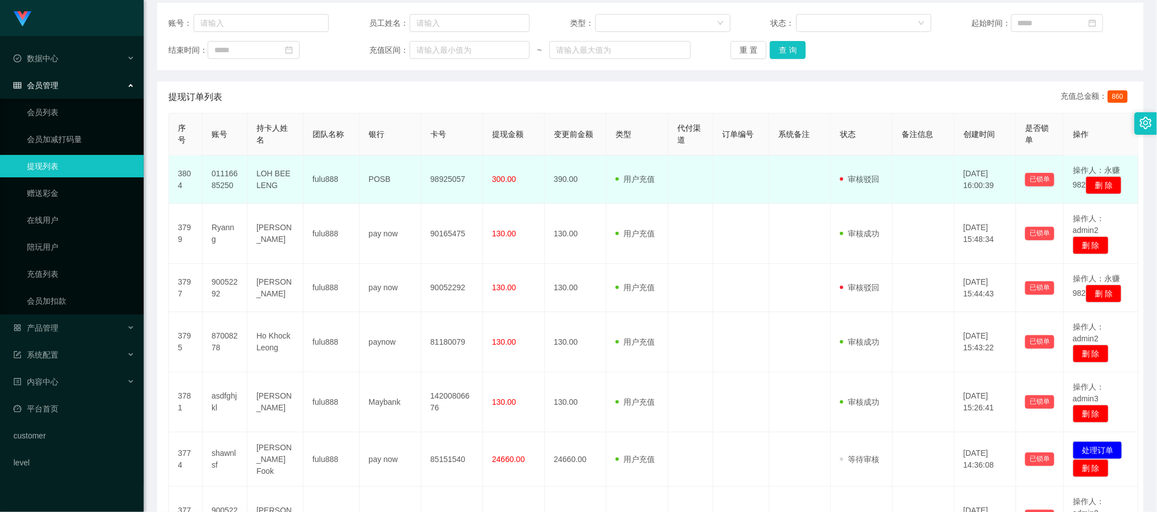
click at [596, 182] on td "390.00" at bounding box center [576, 179] width 62 height 48
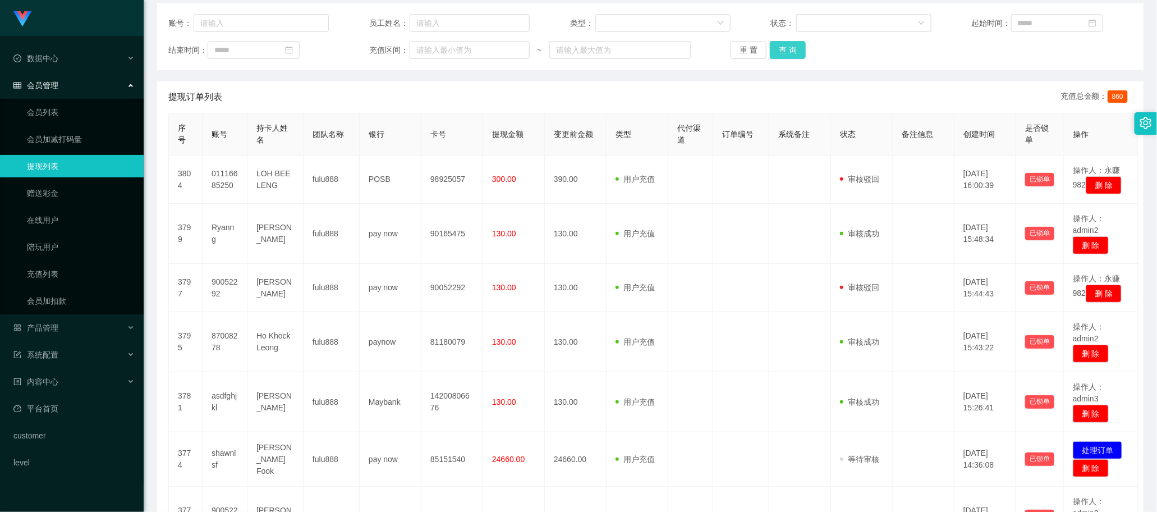
click at [798, 46] on button "查 询" at bounding box center [788, 50] width 36 height 18
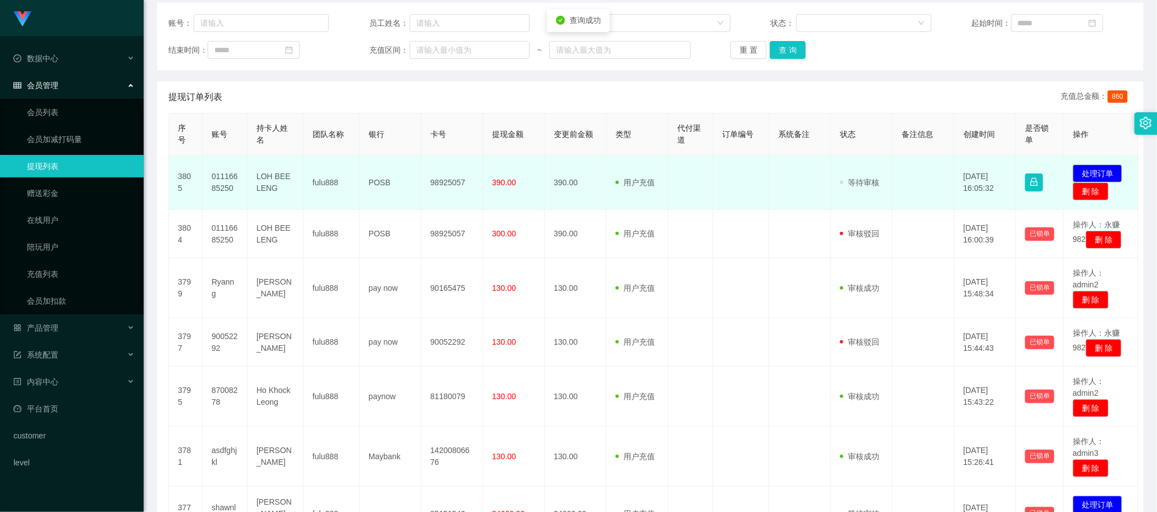
click at [231, 176] on td "01116685250" at bounding box center [225, 182] width 45 height 54
copy td "01116685250"
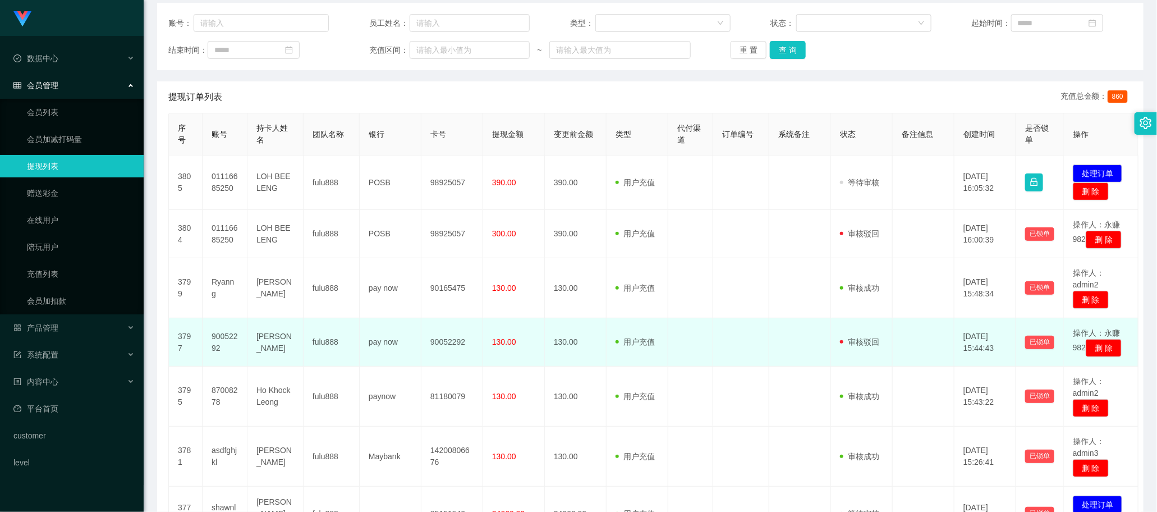
click at [644, 346] on span "用户充值" at bounding box center [635, 341] width 39 height 9
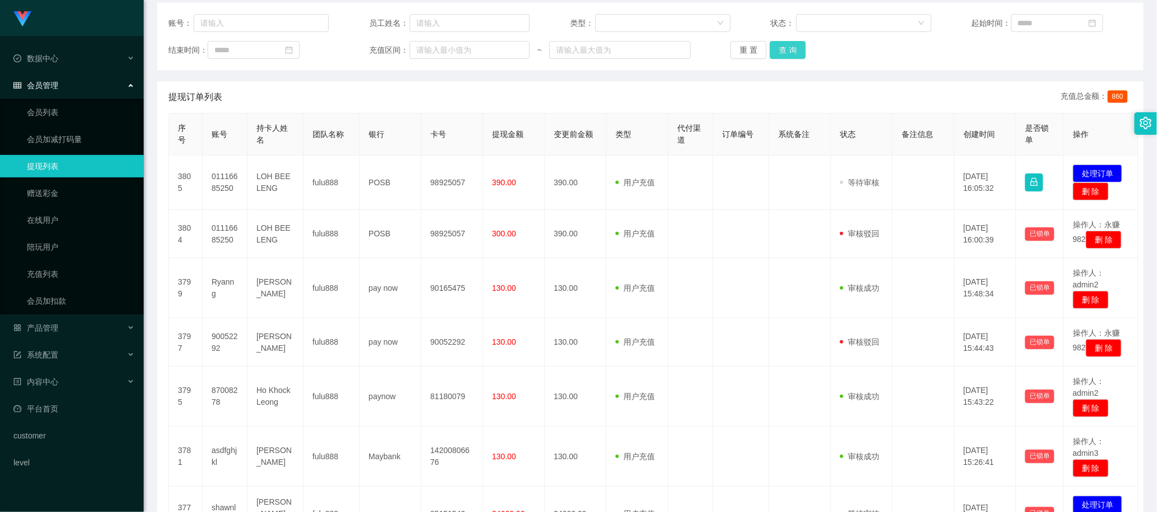
click at [794, 56] on button "查 询" at bounding box center [788, 50] width 36 height 18
click at [790, 48] on button "查 询" at bounding box center [788, 50] width 36 height 18
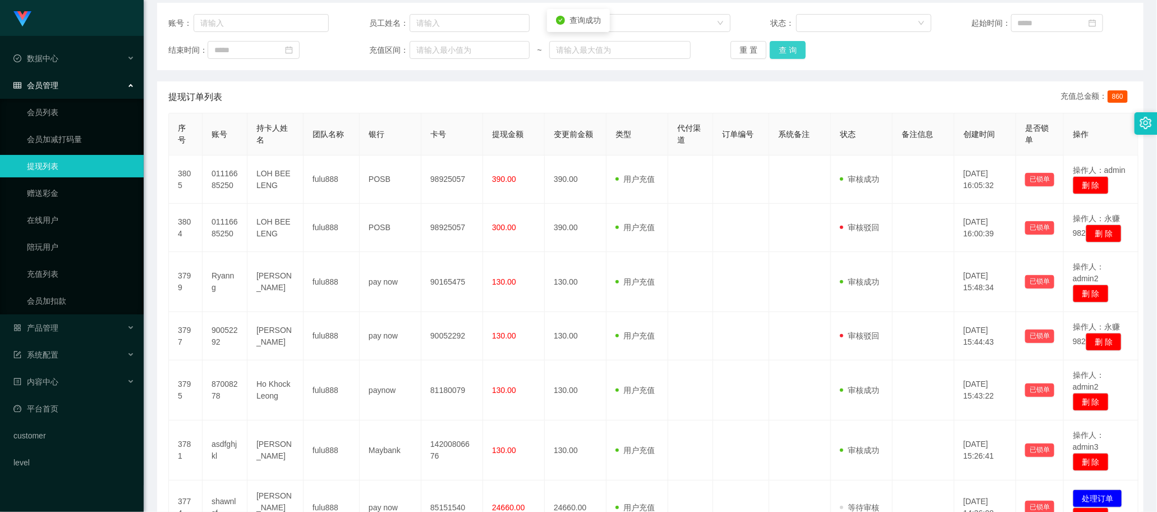
scroll to position [0, 0]
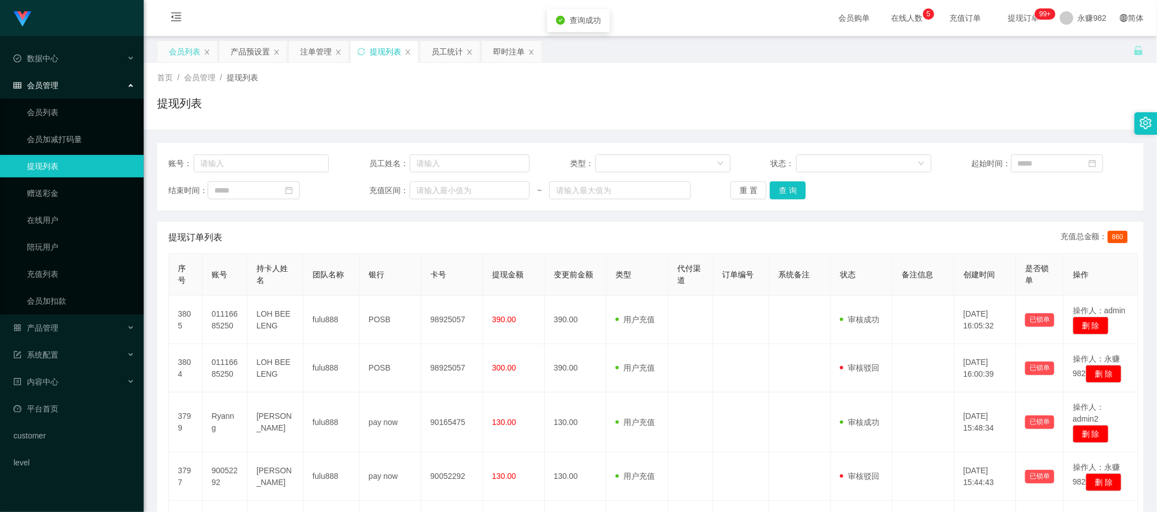
click at [169, 48] on div "会员列表" at bounding box center [184, 51] width 31 height 21
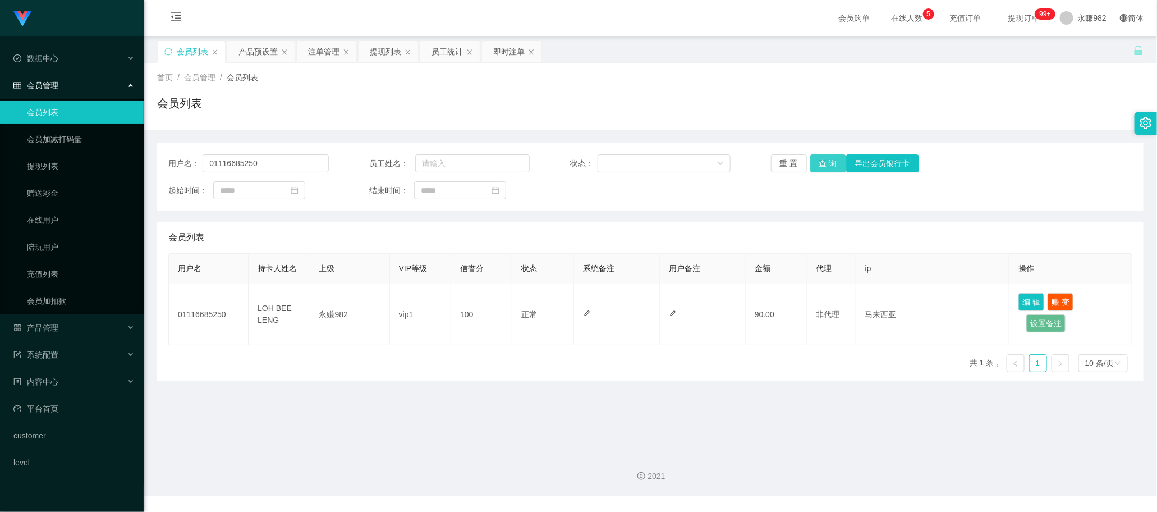
click at [818, 164] on button "查 询" at bounding box center [828, 163] width 36 height 18
click at [268, 163] on input "01116685250" at bounding box center [266, 163] width 126 height 18
click at [289, 161] on input "01116685250" at bounding box center [266, 163] width 126 height 18
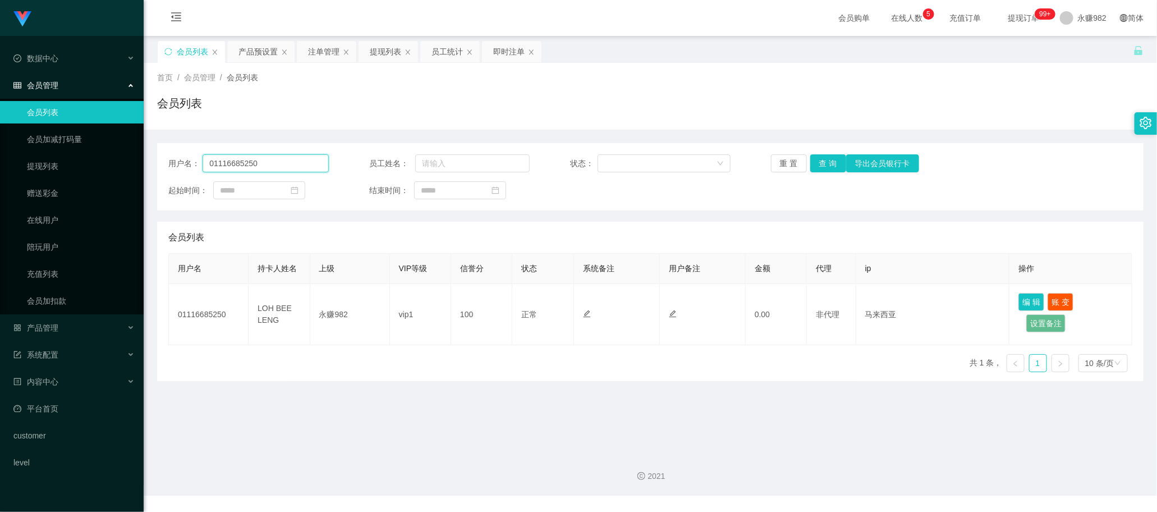
click at [289, 161] on input "01116685250" at bounding box center [266, 163] width 126 height 18
paste input "Joseph68"
type input "Joseph68"
click at [829, 164] on button "查 询" at bounding box center [828, 163] width 36 height 18
click at [629, 229] on div "会员列表" at bounding box center [650, 237] width 964 height 31
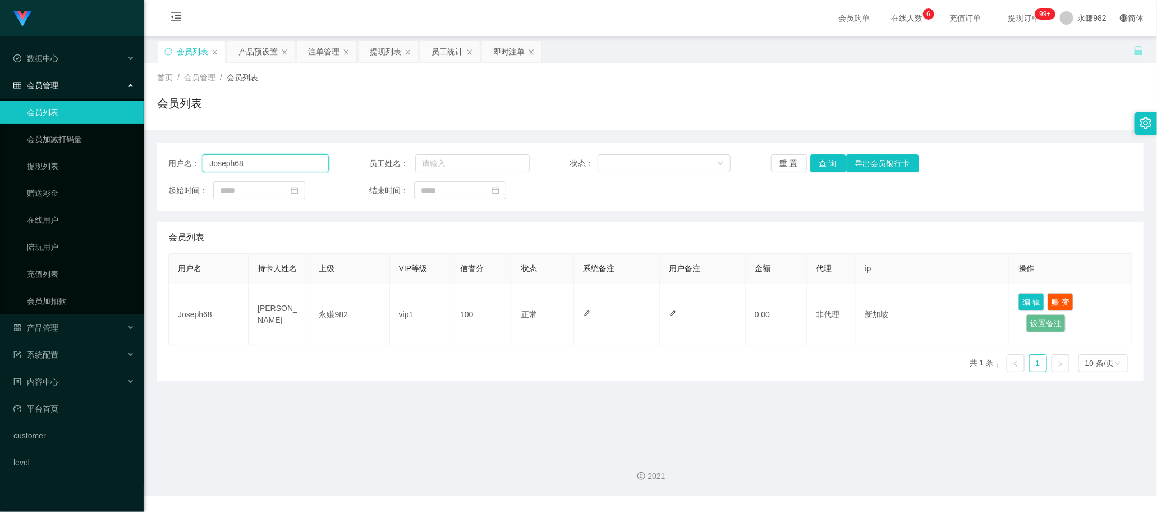
click at [267, 161] on input "Joseph68" at bounding box center [266, 163] width 126 height 18
click at [817, 158] on button "查 询" at bounding box center [828, 163] width 36 height 18
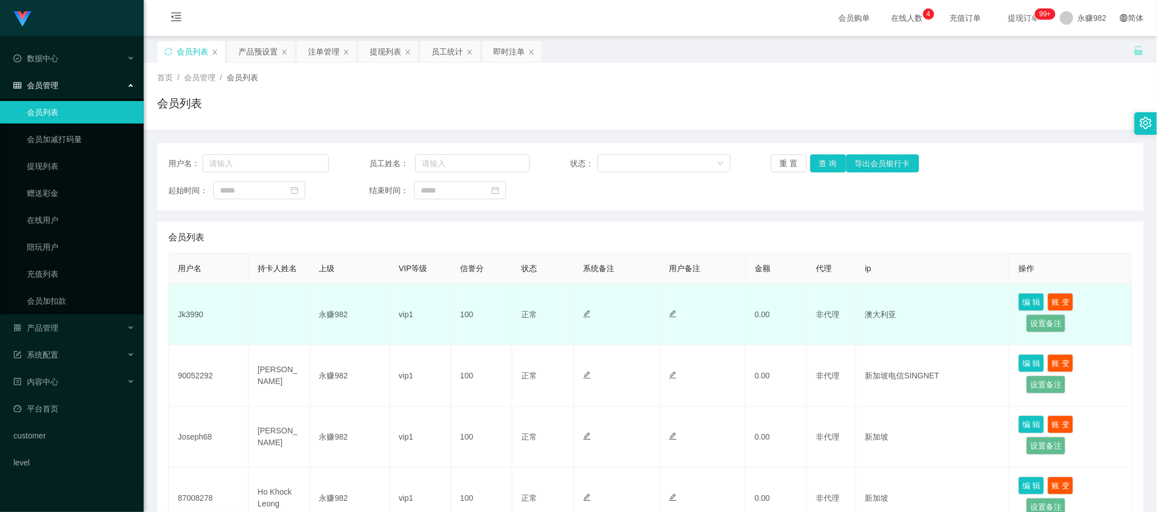
click at [713, 319] on div at bounding box center [702, 315] width 67 height 12
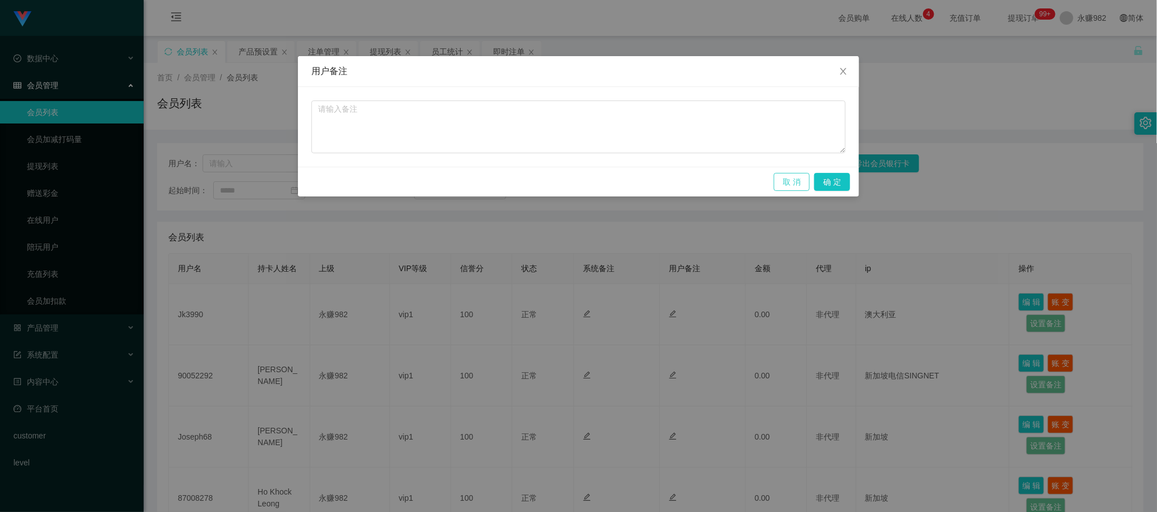
click at [800, 185] on button "取 消" at bounding box center [792, 182] width 36 height 18
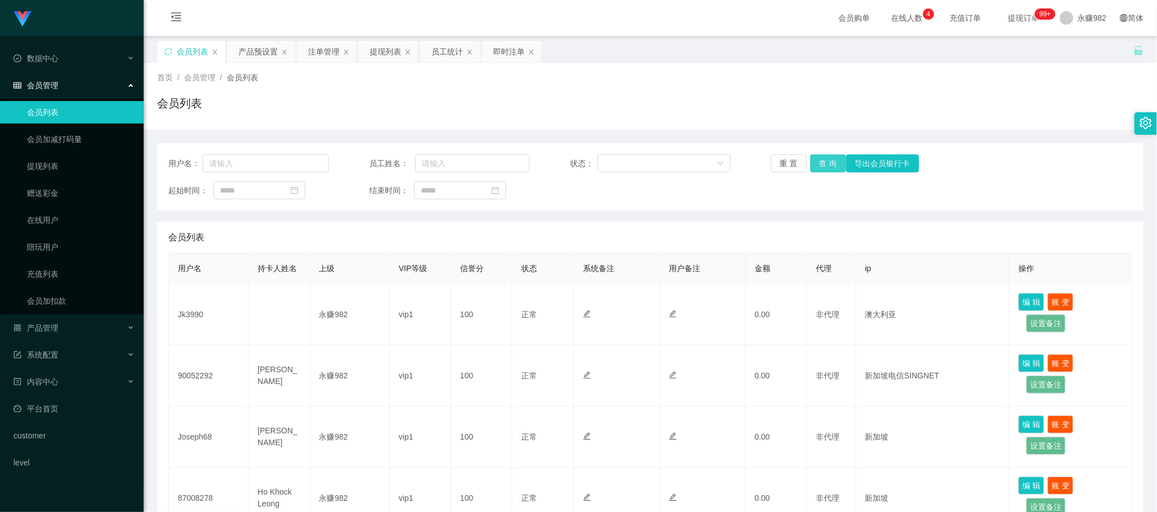
click at [823, 160] on button "查 询" at bounding box center [828, 163] width 36 height 18
click at [242, 48] on div "产品预设置" at bounding box center [257, 51] width 39 height 21
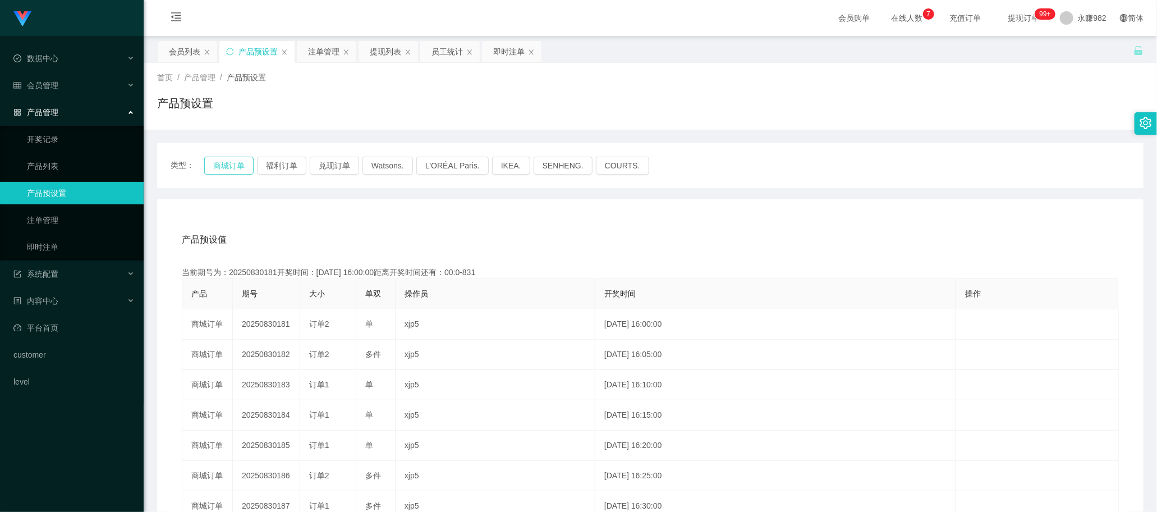
click at [221, 166] on button "商城订单" at bounding box center [228, 166] width 49 height 18
click at [521, 236] on div "产品预设值 添加期号" at bounding box center [650, 239] width 937 height 31
click at [634, 234] on div "产品预设值 添加期号" at bounding box center [650, 239] width 937 height 31
click at [212, 167] on button "商城订单" at bounding box center [228, 166] width 49 height 18
click at [320, 51] on div "注单管理" at bounding box center [323, 51] width 31 height 21
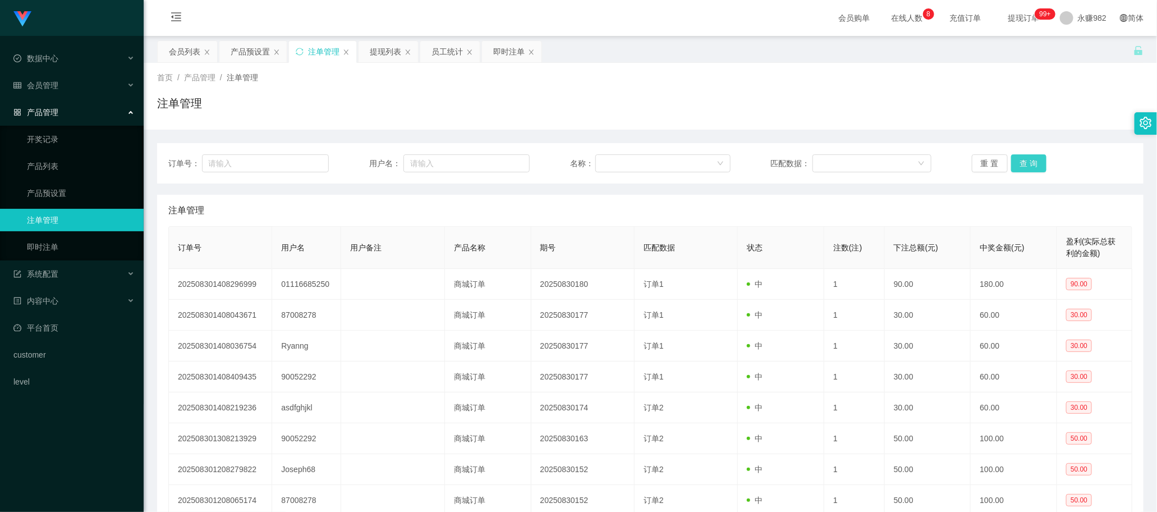
click at [1030, 163] on button "查 询" at bounding box center [1029, 163] width 36 height 18
click at [1018, 166] on button "查 询" at bounding box center [1029, 163] width 36 height 18
click at [1032, 156] on button "查 询" at bounding box center [1029, 163] width 36 height 18
click at [1032, 155] on button "查 询" at bounding box center [1029, 163] width 36 height 18
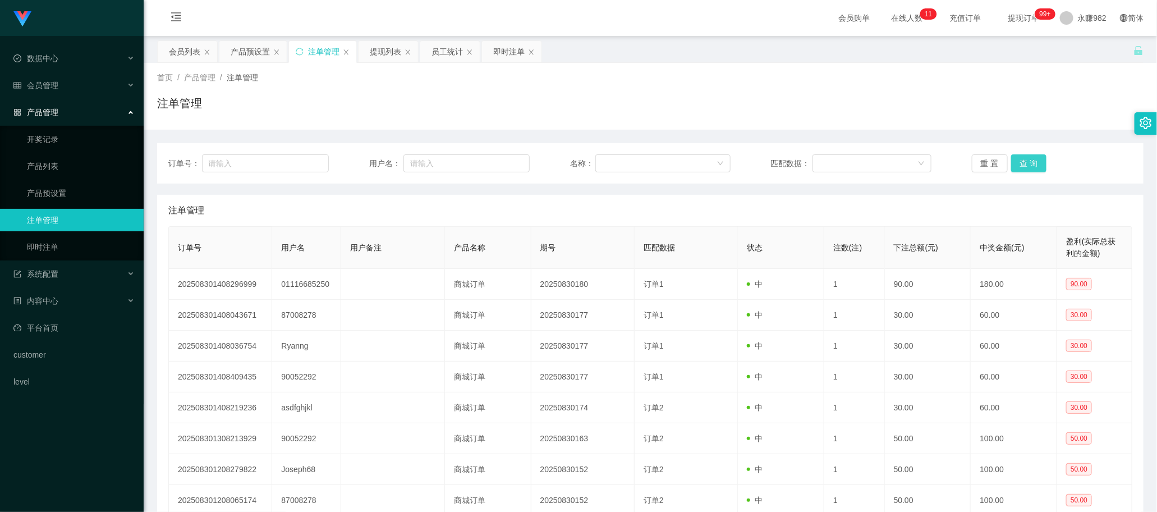
click at [1032, 155] on button "查 询" at bounding box center [1029, 163] width 36 height 18
click at [1030, 158] on button "查 询" at bounding box center [1029, 163] width 36 height 18
click at [1030, 163] on button "查 询" at bounding box center [1035, 163] width 48 height 18
click at [1026, 155] on button "查 询" at bounding box center [1029, 163] width 36 height 18
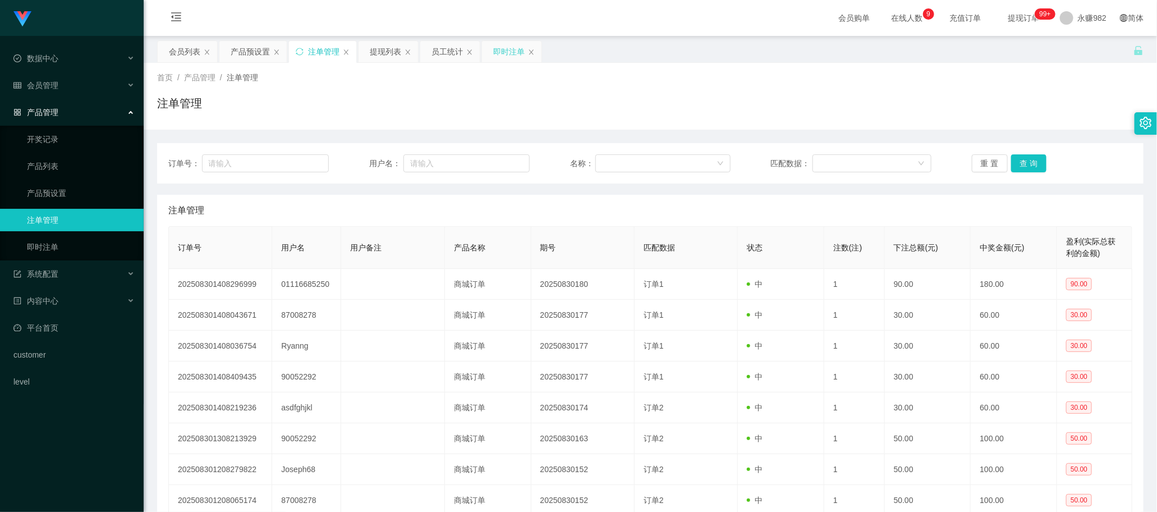
click at [506, 49] on div "即时注单" at bounding box center [508, 51] width 31 height 21
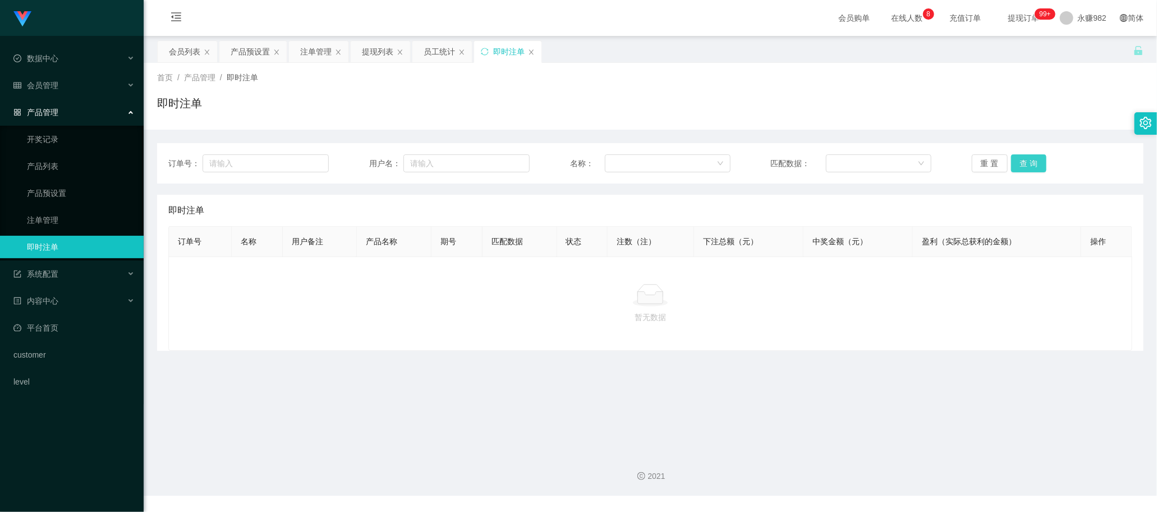
click at [1032, 169] on button "查 询" at bounding box center [1029, 163] width 36 height 18
click at [1030, 159] on button "查 询" at bounding box center [1029, 163] width 36 height 18
click at [313, 53] on div "注单管理" at bounding box center [315, 51] width 31 height 21
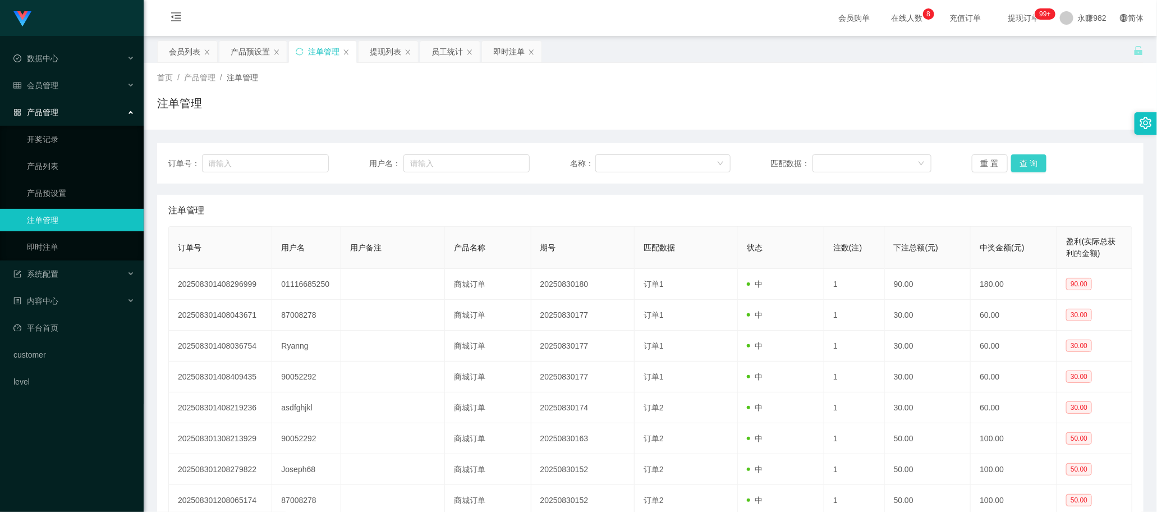
click at [1021, 161] on button "查 询" at bounding box center [1029, 163] width 36 height 18
click at [590, 219] on div "注单管理" at bounding box center [650, 210] width 964 height 31
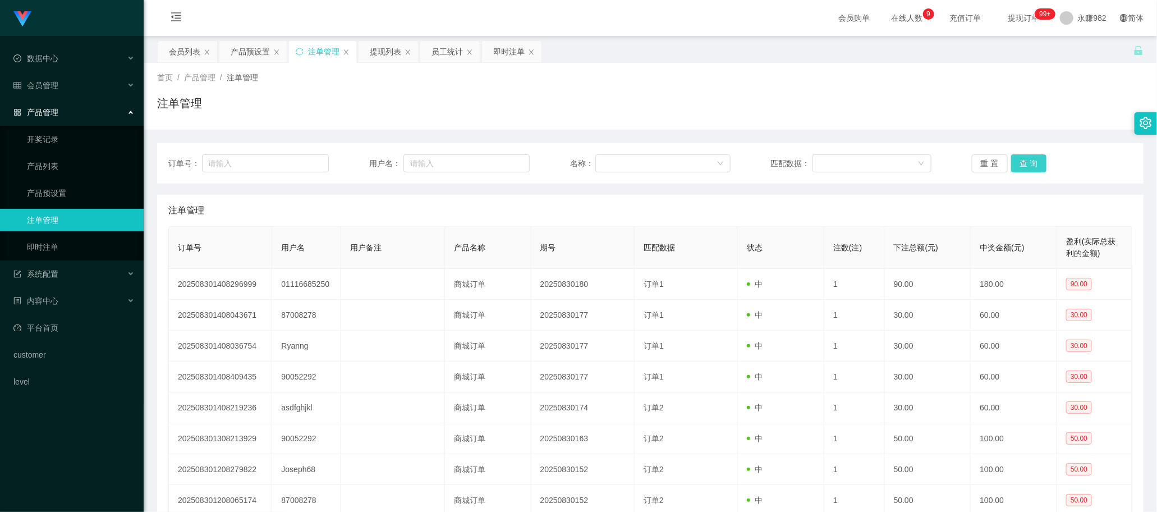
click at [1034, 158] on button "查 询" at bounding box center [1029, 163] width 36 height 18
drag, startPoint x: 573, startPoint y: 205, endPoint x: 593, endPoint y: 203, distance: 20.3
click at [573, 205] on div "注单管理" at bounding box center [650, 210] width 964 height 31
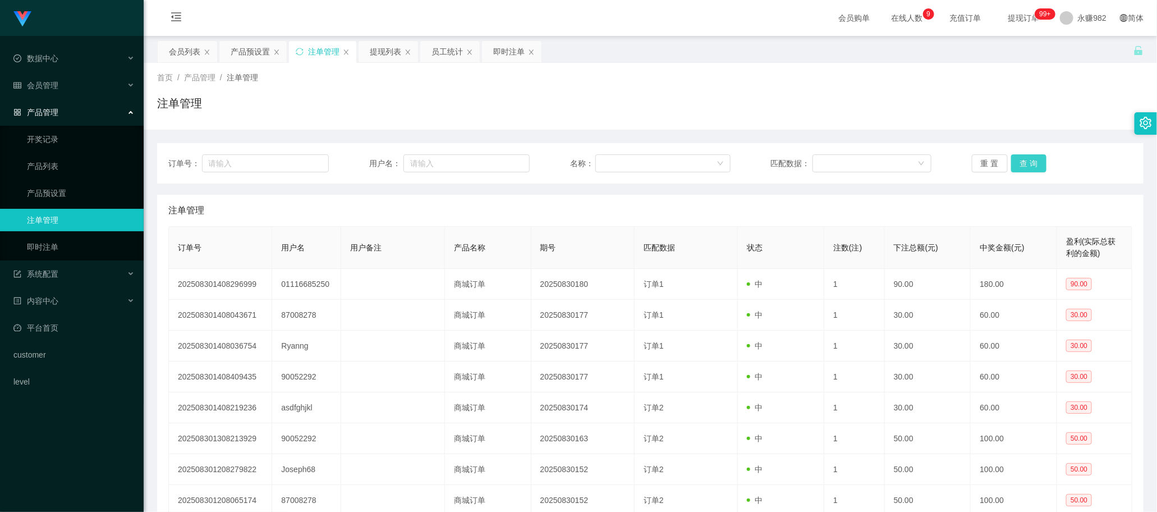
click at [1017, 158] on button "查 询" at bounding box center [1029, 163] width 36 height 18
click at [1020, 158] on button "查 询" at bounding box center [1029, 163] width 36 height 18
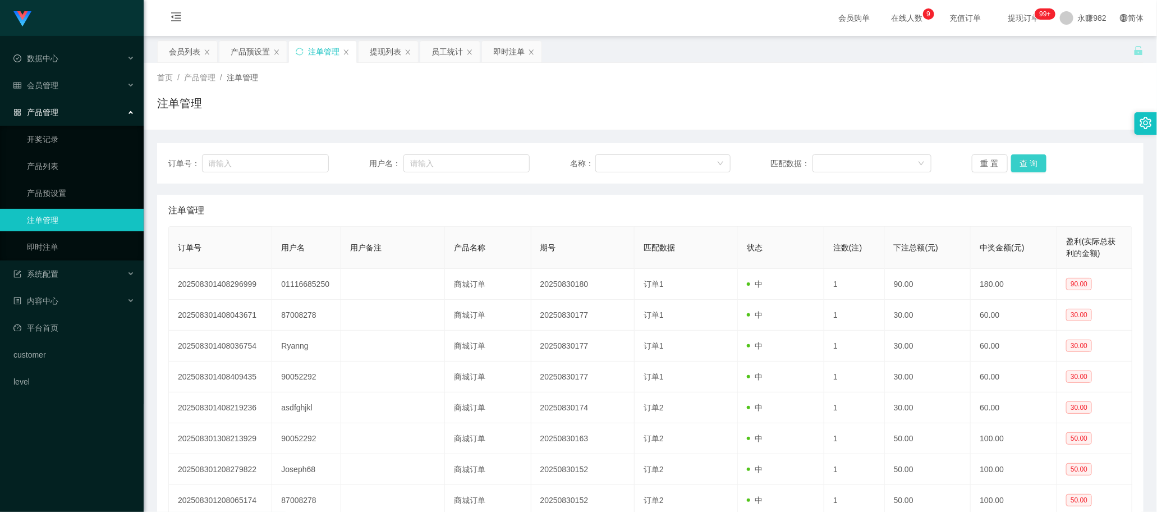
click at [1033, 159] on button "查 询" at bounding box center [1029, 163] width 36 height 18
click at [1027, 159] on button "查 询" at bounding box center [1029, 163] width 36 height 18
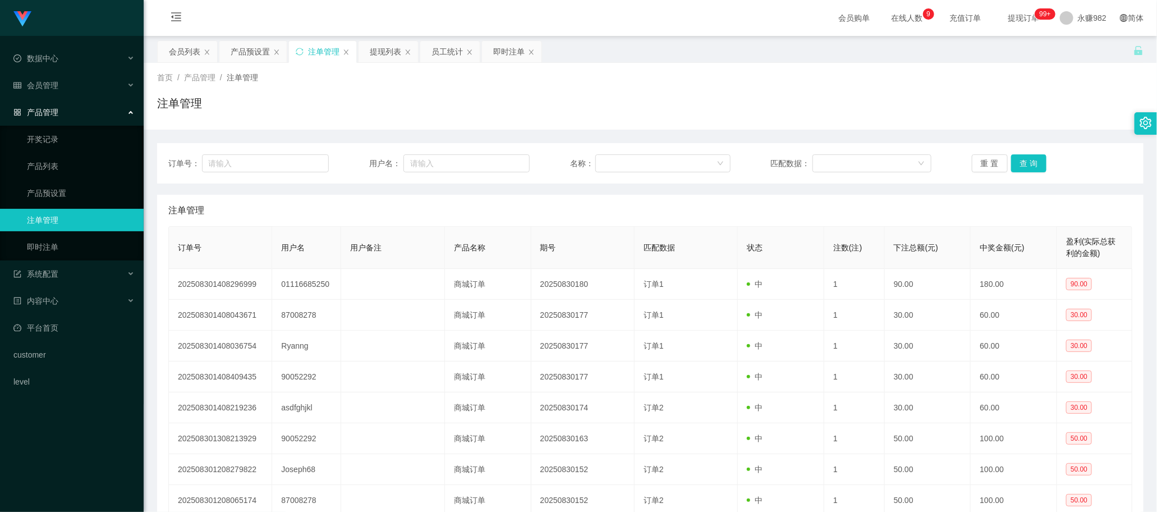
drag, startPoint x: 665, startPoint y: 203, endPoint x: 747, endPoint y: 200, distance: 82.0
click at [665, 203] on div "注单管理" at bounding box center [650, 210] width 964 height 31
click at [1031, 163] on button "查 询" at bounding box center [1029, 163] width 36 height 18
click at [1027, 166] on button "查 询" at bounding box center [1029, 163] width 36 height 18
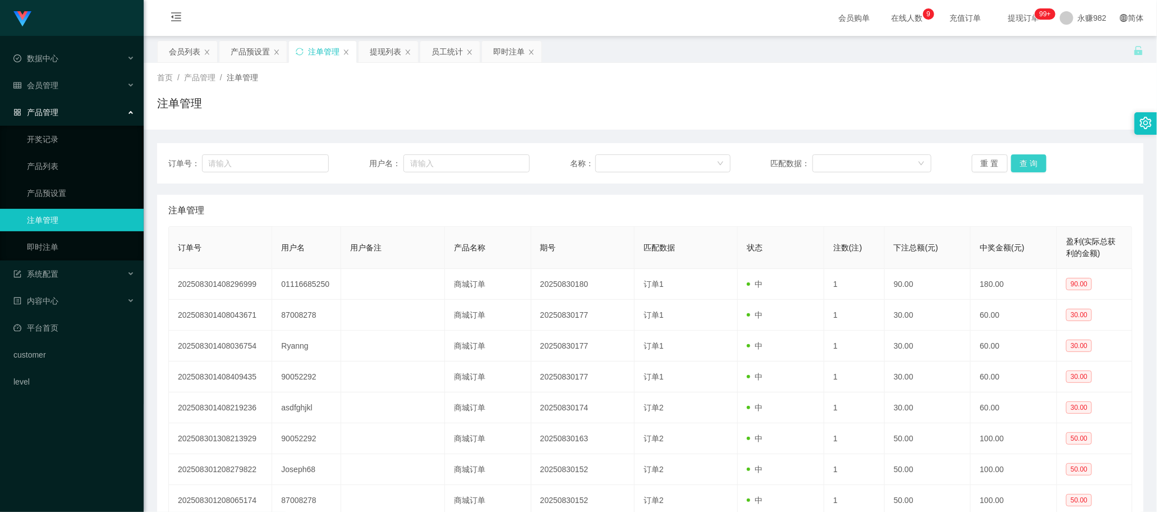
click at [1027, 166] on button "查 询" at bounding box center [1029, 163] width 36 height 18
click at [1032, 160] on button "查 询" at bounding box center [1029, 163] width 36 height 18
click at [1027, 166] on button "查 询" at bounding box center [1029, 163] width 36 height 18
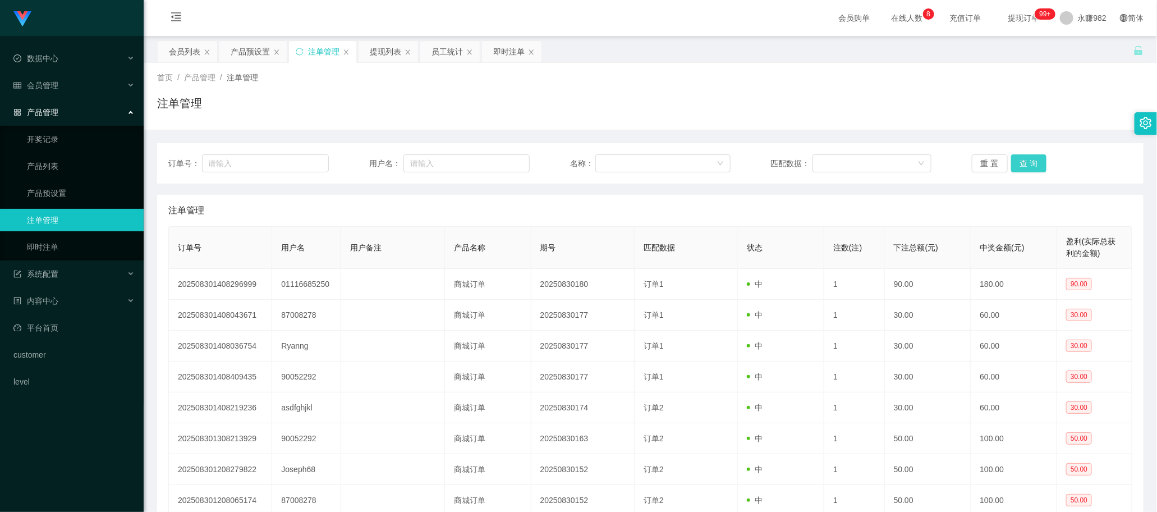
click at [1027, 159] on button "查 询" at bounding box center [1029, 163] width 36 height 18
drag, startPoint x: 1016, startPoint y: 149, endPoint x: 950, endPoint y: 168, distance: 68.4
click at [1003, 158] on div "订单号： 用户名： 名称： 匹配数据： 重 置 查 询" at bounding box center [650, 163] width 986 height 40
click at [1031, 156] on button "查 询" at bounding box center [1029, 163] width 36 height 18
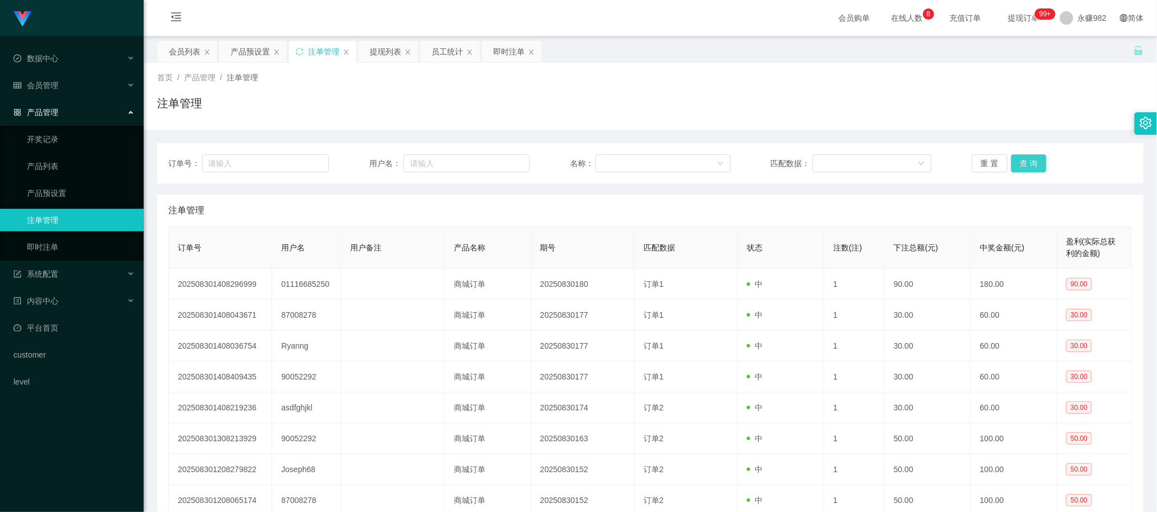
click at [1031, 156] on button "查 询" at bounding box center [1029, 163] width 36 height 18
click at [386, 54] on div "提现列表" at bounding box center [385, 51] width 31 height 21
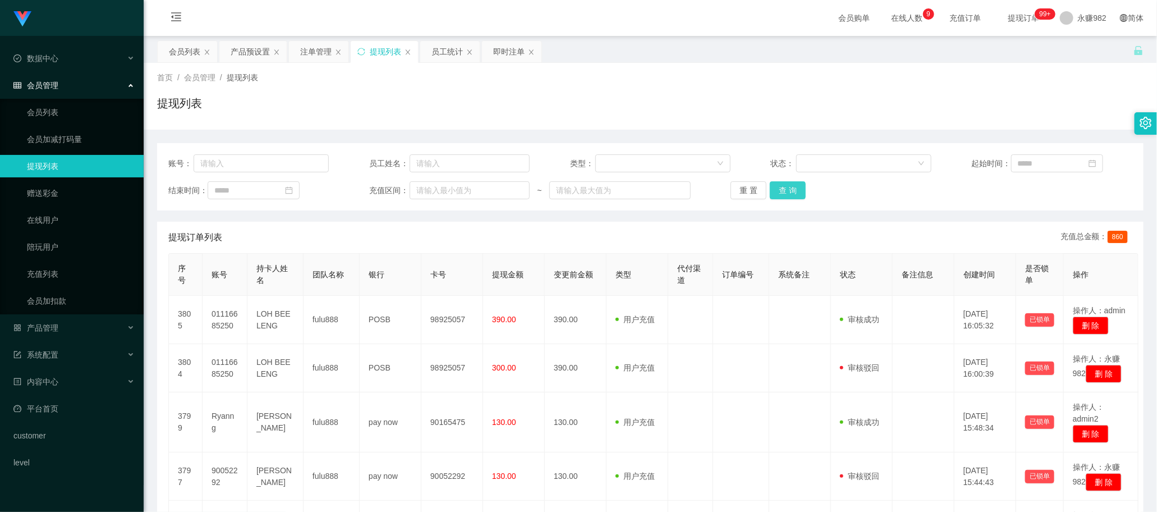
click at [781, 194] on button "查 询" at bounding box center [788, 190] width 36 height 18
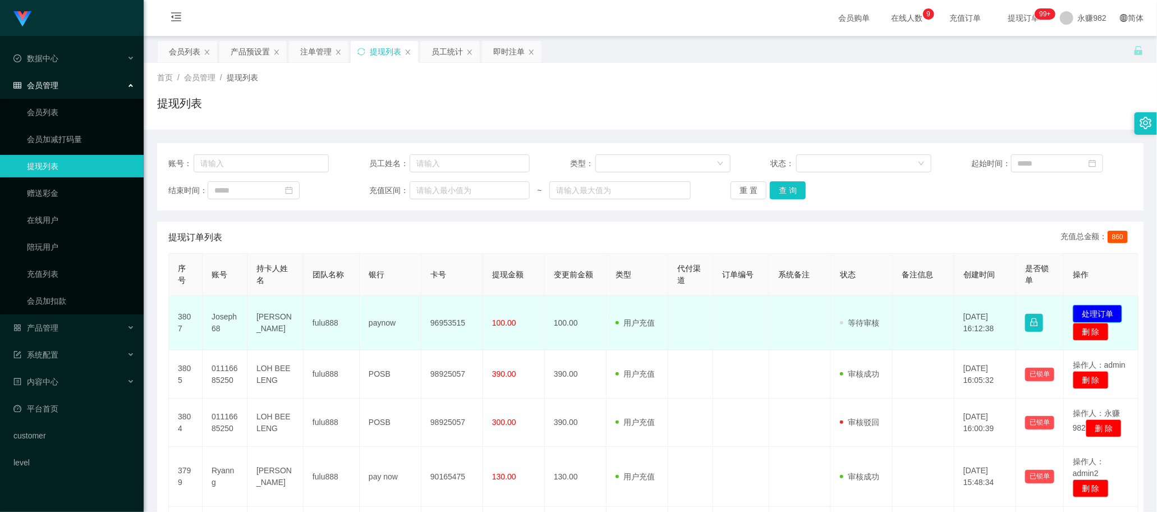
click at [1105, 307] on button "处理订单" at bounding box center [1097, 314] width 49 height 18
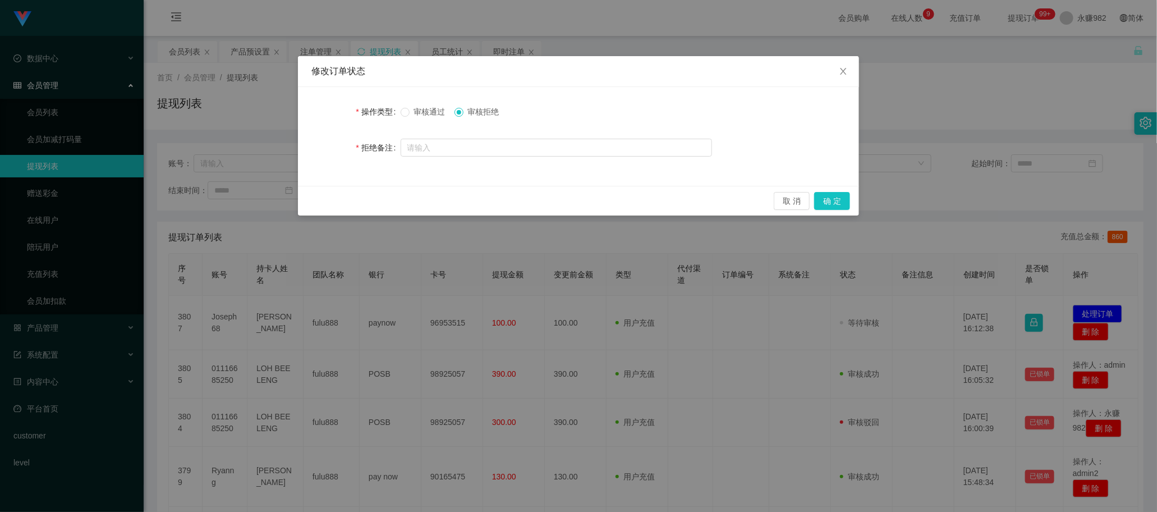
click at [495, 112] on span "审核拒绝" at bounding box center [483, 111] width 40 height 9
click at [837, 203] on button "确 定" at bounding box center [832, 201] width 36 height 18
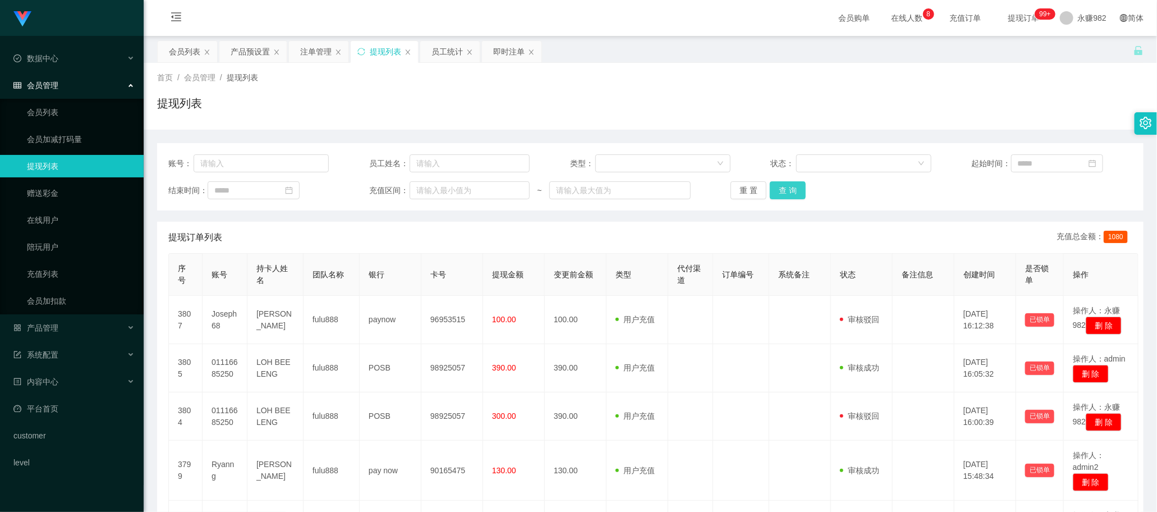
click at [790, 187] on button "查 询" at bounding box center [788, 190] width 36 height 18
click at [800, 189] on button "查 询" at bounding box center [788, 190] width 36 height 18
click at [313, 49] on div "注单管理" at bounding box center [315, 51] width 31 height 21
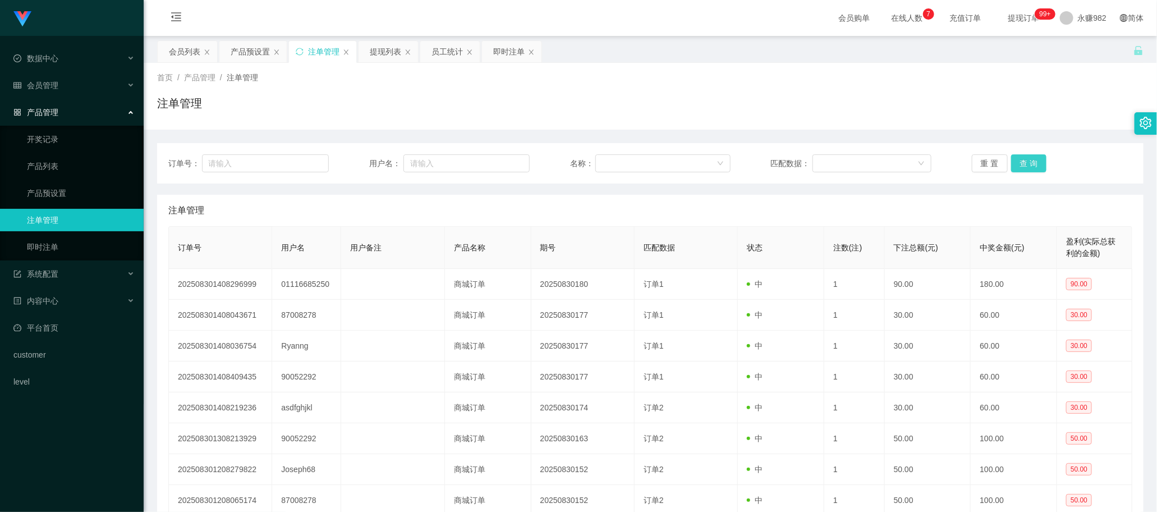
click at [1023, 164] on button "查 询" at bounding box center [1029, 163] width 36 height 18
click at [251, 49] on div "产品预设置" at bounding box center [250, 51] width 39 height 21
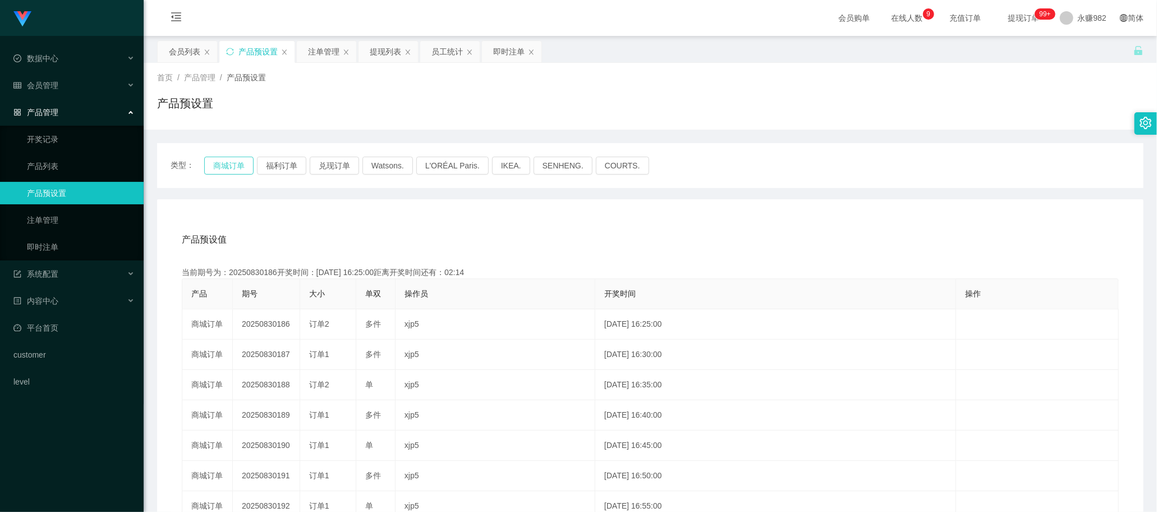
click at [245, 159] on button "商城订单" at bounding box center [228, 166] width 49 height 18
click at [680, 233] on div "产品预设值 添加期号" at bounding box center [650, 239] width 937 height 31
click at [566, 217] on div "产品预设值 添加期号 当前期号为：20250830187开奖时间：2025-08-30 16:30:00距离开奖时间还有：03:53 产品 期号 大小 单双 …" at bounding box center [650, 430] width 986 height 462
click at [332, 57] on div "注单管理" at bounding box center [323, 51] width 31 height 21
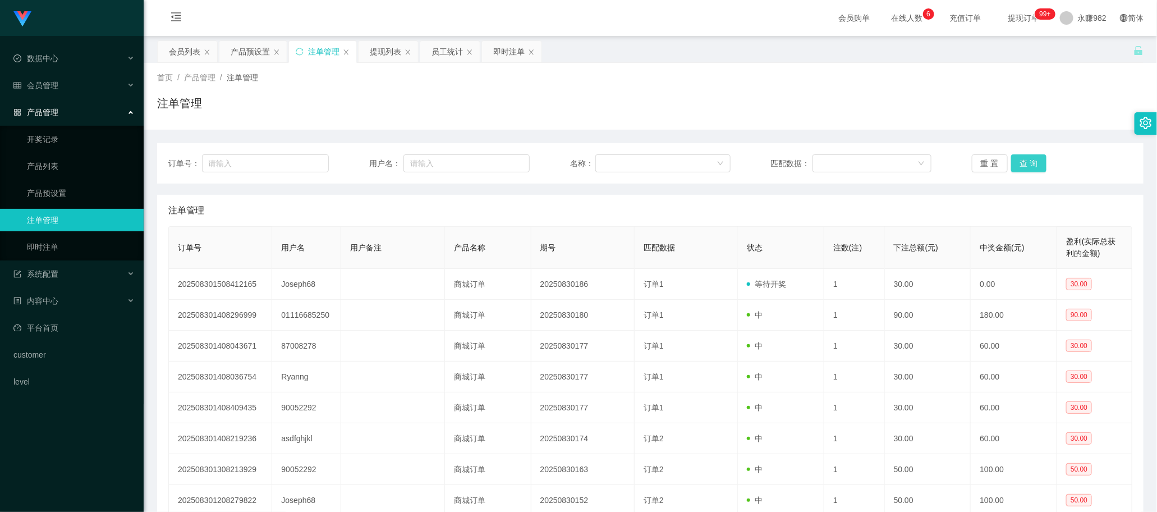
click at [1023, 159] on button "查 询" at bounding box center [1029, 163] width 36 height 18
click at [188, 51] on div "会员列表" at bounding box center [184, 51] width 31 height 21
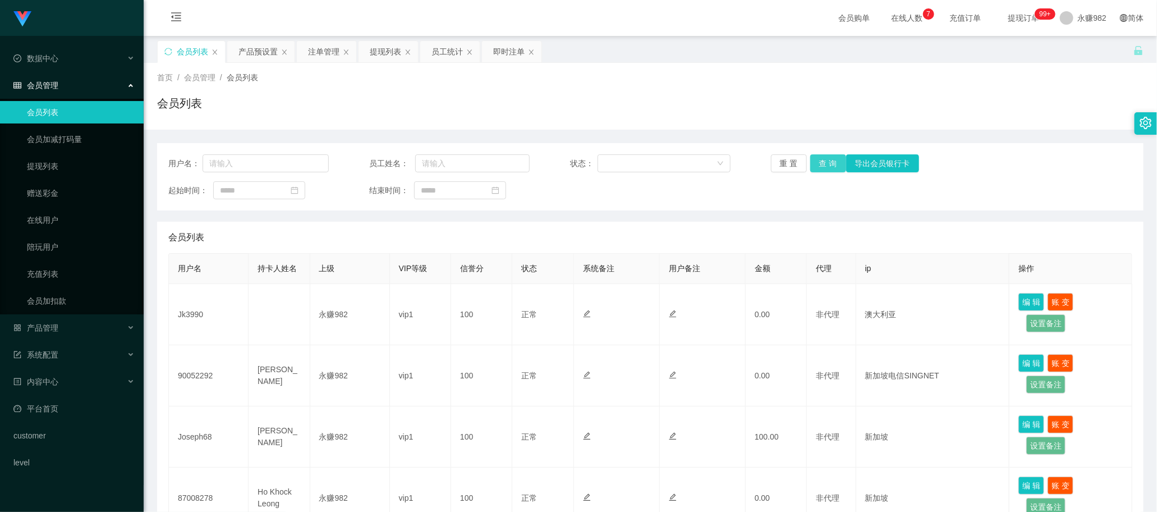
click at [827, 159] on button "查 询" at bounding box center [828, 163] width 36 height 18
click at [823, 158] on button "查 询" at bounding box center [828, 163] width 36 height 18
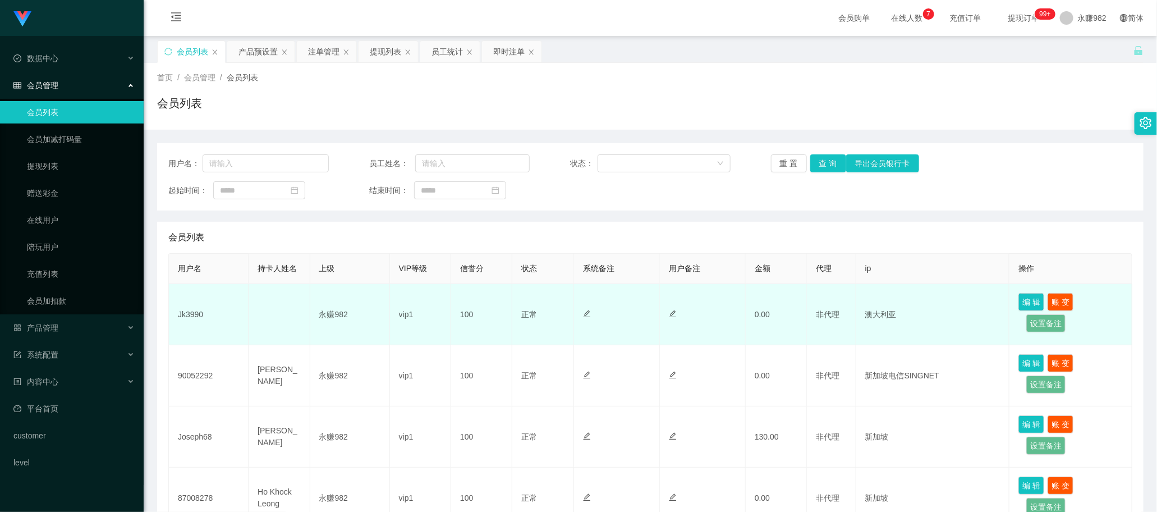
click at [683, 320] on div at bounding box center [702, 315] width 67 height 12
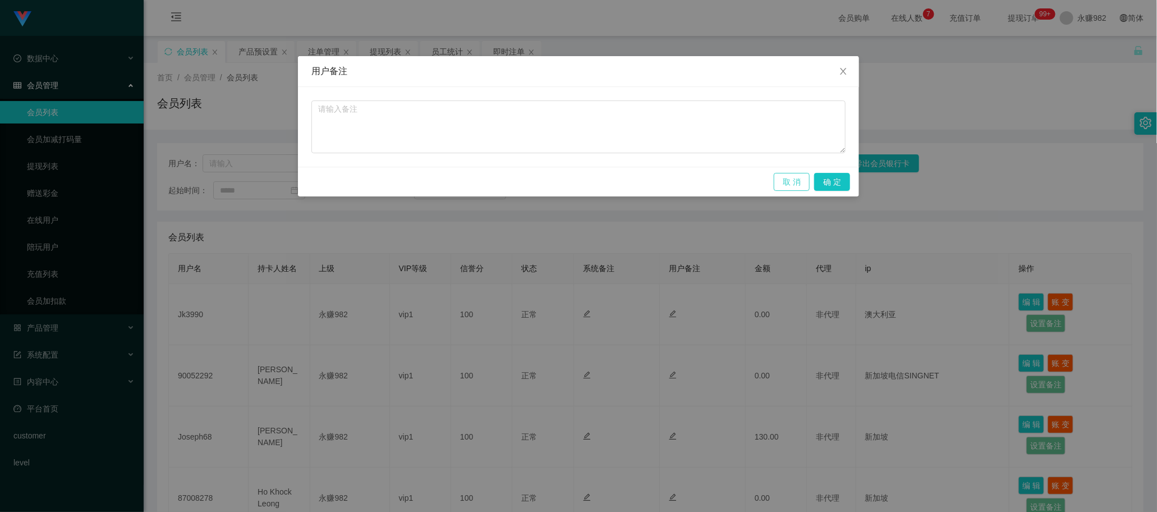
click at [784, 186] on button "取 消" at bounding box center [792, 182] width 36 height 18
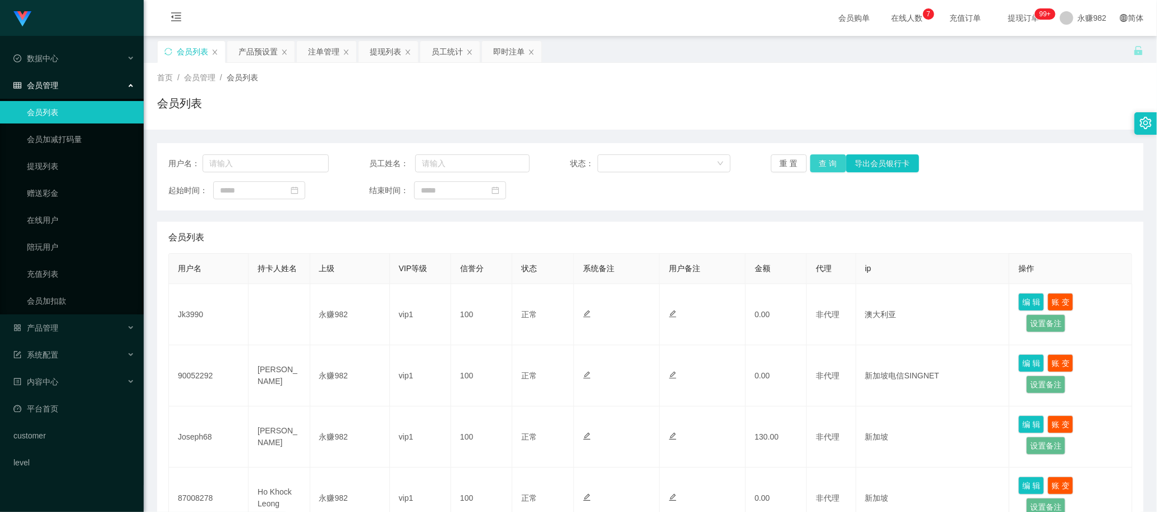
click at [820, 163] on button "查 询" at bounding box center [828, 163] width 36 height 18
click at [392, 48] on div "提现列表" at bounding box center [385, 51] width 31 height 21
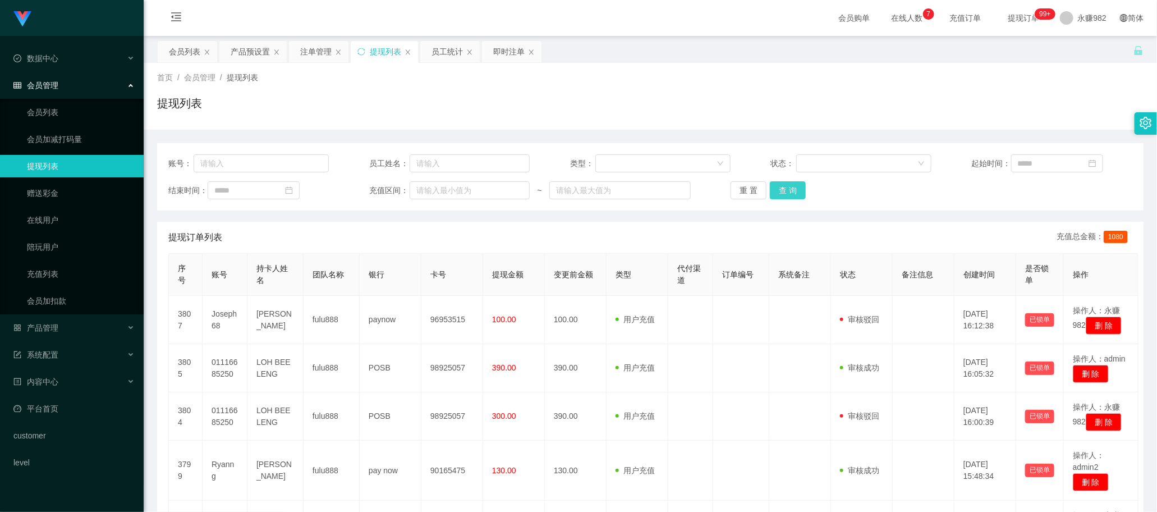
click at [784, 191] on button "查 询" at bounding box center [788, 190] width 36 height 18
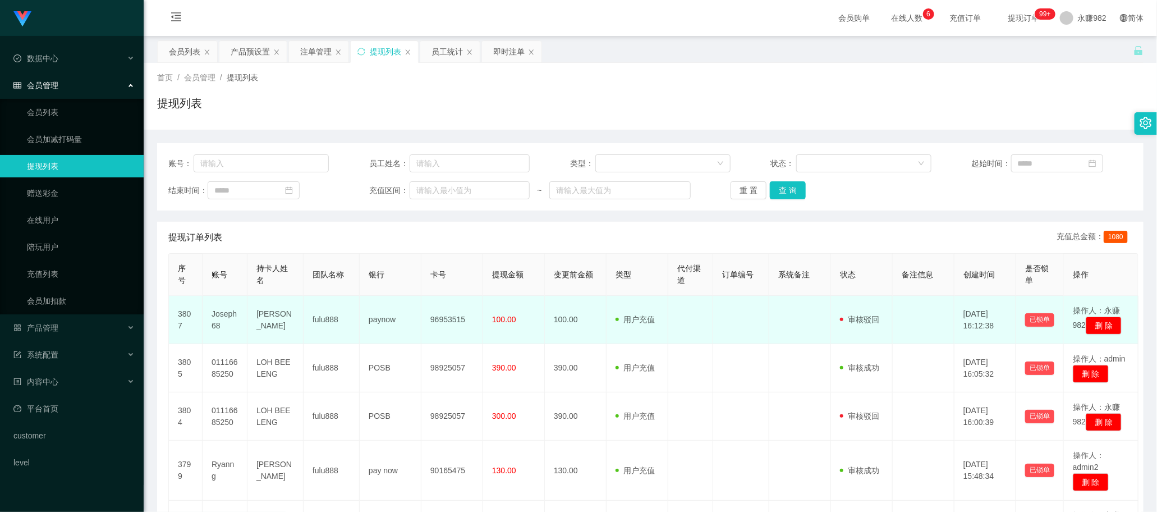
click at [650, 335] on td "用户充值 人工扣款" at bounding box center [638, 320] width 62 height 48
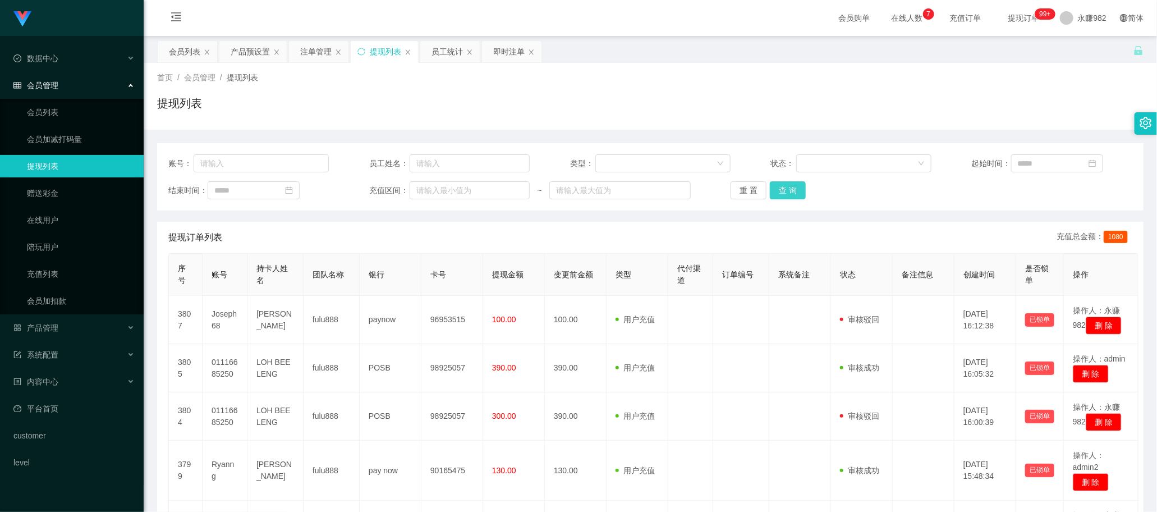
click at [781, 183] on button "查 询" at bounding box center [788, 190] width 36 height 18
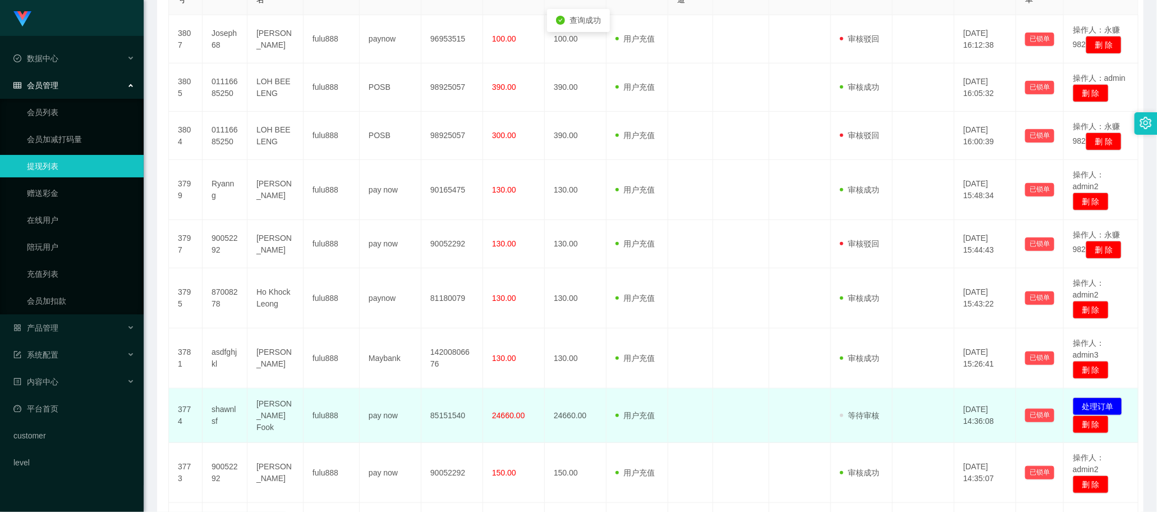
scroll to position [421, 0]
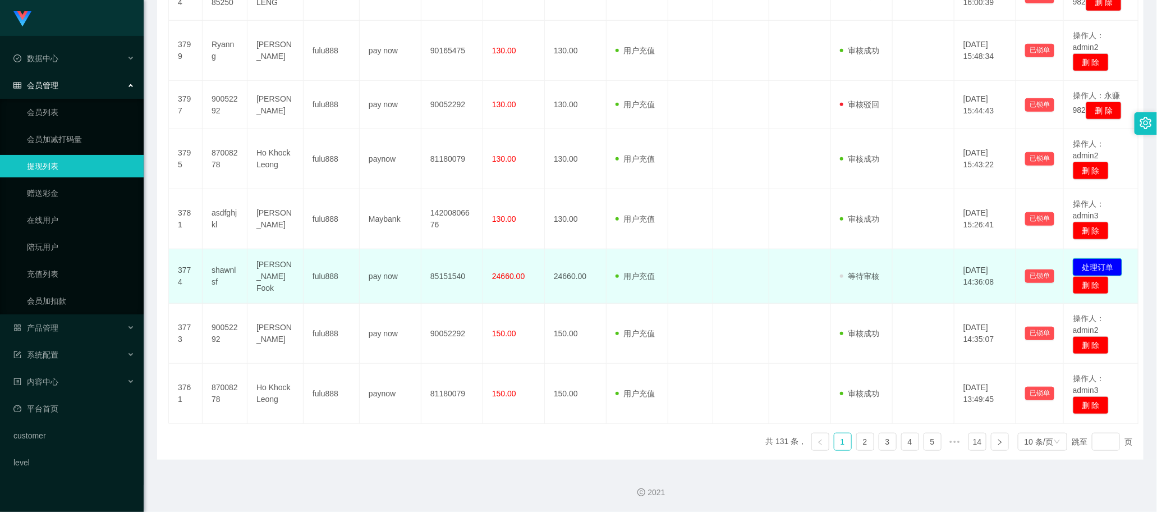
click at [1098, 276] on button "处理订单" at bounding box center [1097, 267] width 49 height 18
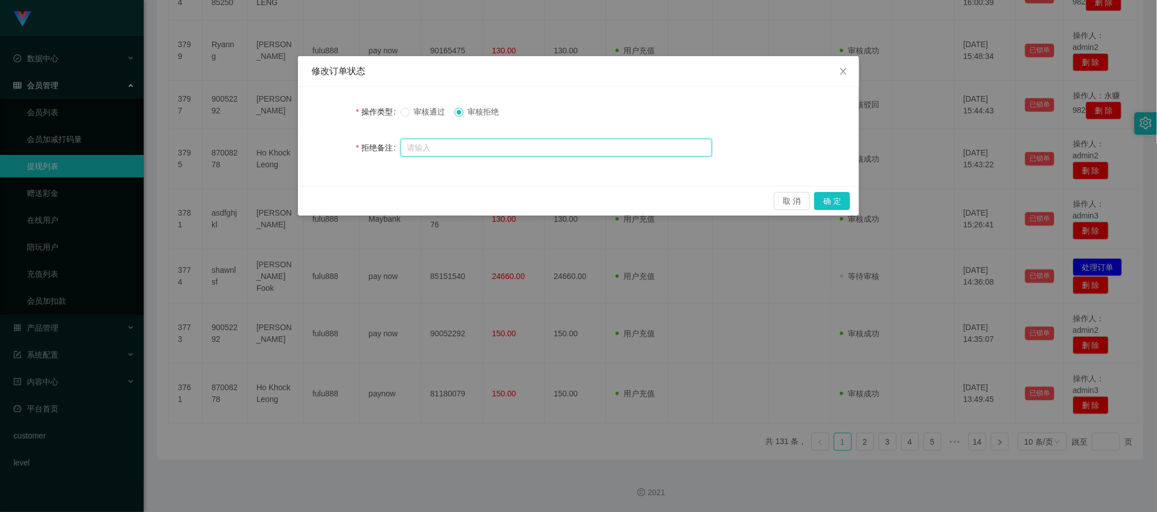
click at [479, 149] on input "text" at bounding box center [556, 148] width 311 height 18
type input "首次提现金额过大，请联系活动经理申请分笔提现"
click at [834, 198] on button "确 定" at bounding box center [832, 201] width 36 height 18
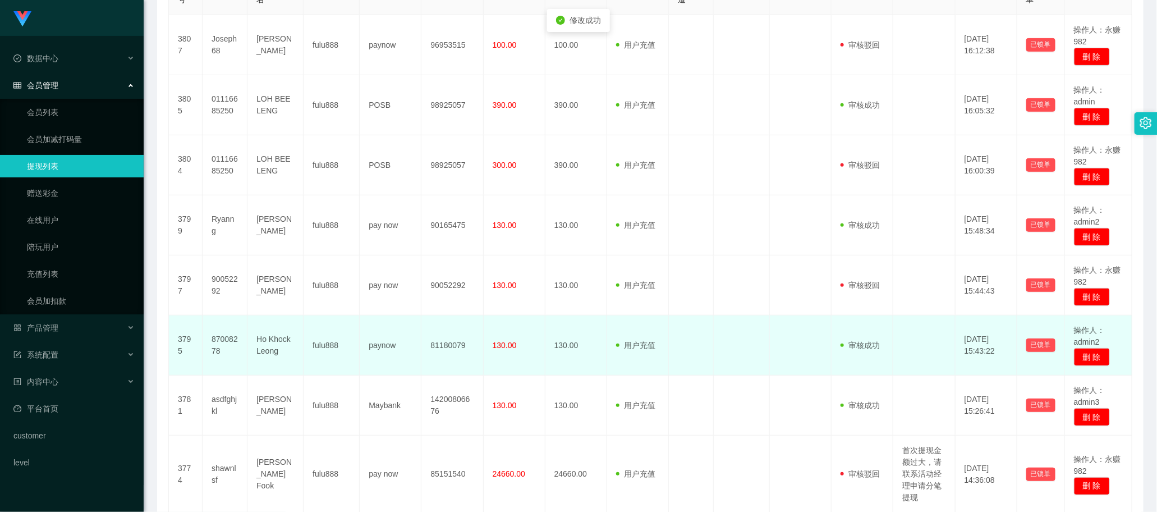
scroll to position [0, 0]
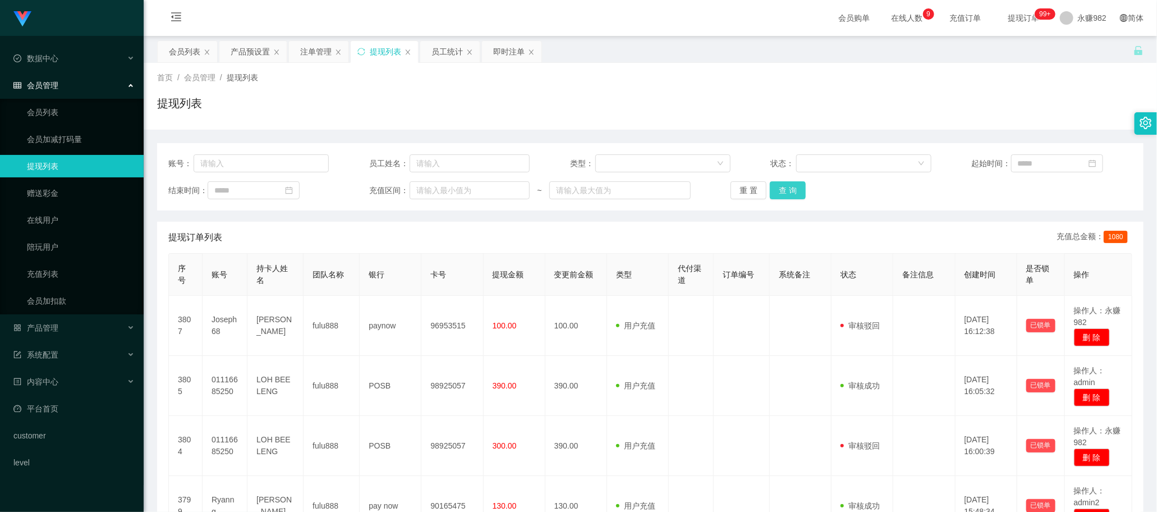
click at [793, 191] on button "查 询" at bounding box center [788, 190] width 36 height 18
click at [780, 188] on button "查 询" at bounding box center [788, 190] width 36 height 18
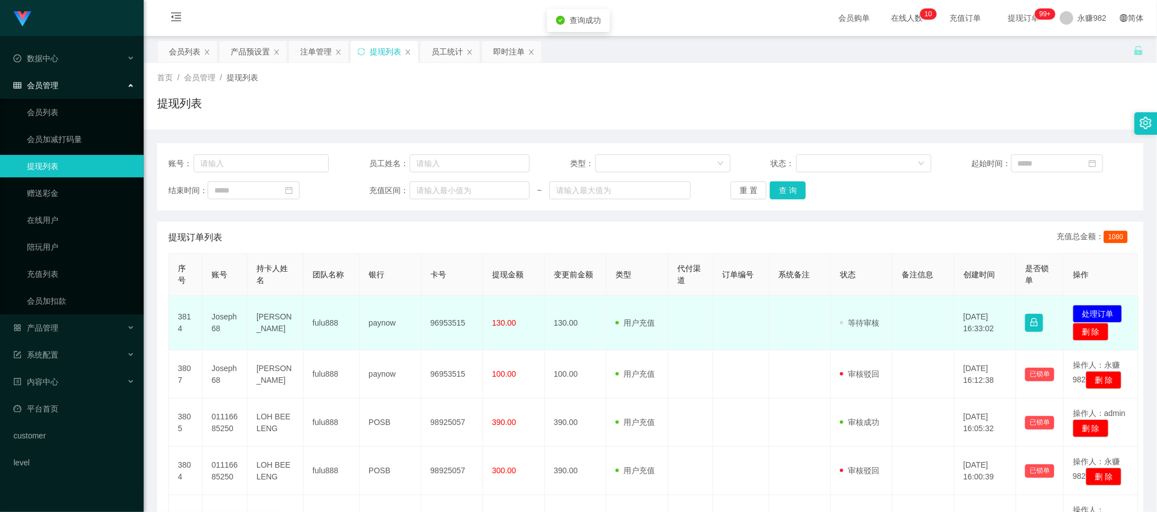
click at [225, 321] on td "Joseph68" at bounding box center [225, 323] width 45 height 54
copy td "Joseph68"
click at [697, 337] on td at bounding box center [690, 323] width 45 height 54
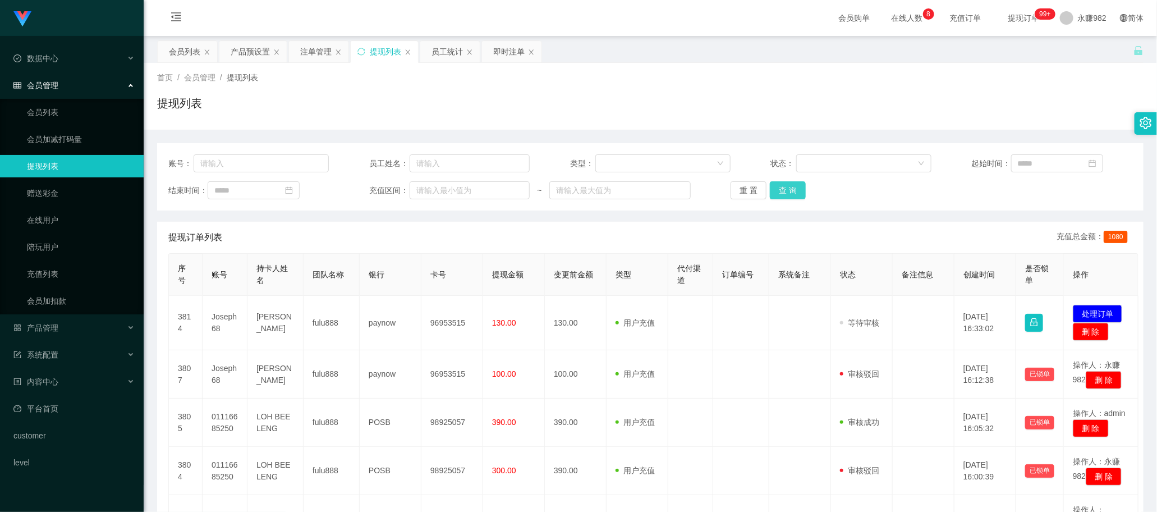
click at [780, 190] on button "查 询" at bounding box center [788, 190] width 36 height 18
click at [788, 192] on button "查 询" at bounding box center [788, 190] width 36 height 18
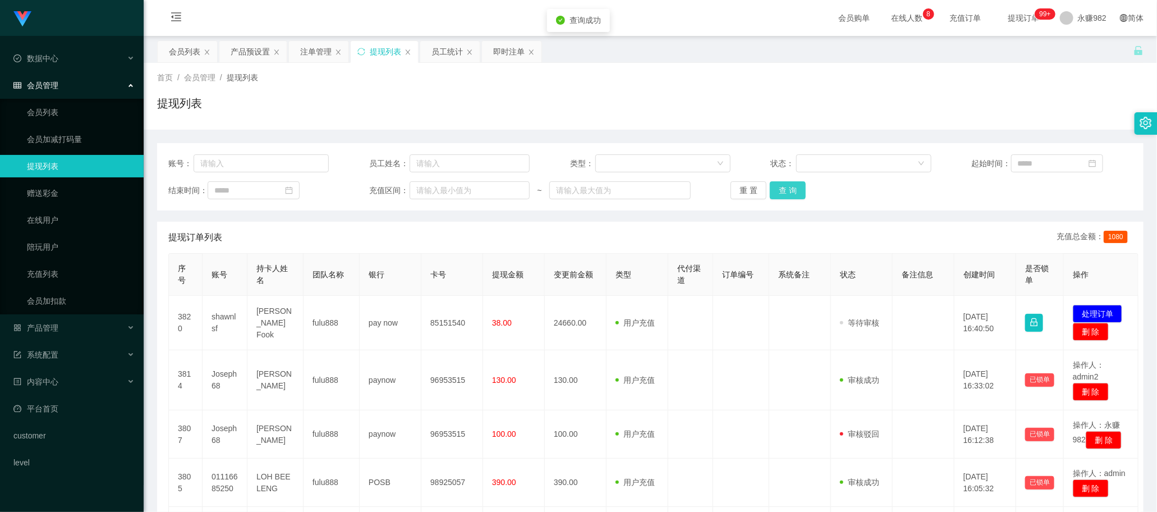
click at [788, 192] on button "查 询" at bounding box center [788, 190] width 36 height 18
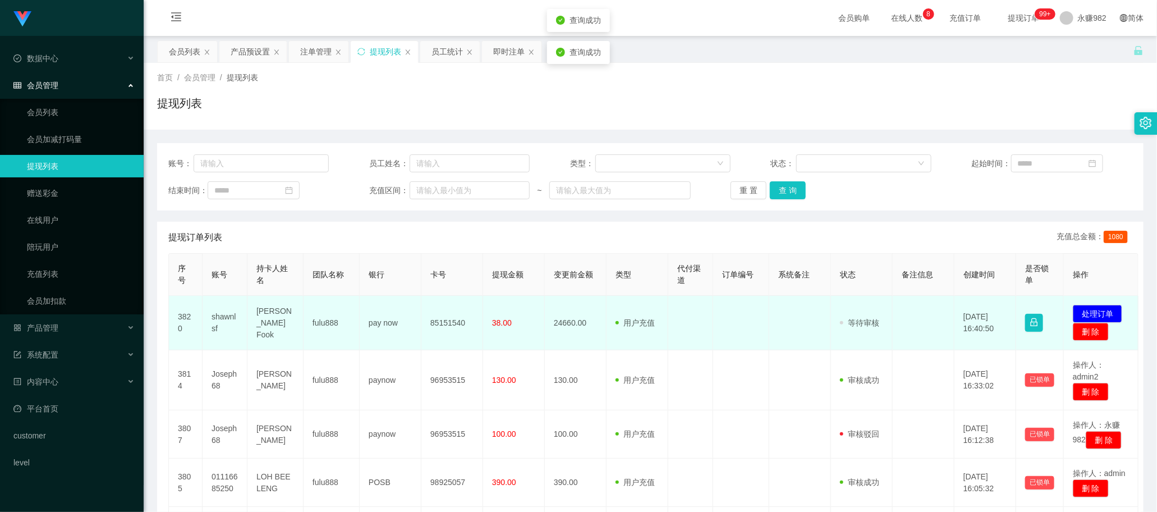
click at [217, 323] on td "shawnlsf" at bounding box center [225, 323] width 45 height 54
copy td "shawnlsf"
click at [678, 325] on td at bounding box center [690, 323] width 45 height 54
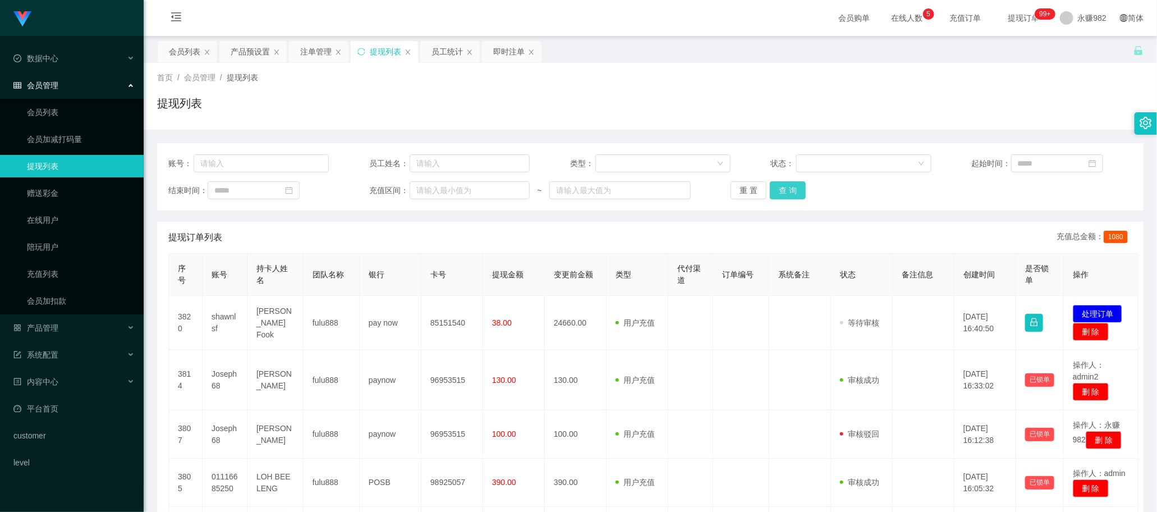
click at [795, 182] on button "查 询" at bounding box center [788, 190] width 36 height 18
drag, startPoint x: 449, startPoint y: 229, endPoint x: 649, endPoint y: 219, distance: 200.0
click at [449, 229] on div "提现订单列表 充值总金额： 1080" at bounding box center [650, 237] width 964 height 31
click at [784, 186] on button "查 询" at bounding box center [788, 190] width 36 height 18
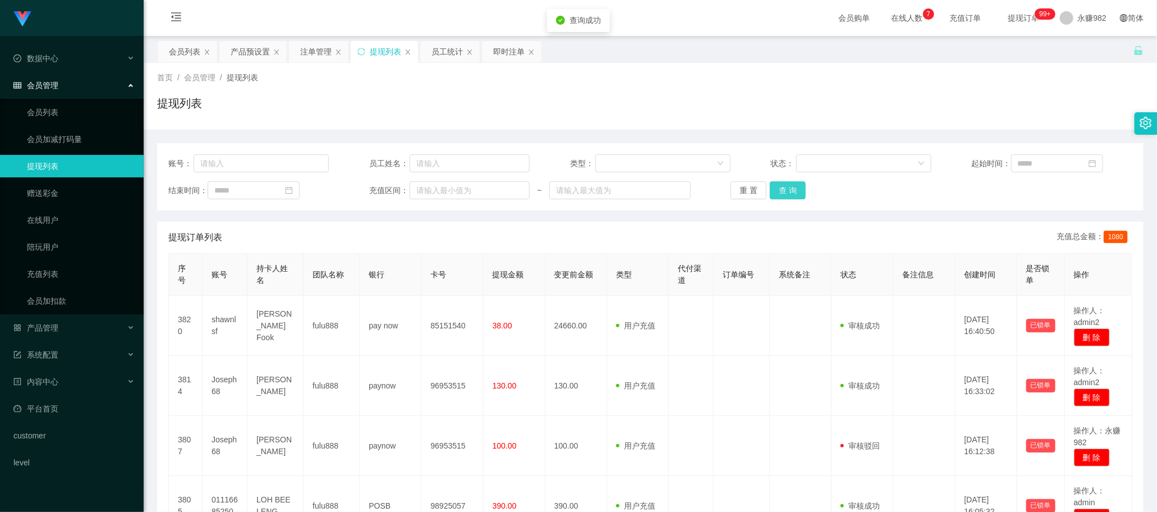
click at [784, 186] on button "查 询" at bounding box center [788, 190] width 36 height 18
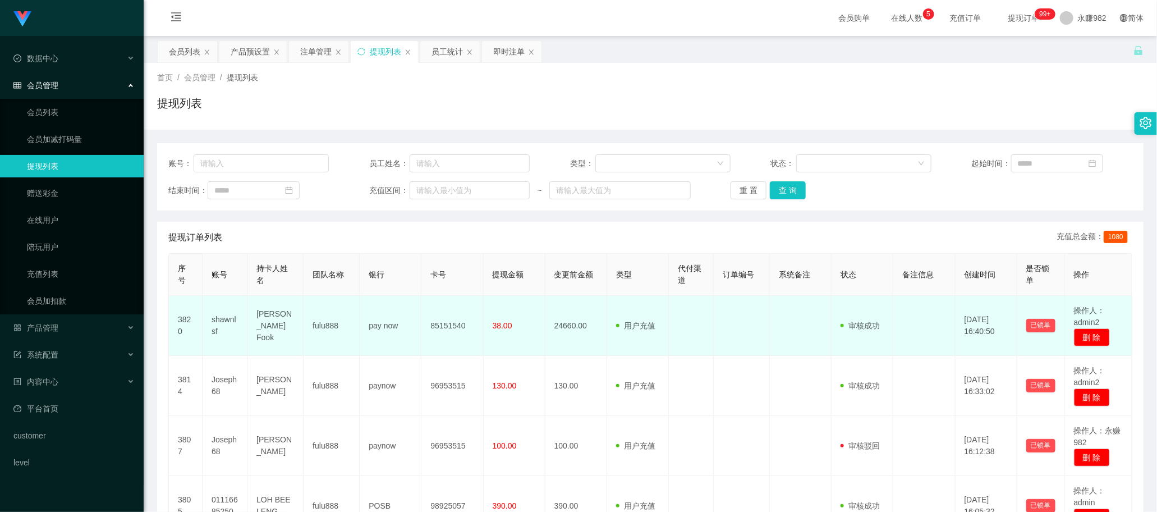
click at [662, 310] on td "用户充值 人工扣款" at bounding box center [638, 326] width 62 height 60
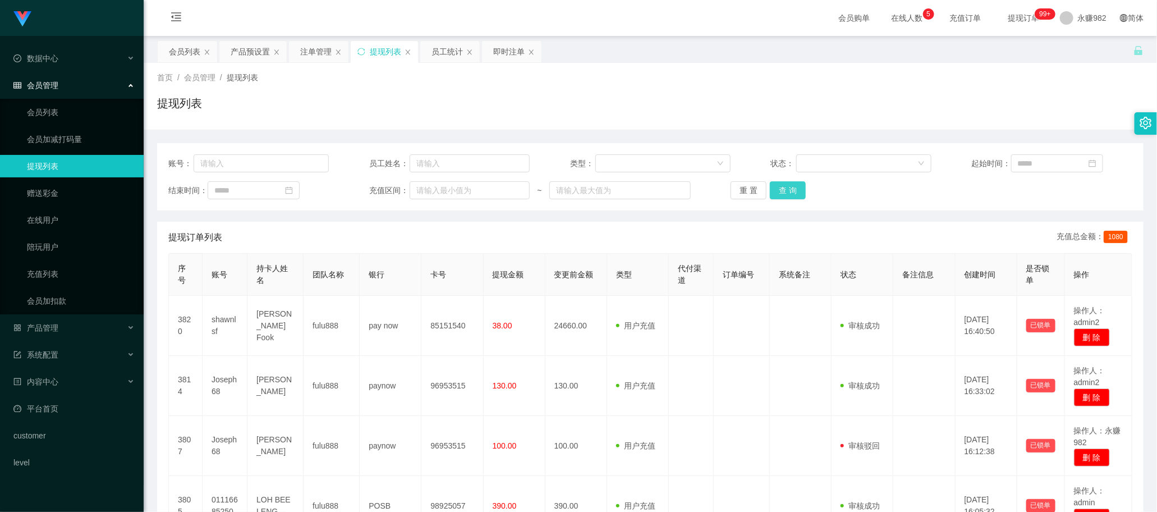
click at [783, 191] on button "查 询" at bounding box center [788, 190] width 36 height 18
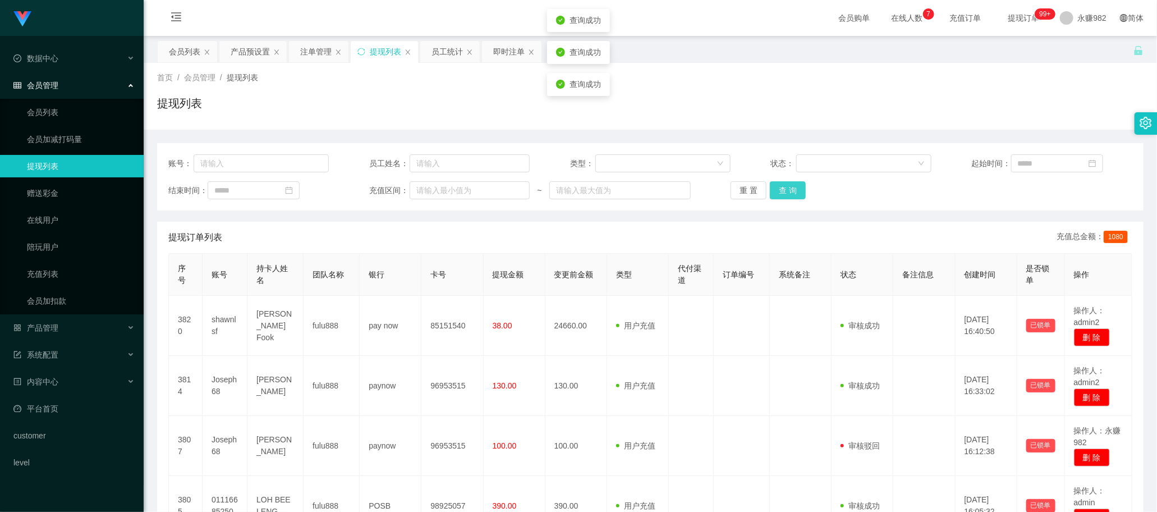
click at [783, 191] on button "查 询" at bounding box center [788, 190] width 36 height 18
click at [678, 282] on span "代付渠道" at bounding box center [690, 274] width 24 height 21
click at [789, 190] on button "查 询" at bounding box center [788, 190] width 36 height 18
click at [789, 189] on button "查 询" at bounding box center [788, 190] width 36 height 18
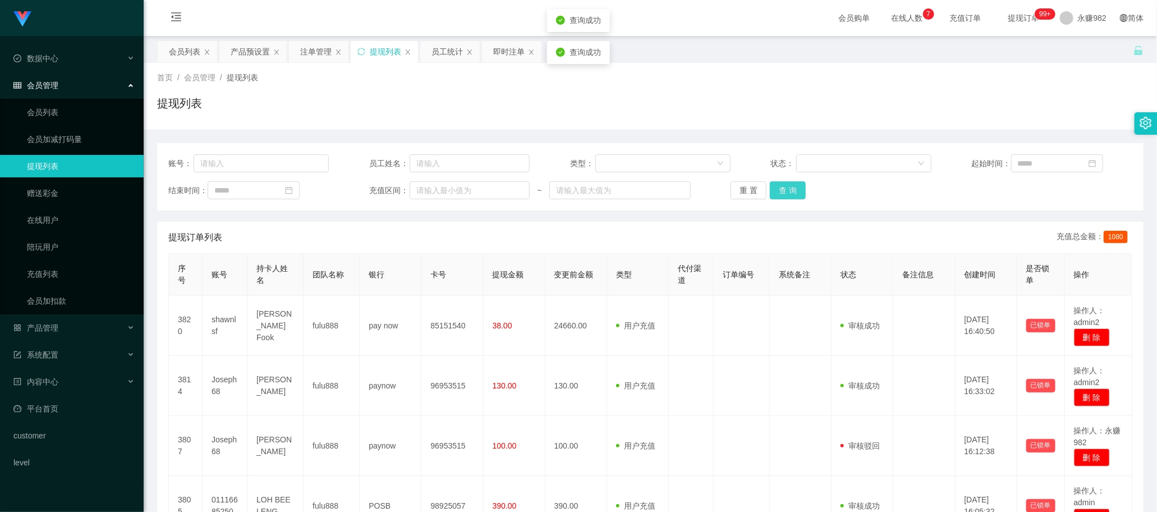
click at [789, 189] on button "查 询" at bounding box center [788, 190] width 36 height 18
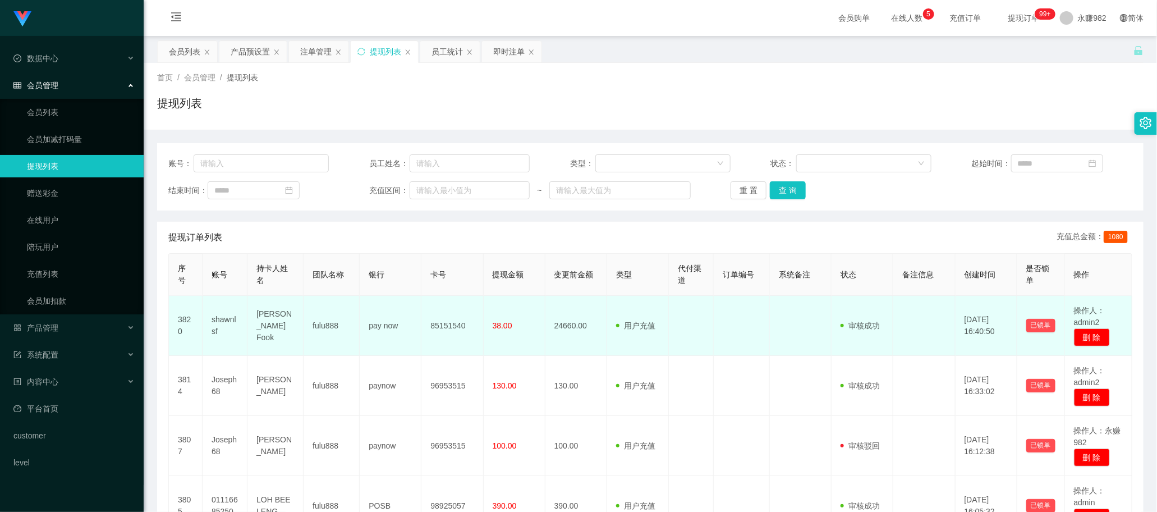
click at [703, 323] on td at bounding box center [691, 326] width 45 height 60
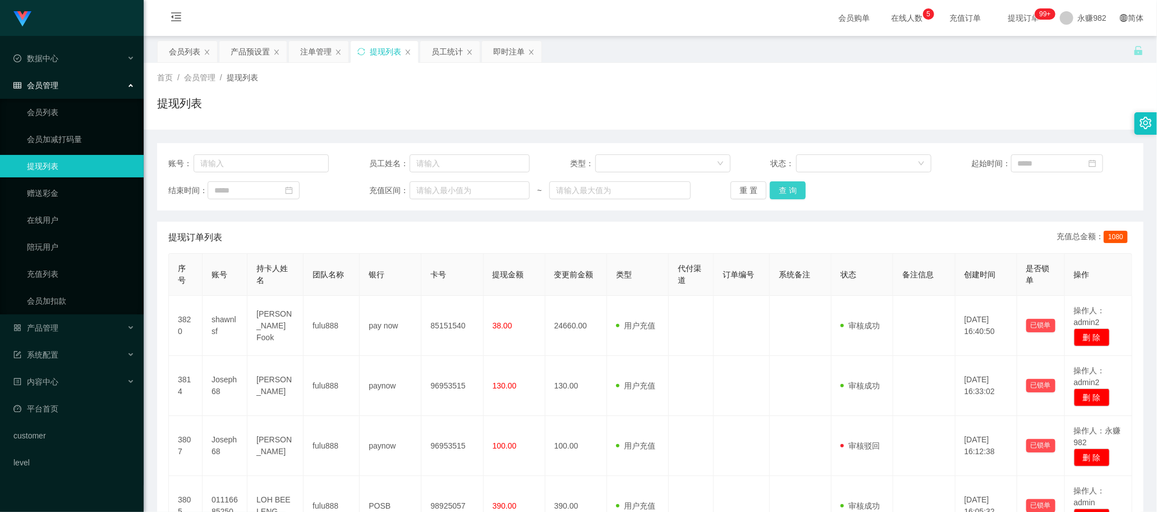
click at [775, 189] on button "查 询" at bounding box center [788, 190] width 36 height 18
click at [776, 189] on button "查 询" at bounding box center [788, 190] width 36 height 18
drag, startPoint x: 529, startPoint y: 229, endPoint x: 591, endPoint y: 226, distance: 61.8
click at [529, 229] on div "提现订单列表 充值总金额： 1080" at bounding box center [650, 237] width 964 height 31
click at [773, 187] on button "查 询" at bounding box center [788, 190] width 36 height 18
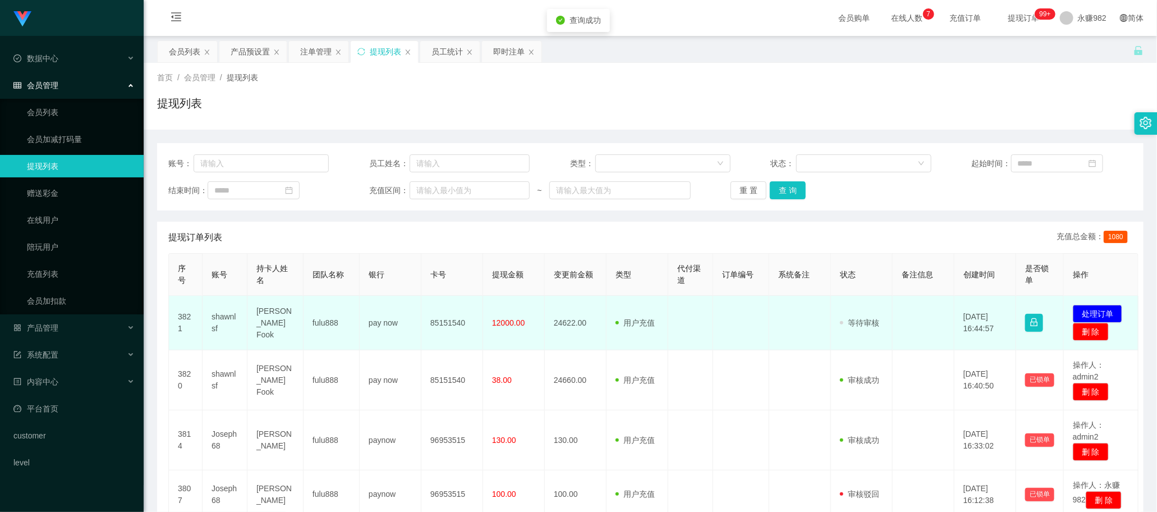
click at [228, 314] on td "shawnlsf" at bounding box center [225, 323] width 45 height 54
copy td "shawnlsf"
click at [641, 296] on td "用户充值 人工扣款" at bounding box center [638, 323] width 62 height 54
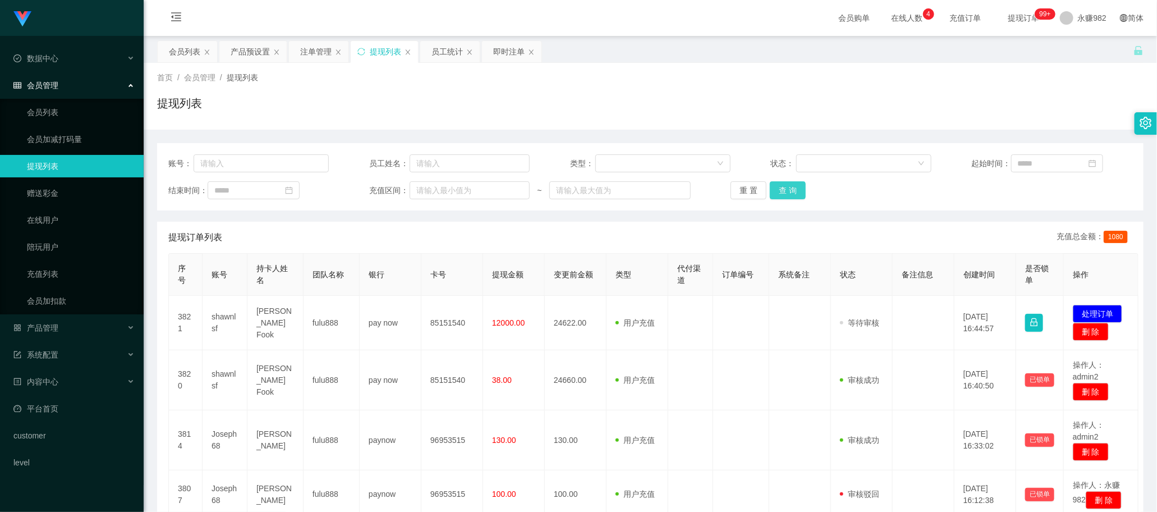
click at [792, 189] on button "查 询" at bounding box center [788, 190] width 36 height 18
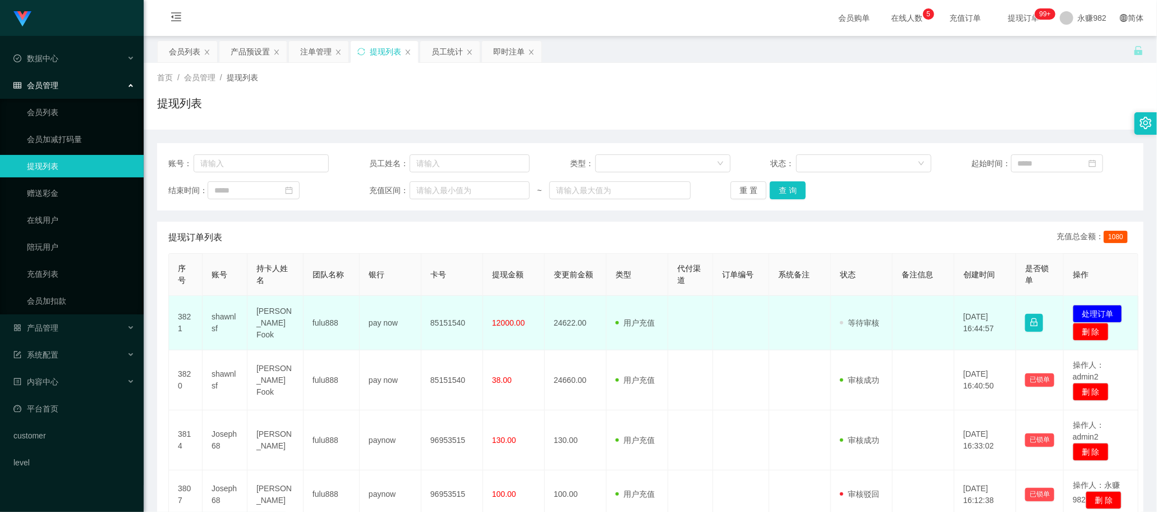
click at [668, 341] on td at bounding box center [690, 323] width 45 height 54
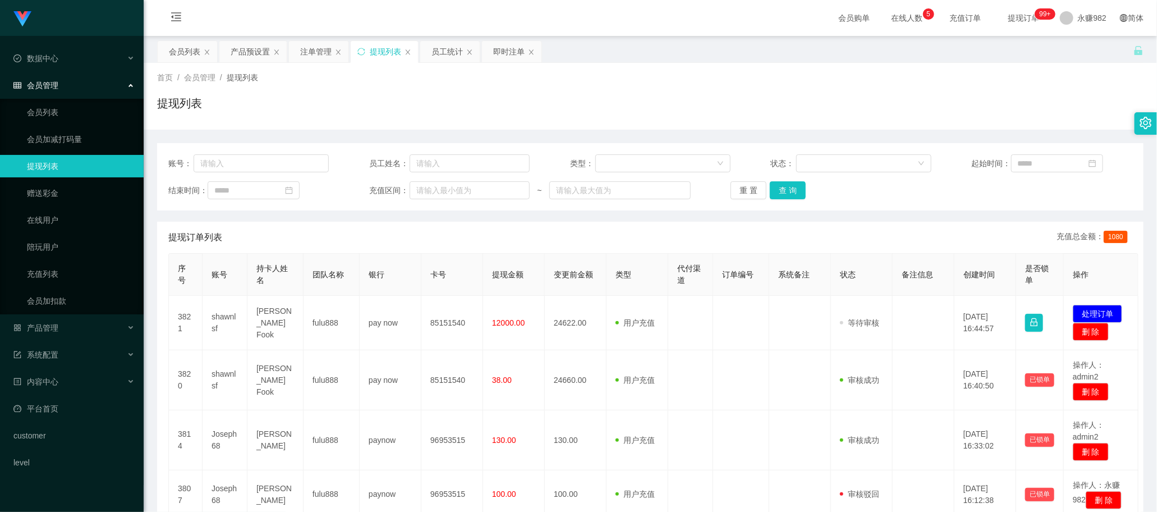
click at [791, 200] on div "账号： 员工姓名： 类型： 状态： 起始时间： 结束时间： 充值区间： ~ 重 置 查 询" at bounding box center [650, 176] width 986 height 67
click at [791, 194] on button "查 询" at bounding box center [788, 190] width 36 height 18
